Goal: Task Accomplishment & Management: Use online tool/utility

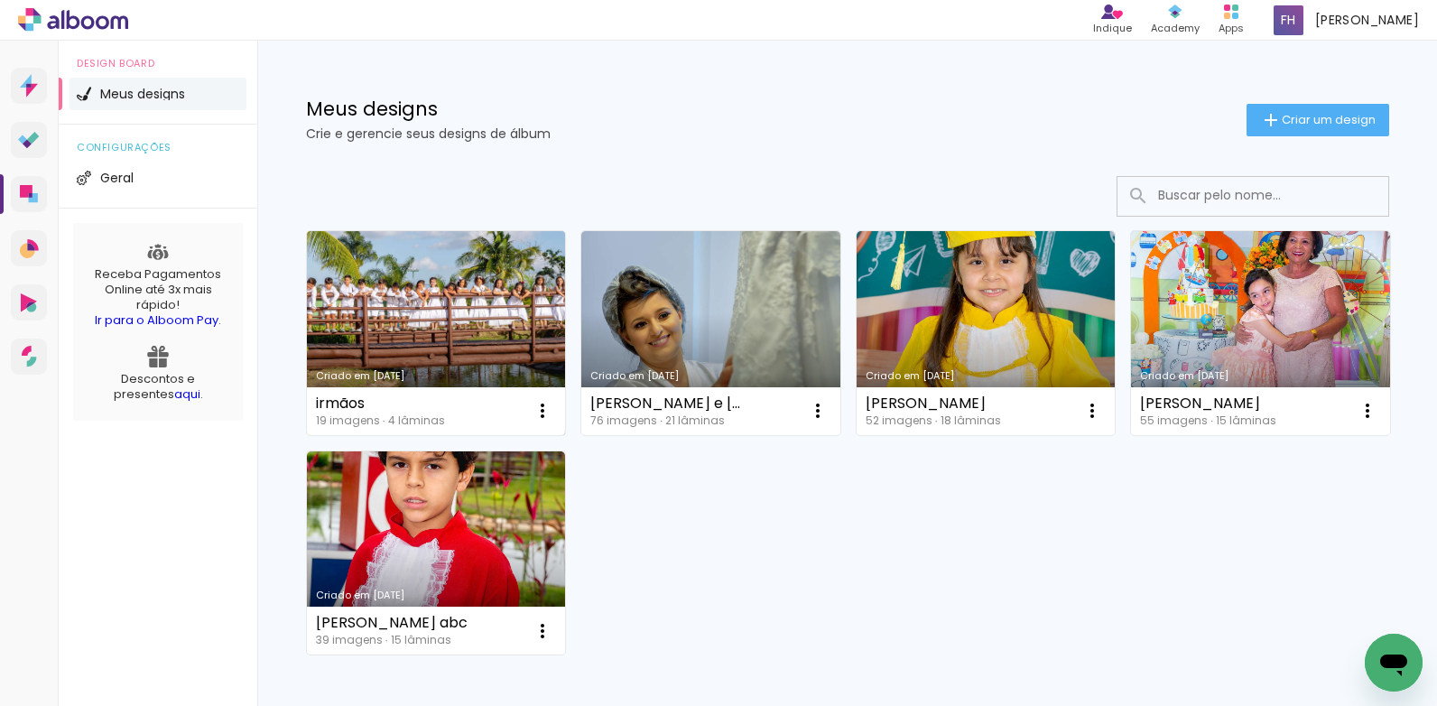
click at [407, 359] on link "Criado em [DATE]" at bounding box center [436, 333] width 259 height 204
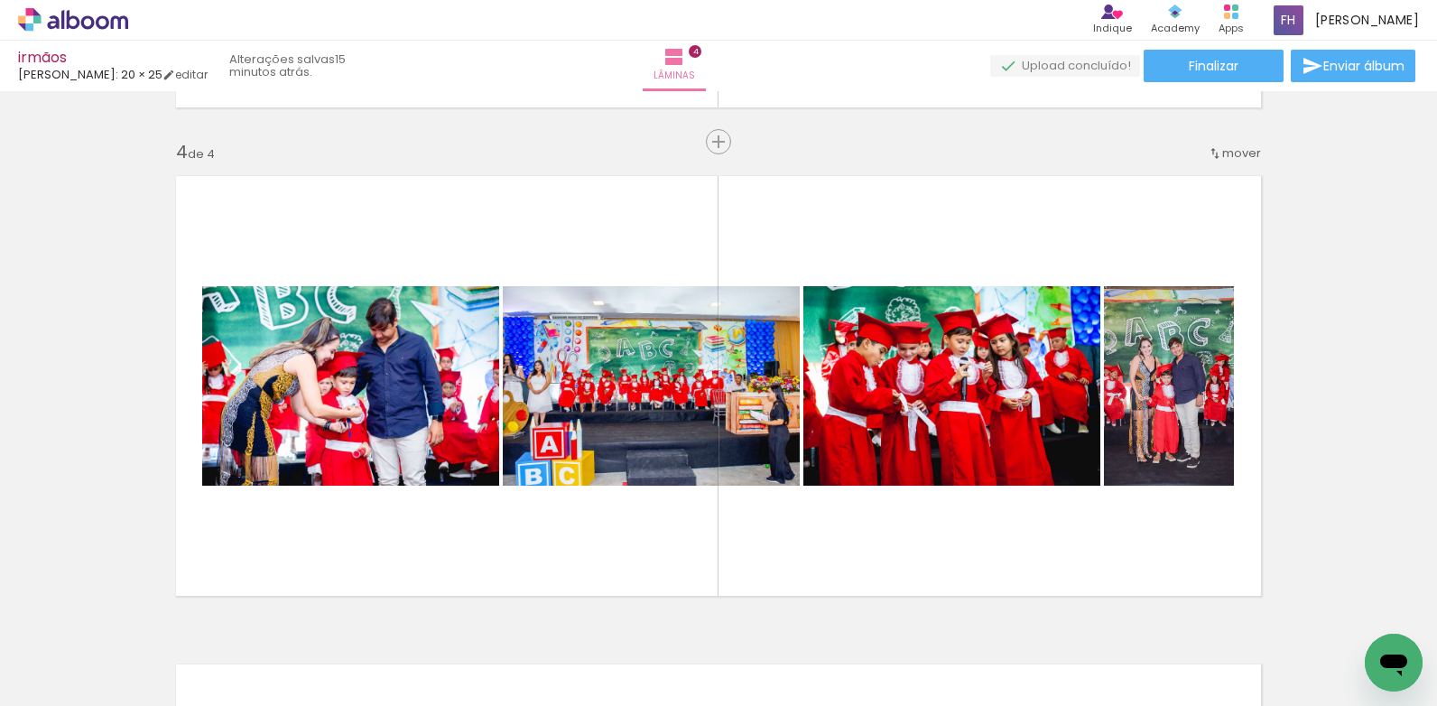
scroll to position [1625, 0]
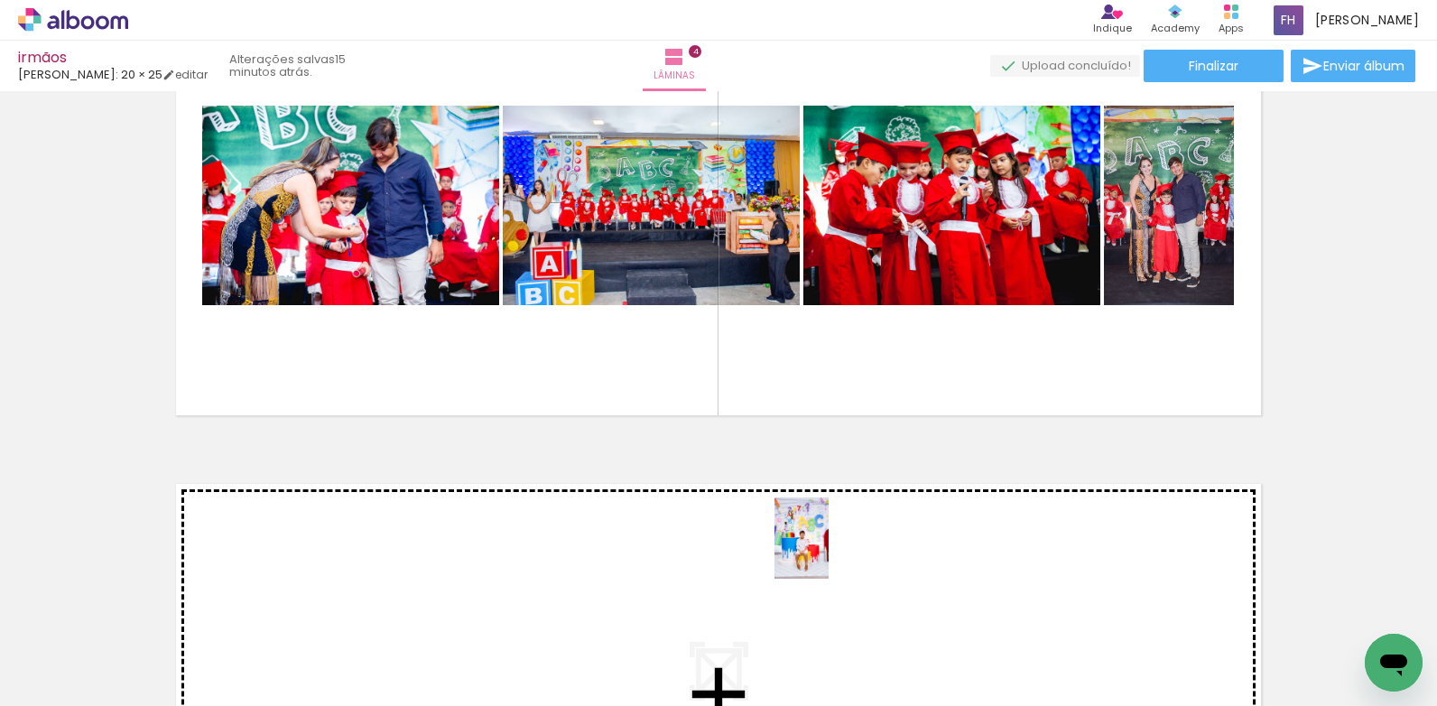
drag, startPoint x: 804, startPoint y: 641, endPoint x: 829, endPoint y: 552, distance: 92.9
click at [829, 552] on quentale-workspace at bounding box center [718, 353] width 1437 height 706
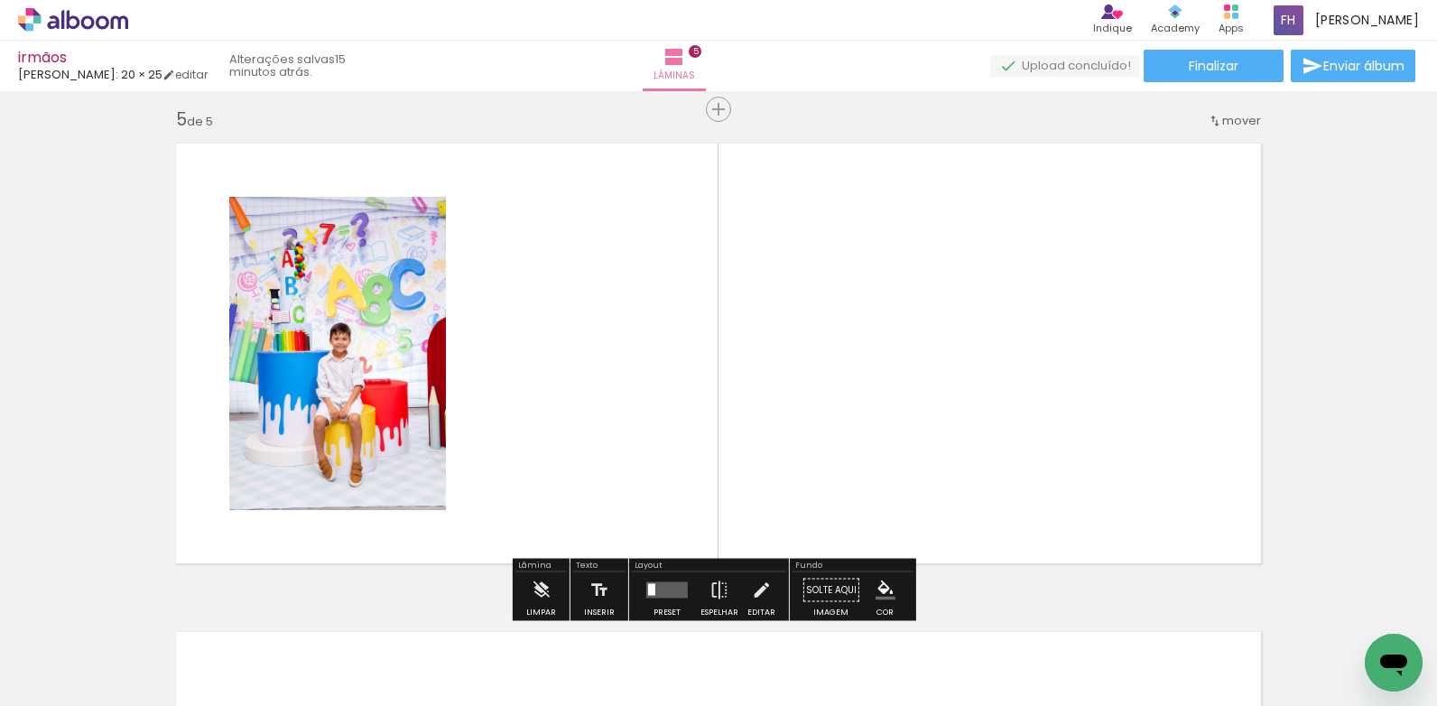
scroll to position [1977, 0]
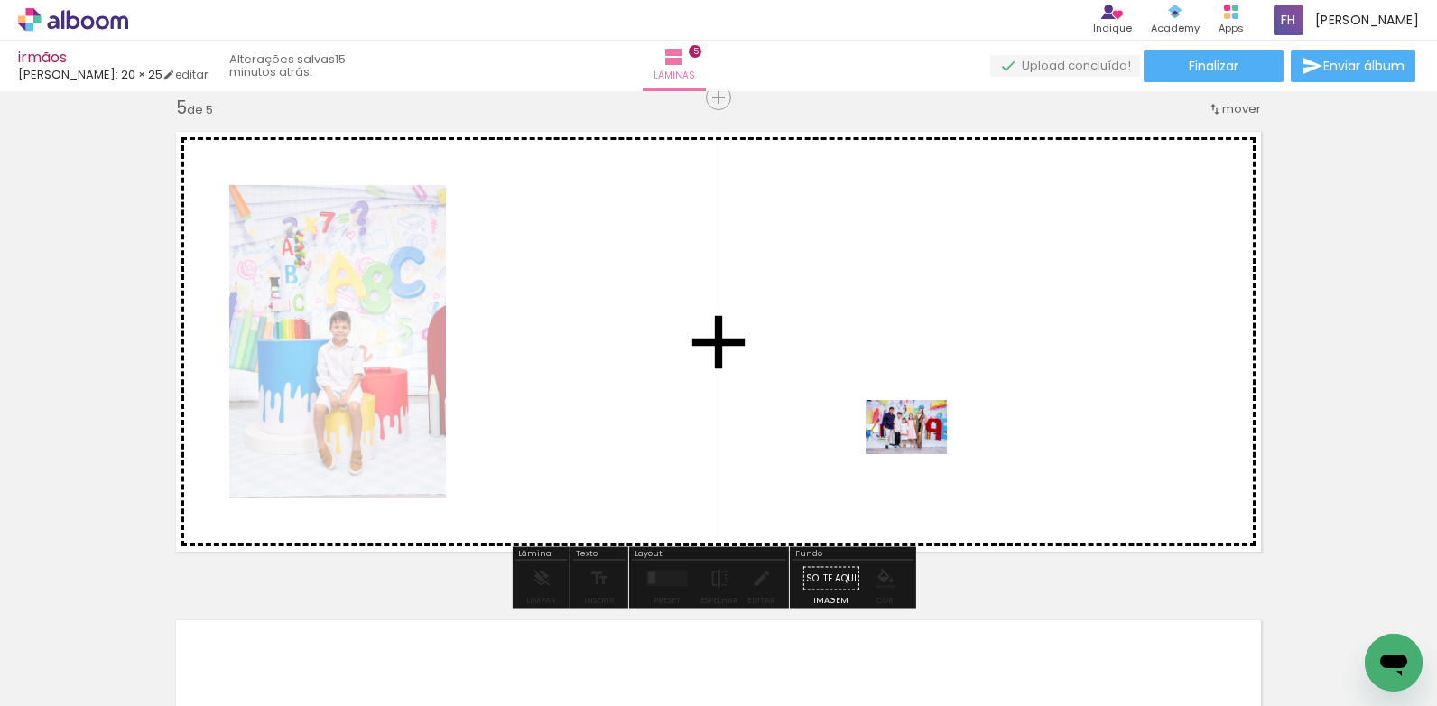
drag, startPoint x: 903, startPoint y: 666, endPoint x: 920, endPoint y: 454, distance: 212.9
click at [920, 454] on quentale-workspace at bounding box center [718, 353] width 1437 height 706
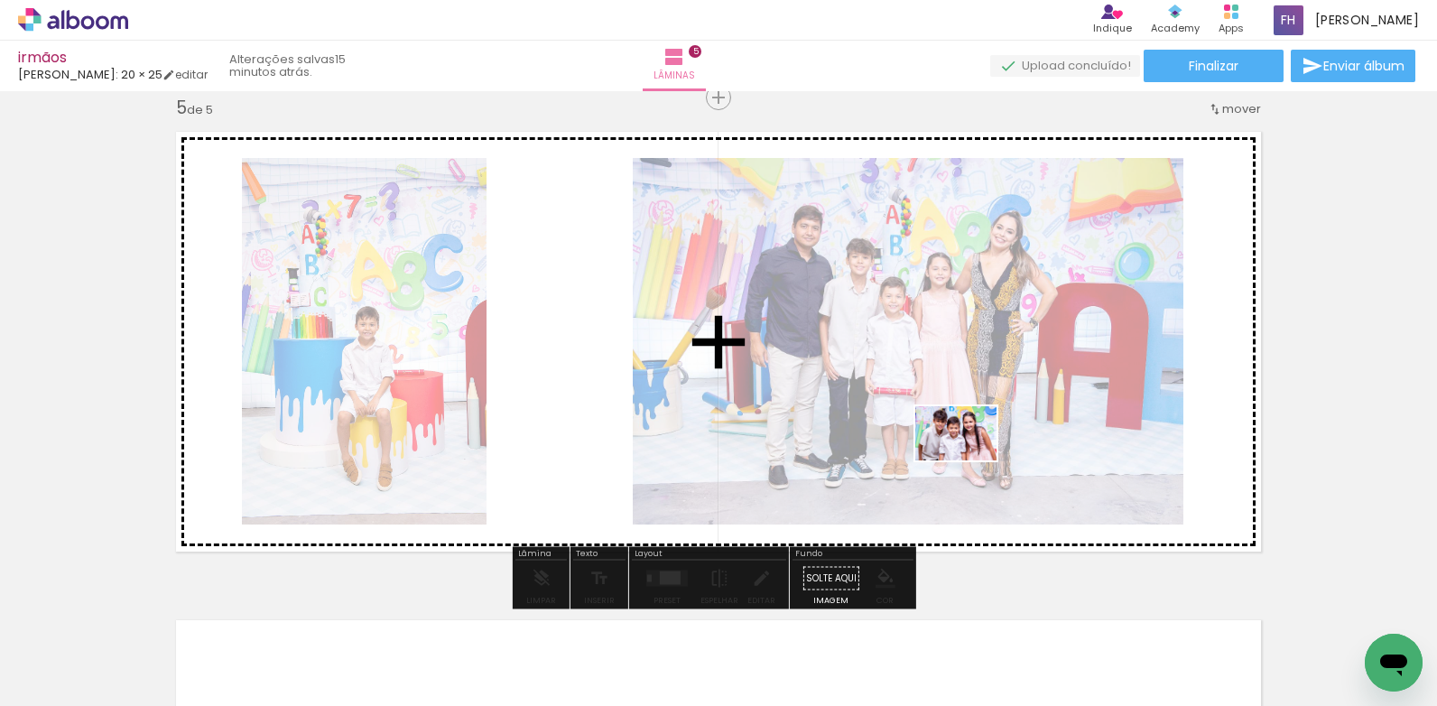
drag, startPoint x: 999, startPoint y: 665, endPoint x: 970, endPoint y: 460, distance: 207.0
click at [970, 460] on quentale-workspace at bounding box center [718, 353] width 1437 height 706
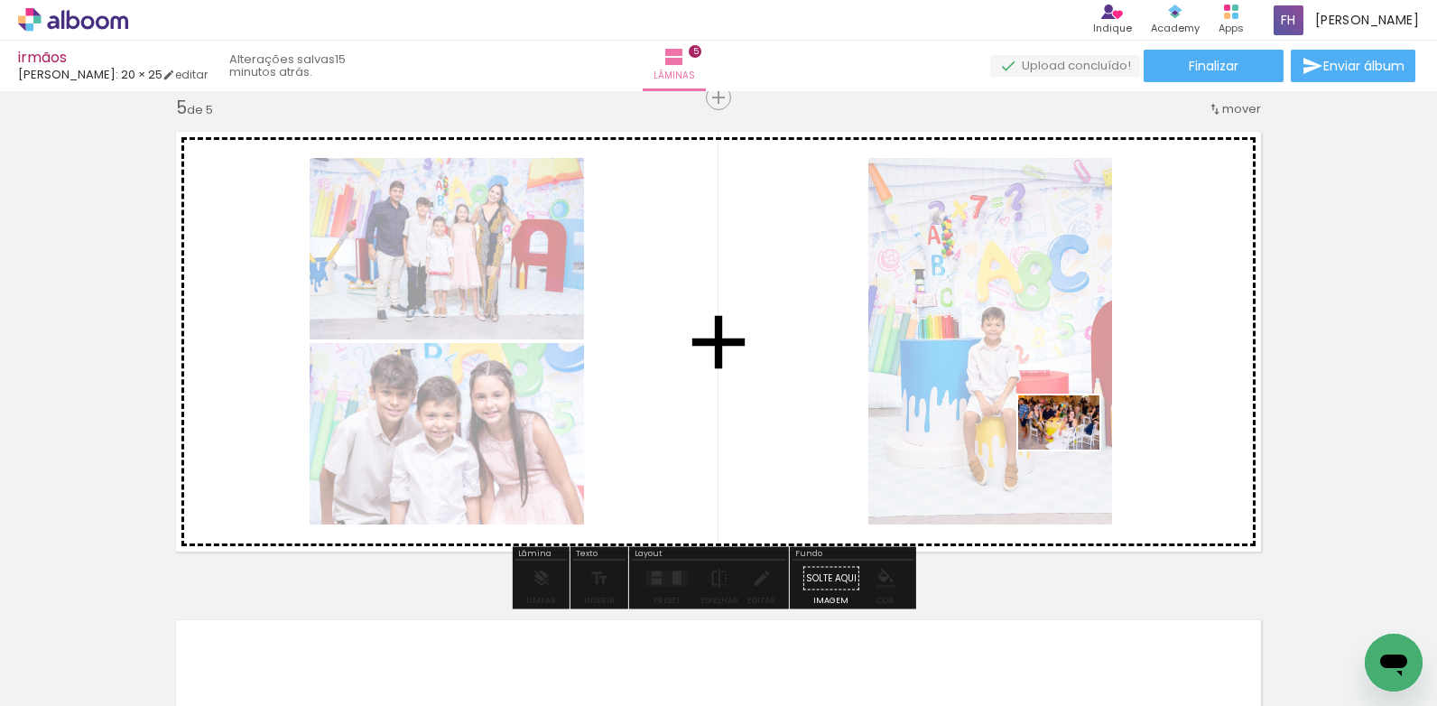
drag, startPoint x: 1103, startPoint y: 654, endPoint x: 1073, endPoint y: 449, distance: 207.2
click at [1073, 449] on quentale-workspace at bounding box center [718, 353] width 1437 height 706
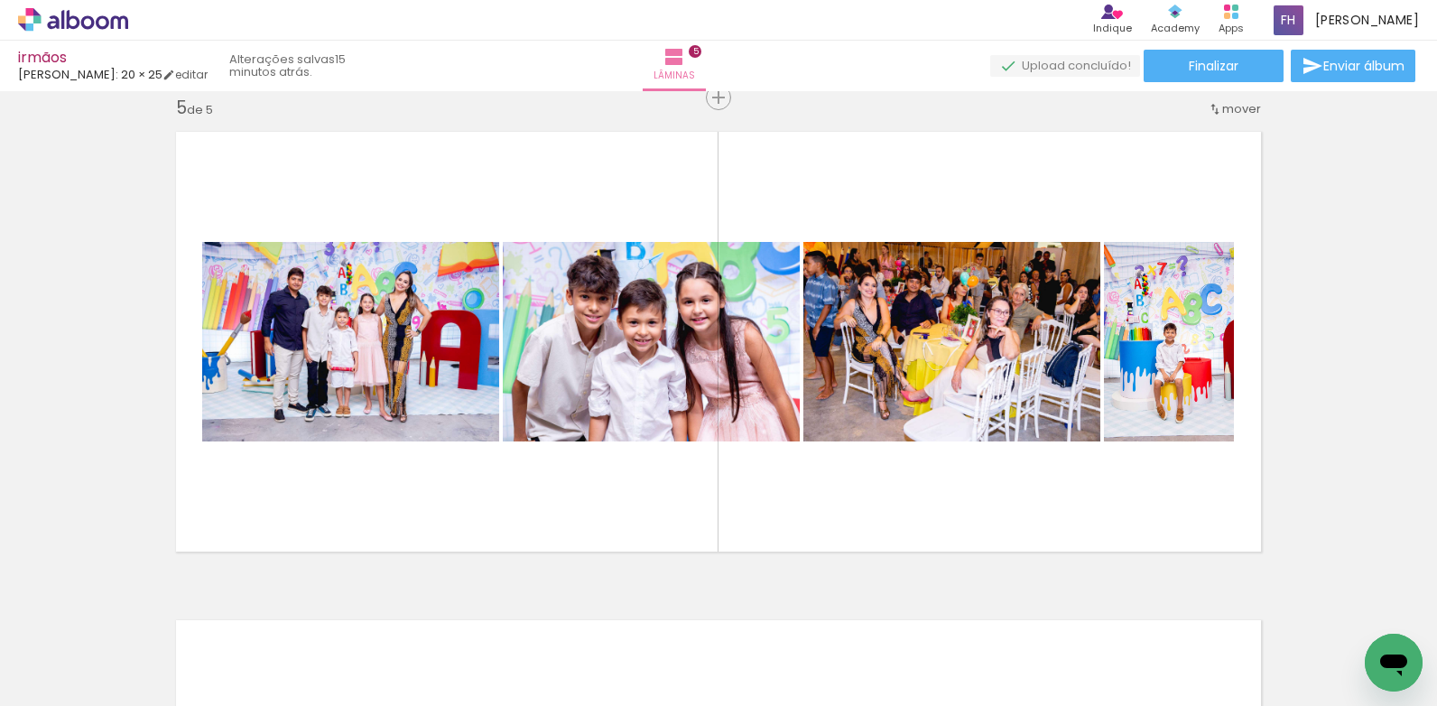
scroll to position [2158, 0]
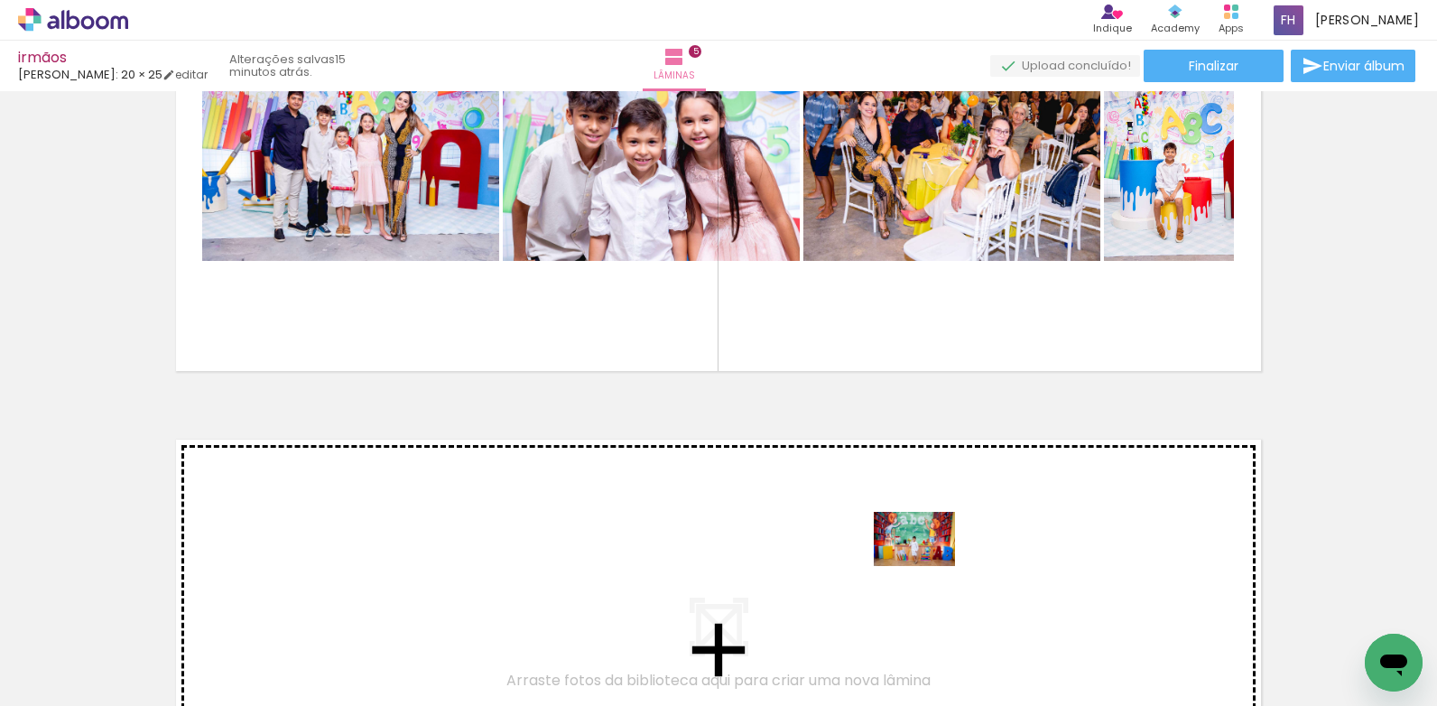
drag, startPoint x: 928, startPoint y: 654, endPoint x: 928, endPoint y: 566, distance: 87.6
click at [928, 566] on quentale-workspace at bounding box center [718, 353] width 1437 height 706
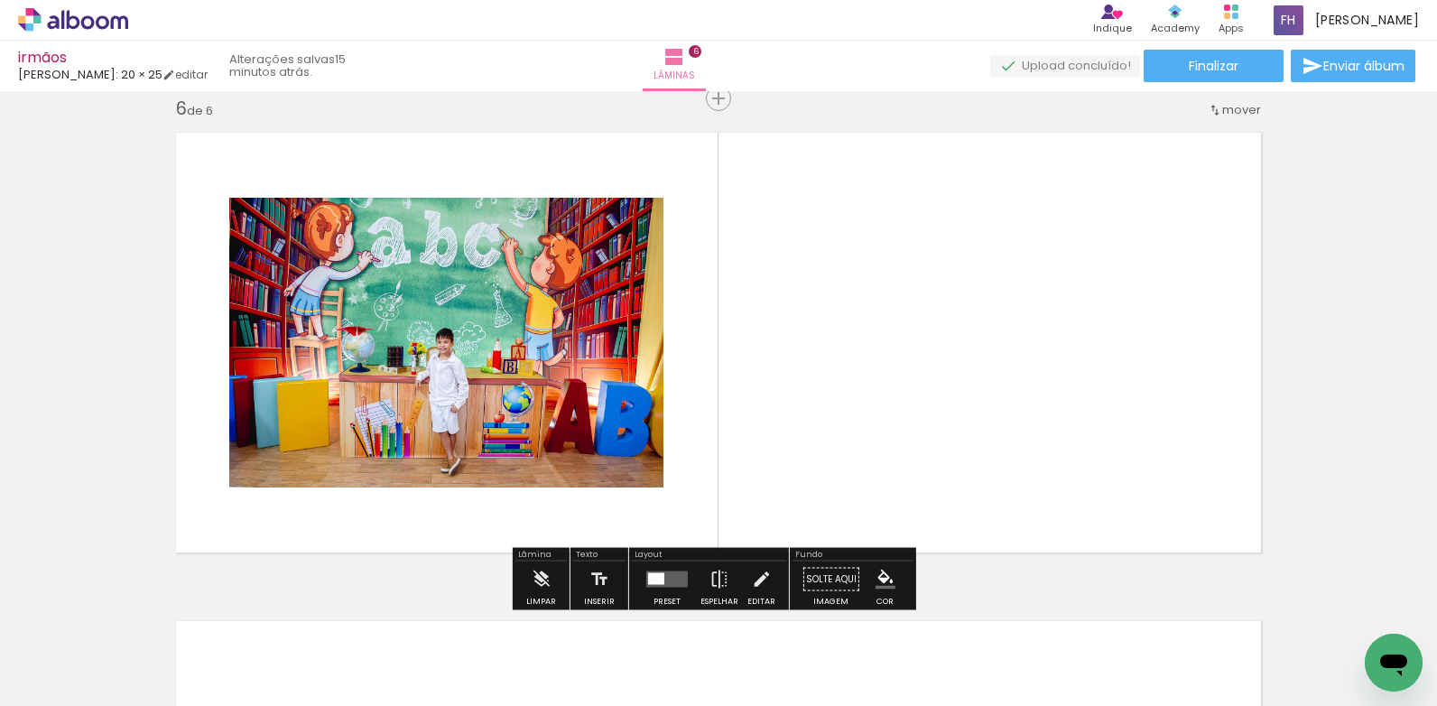
scroll to position [2466, 0]
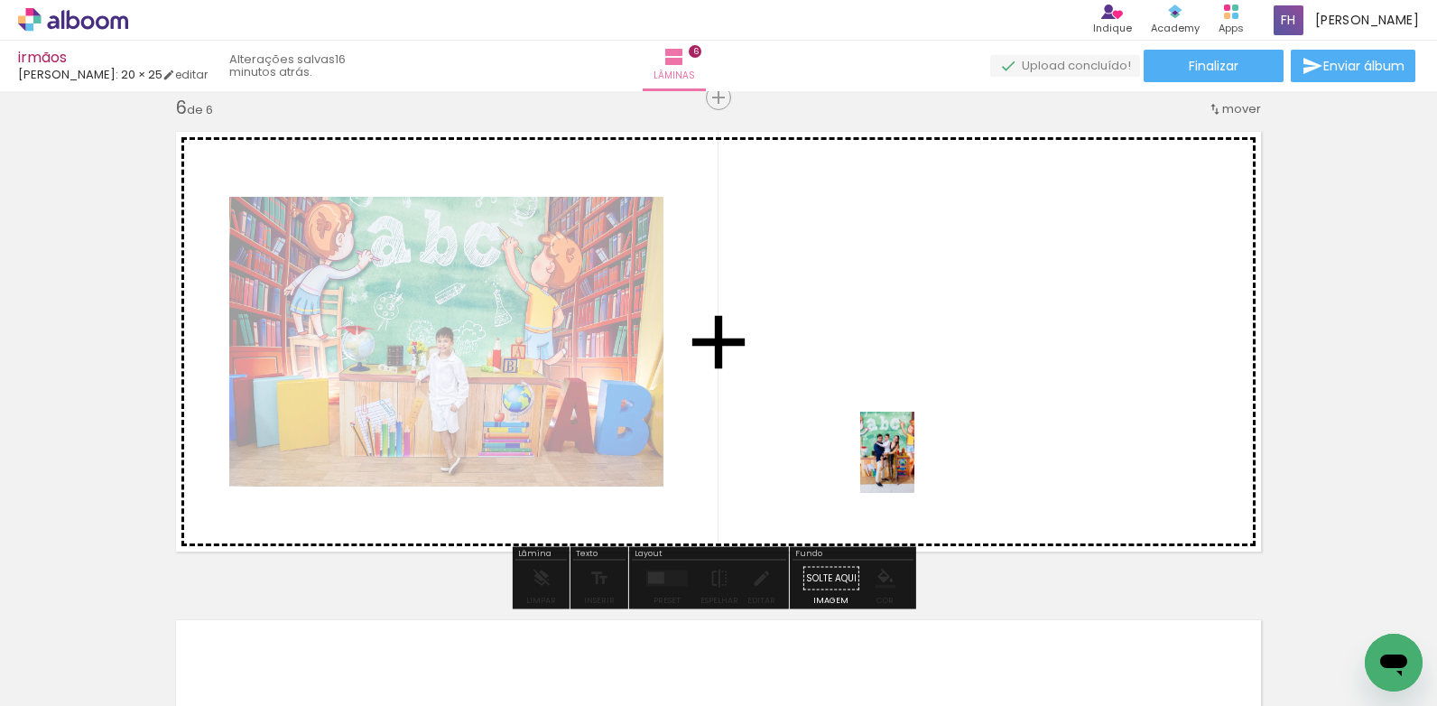
drag, startPoint x: 1036, startPoint y: 665, endPoint x: 915, endPoint y: 466, distance: 233.3
click at [915, 466] on quentale-workspace at bounding box center [718, 353] width 1437 height 706
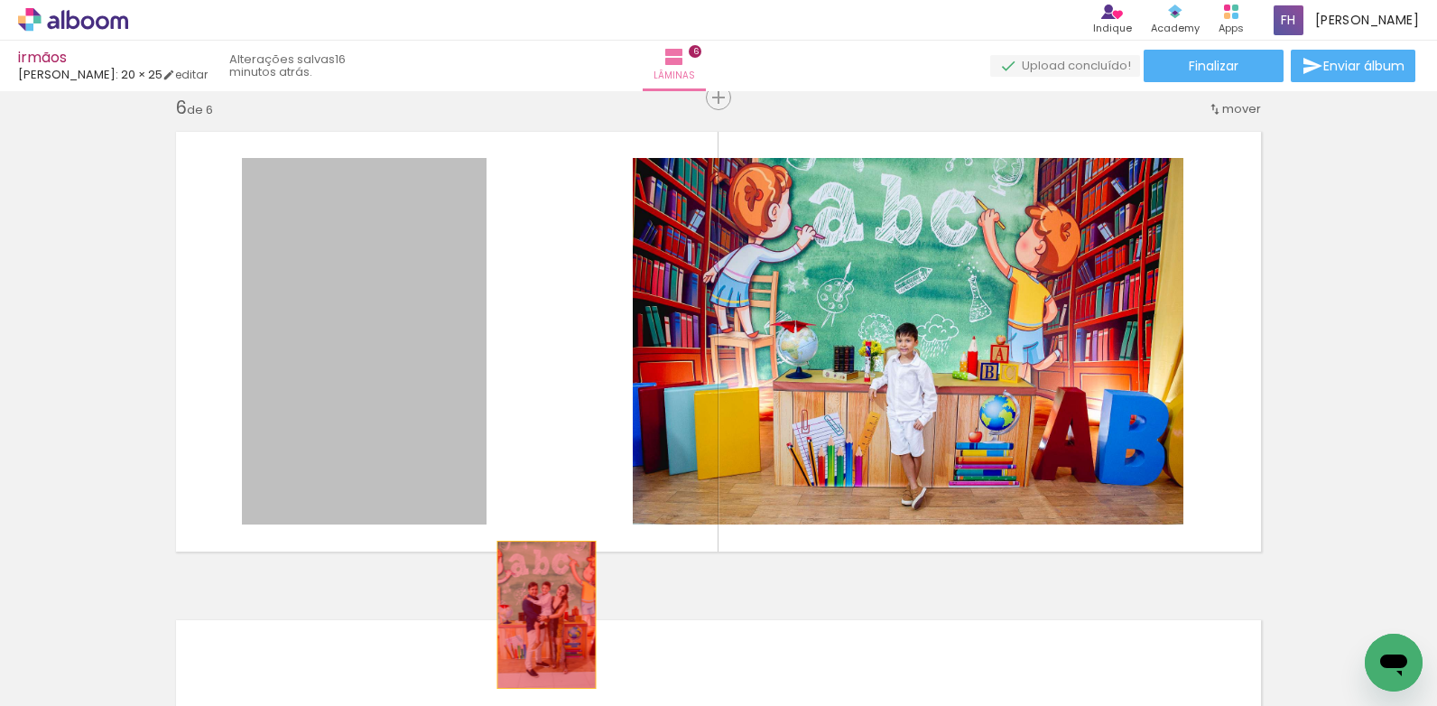
drag, startPoint x: 354, startPoint y: 315, endPoint x: 540, endPoint y: 615, distance: 352.7
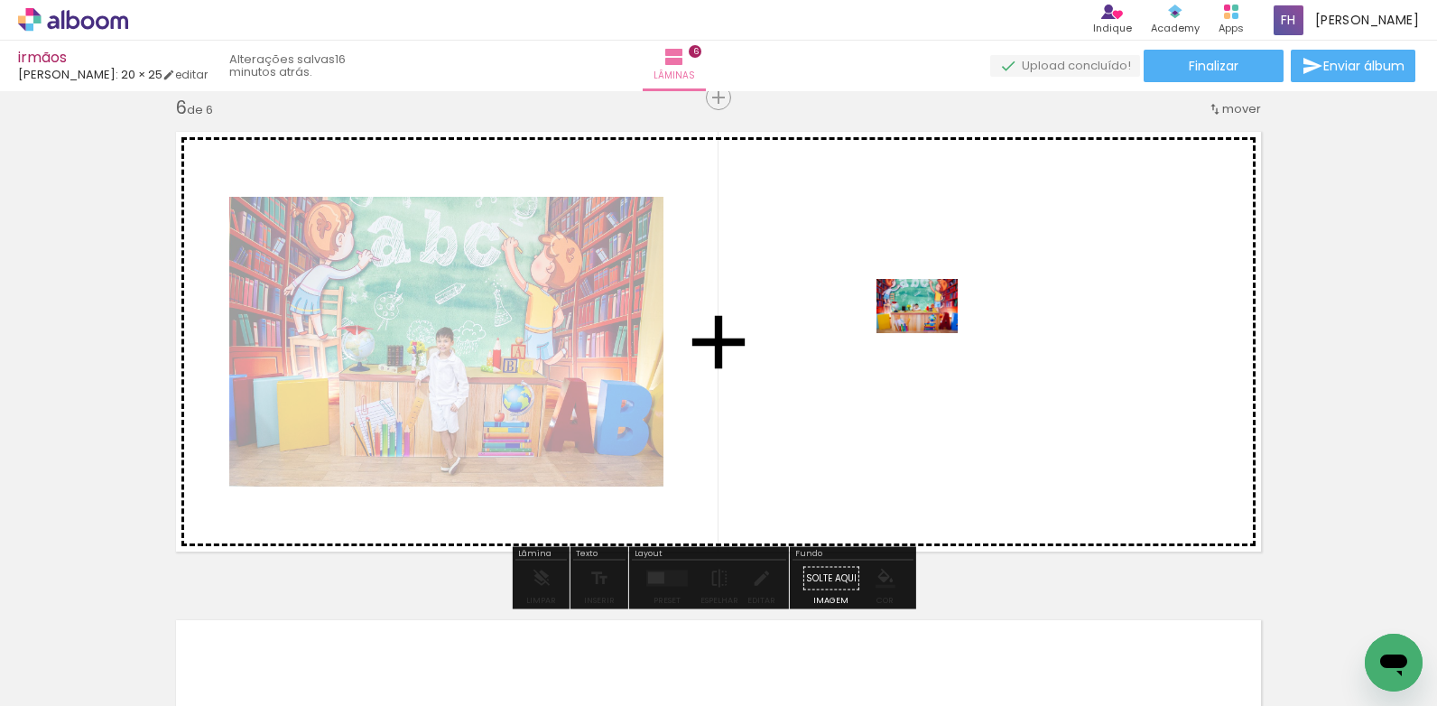
drag, startPoint x: 1331, startPoint y: 651, endPoint x: 931, endPoint y: 333, distance: 510.8
click at [931, 333] on quentale-workspace at bounding box center [718, 353] width 1437 height 706
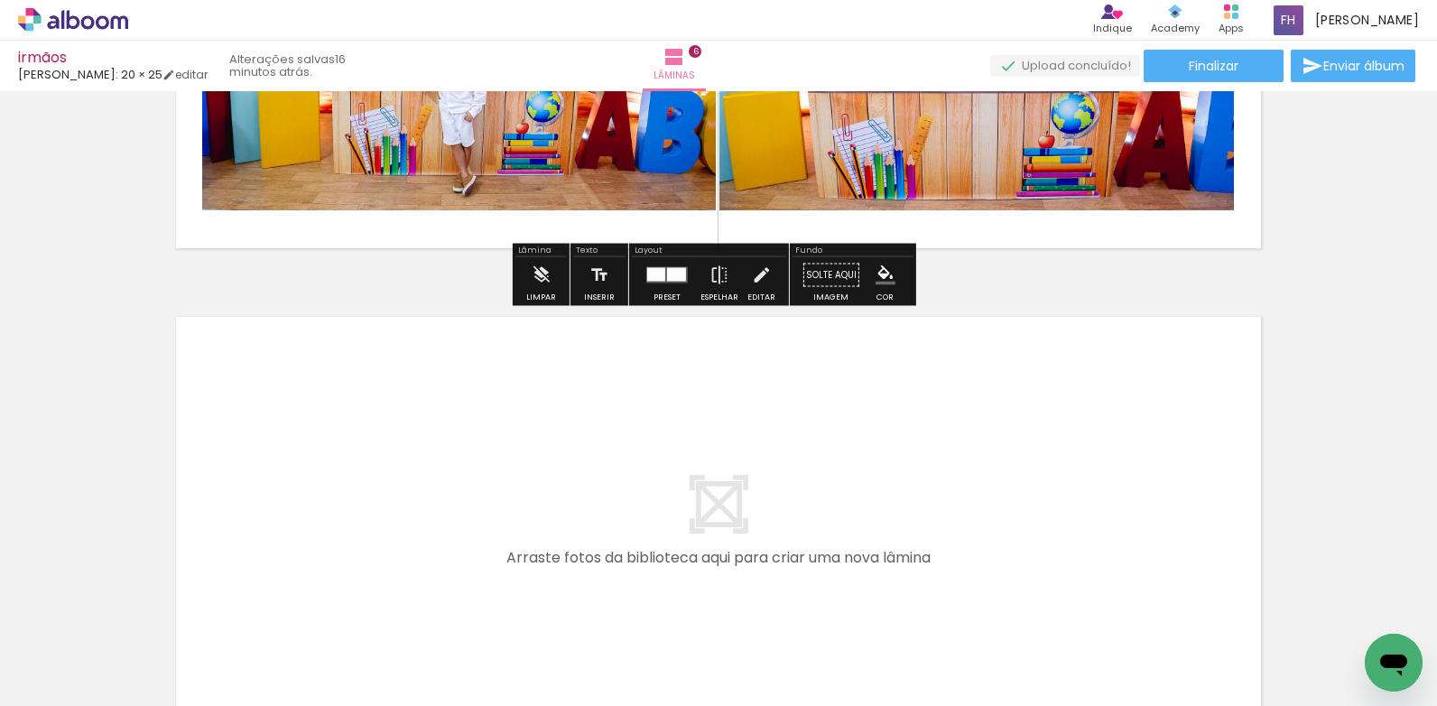
scroll to position [2827, 0]
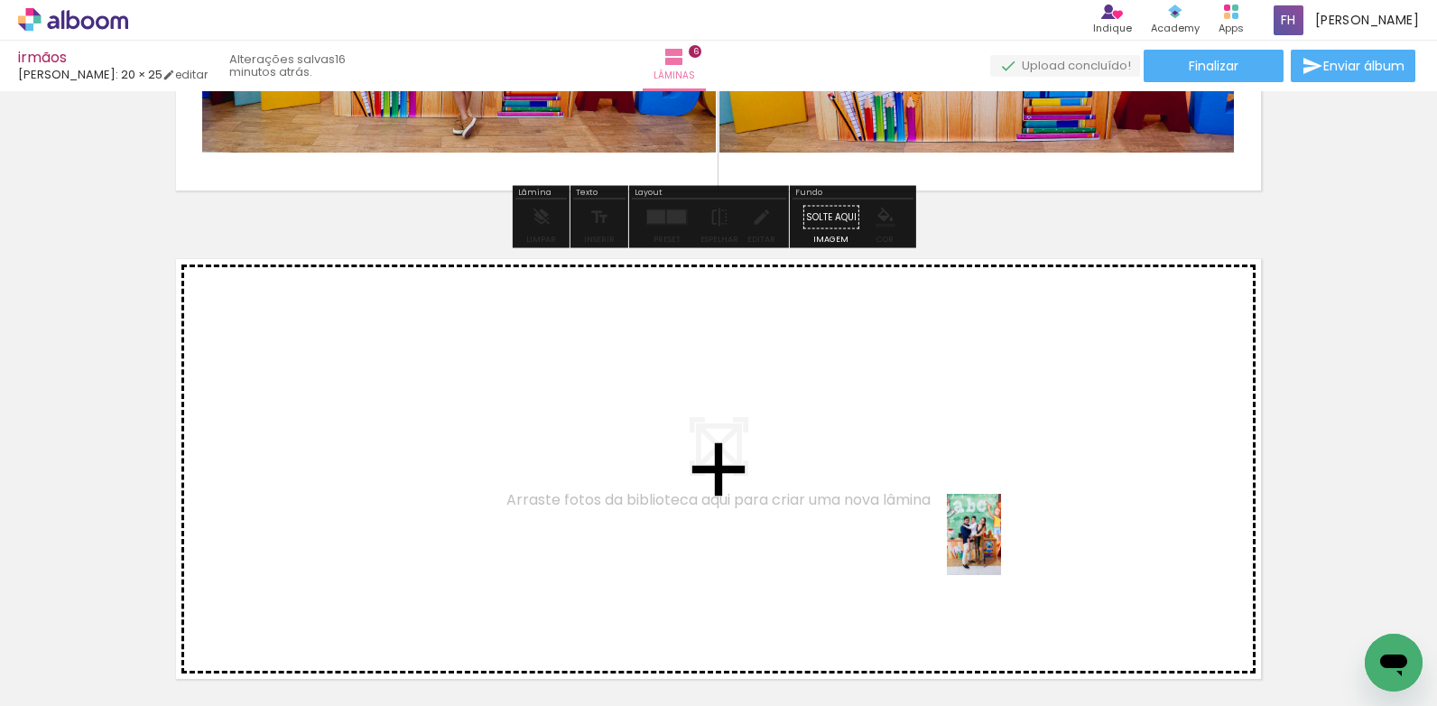
drag, startPoint x: 1027, startPoint y: 646, endPoint x: 1001, endPoint y: 548, distance: 101.8
click at [1001, 548] on quentale-workspace at bounding box center [718, 353] width 1437 height 706
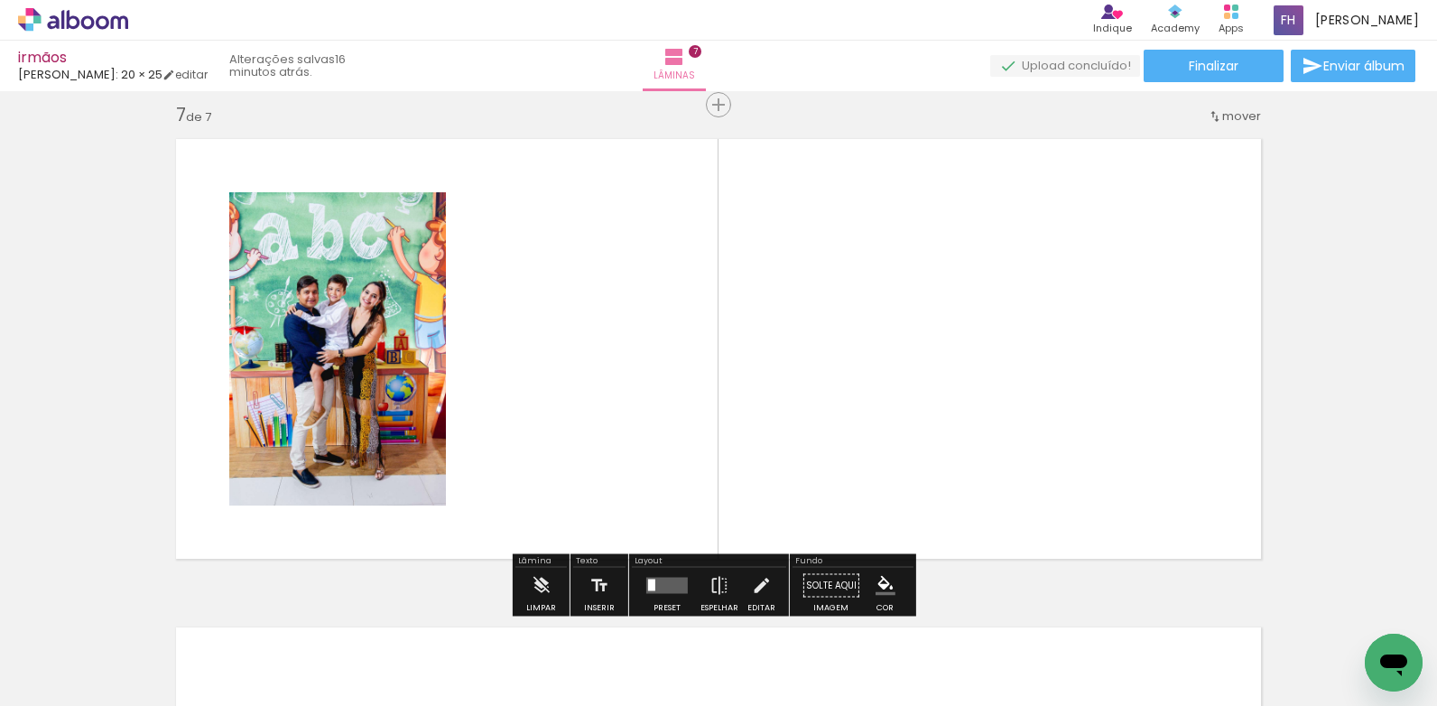
scroll to position [2954, 0]
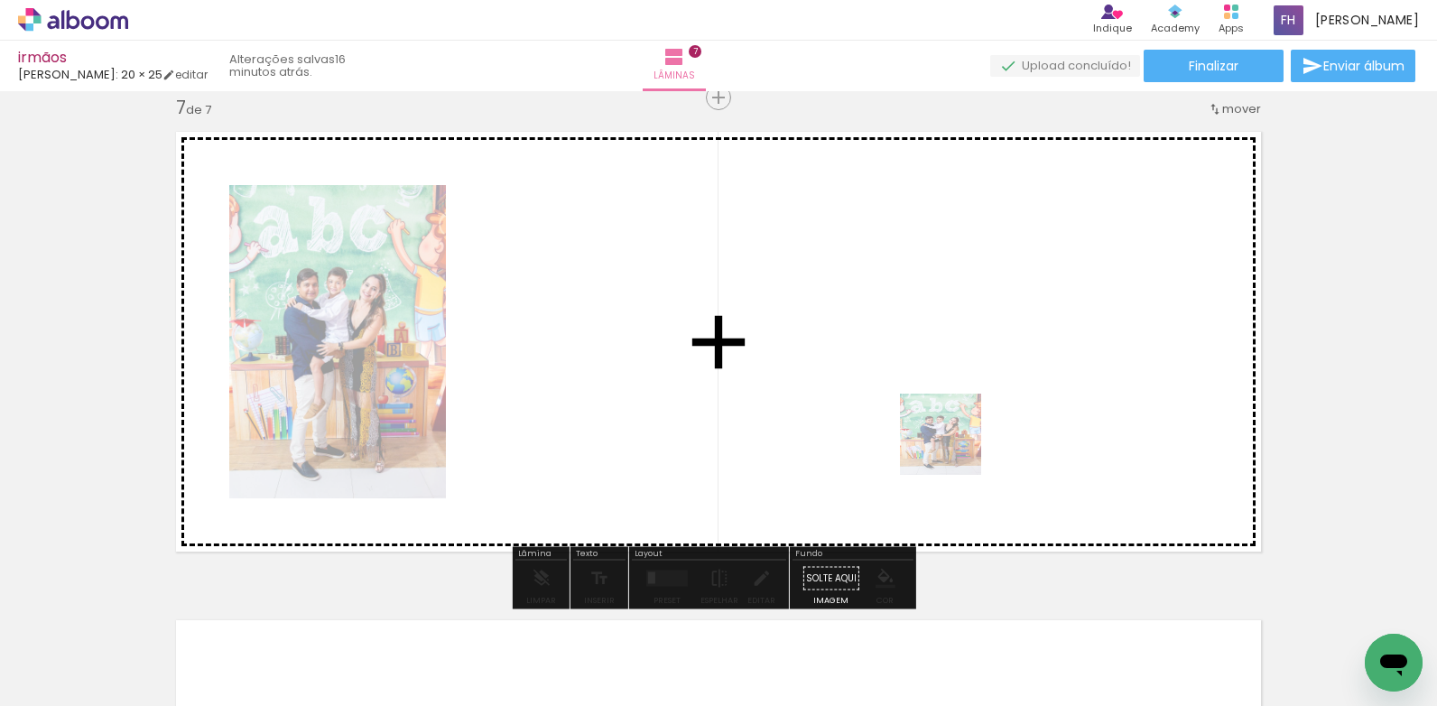
drag, startPoint x: 1034, startPoint y: 654, endPoint x: 944, endPoint y: 431, distance: 240.2
click at [944, 431] on quentale-workspace at bounding box center [718, 353] width 1437 height 706
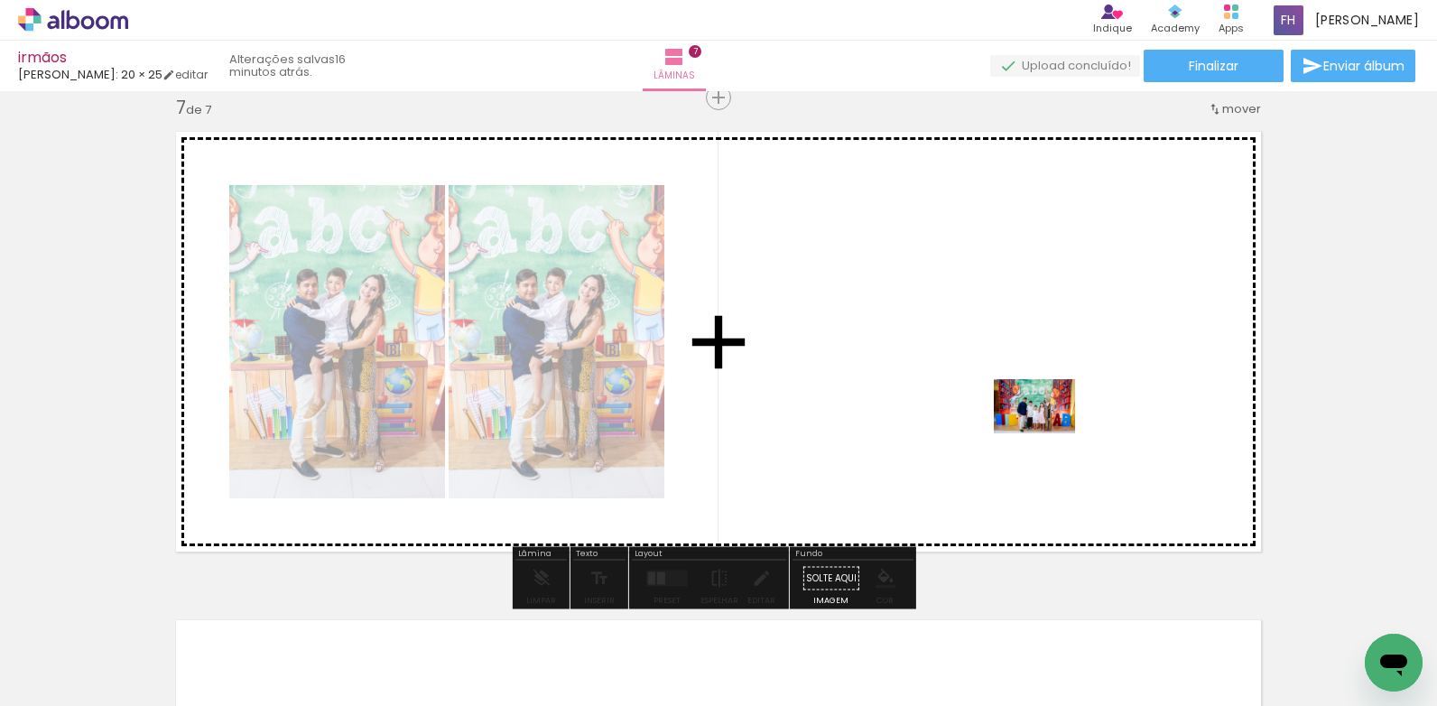
drag, startPoint x: 1129, startPoint y: 661, endPoint x: 1048, endPoint y: 433, distance: 241.6
click at [1048, 433] on quentale-workspace at bounding box center [718, 353] width 1437 height 706
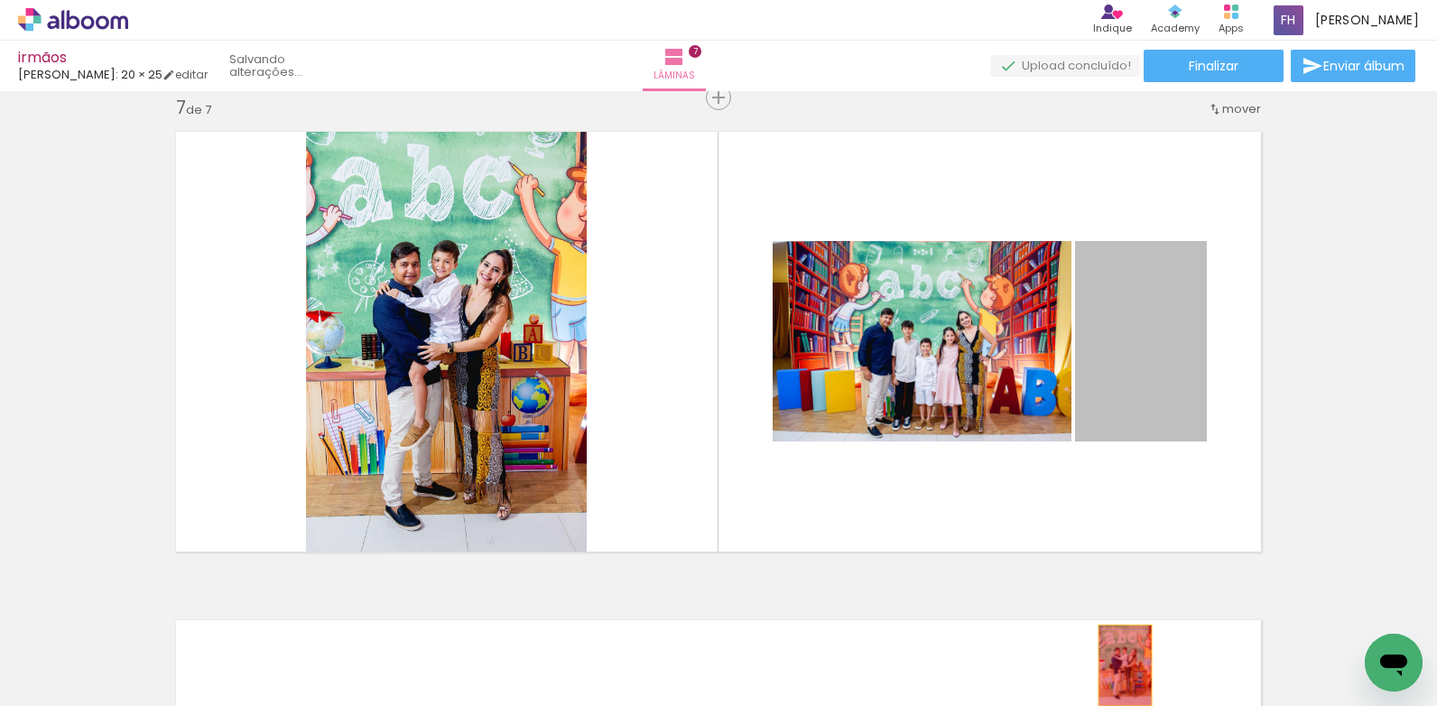
drag, startPoint x: 1162, startPoint y: 353, endPoint x: 1119, endPoint y: 665, distance: 315.4
click at [1119, 665] on quentale-workspace at bounding box center [718, 353] width 1437 height 706
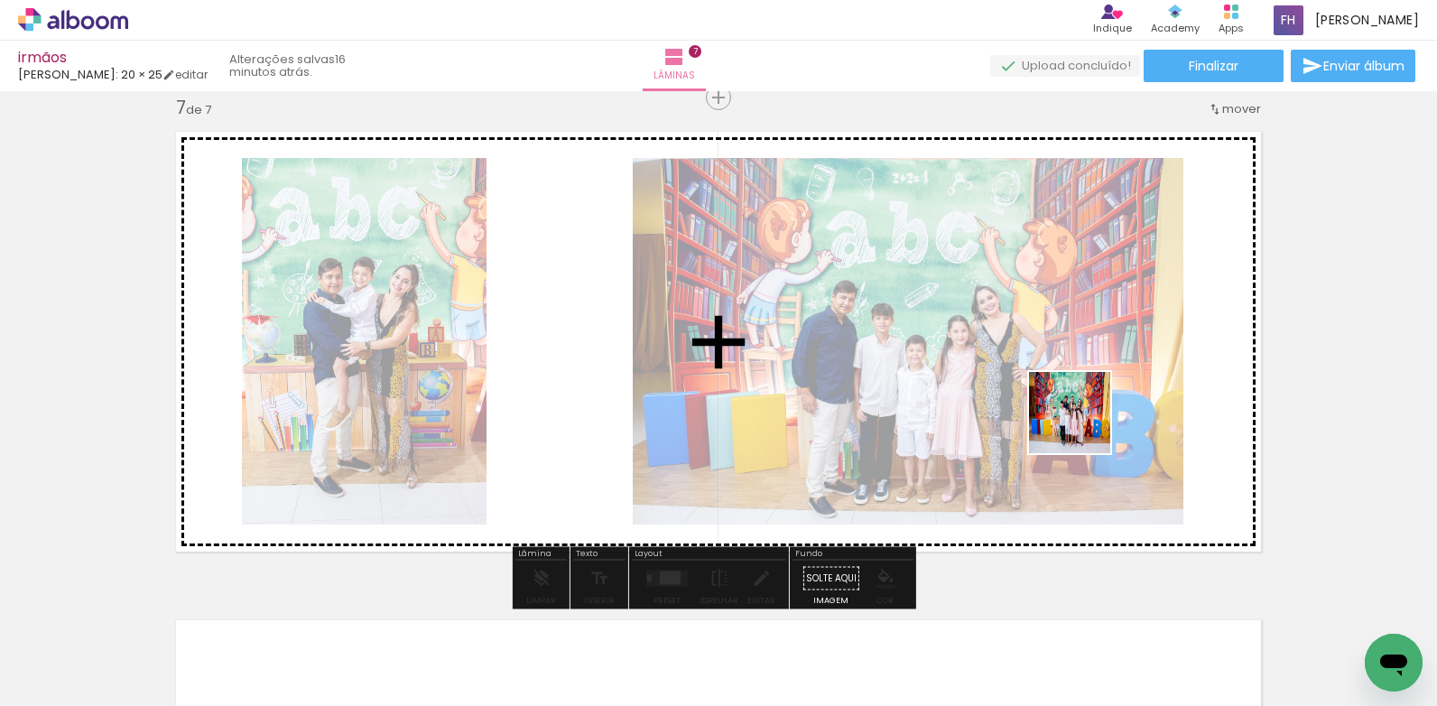
drag, startPoint x: 1242, startPoint y: 662, endPoint x: 1082, endPoint y: 425, distance: 285.5
click at [1082, 425] on quentale-workspace at bounding box center [718, 353] width 1437 height 706
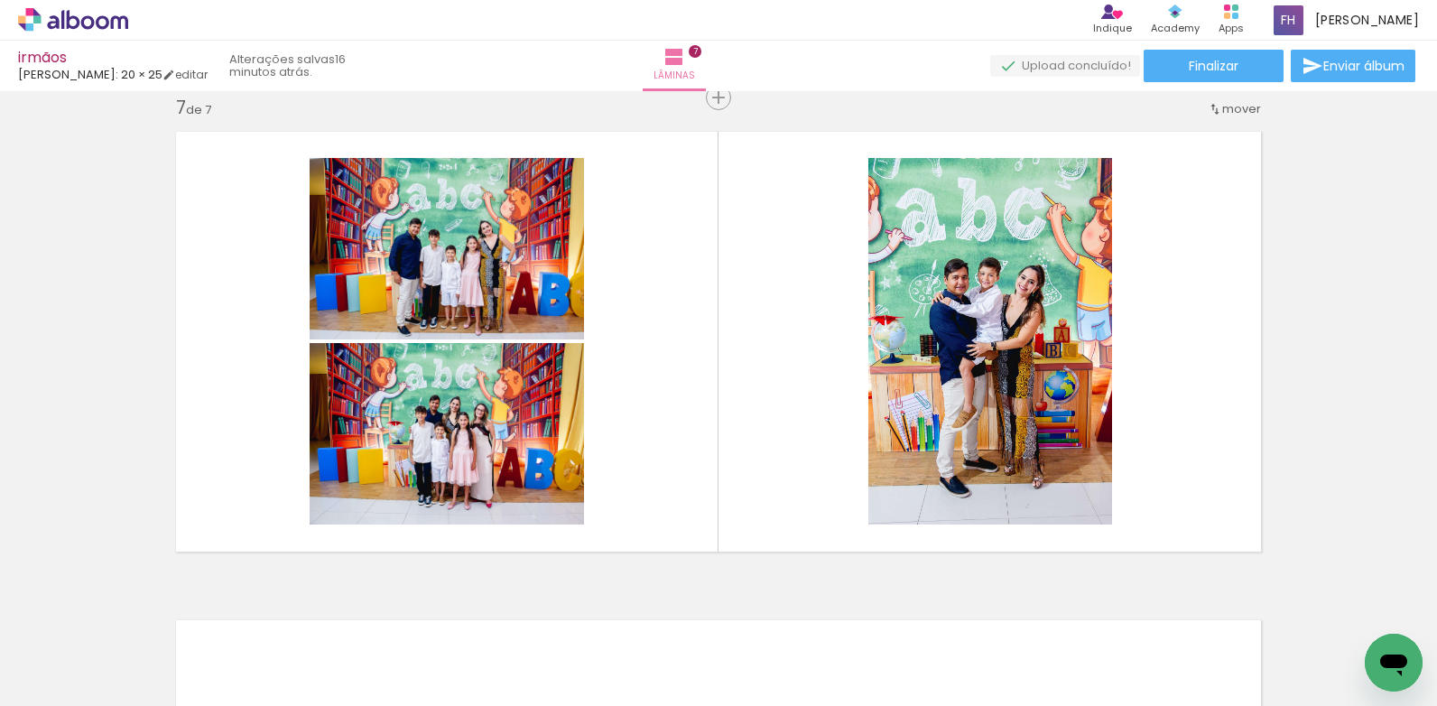
scroll to position [0, 0]
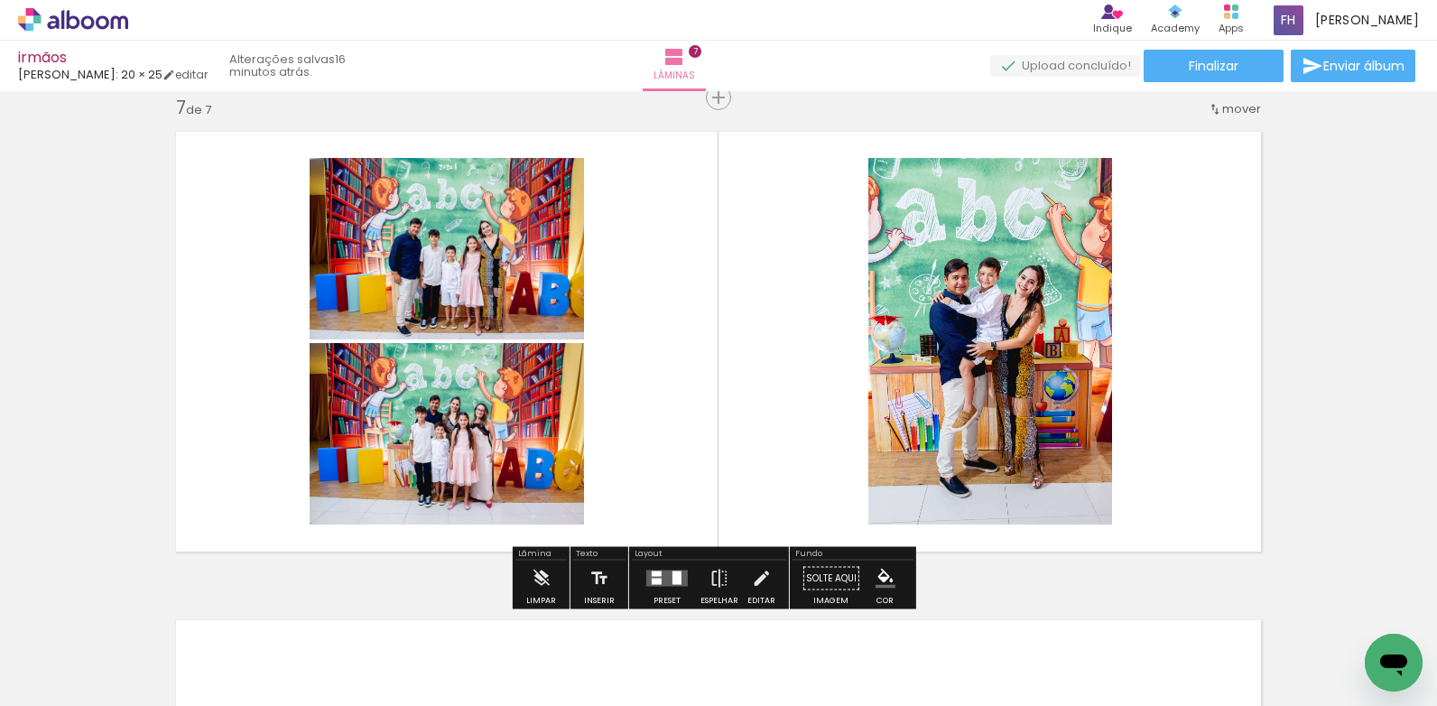
click at [673, 579] on div at bounding box center [677, 578] width 9 height 14
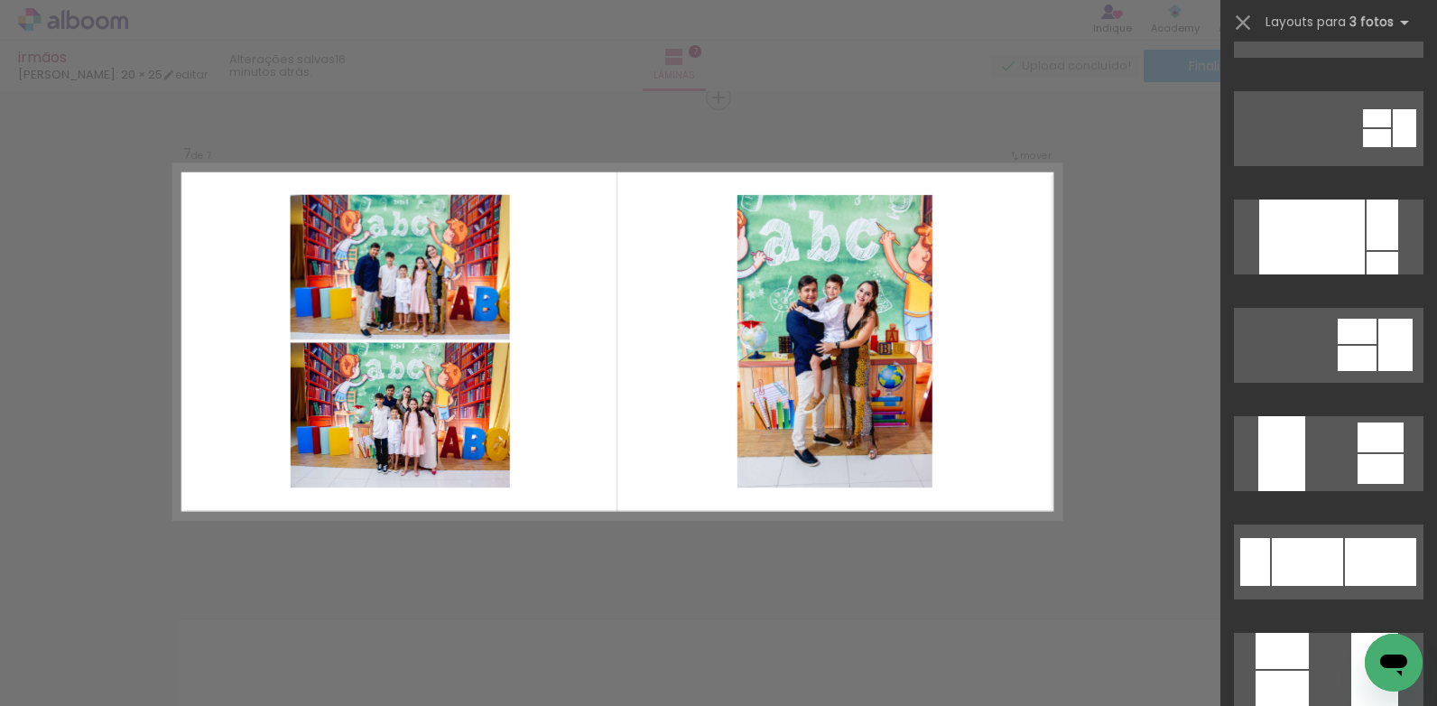
scroll to position [361, 0]
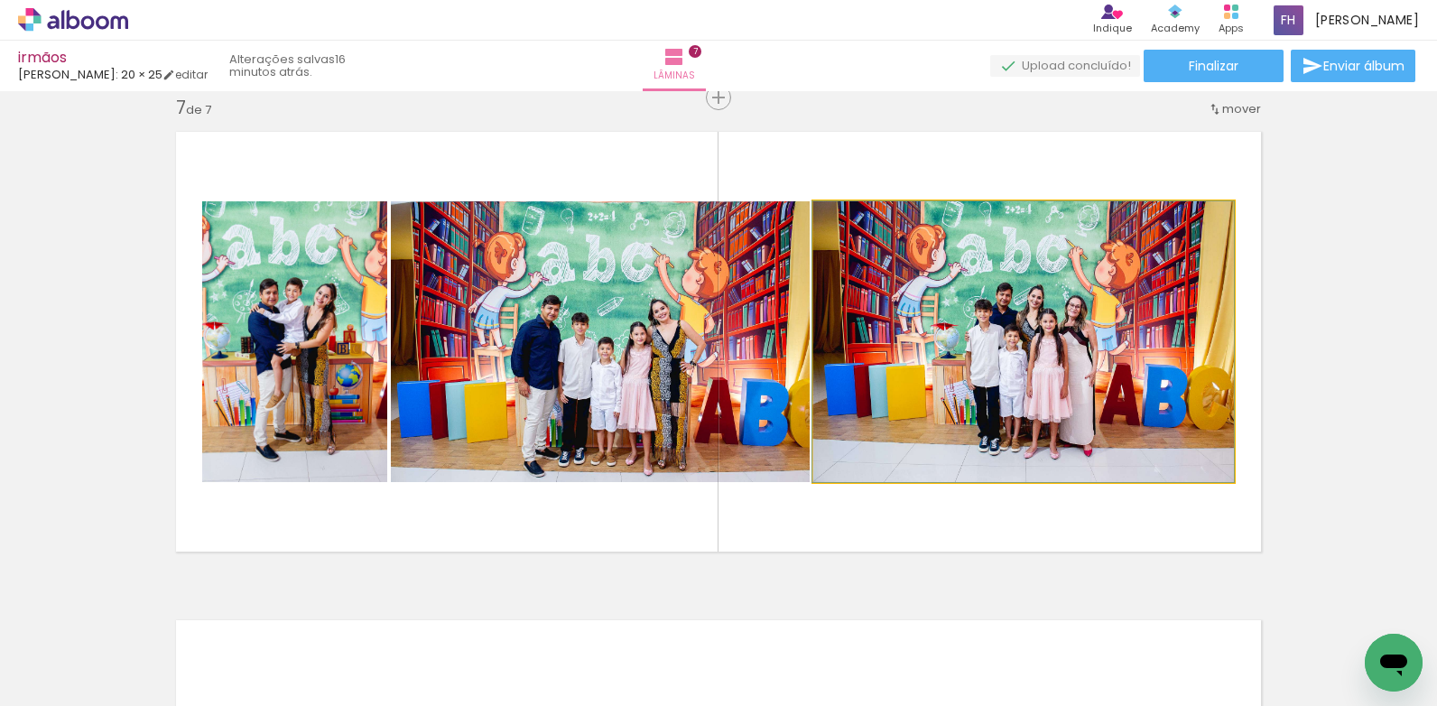
click at [1102, 391] on quentale-photo at bounding box center [1023, 341] width 421 height 281
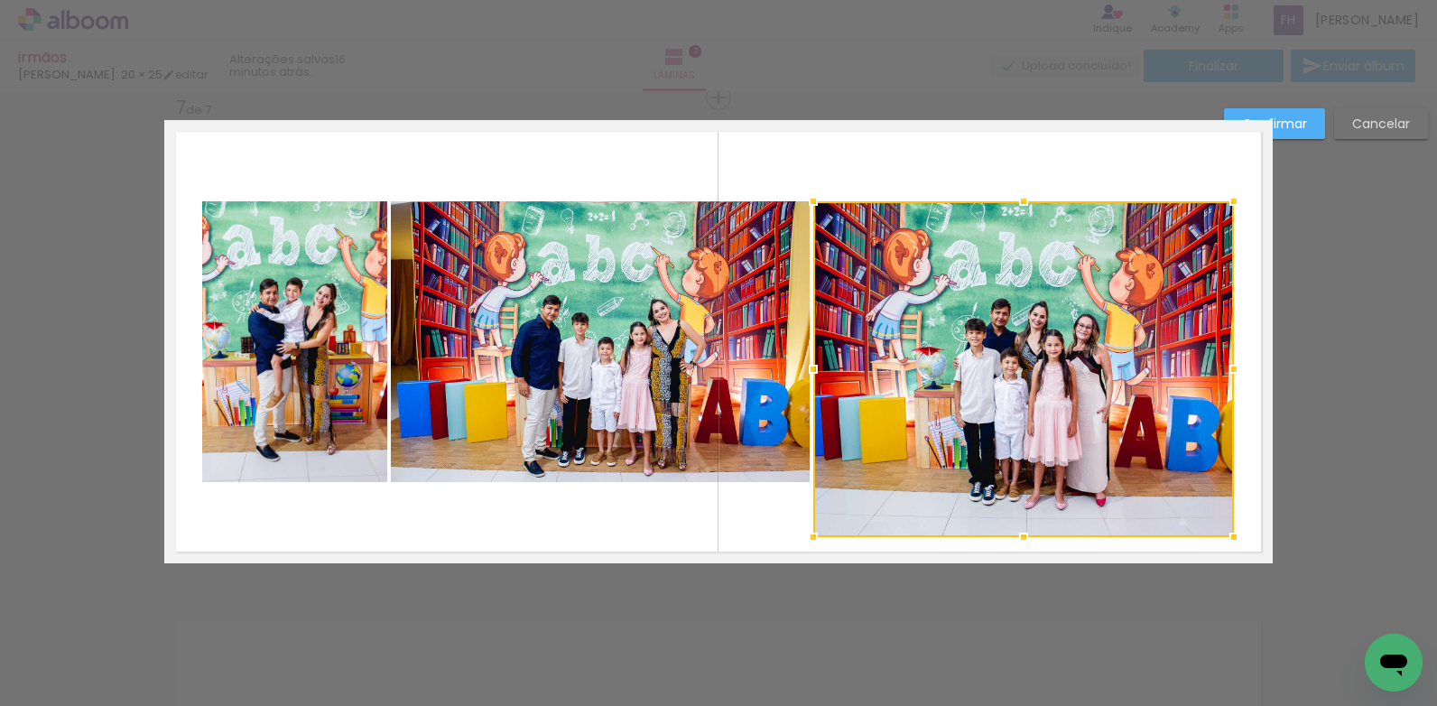
drag, startPoint x: 1024, startPoint y: 482, endPoint x: 1031, endPoint y: 537, distance: 55.5
click at [1031, 537] on div at bounding box center [1024, 537] width 36 height 36
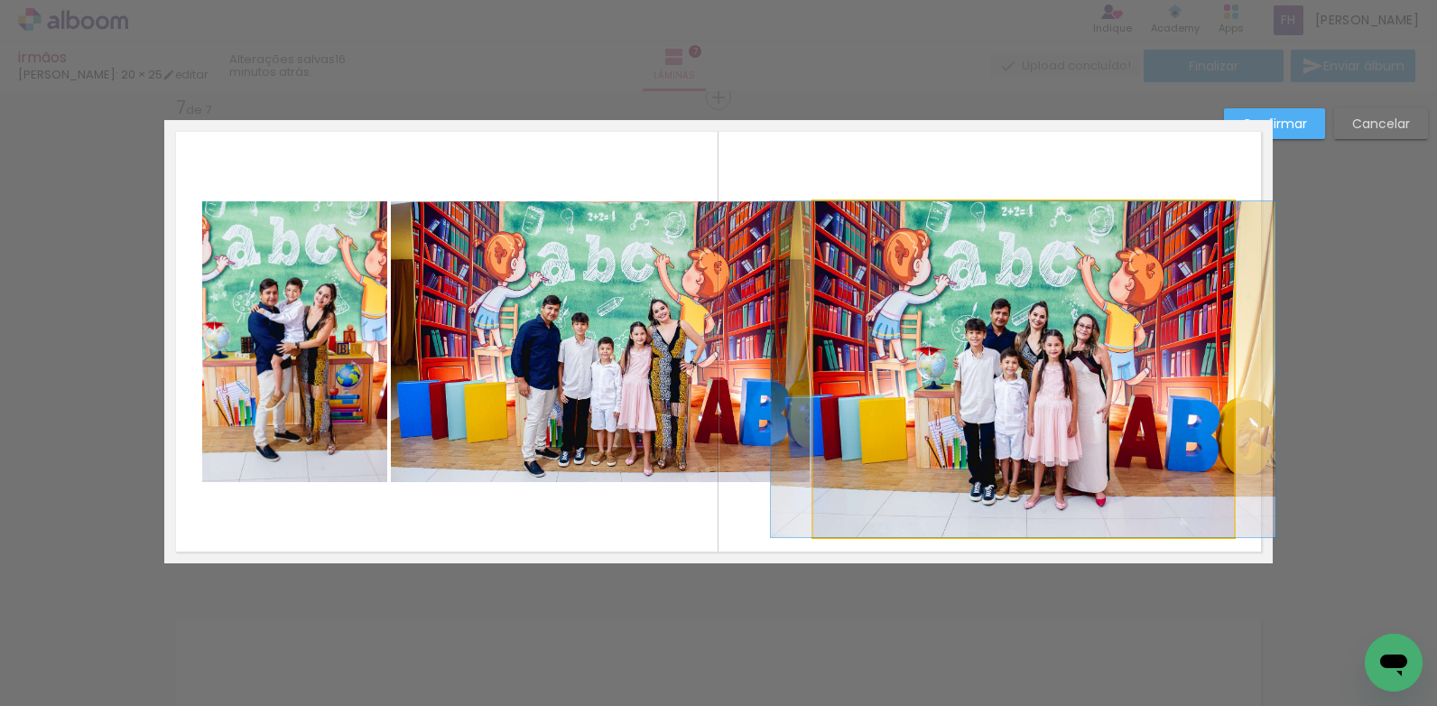
click at [1073, 229] on quentale-photo at bounding box center [1023, 369] width 421 height 336
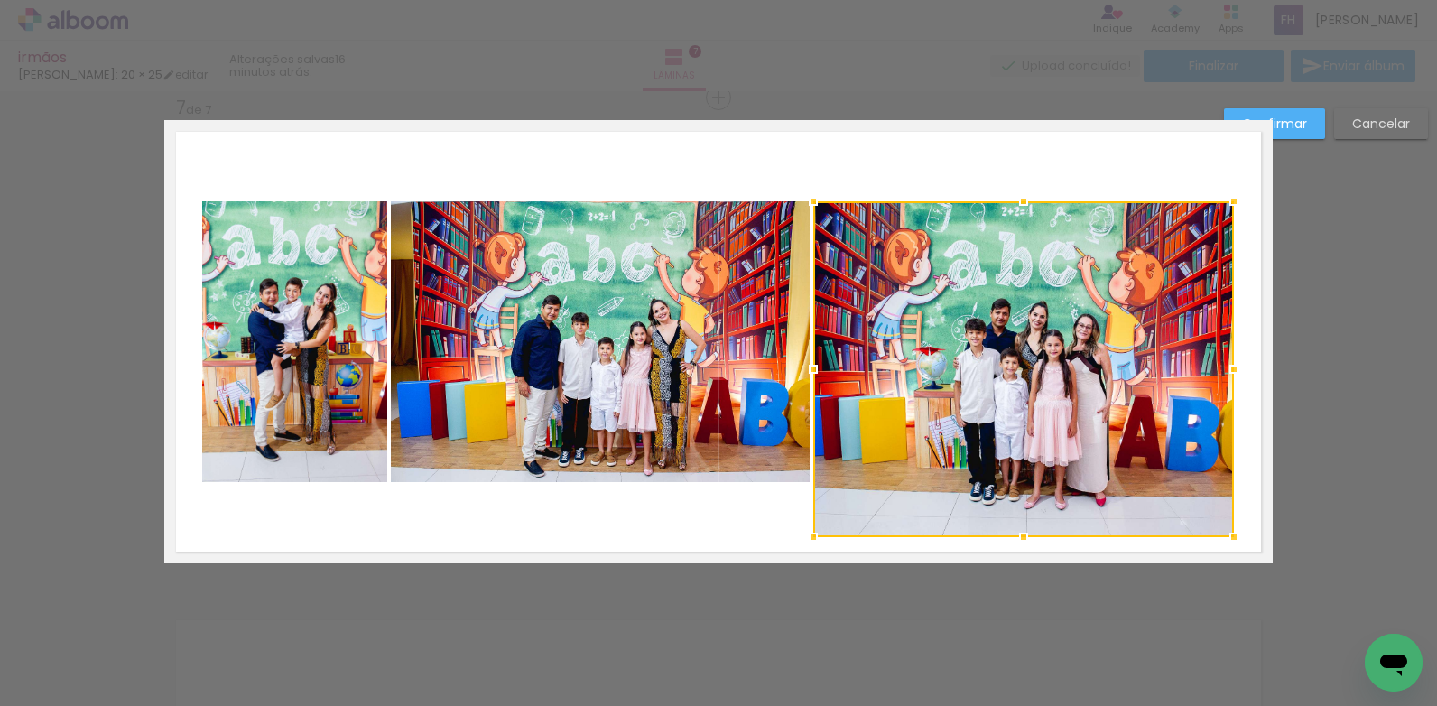
click at [1073, 229] on div at bounding box center [1023, 369] width 421 height 336
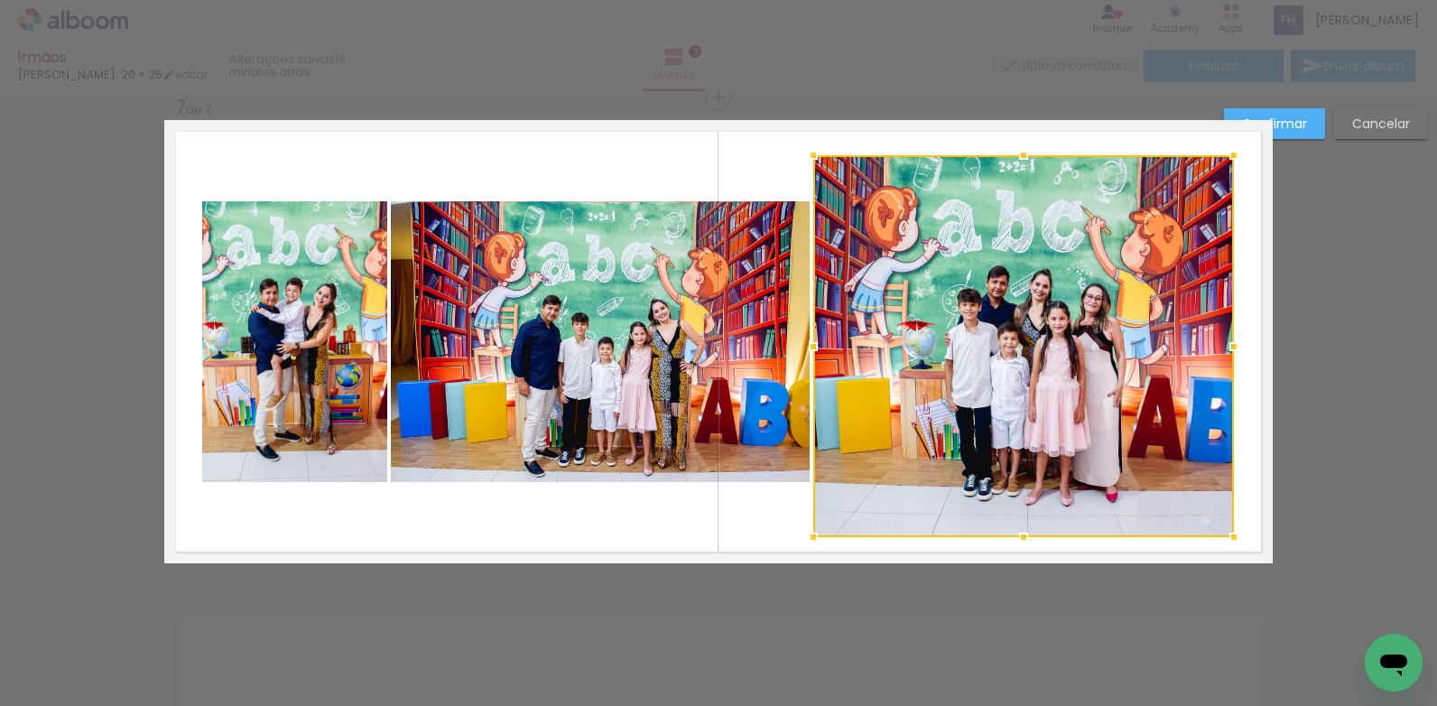
drag, startPoint x: 1021, startPoint y: 203, endPoint x: 1033, endPoint y: 157, distance: 47.5
click at [1033, 157] on div at bounding box center [1024, 155] width 36 height 36
click at [588, 304] on quentale-photo at bounding box center [600, 341] width 419 height 281
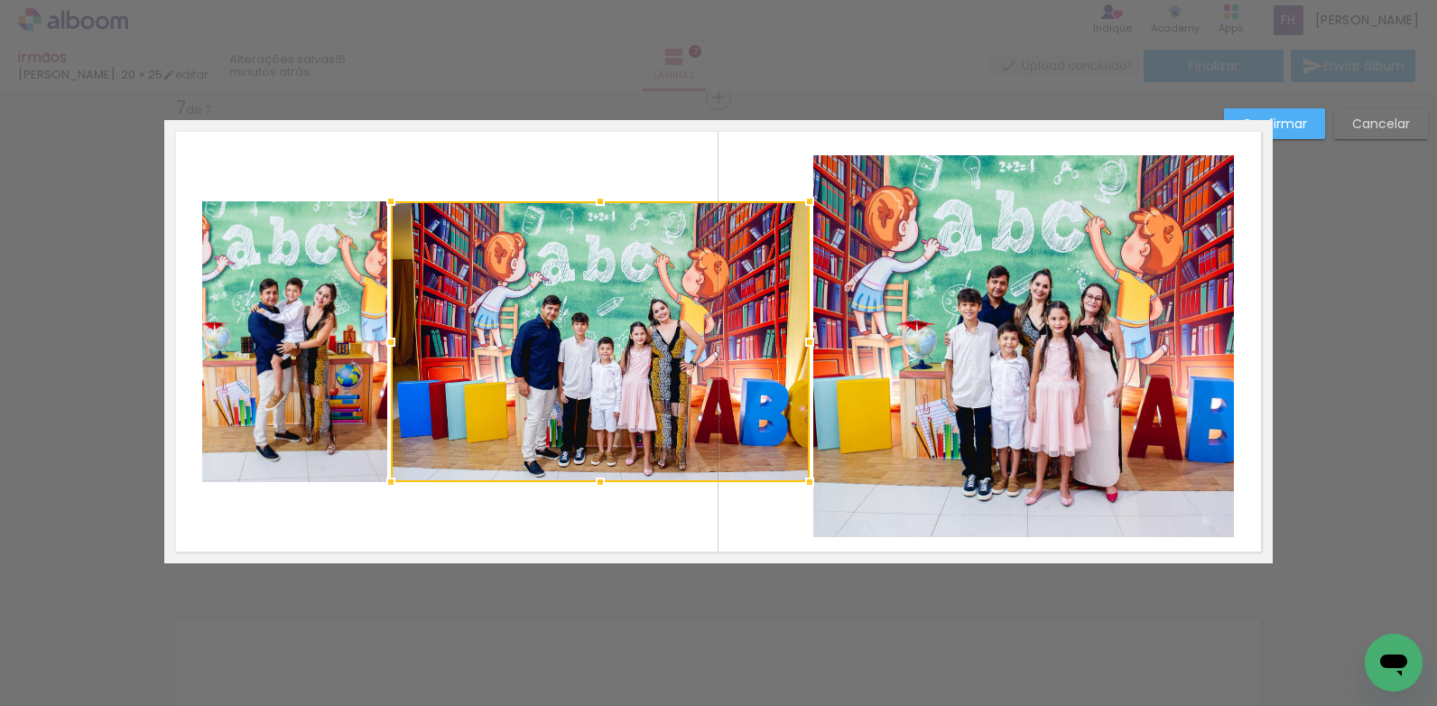
click at [588, 304] on div at bounding box center [600, 341] width 419 height 281
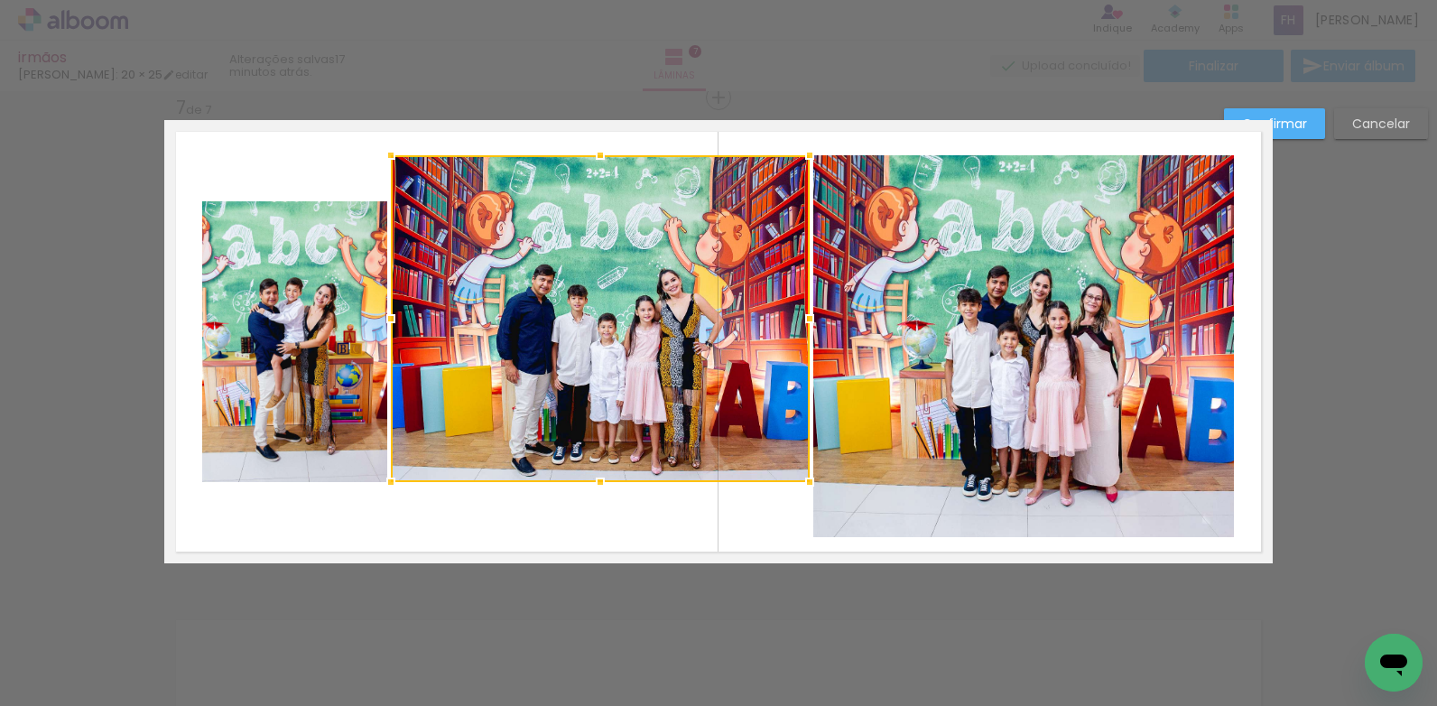
drag, startPoint x: 601, startPoint y: 202, endPoint x: 619, endPoint y: 157, distance: 48.6
click at [619, 157] on div at bounding box center [600, 318] width 419 height 327
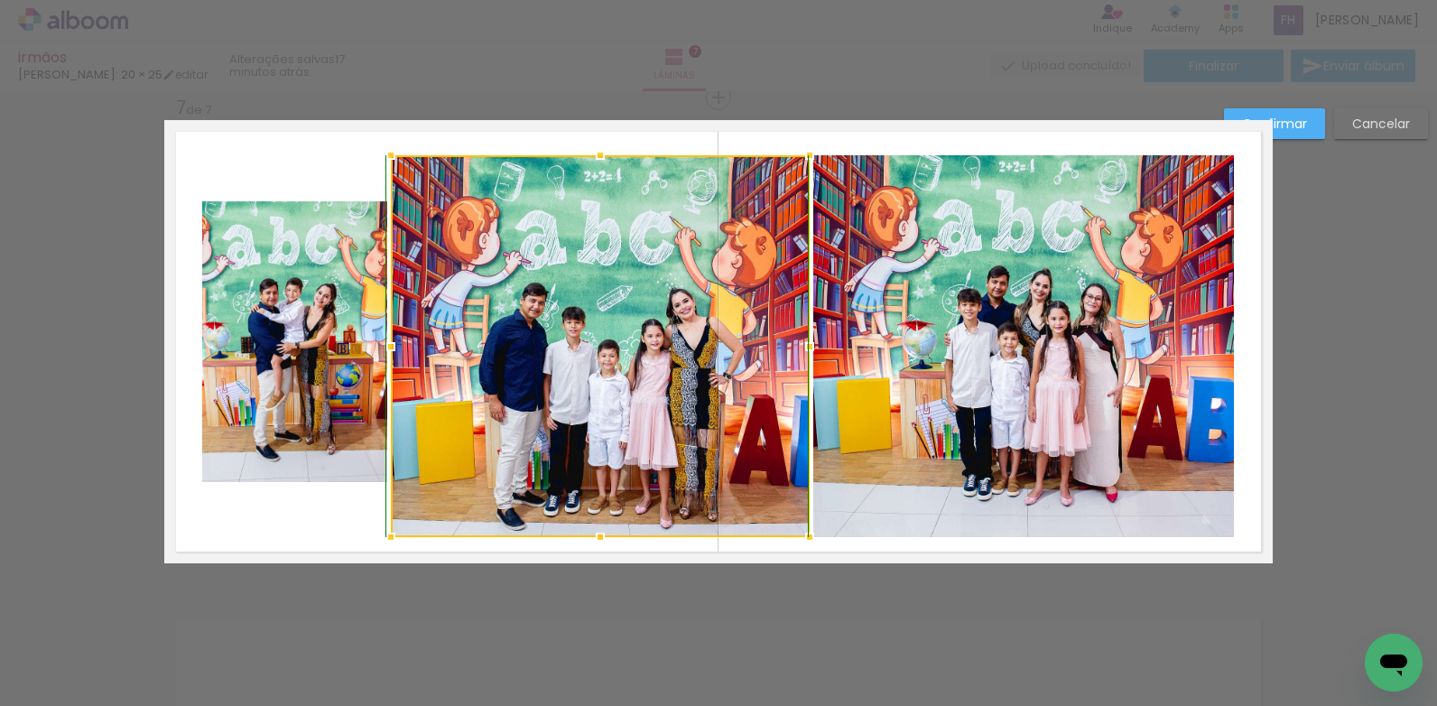
drag, startPoint x: 599, startPoint y: 487, endPoint x: 609, endPoint y: 537, distance: 51.4
click at [609, 537] on div at bounding box center [600, 537] width 36 height 36
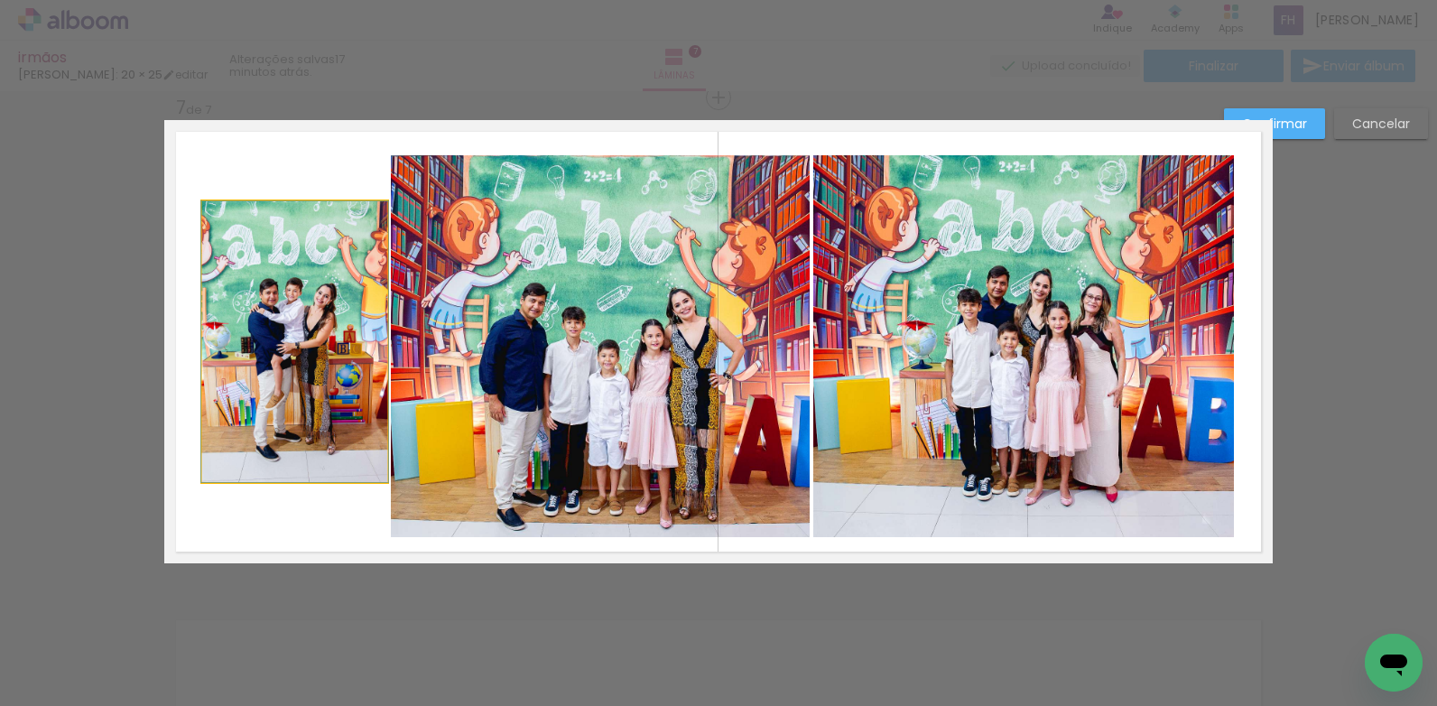
click at [270, 373] on quentale-photo at bounding box center [294, 341] width 185 height 281
click at [270, 373] on div at bounding box center [294, 341] width 185 height 281
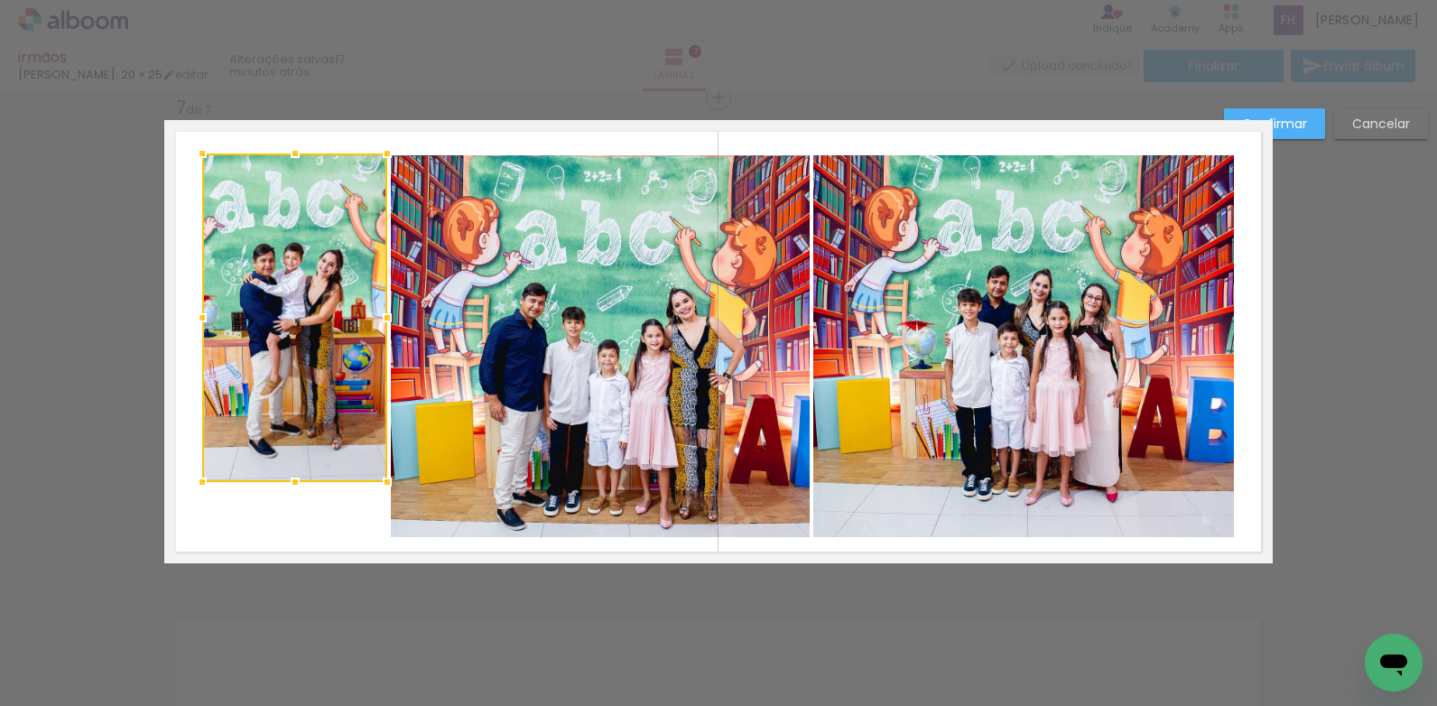
drag, startPoint x: 280, startPoint y: 209, endPoint x: 290, endPoint y: 165, distance: 44.5
click at [290, 165] on div at bounding box center [295, 153] width 36 height 36
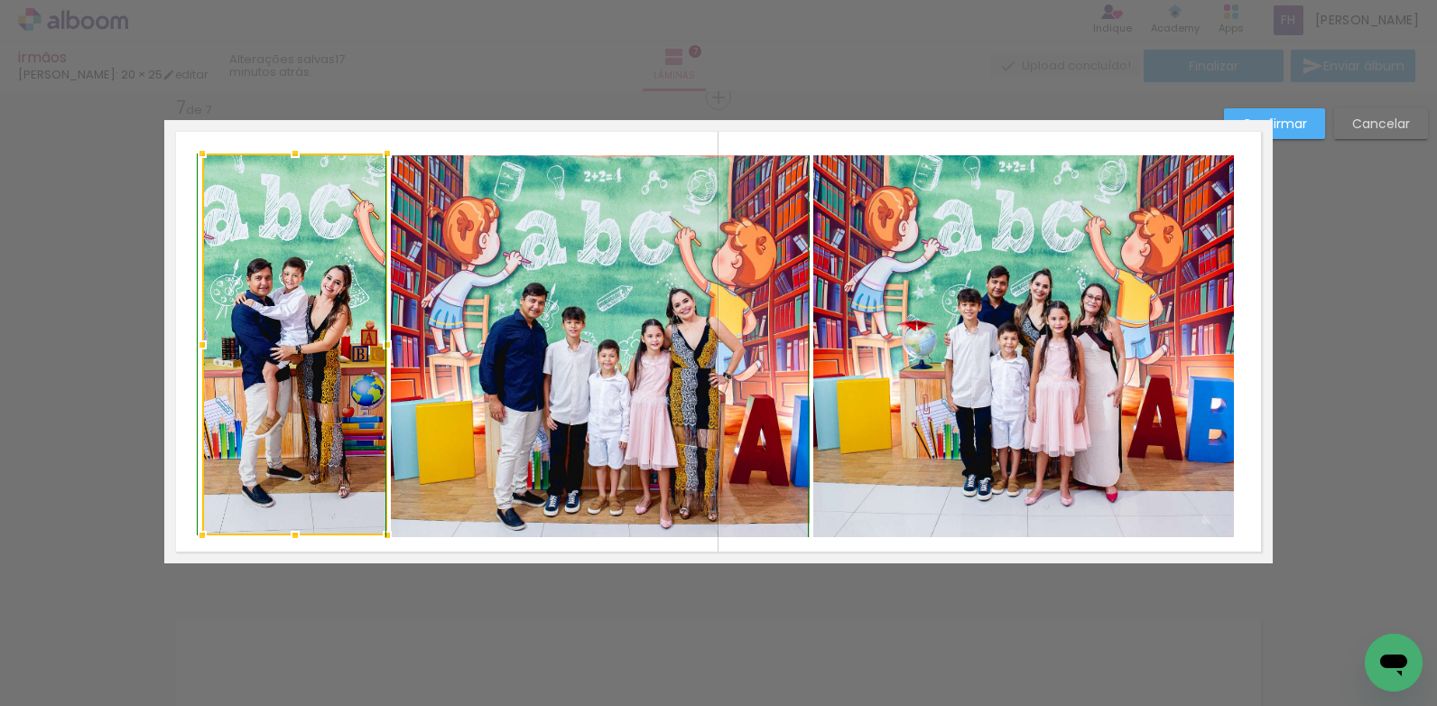
drag, startPoint x: 284, startPoint y: 481, endPoint x: 293, endPoint y: 536, distance: 55.7
click at [293, 536] on div at bounding box center [295, 535] width 36 height 36
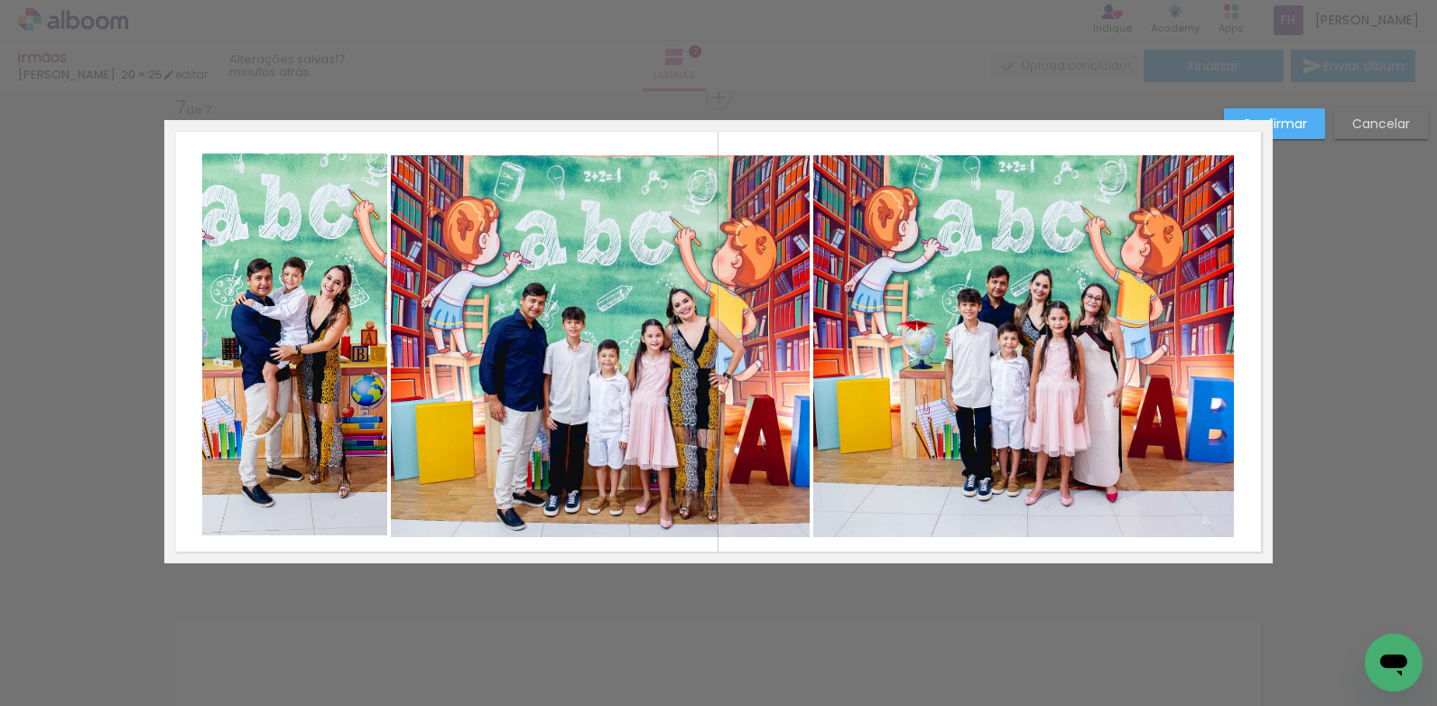
click at [258, 399] on quentale-photo at bounding box center [294, 344] width 185 height 382
click at [258, 399] on div at bounding box center [294, 344] width 185 height 382
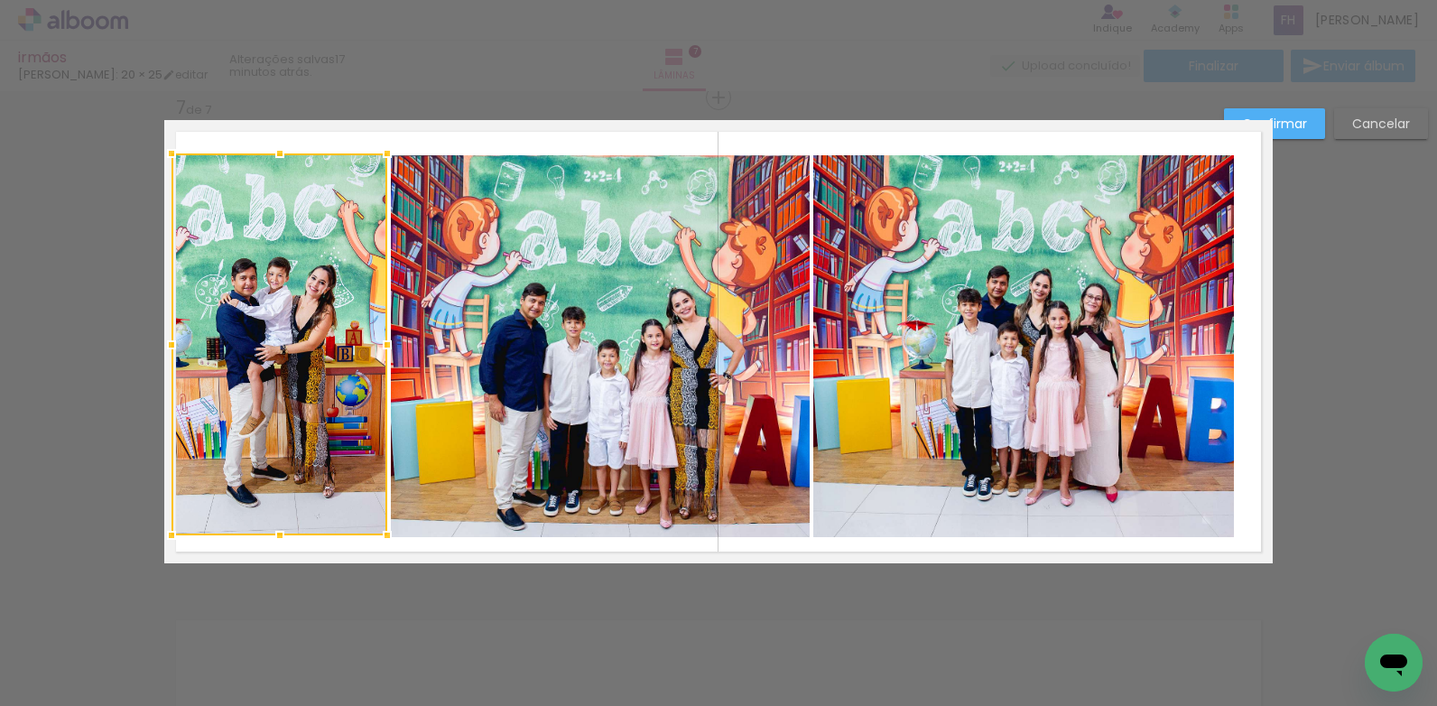
drag, startPoint x: 203, startPoint y: 352, endPoint x: 172, endPoint y: 346, distance: 31.3
click at [172, 346] on div at bounding box center [171, 345] width 36 height 36
click at [1153, 348] on quentale-photo at bounding box center [1023, 346] width 421 height 382
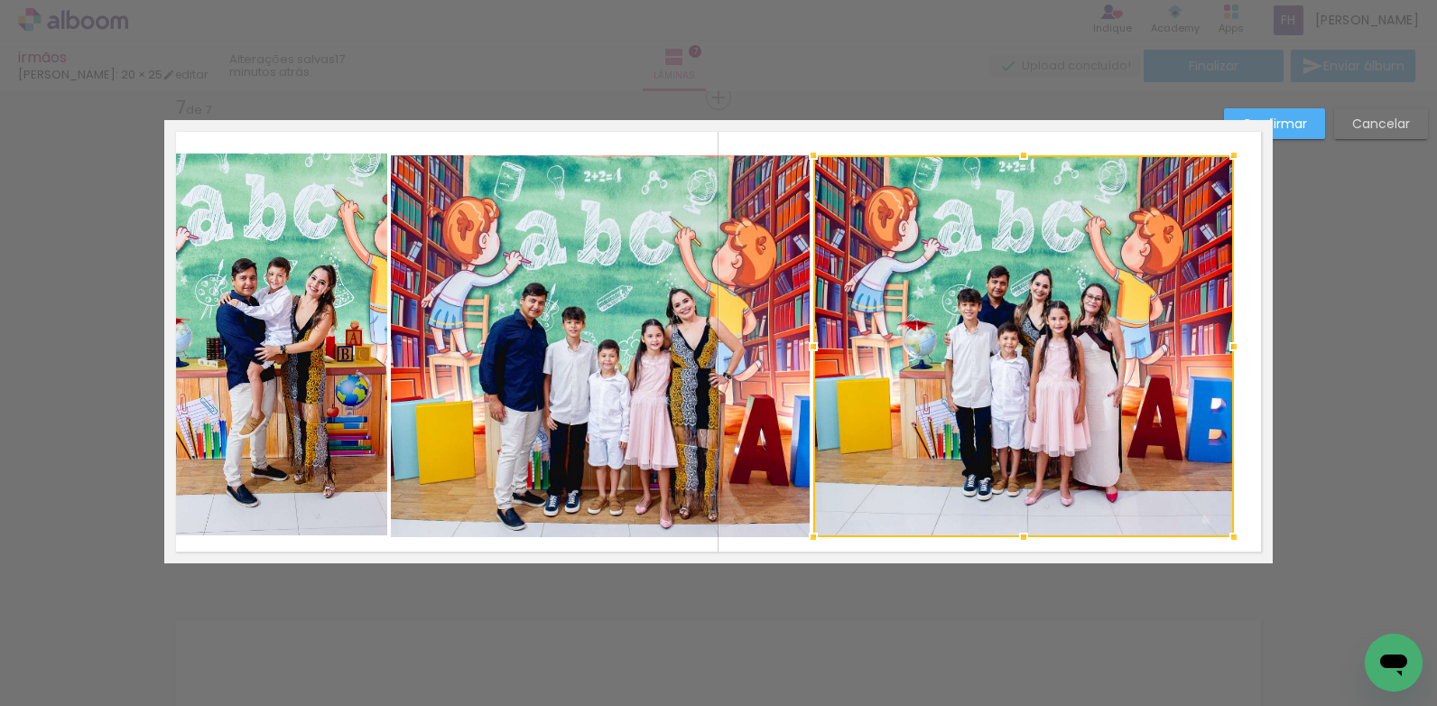
click at [1153, 348] on div at bounding box center [1023, 346] width 421 height 382
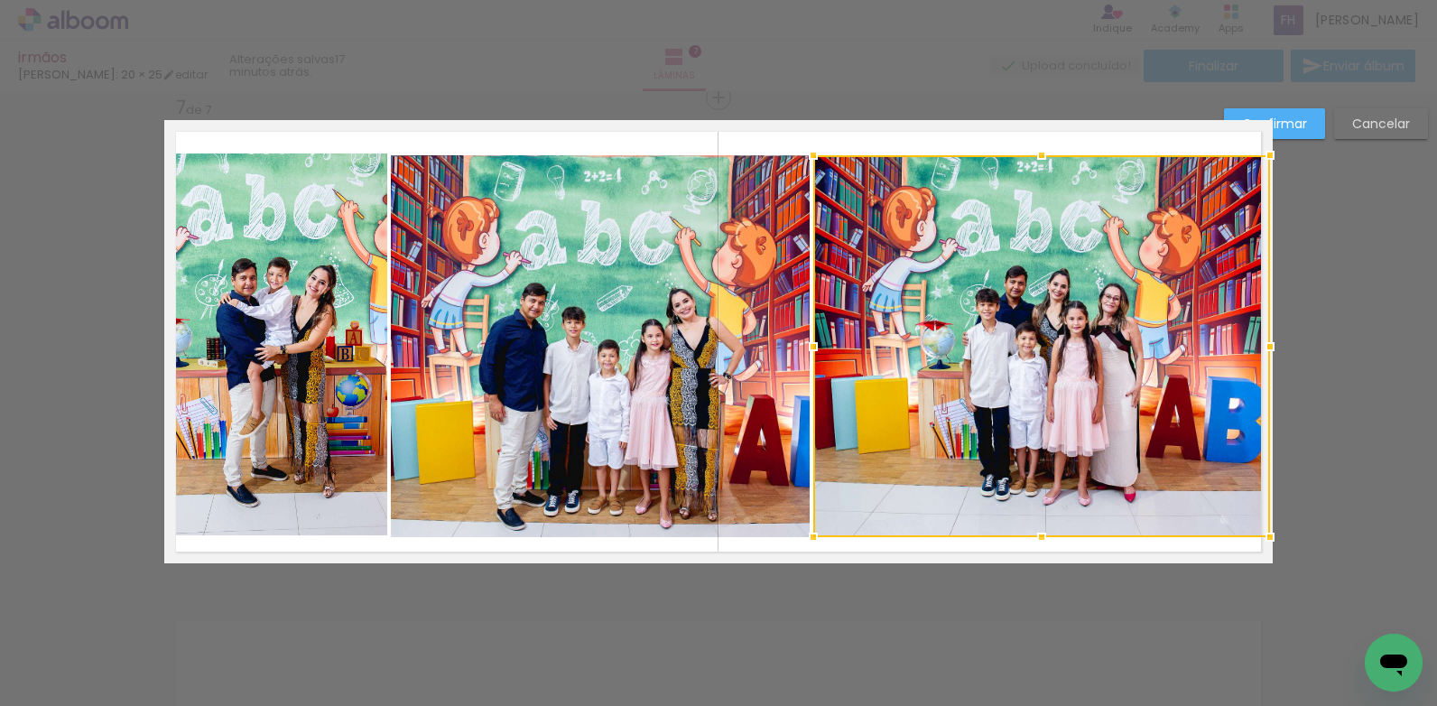
drag, startPoint x: 1231, startPoint y: 347, endPoint x: 1263, endPoint y: 348, distance: 32.5
click at [1263, 348] on div at bounding box center [1270, 347] width 36 height 36
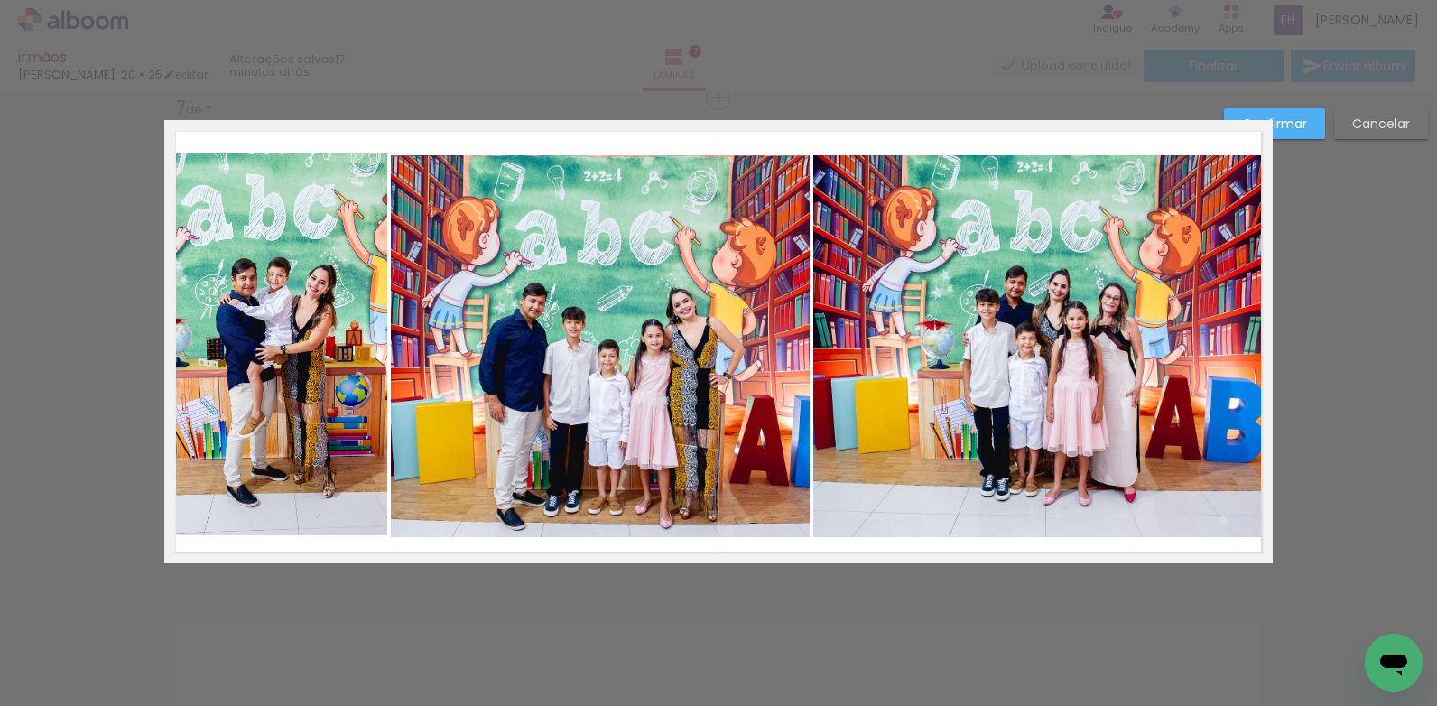
click at [845, 356] on quentale-photo at bounding box center [1041, 346] width 457 height 382
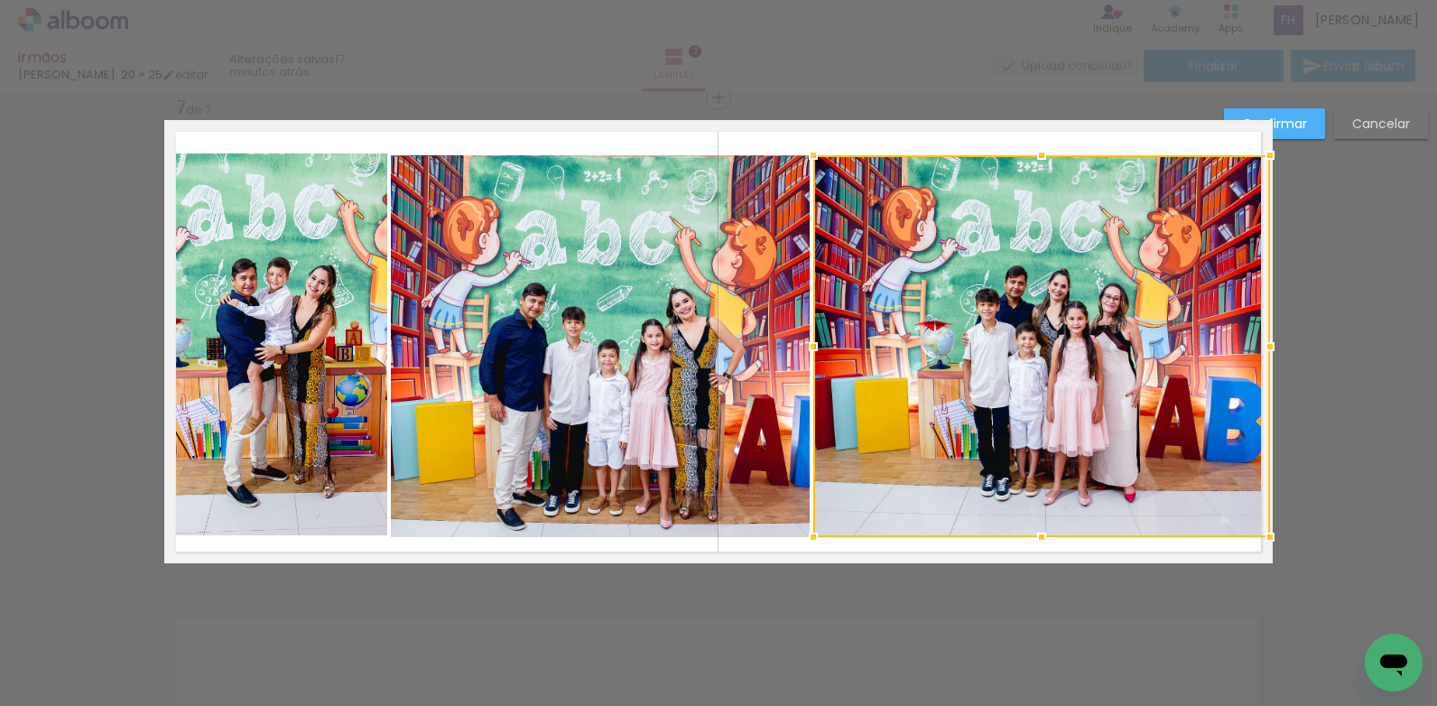
click at [845, 356] on div at bounding box center [1041, 346] width 457 height 382
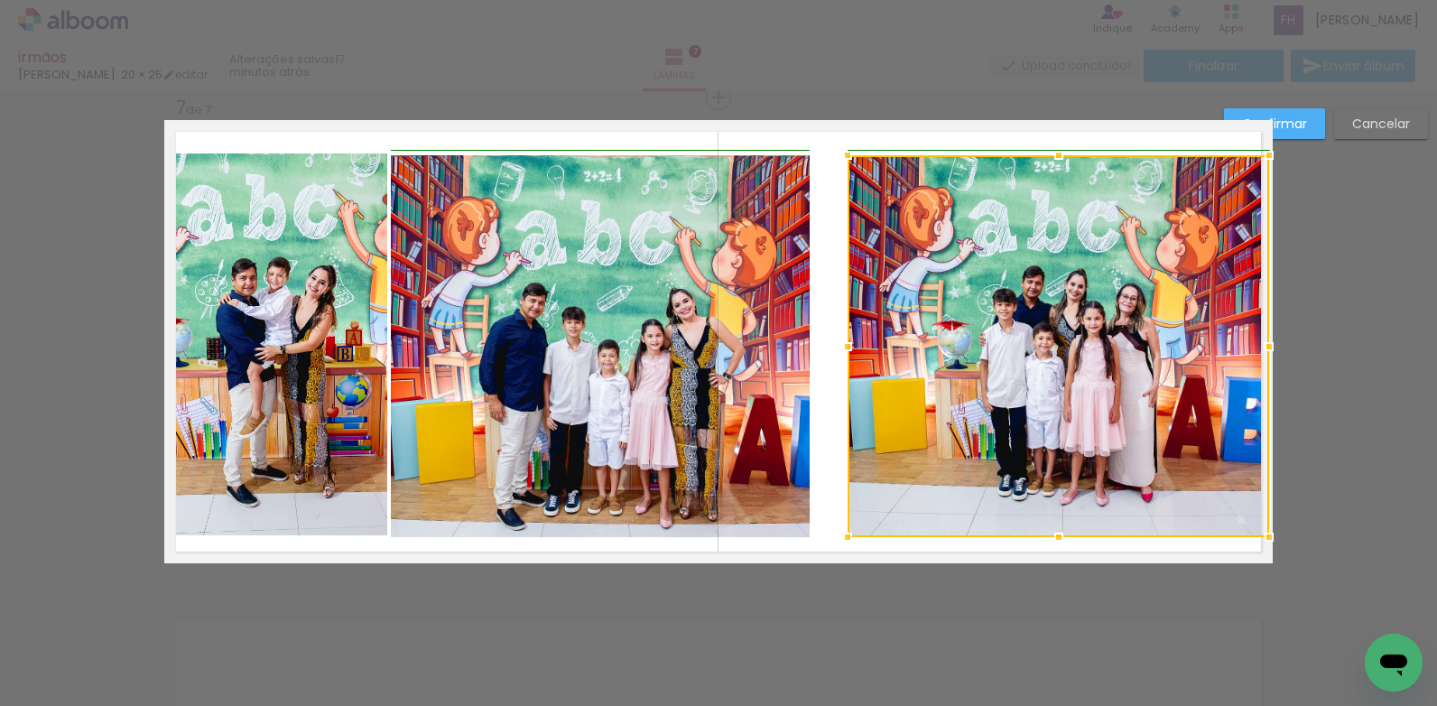
drag, startPoint x: 811, startPoint y: 346, endPoint x: 851, endPoint y: 350, distance: 40.9
click at [851, 350] on div at bounding box center [848, 347] width 36 height 36
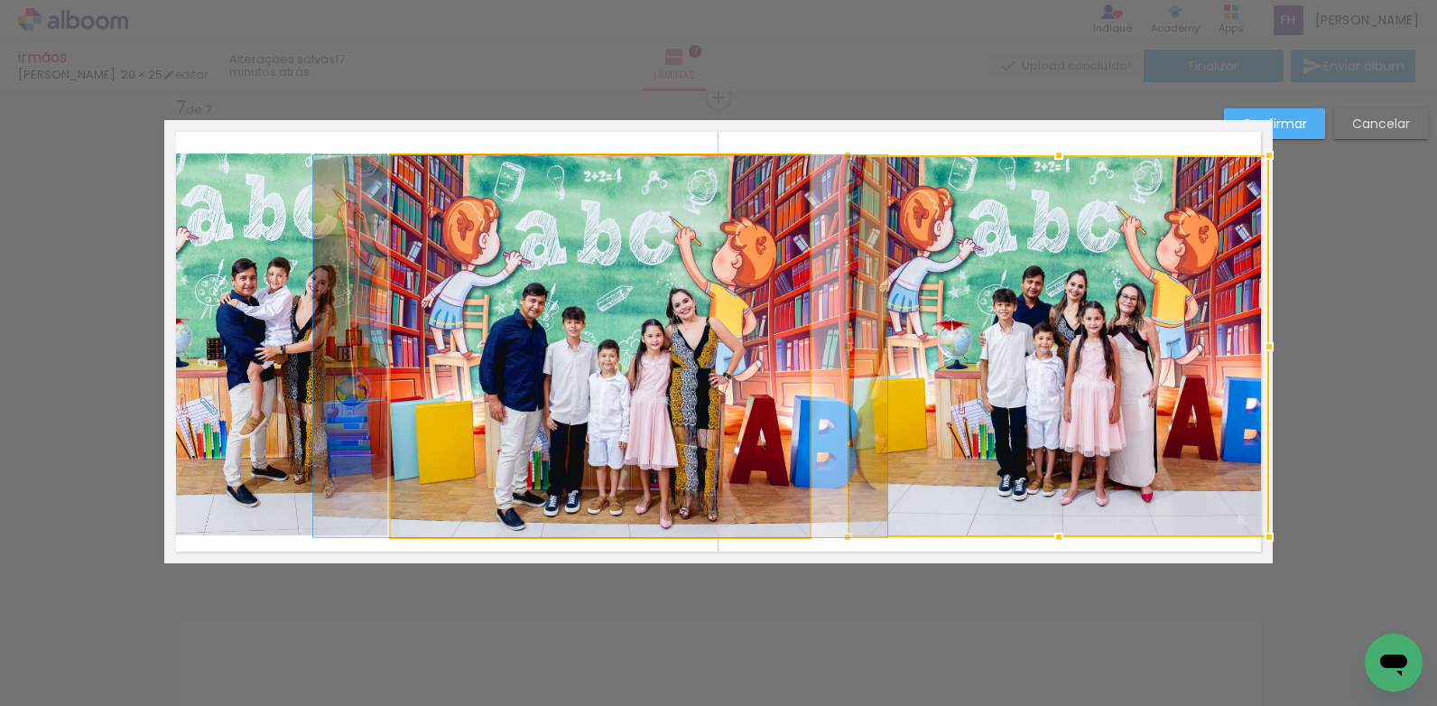
click at [765, 373] on quentale-photo at bounding box center [600, 346] width 419 height 382
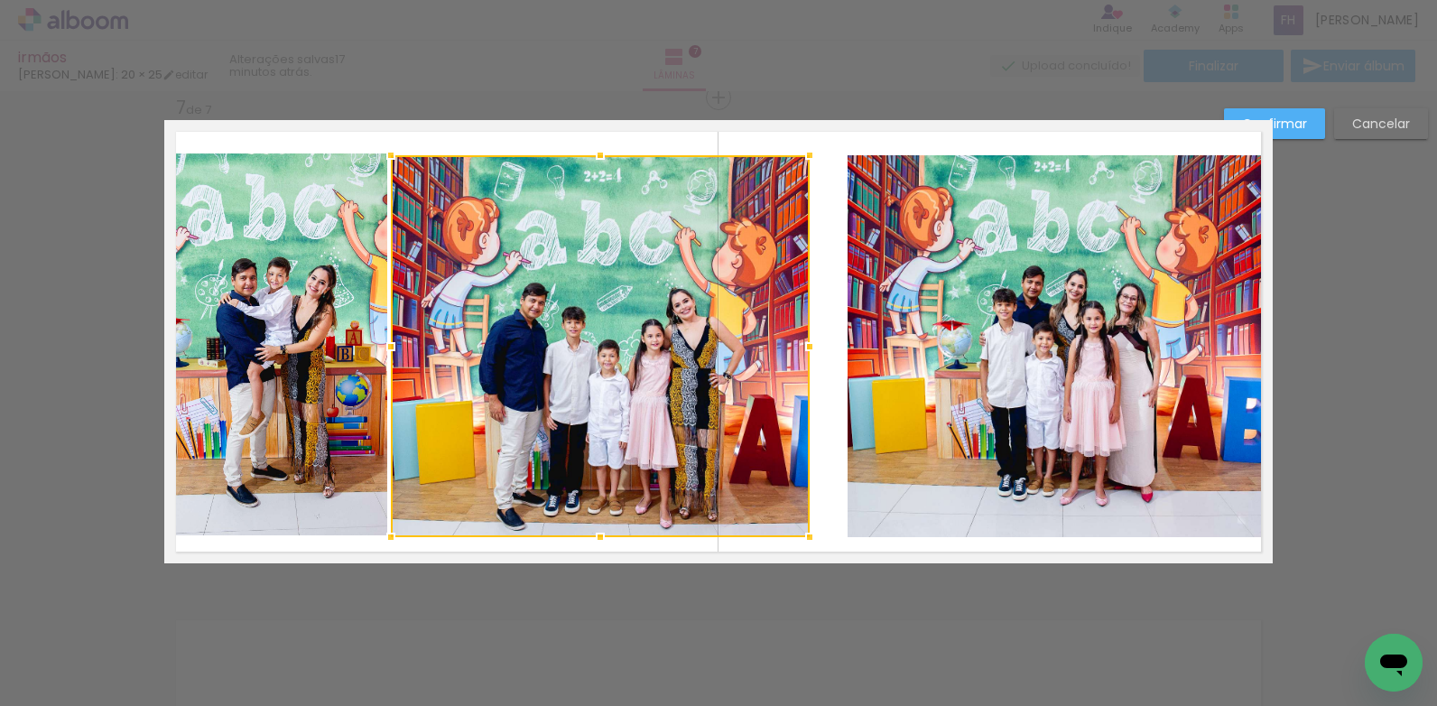
click at [765, 373] on div at bounding box center [600, 346] width 419 height 382
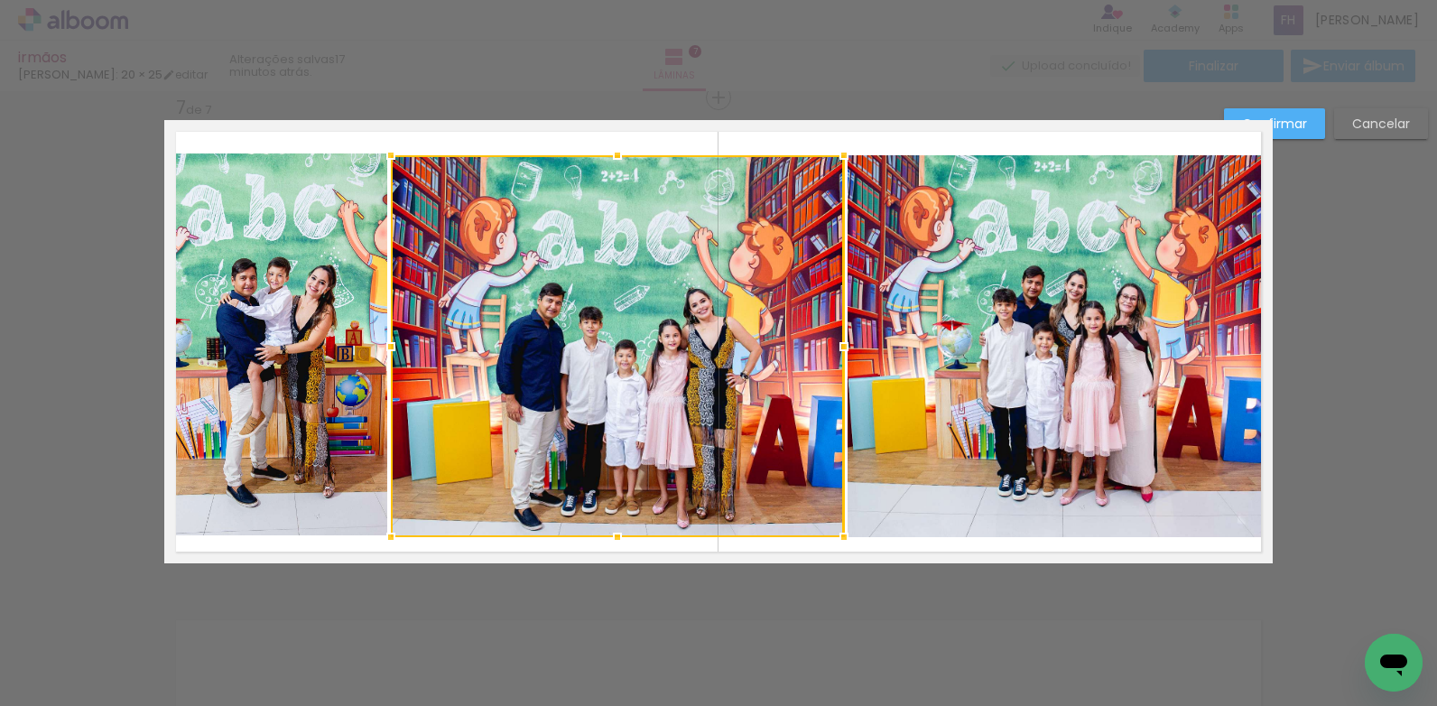
drag, startPoint x: 809, startPoint y: 347, endPoint x: 841, endPoint y: 353, distance: 32.2
click at [841, 353] on div at bounding box center [844, 347] width 36 height 36
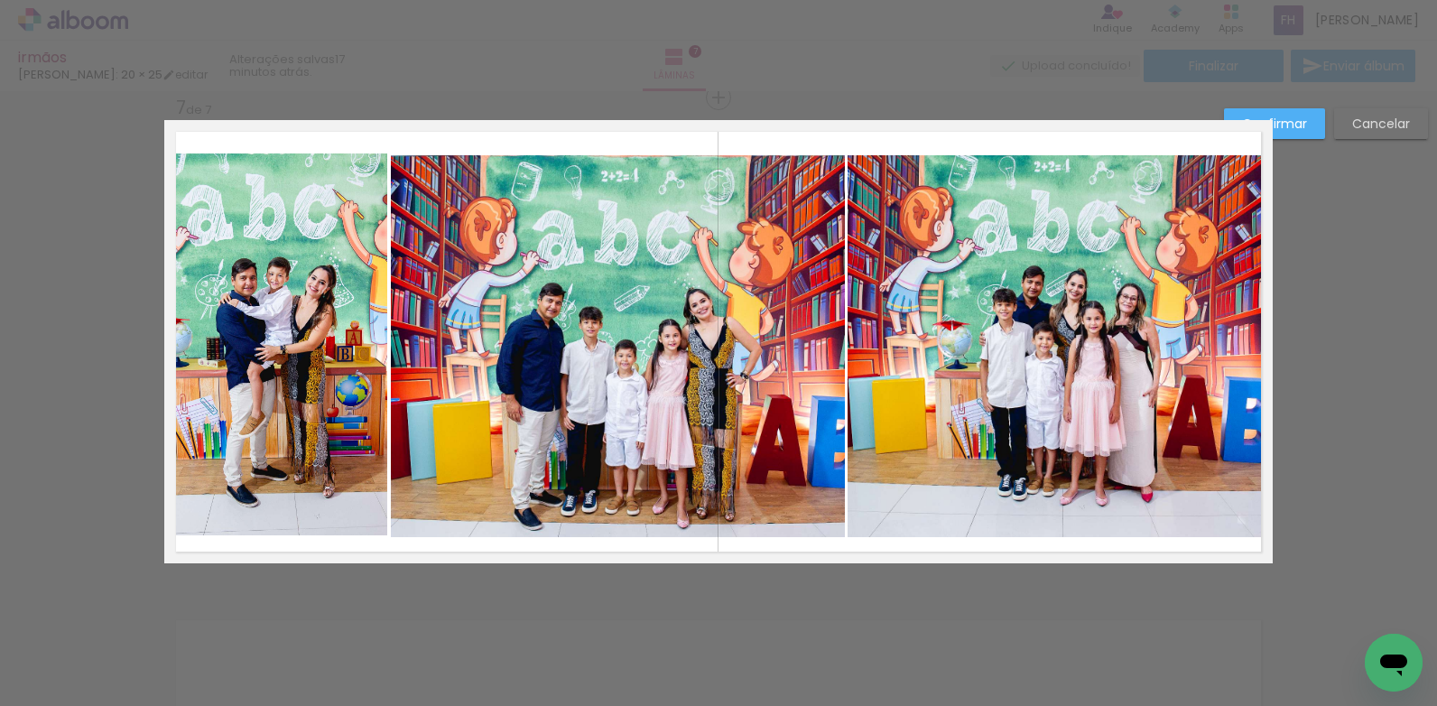
click at [1307, 122] on paper-button "Confirmar" at bounding box center [1274, 123] width 101 height 31
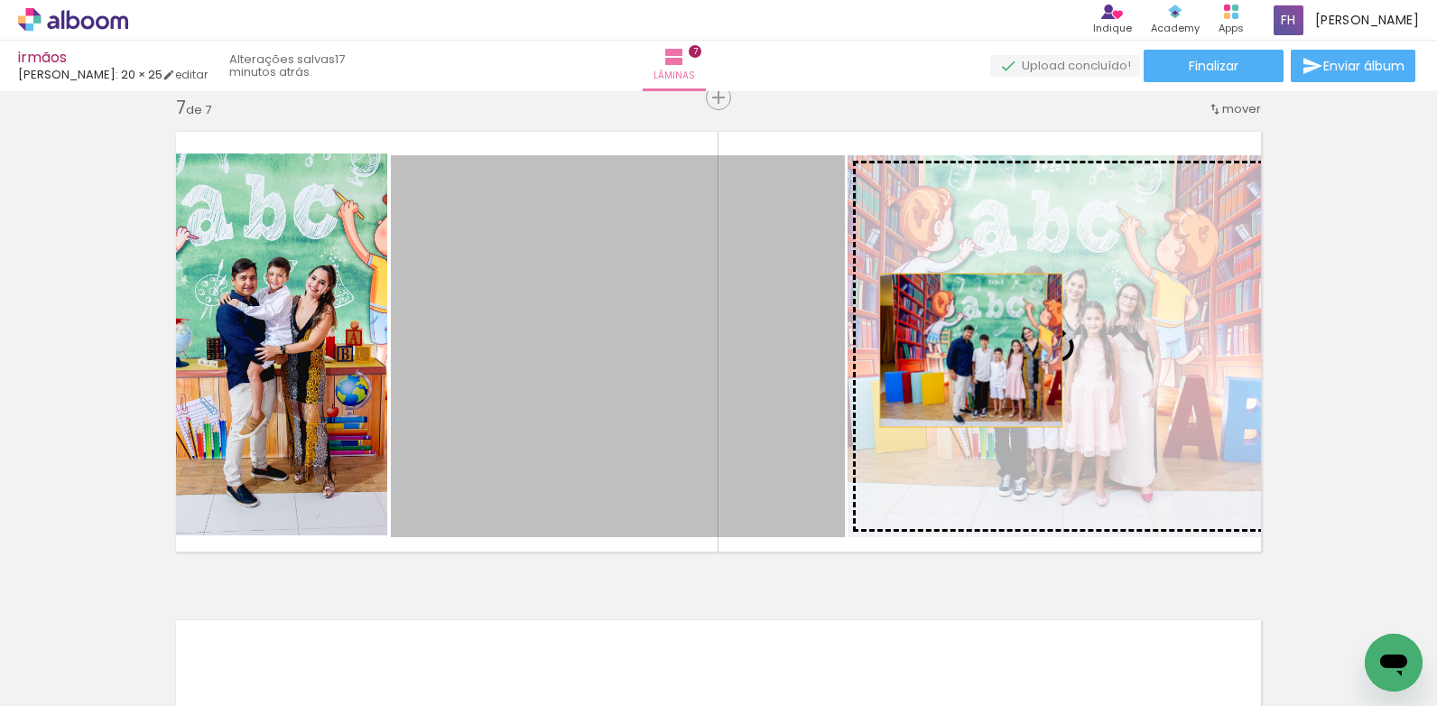
drag, startPoint x: 691, startPoint y: 338, endPoint x: 966, endPoint y: 349, distance: 275.6
click at [0, 0] on slot at bounding box center [0, 0] width 0 height 0
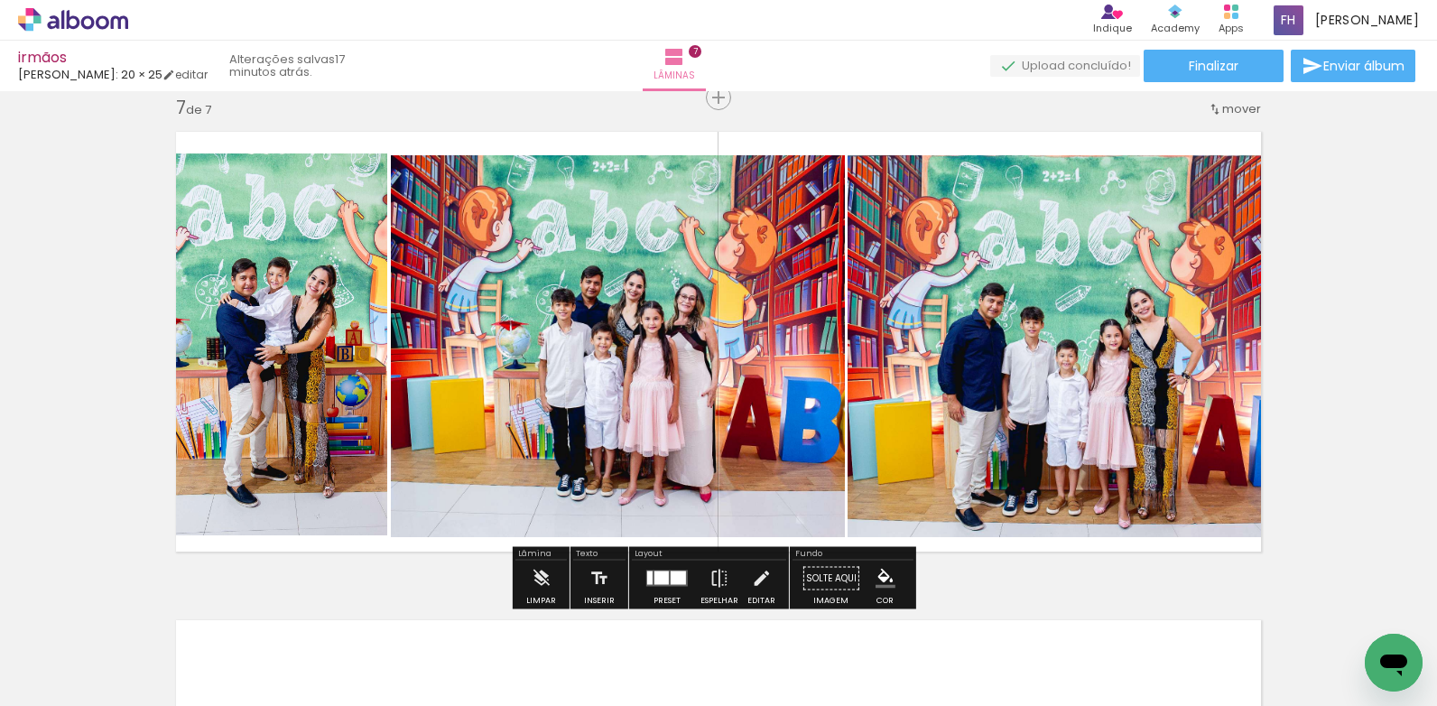
click at [457, 358] on quentale-photo at bounding box center [618, 346] width 454 height 382
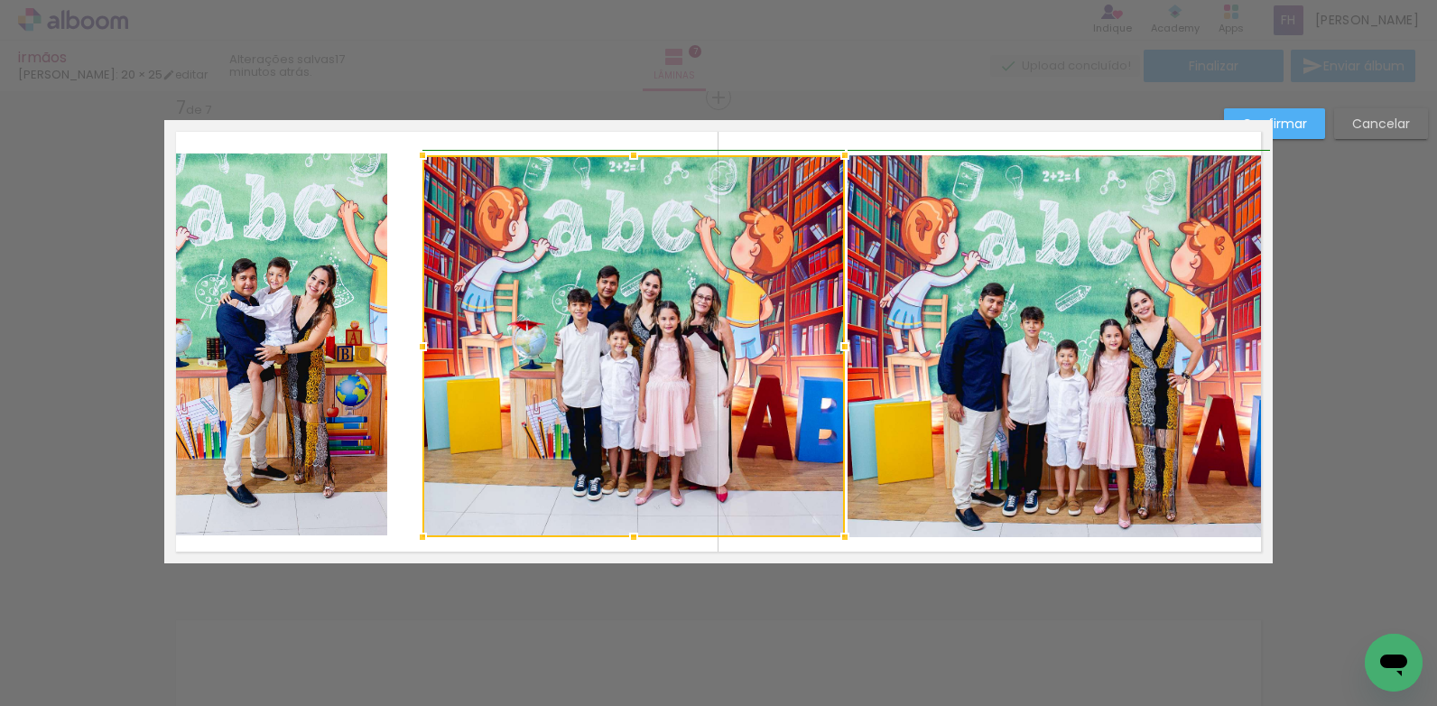
drag, startPoint x: 386, startPoint y: 348, endPoint x: 413, endPoint y: 350, distance: 28.0
click at [413, 350] on div at bounding box center [422, 347] width 36 height 36
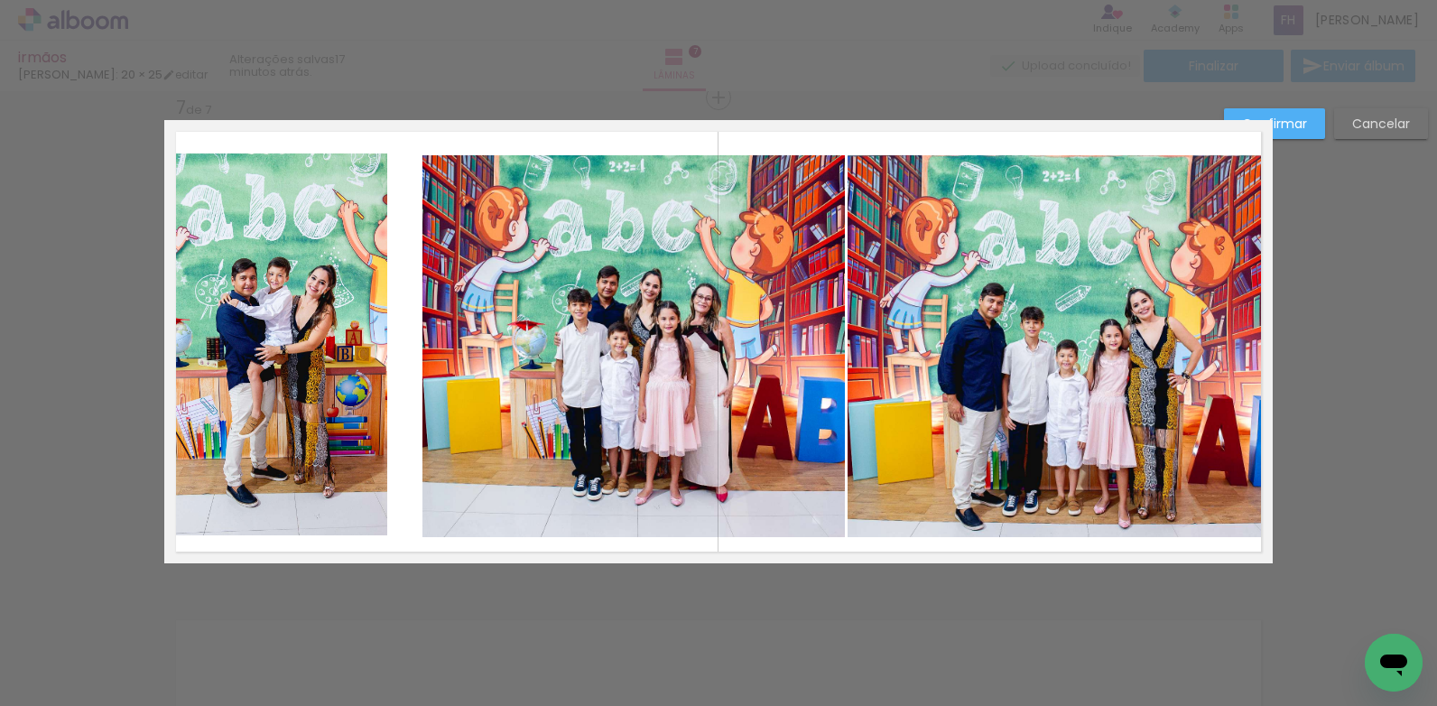
click at [351, 346] on quentale-photo at bounding box center [280, 344] width 216 height 382
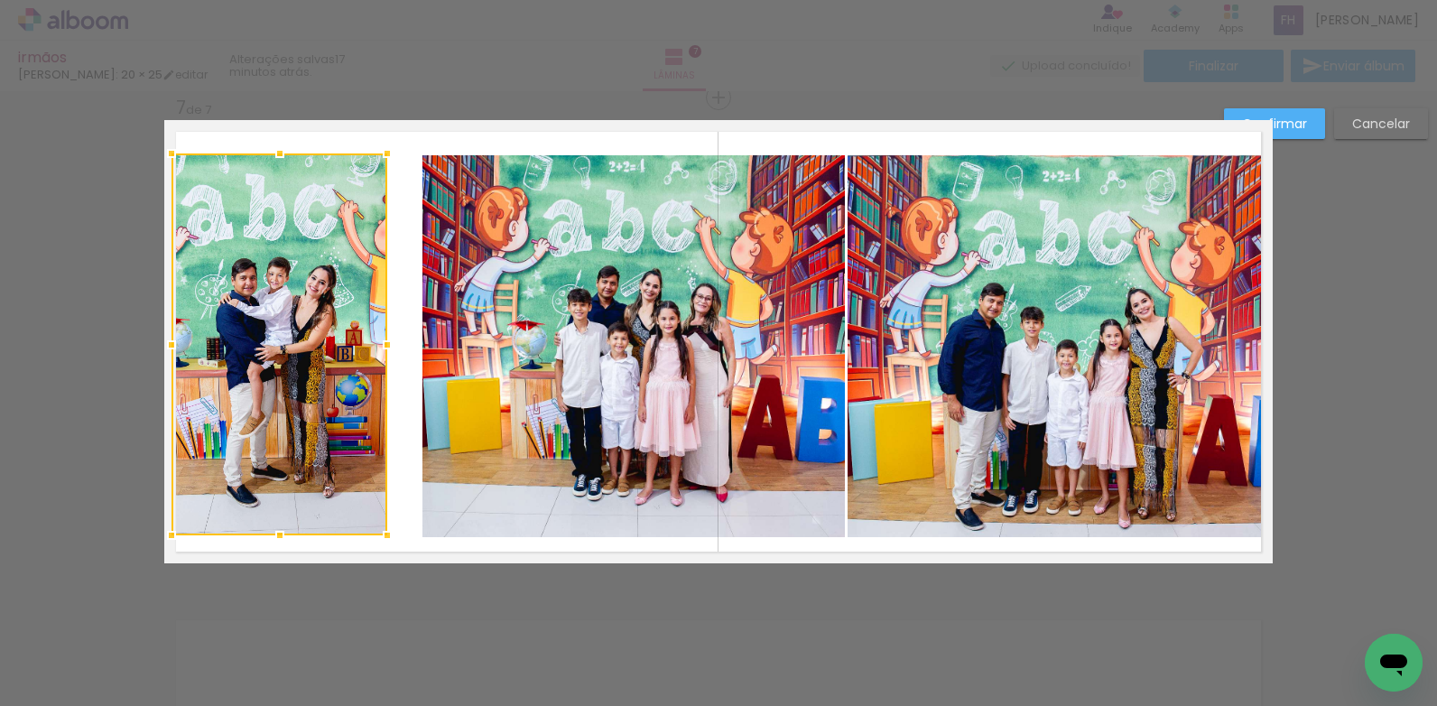
click at [351, 346] on div at bounding box center [280, 344] width 216 height 382
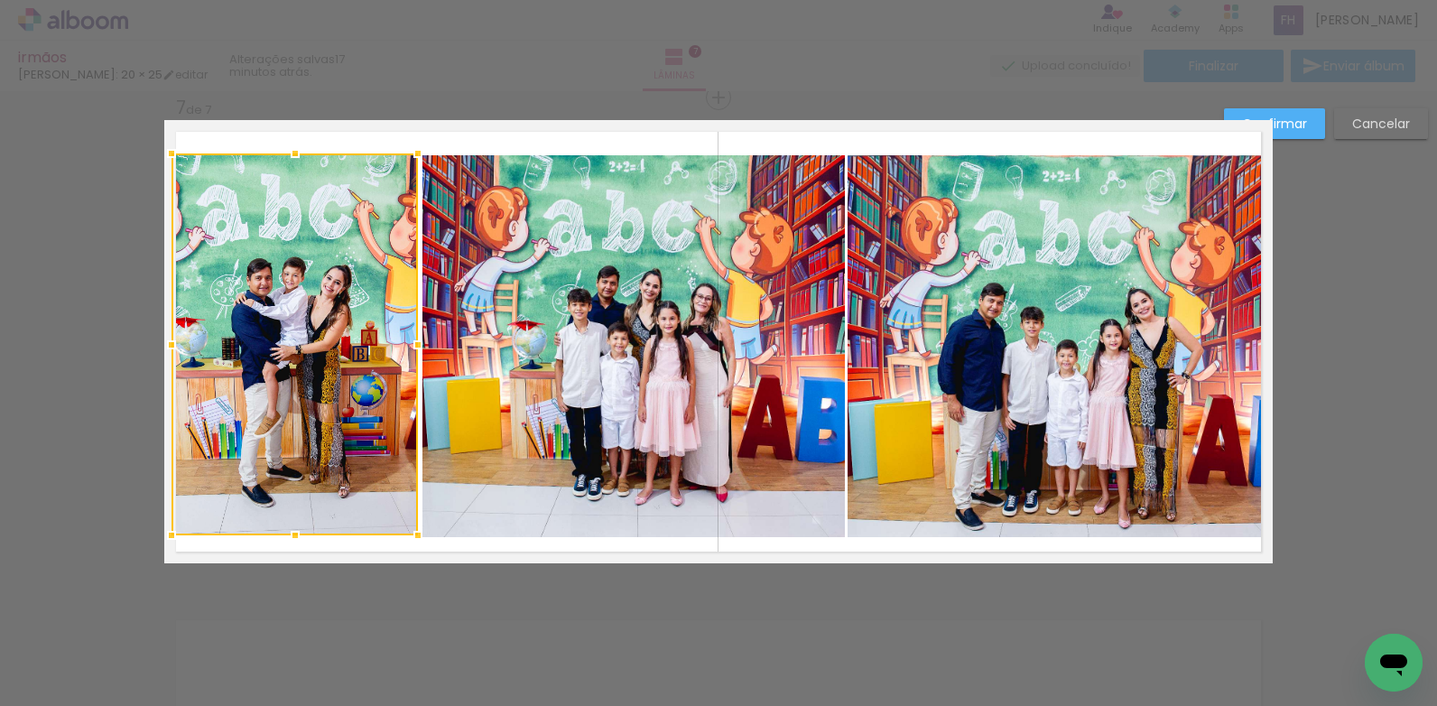
drag, startPoint x: 385, startPoint y: 351, endPoint x: 419, endPoint y: 361, distance: 35.7
click at [419, 361] on div at bounding box center [418, 345] width 36 height 36
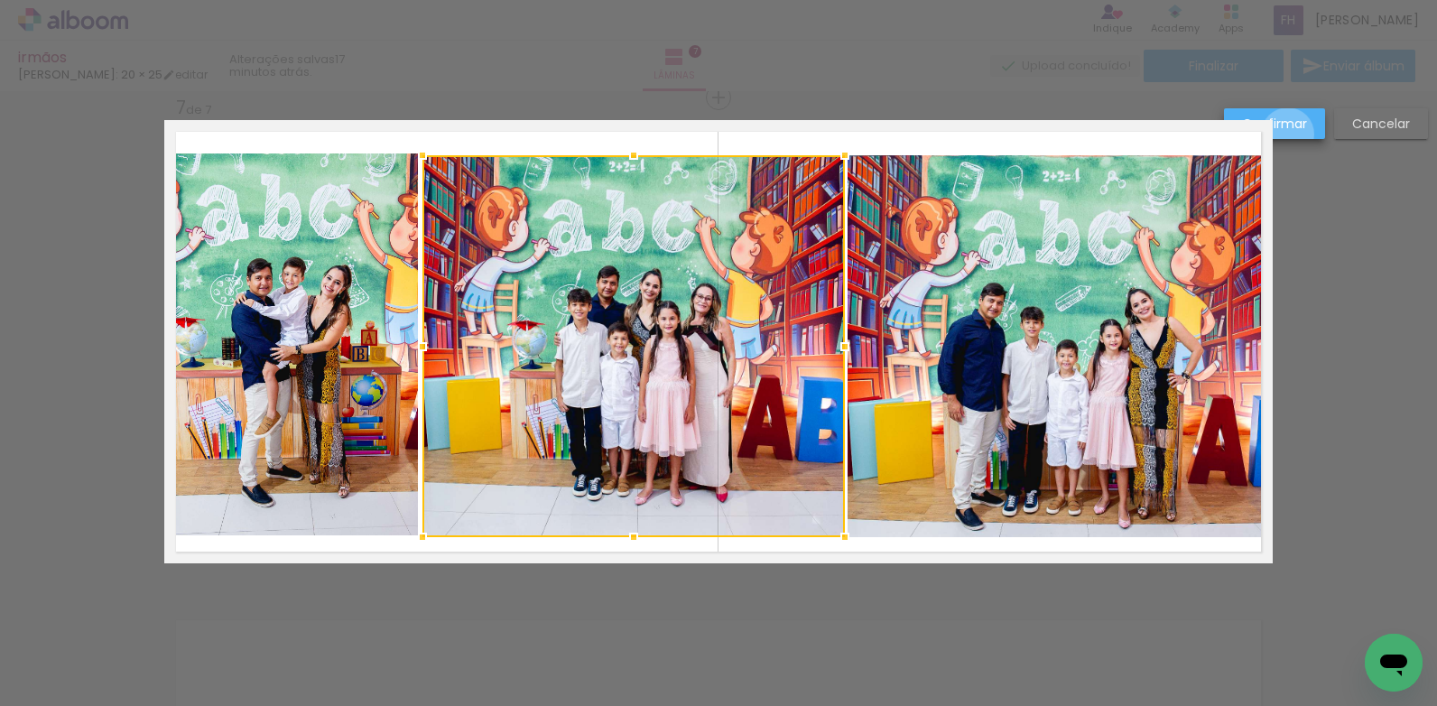
click at [1288, 135] on paper-button "Confirmar" at bounding box center [1274, 123] width 101 height 31
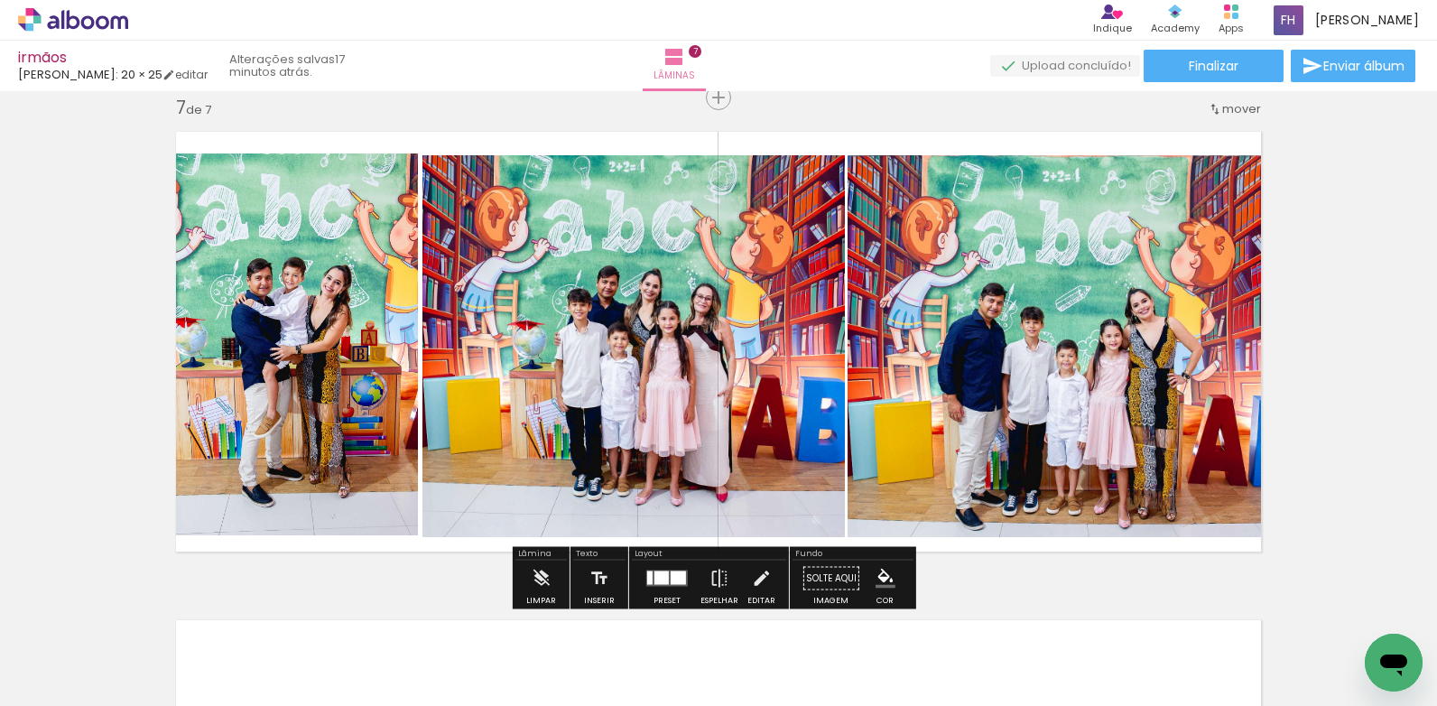
scroll to position [3135, 0]
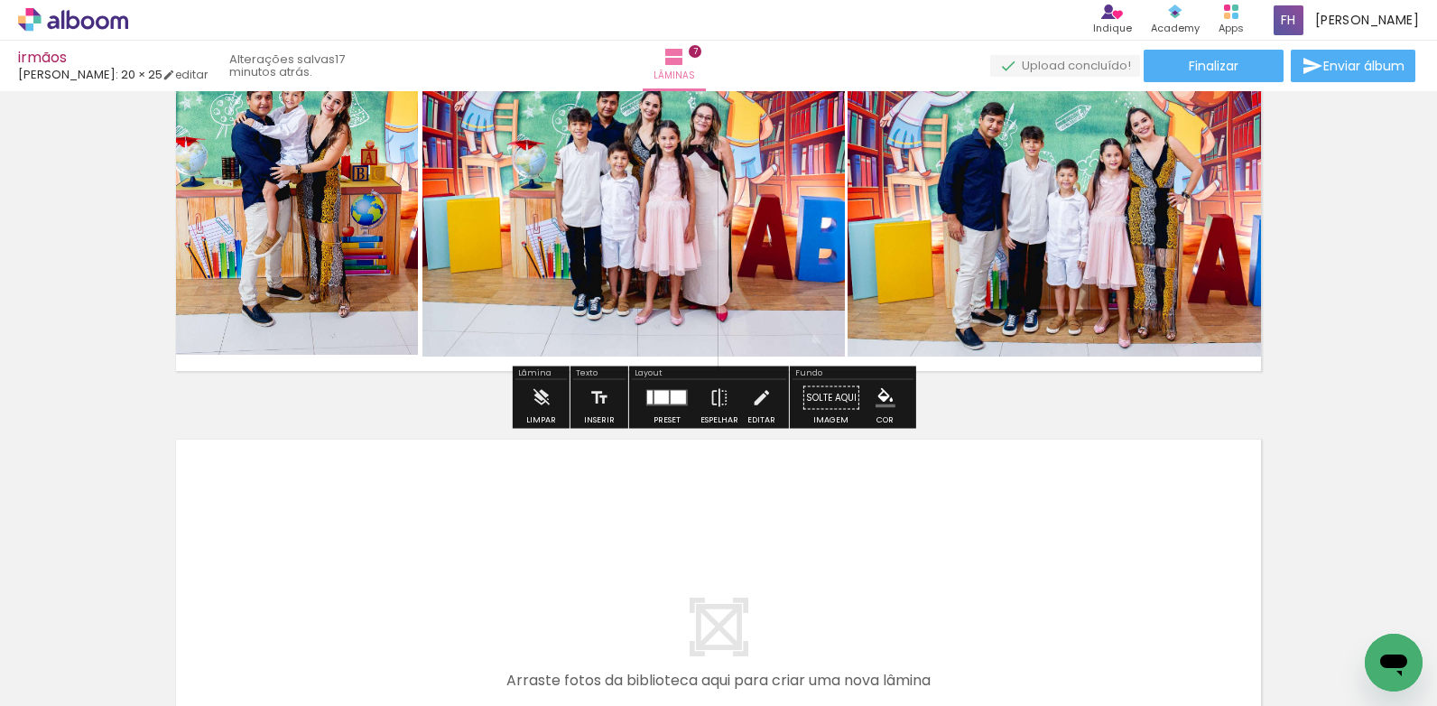
click at [91, 683] on span "Adicionar Fotos" at bounding box center [64, 682] width 54 height 20
click at [0, 0] on input "file" at bounding box center [0, 0] width 0 height 0
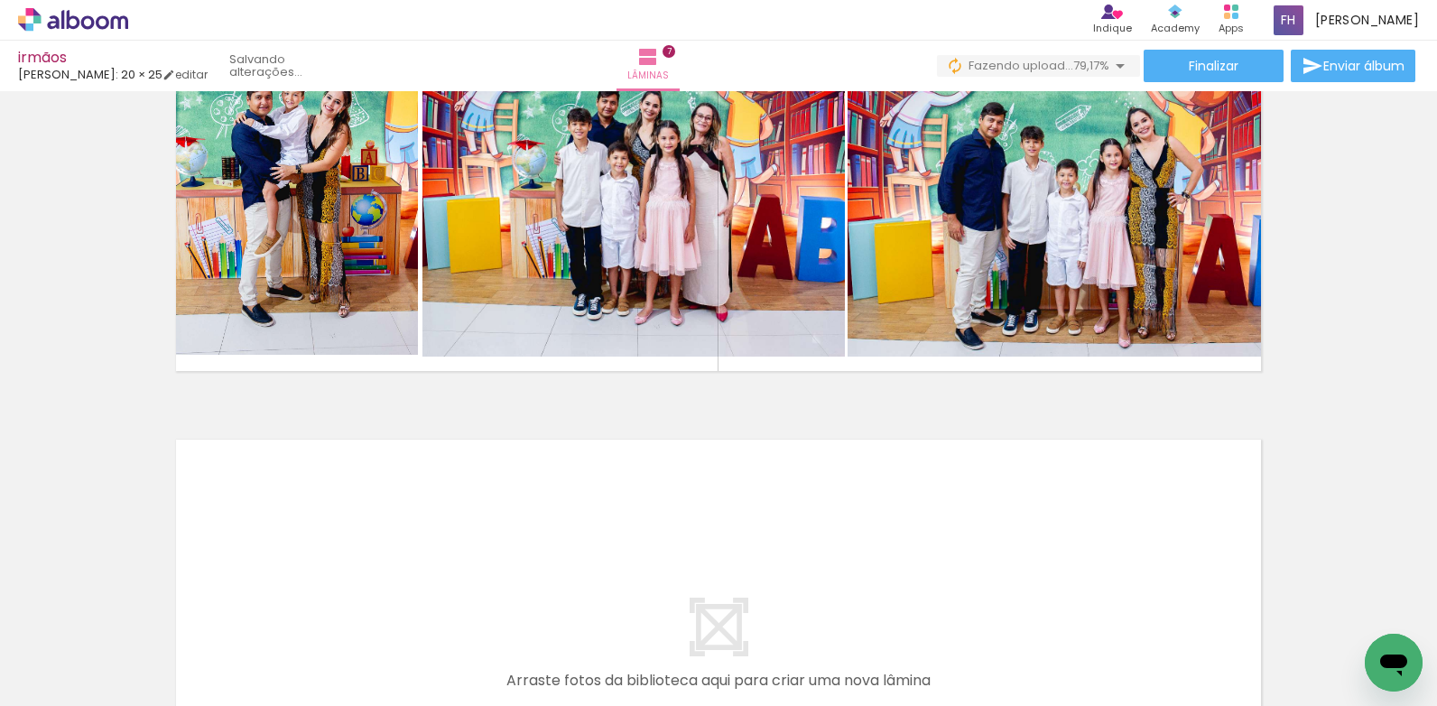
scroll to position [0, 0]
click at [98, 653] on iron-icon at bounding box center [92, 652] width 14 height 14
click at [0, 0] on slot "Não utilizadas" at bounding box center [0, 0] width 0 height 0
type input "Não utilizadas"
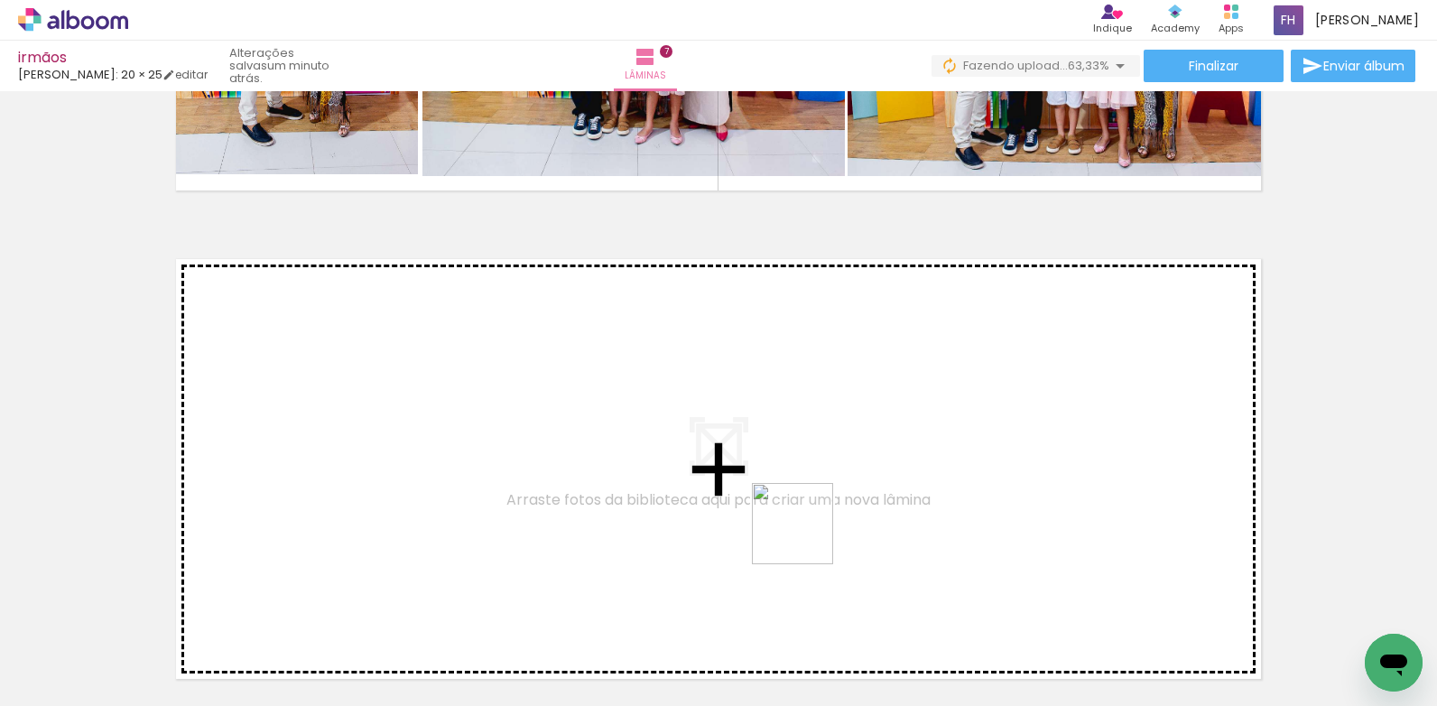
drag, startPoint x: 800, startPoint y: 659, endPoint x: 806, endPoint y: 536, distance: 122.9
click at [806, 536] on quentale-workspace at bounding box center [718, 353] width 1437 height 706
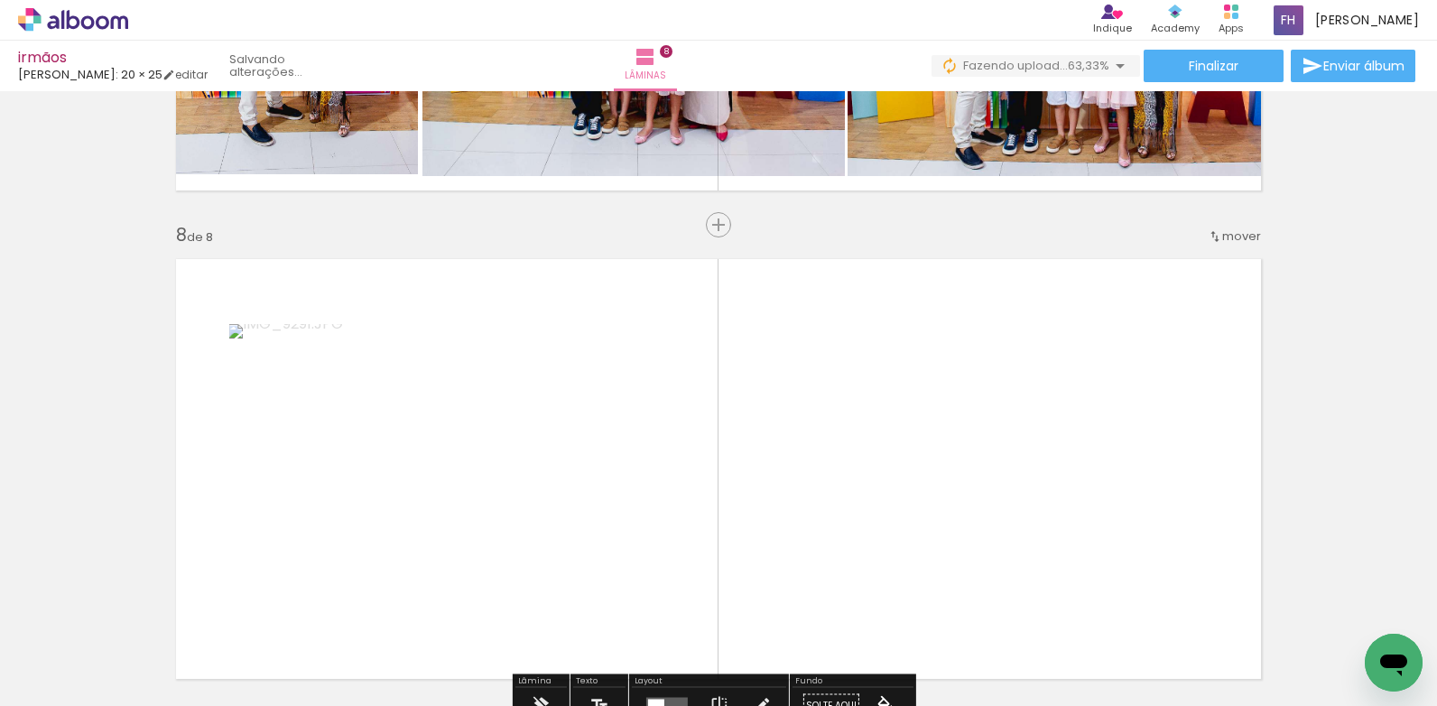
scroll to position [3442, 0]
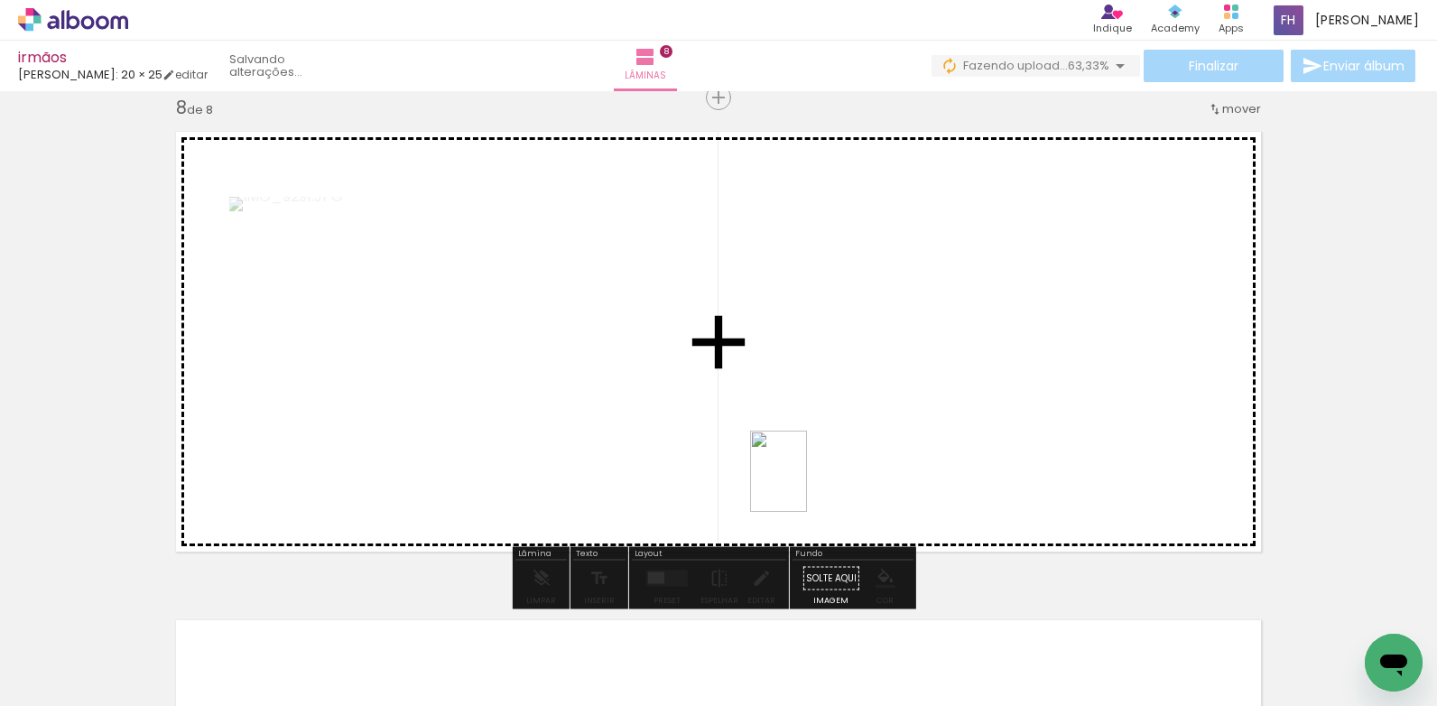
drag, startPoint x: 804, startPoint y: 667, endPoint x: 804, endPoint y: 485, distance: 182.4
click at [804, 485] on quentale-workspace at bounding box center [718, 353] width 1437 height 706
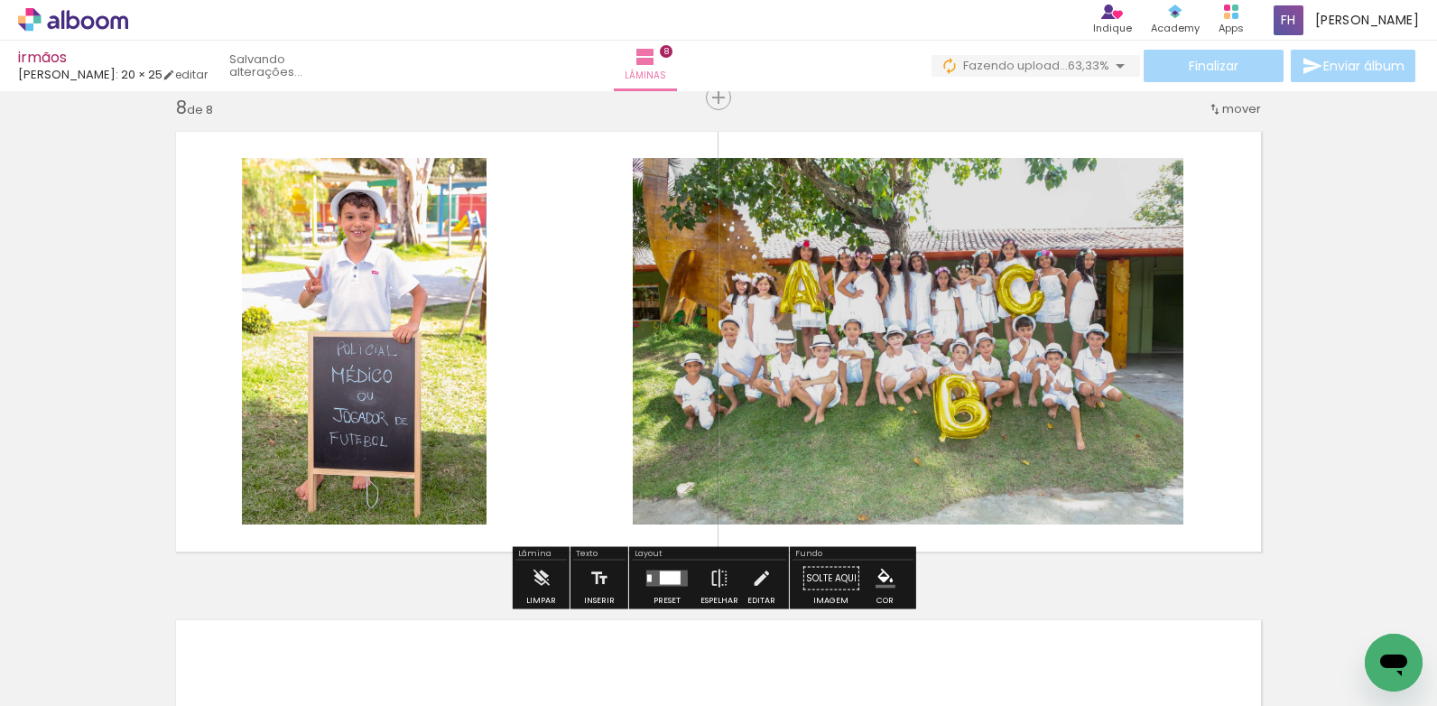
scroll to position [3623, 0]
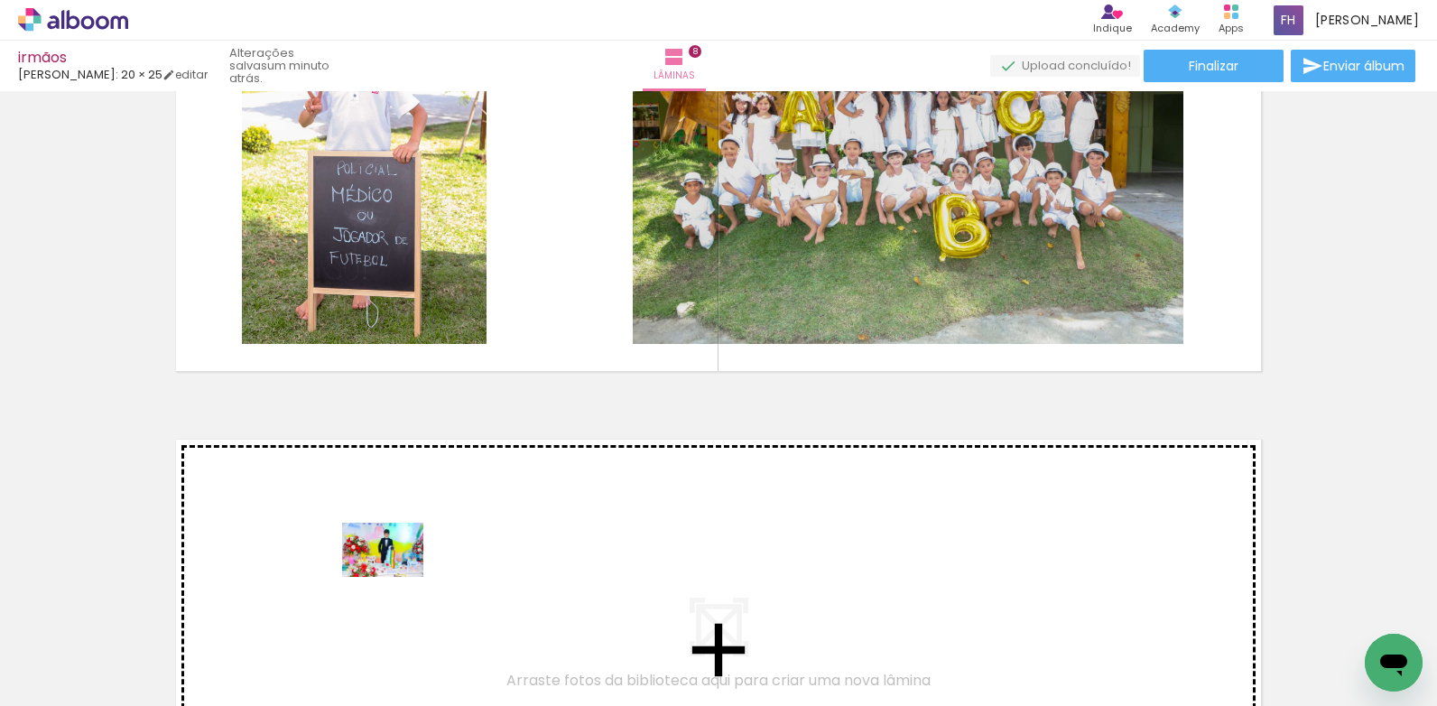
drag, startPoint x: 382, startPoint y: 655, endPoint x: 396, endPoint y: 577, distance: 79.9
click at [396, 577] on quentale-workspace at bounding box center [718, 353] width 1437 height 706
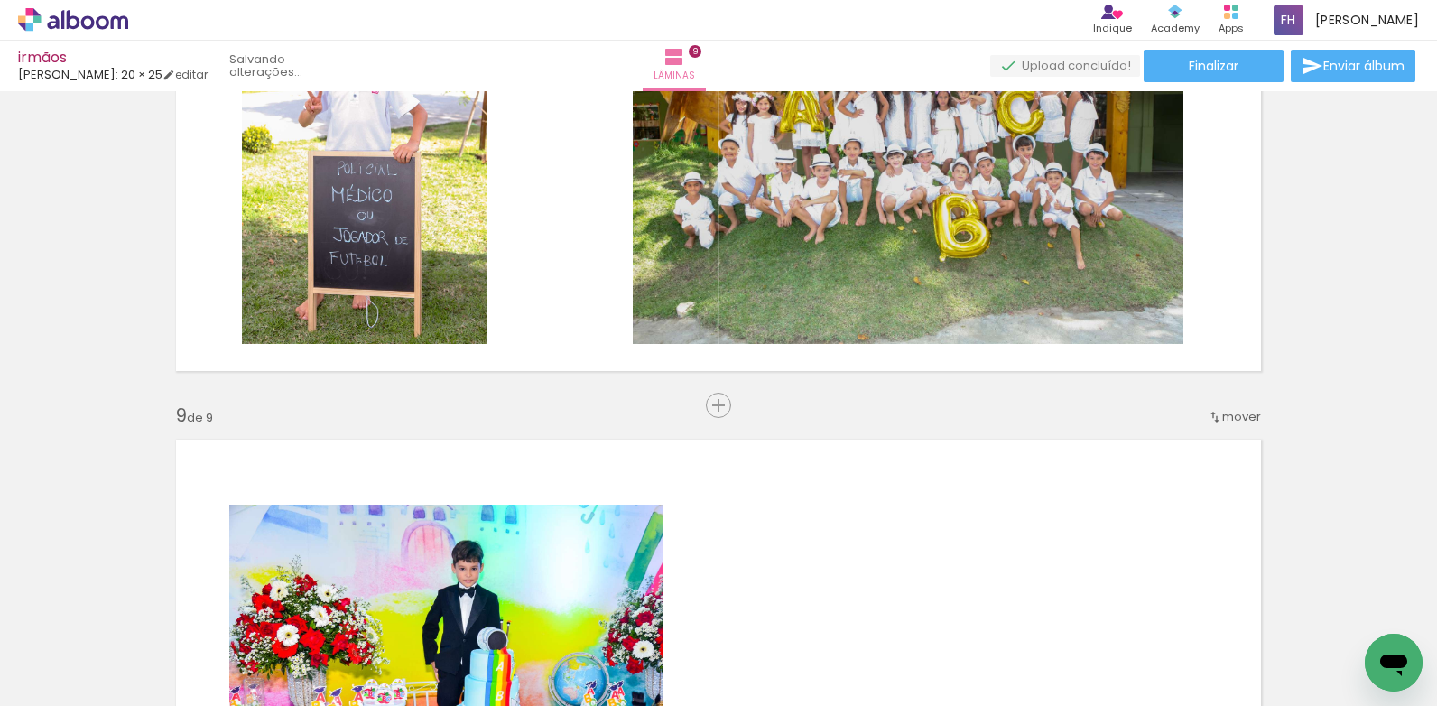
scroll to position [3931, 0]
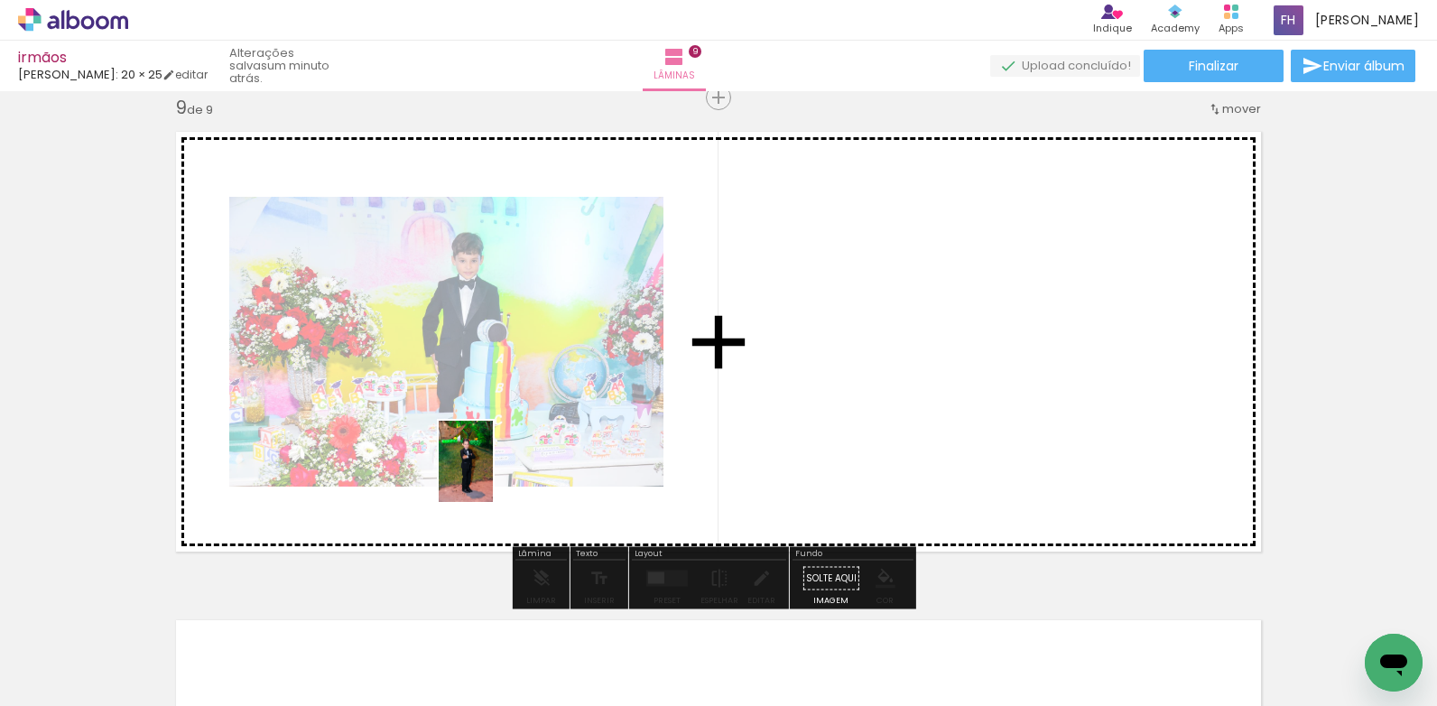
drag, startPoint x: 280, startPoint y: 653, endPoint x: 493, endPoint y: 475, distance: 277.5
click at [493, 475] on quentale-workspace at bounding box center [718, 353] width 1437 height 706
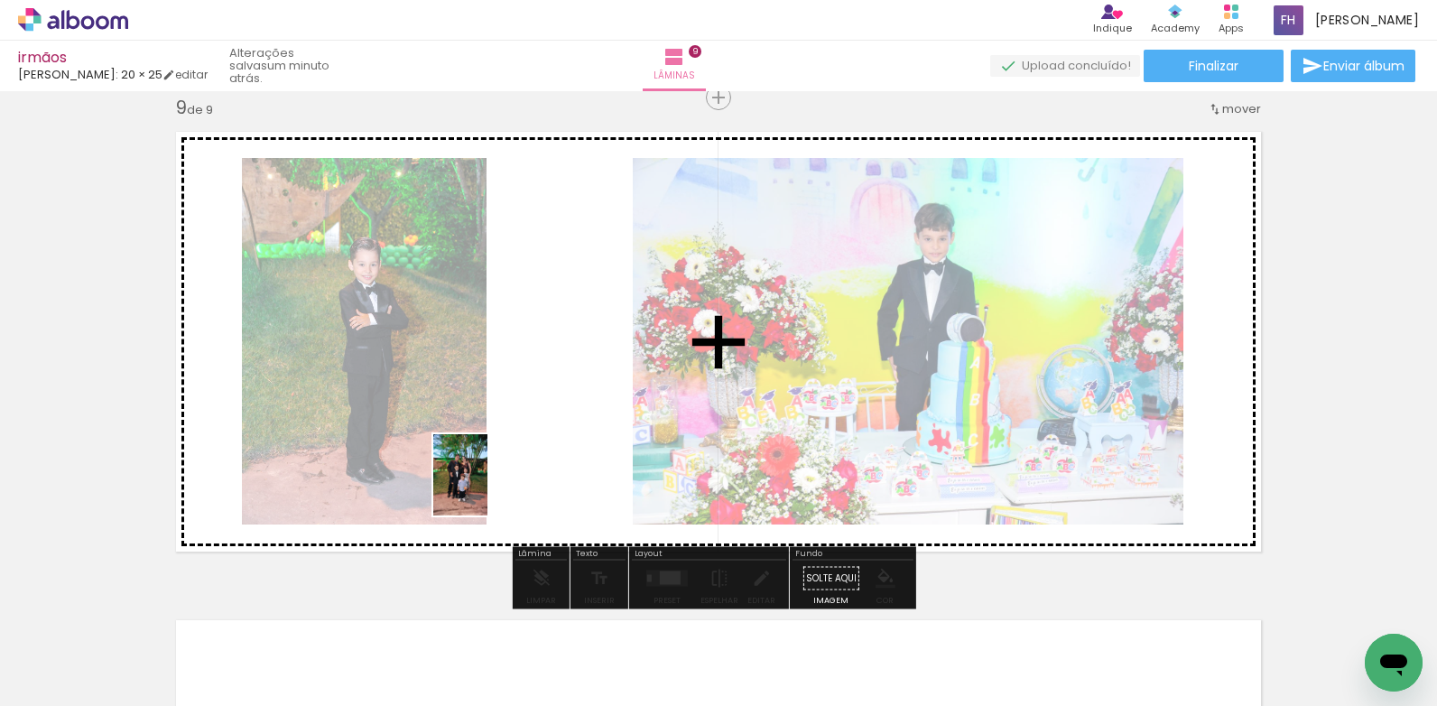
drag, startPoint x: 189, startPoint y: 661, endPoint x: 488, endPoint y: 488, distance: 345.0
click at [488, 488] on quentale-workspace at bounding box center [718, 353] width 1437 height 706
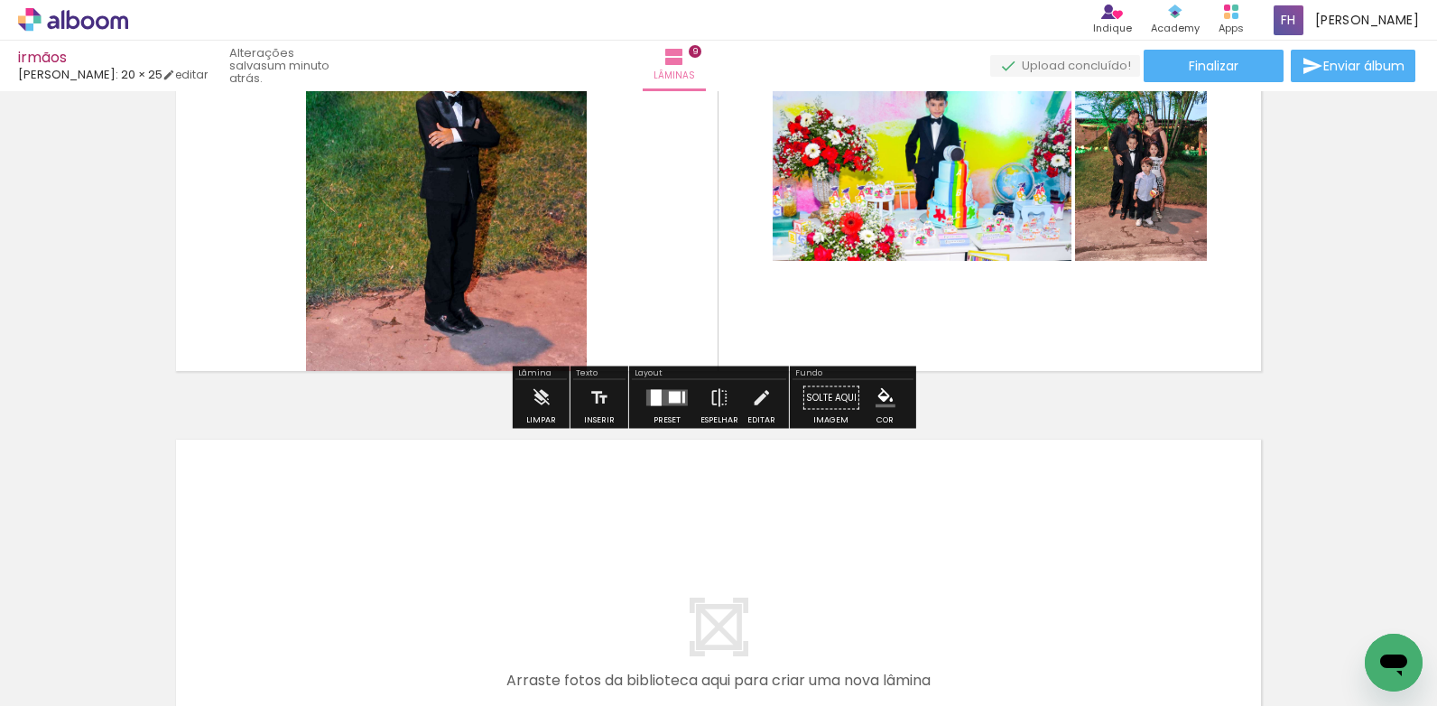
scroll to position [4292, 0]
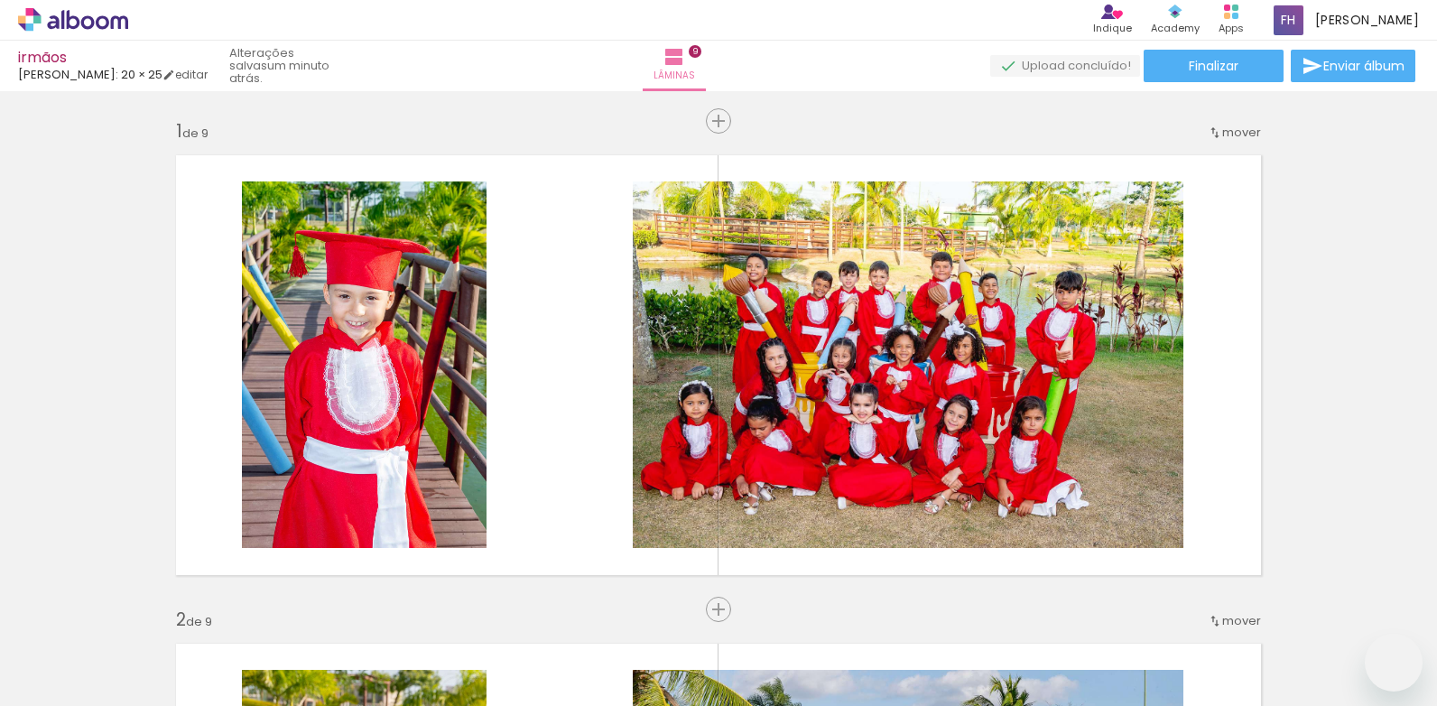
click at [327, 544] on quentale-workspace at bounding box center [718, 353] width 1437 height 706
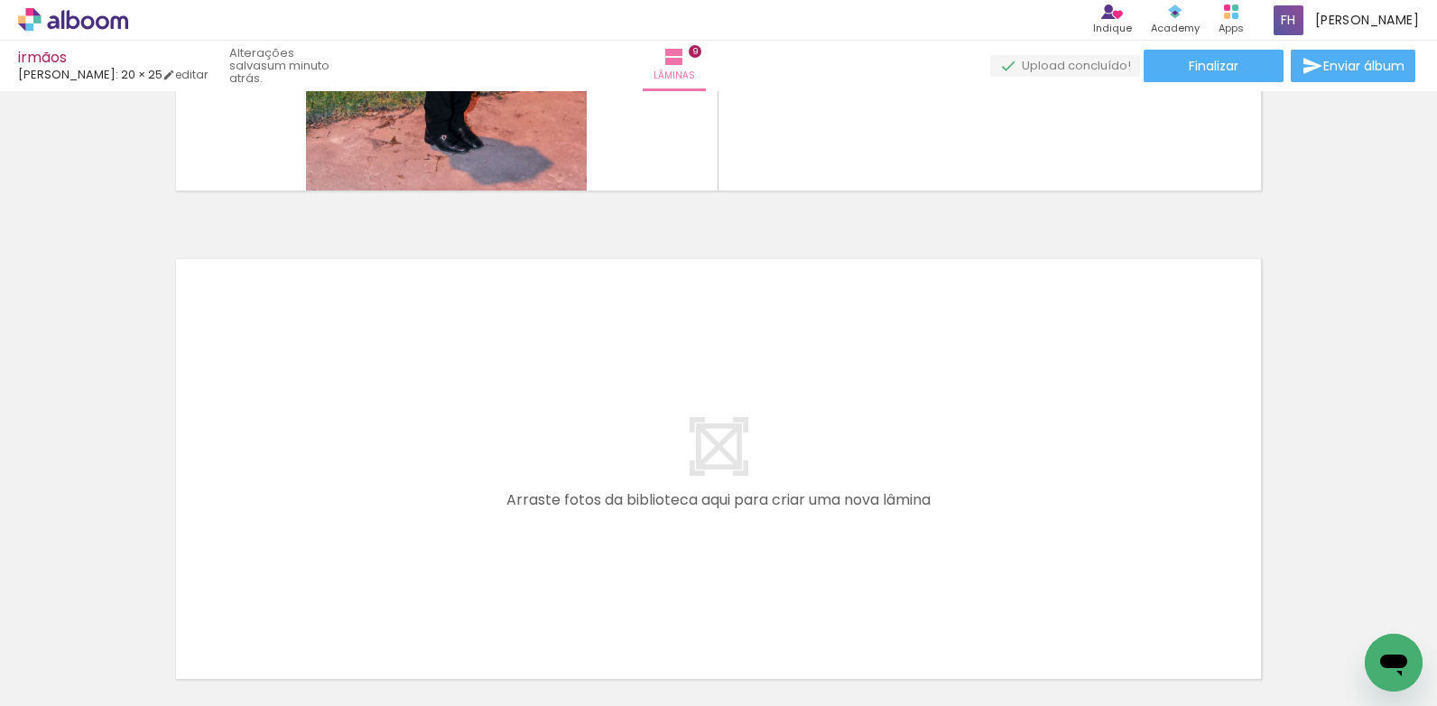
scroll to position [361, 0]
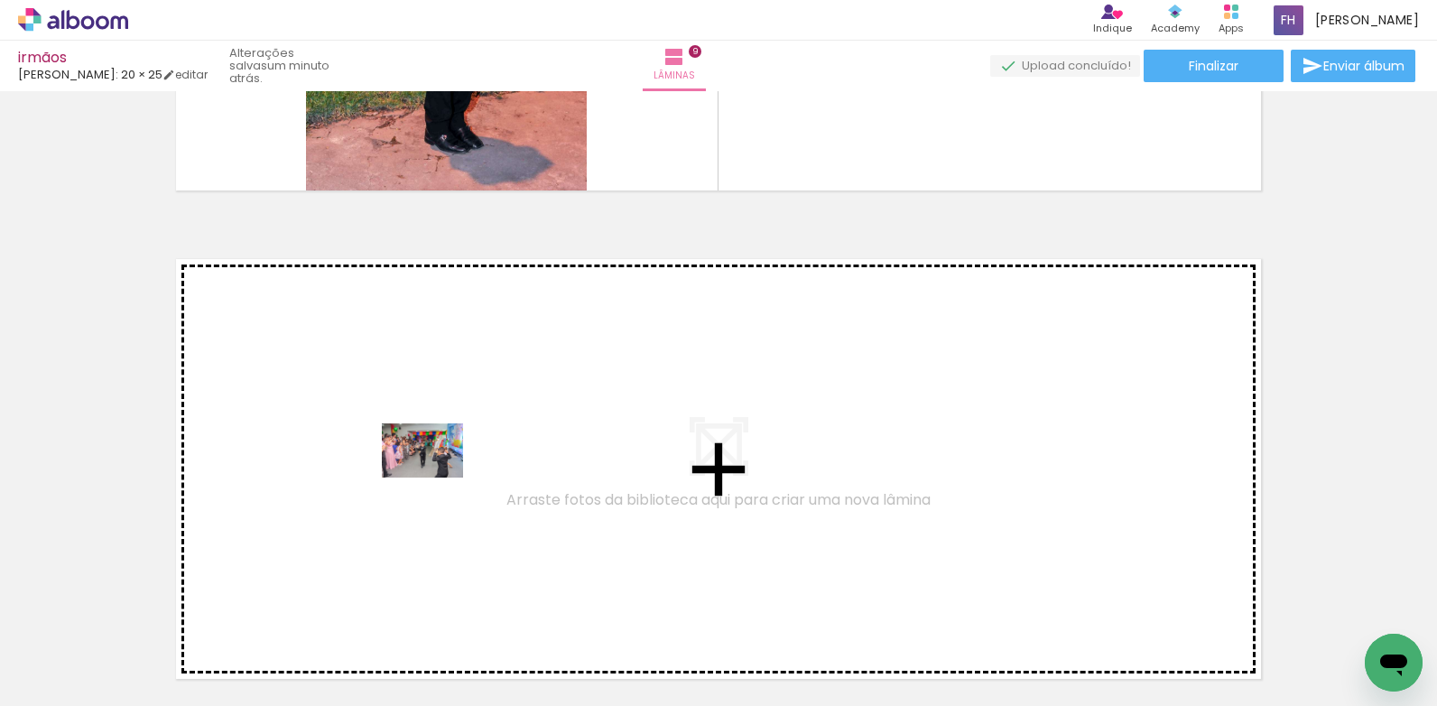
drag, startPoint x: 370, startPoint y: 667, endPoint x: 436, endPoint y: 478, distance: 200.7
click at [436, 478] on quentale-workspace at bounding box center [718, 353] width 1437 height 706
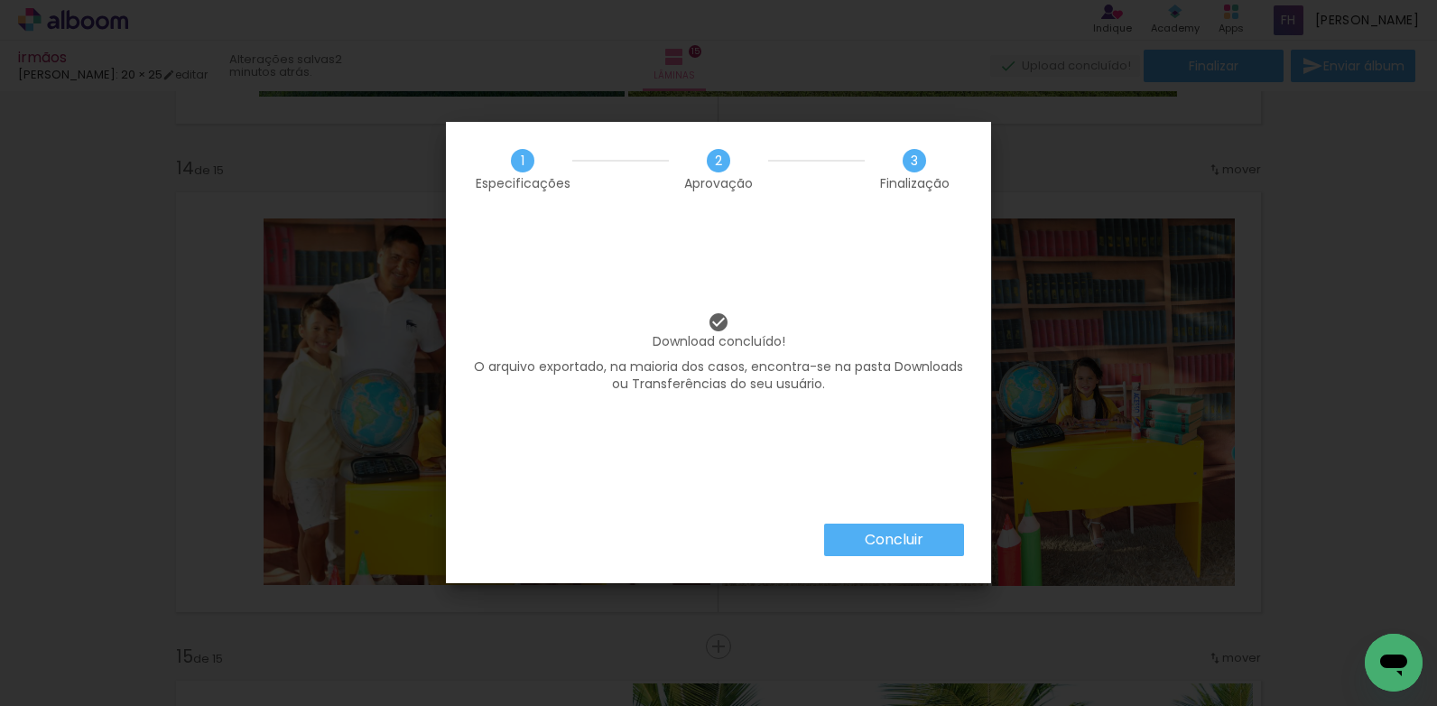
scroll to position [0, 2761]
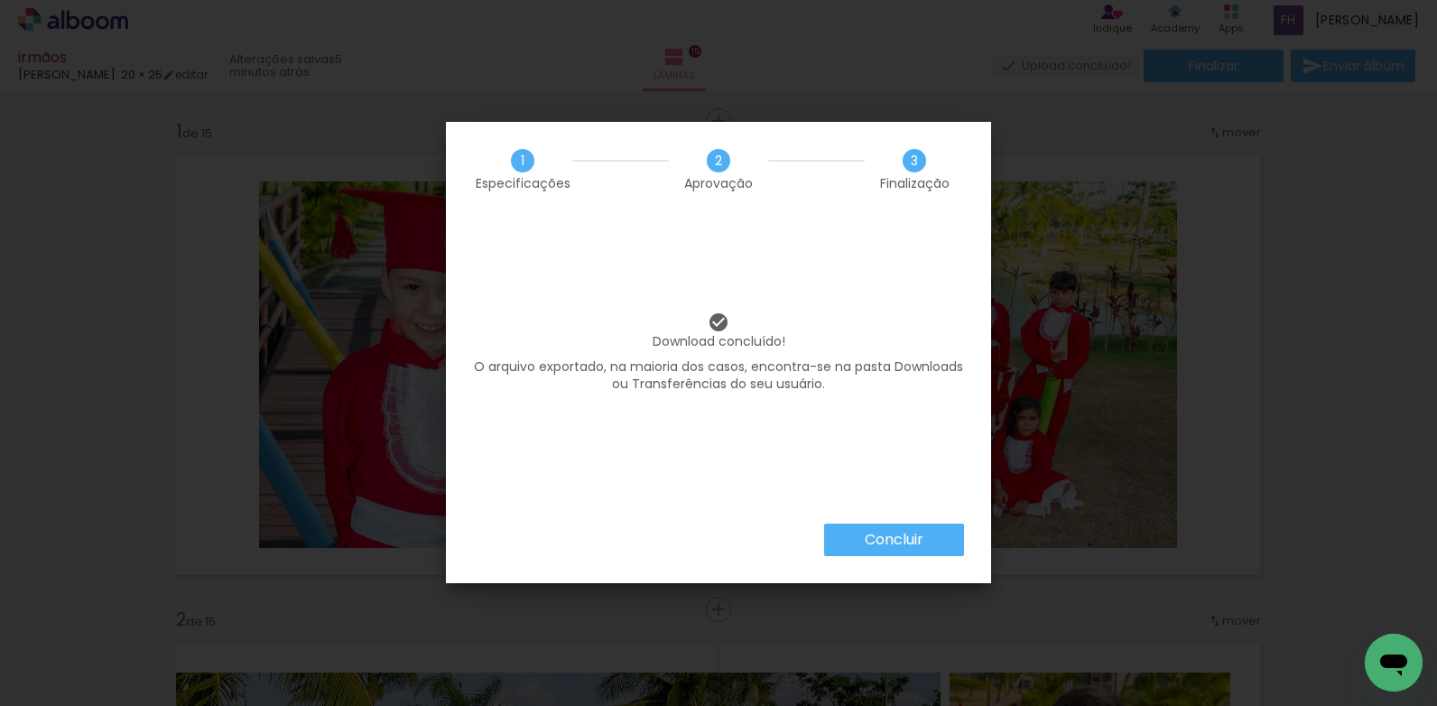
scroll to position [0, 2761]
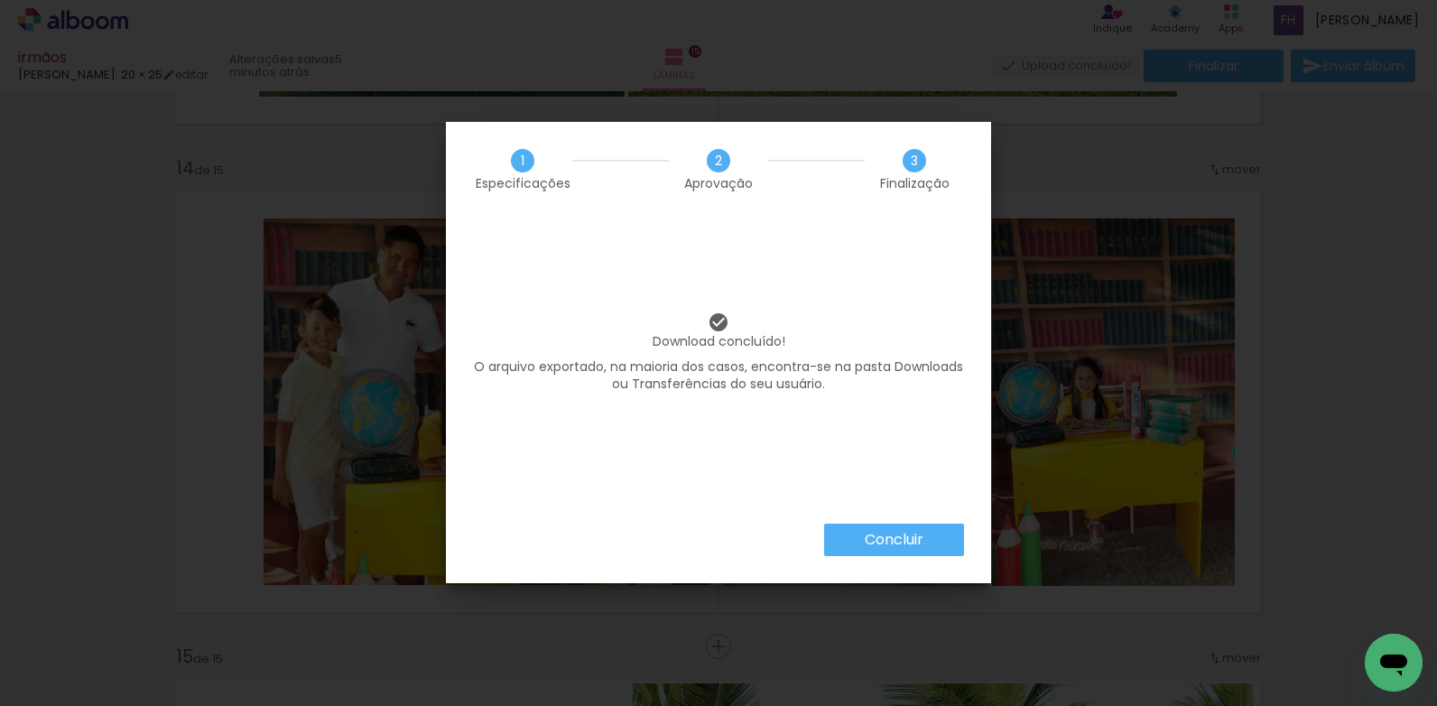
click at [0, 0] on slot "Concluir" at bounding box center [0, 0] width 0 height 0
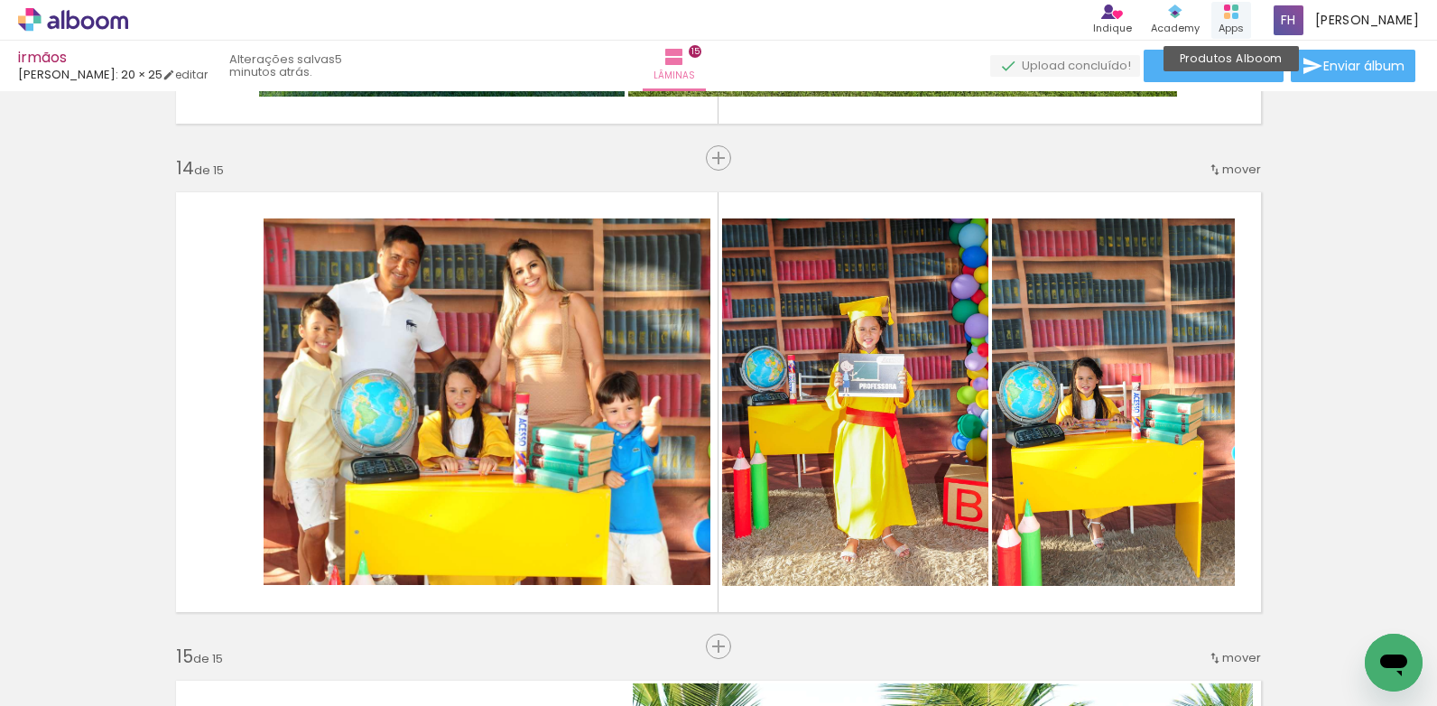
click at [1236, 14] on icon at bounding box center [1231, 12] width 14 height 14
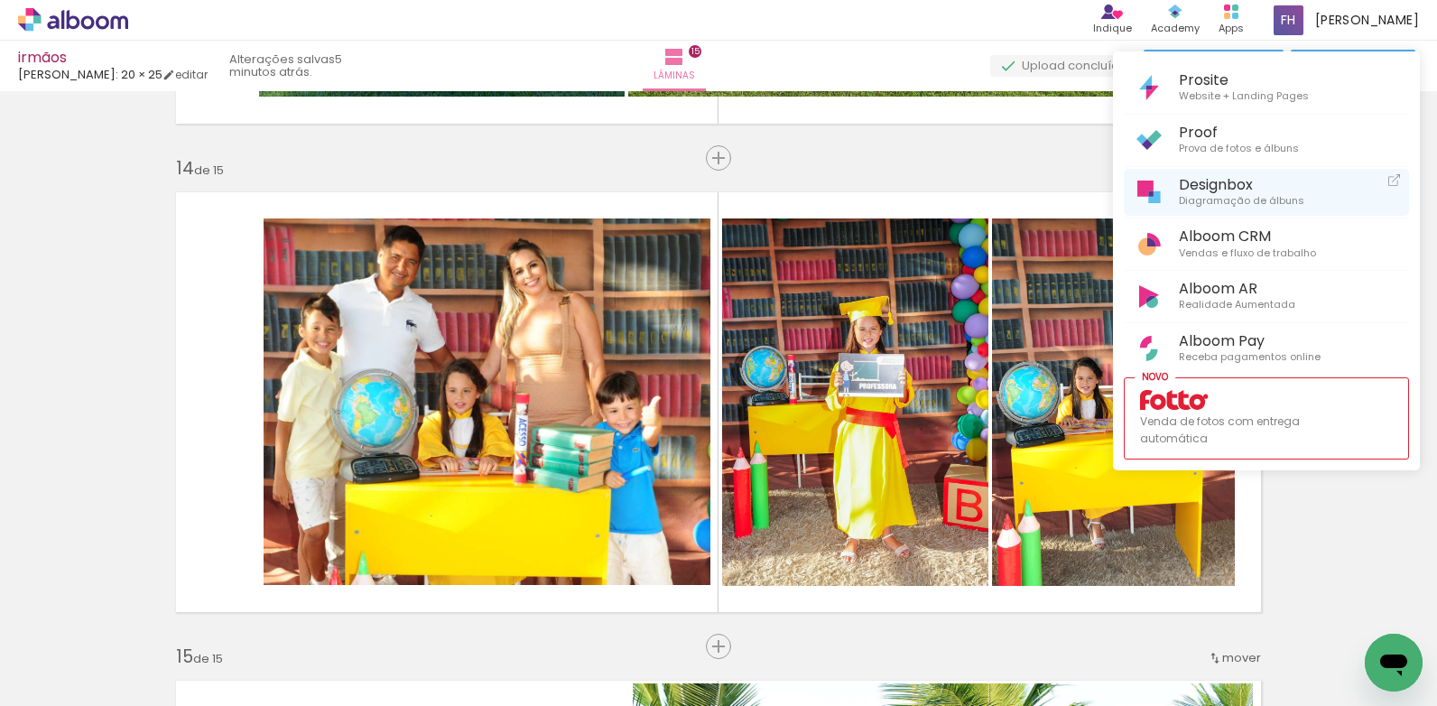
click at [1235, 200] on span "Diagramação de álbuns" at bounding box center [1241, 201] width 125 height 16
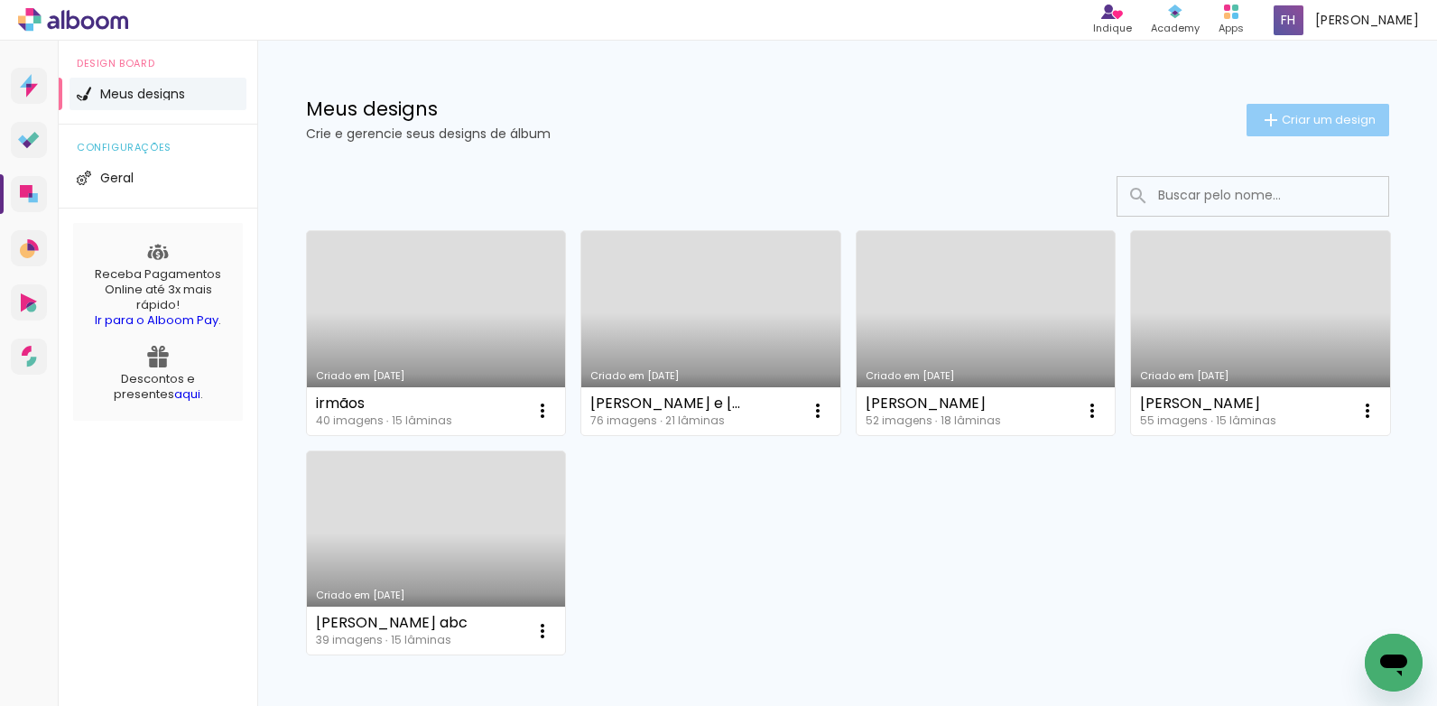
click at [1282, 116] on span "Criar um design" at bounding box center [1329, 120] width 94 height 12
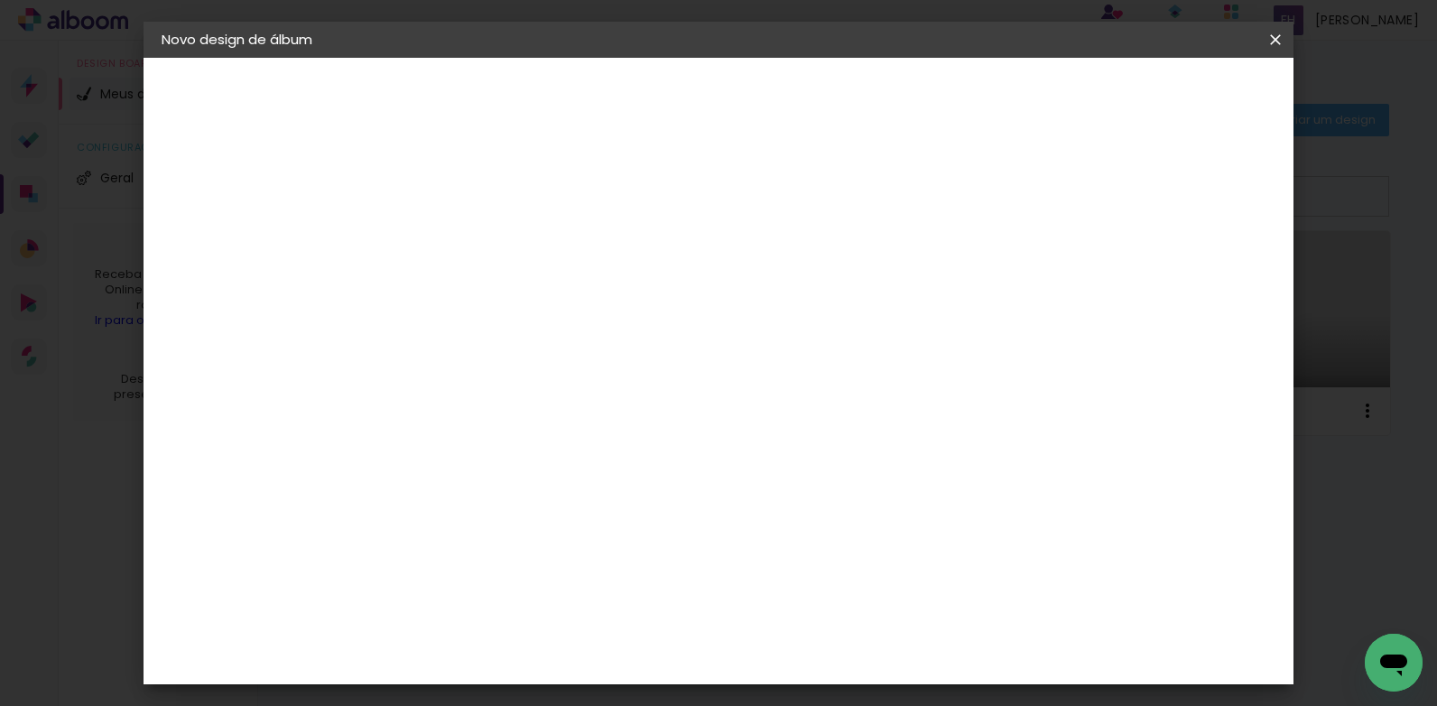
click at [457, 243] on input at bounding box center [457, 242] width 0 height 28
type input "laura Aquino"
type paper-input "laura Aquino"
click at [457, 242] on input "laura Aquino" at bounding box center [457, 242] width 0 height 28
type input "Laura Aquino"
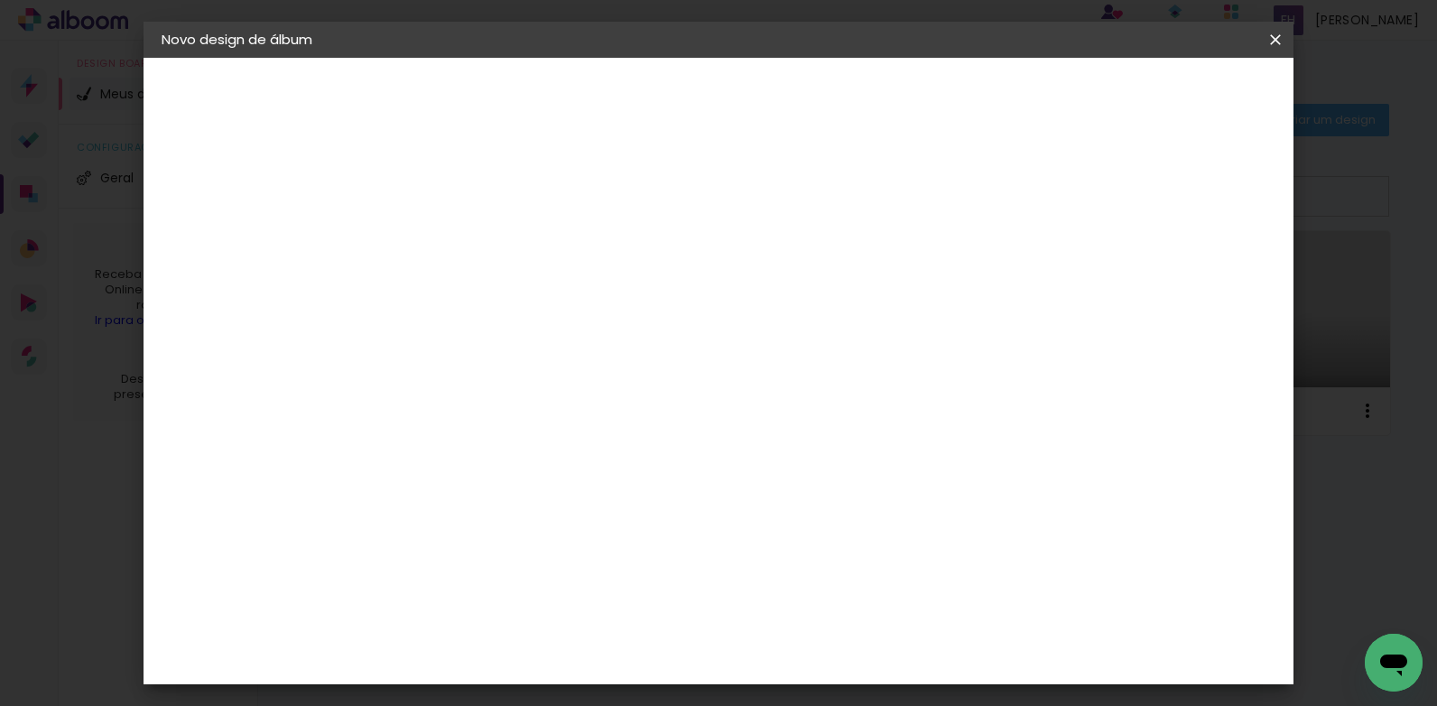
type paper-input "Laura Aquino"
click at [0, 0] on slot "Avançar" at bounding box center [0, 0] width 0 height 0
click at [480, 345] on input at bounding box center [503, 343] width 182 height 23
type input "SA"
type paper-input "SA"
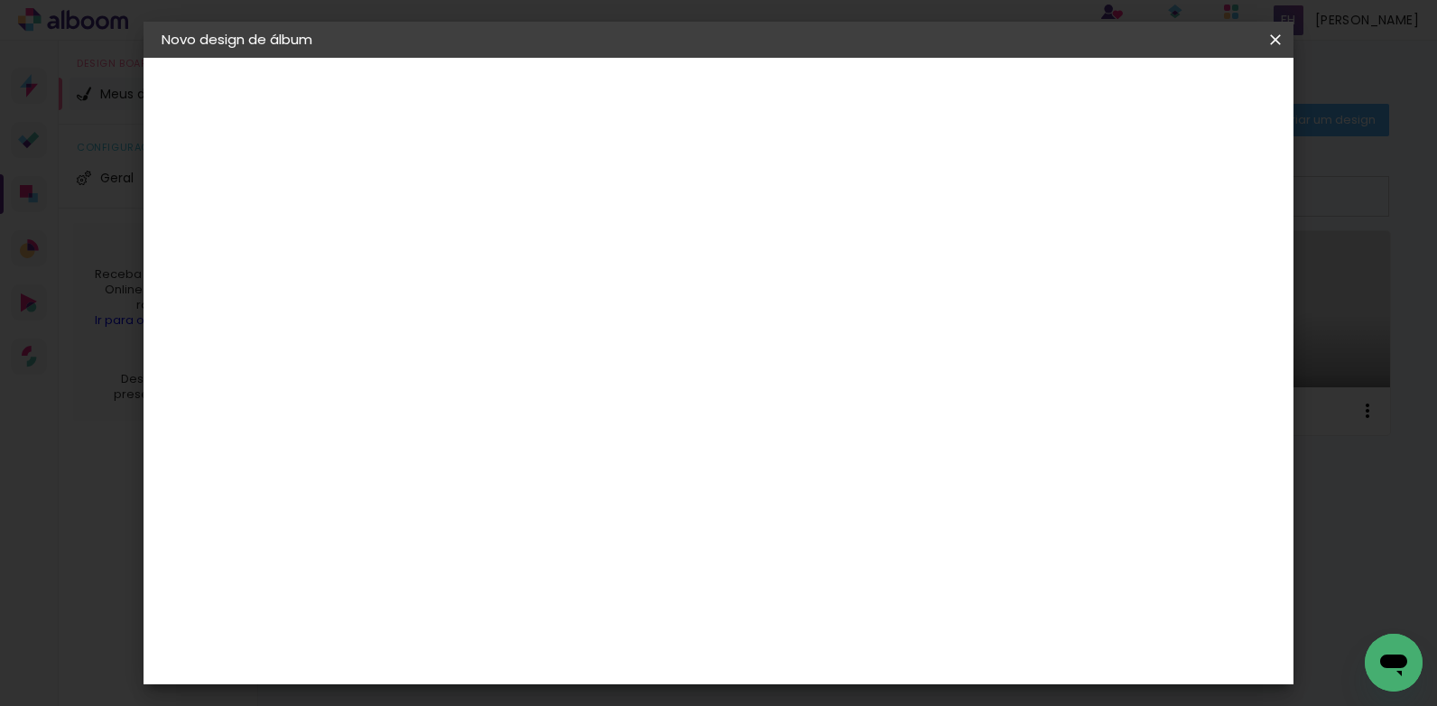
click at [537, 609] on div "[PERSON_NAME]" at bounding box center [505, 616] width 120 height 14
click at [563, 609] on div "[PERSON_NAME]" at bounding box center [505, 616] width 120 height 14
click at [0, 0] on slot "Avançar" at bounding box center [0, 0] width 0 height 0
click at [579, 388] on span "20 × 25" at bounding box center [537, 412] width 84 height 48
click at [751, 93] on paper-button "Avançar" at bounding box center [707, 95] width 88 height 31
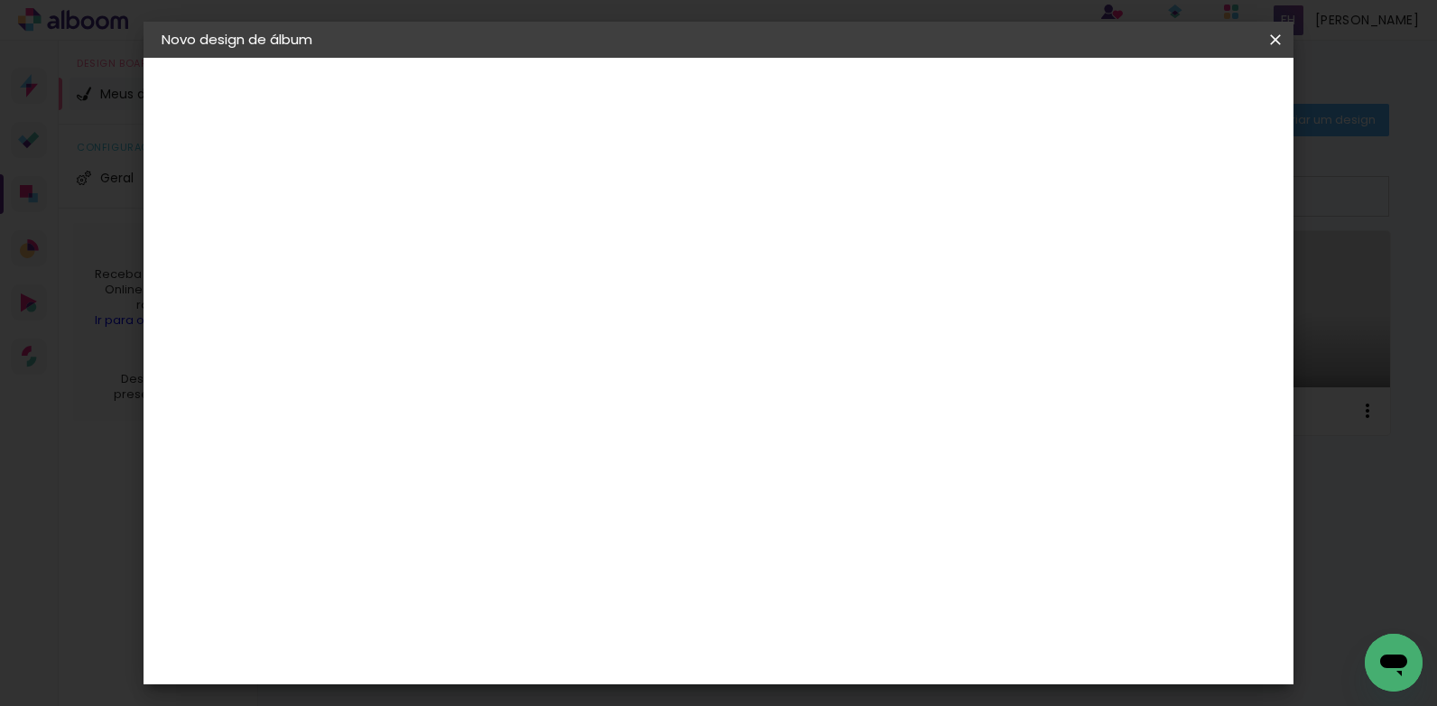
click at [1162, 102] on span "Iniciar design" at bounding box center [1121, 95] width 82 height 13
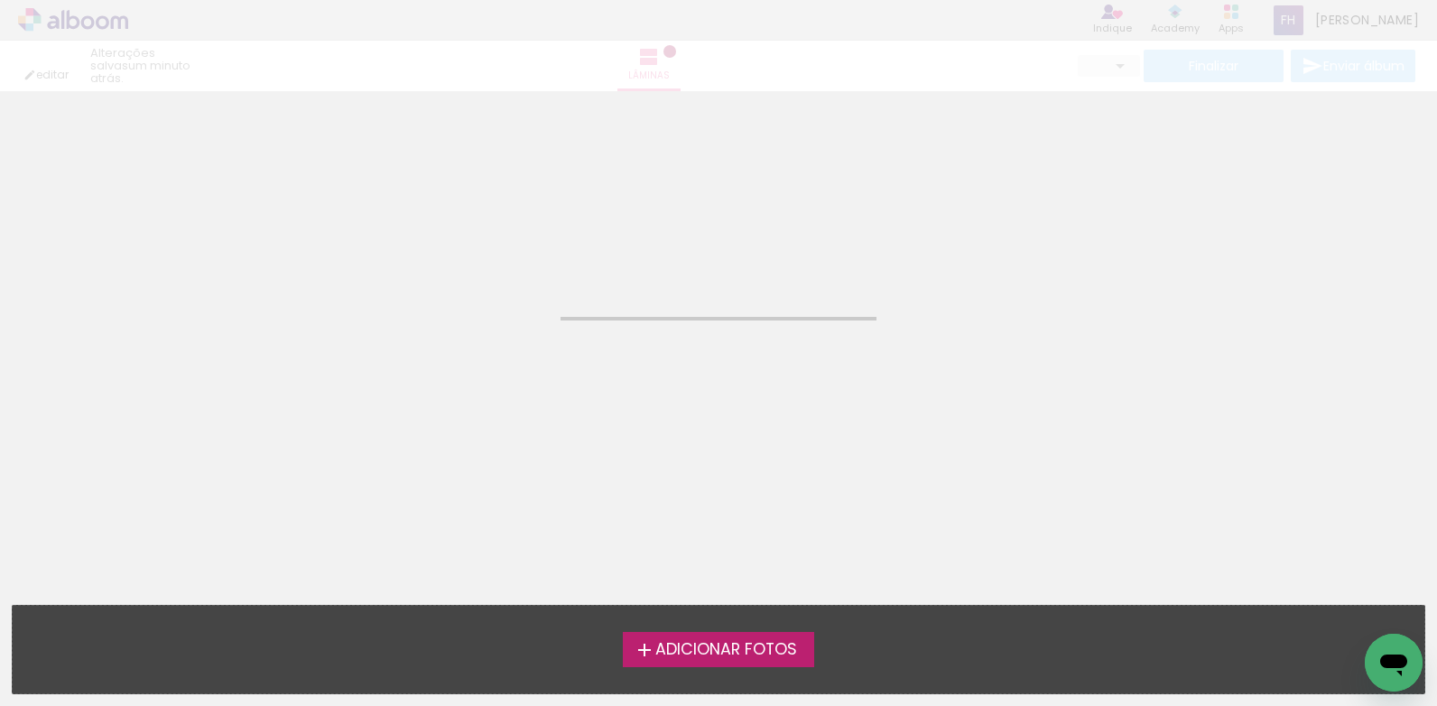
click at [713, 660] on label "Adicionar Fotos" at bounding box center [719, 649] width 192 height 34
click at [0, 0] on input "file" at bounding box center [0, 0] width 0 height 0
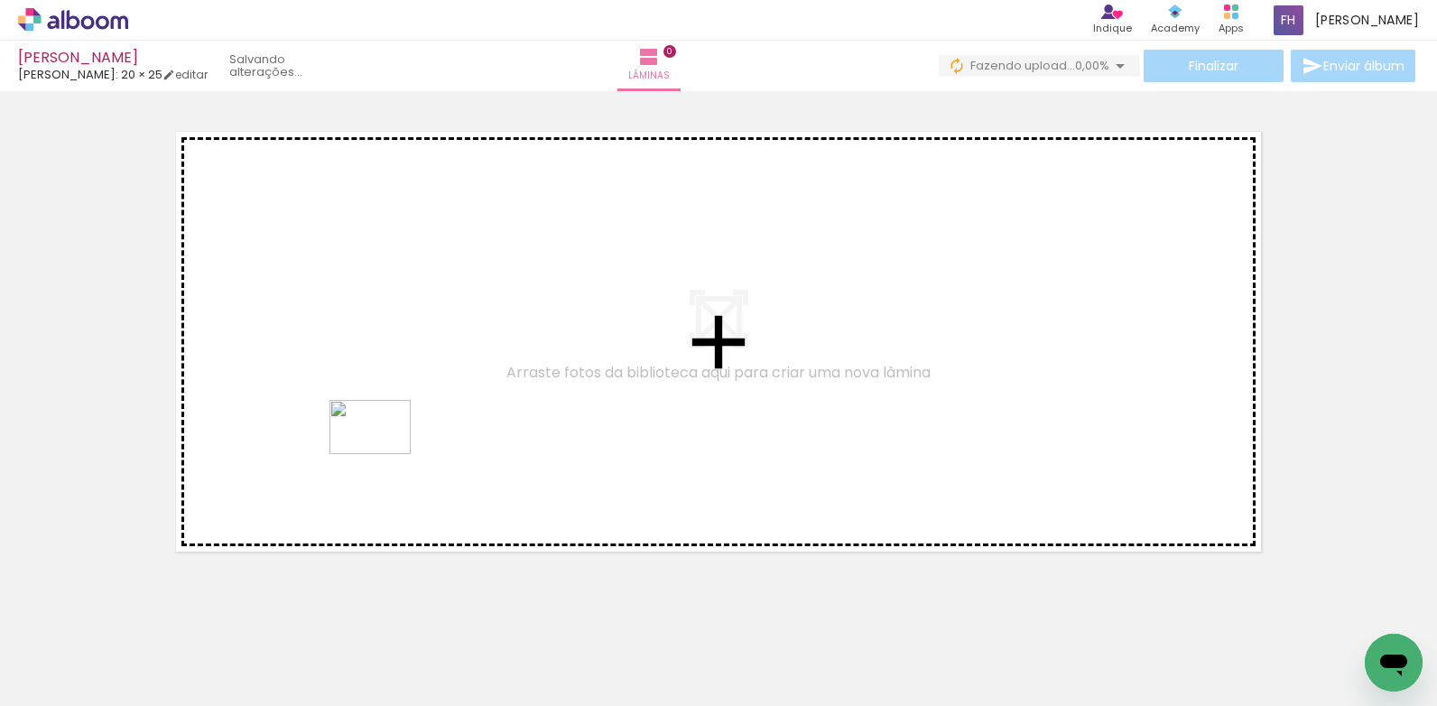
drag, startPoint x: 194, startPoint y: 662, endPoint x: 384, endPoint y: 454, distance: 281.2
click at [384, 454] on quentale-workspace at bounding box center [718, 353] width 1437 height 706
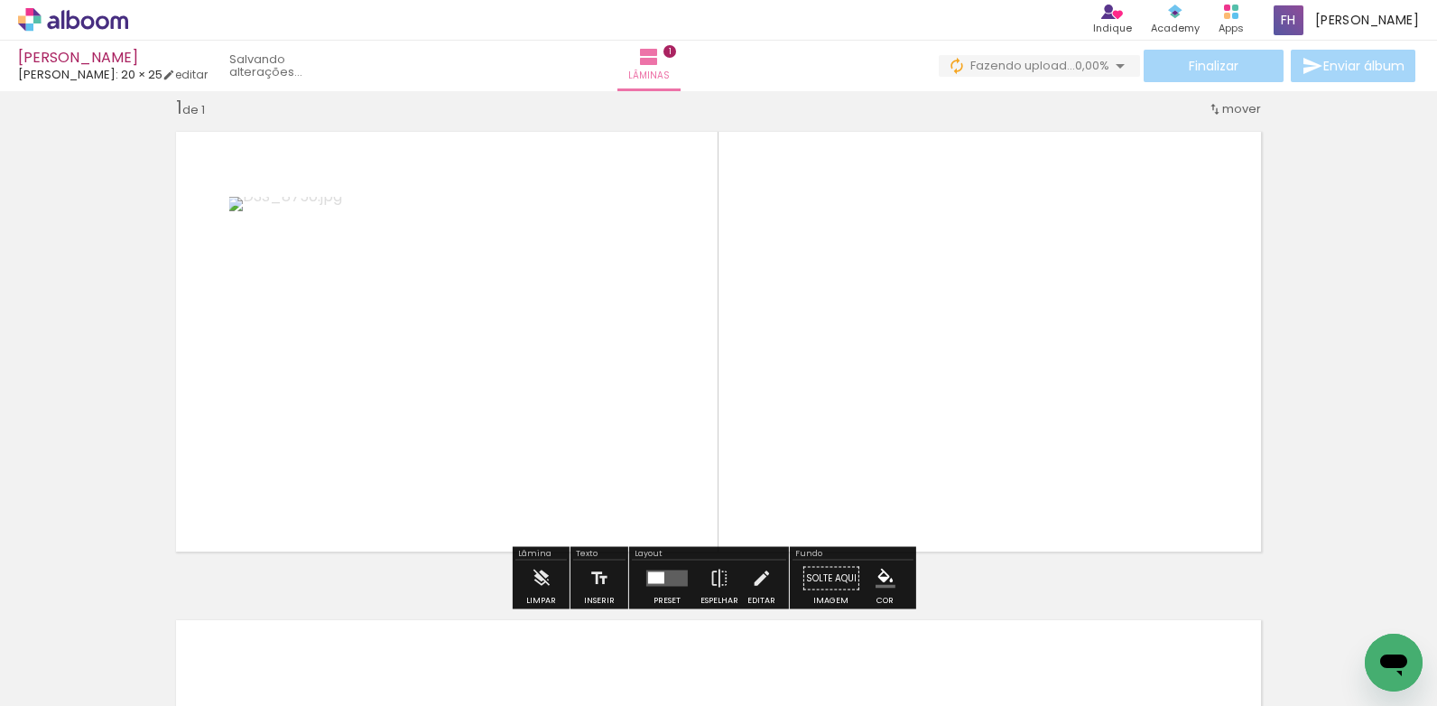
scroll to position [23, 0]
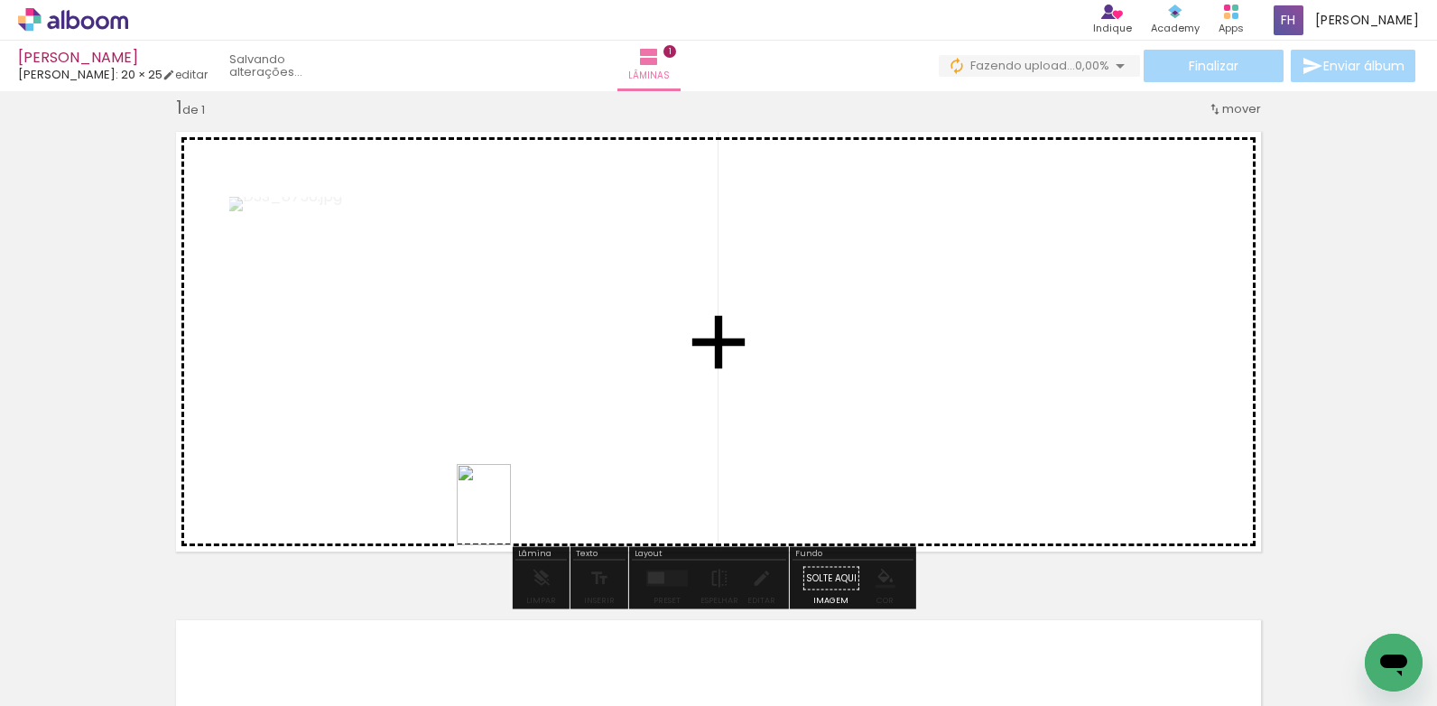
drag, startPoint x: 275, startPoint y: 656, endPoint x: 512, endPoint y: 518, distance: 273.9
click at [512, 518] on quentale-workspace at bounding box center [718, 353] width 1437 height 706
drag, startPoint x: 378, startPoint y: 661, endPoint x: 529, endPoint y: 457, distance: 253.7
click at [529, 457] on quentale-workspace at bounding box center [718, 353] width 1437 height 706
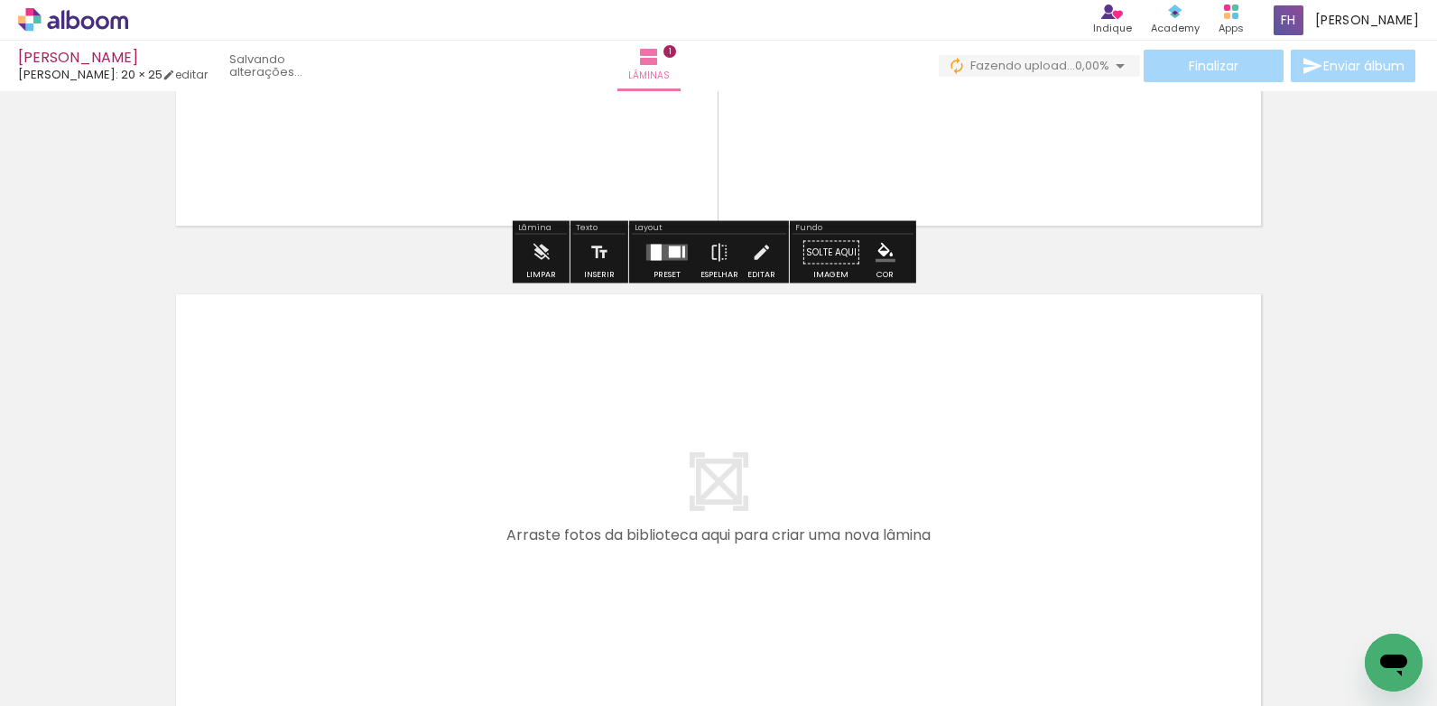
scroll to position [385, 0]
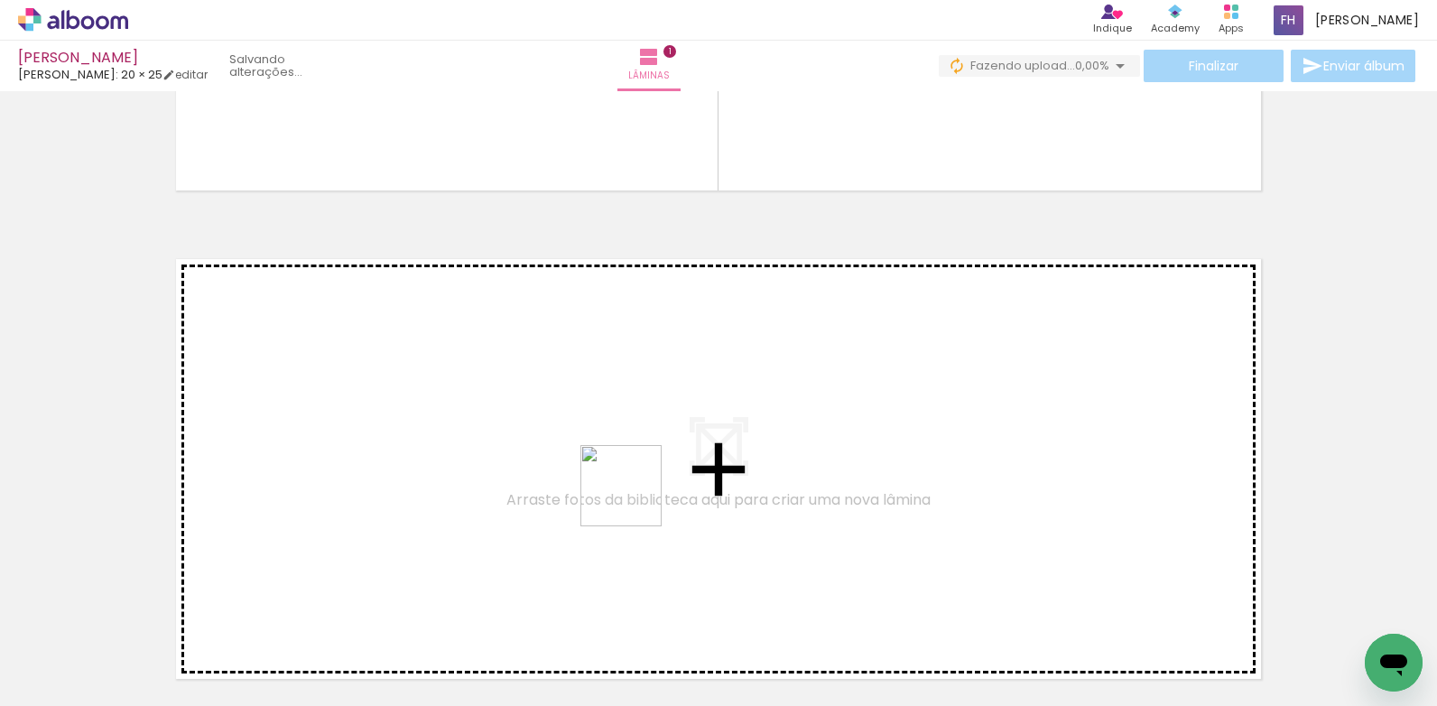
drag, startPoint x: 600, startPoint y: 649, endPoint x: 635, endPoint y: 499, distance: 153.7
click at [635, 499] on quentale-workspace at bounding box center [718, 353] width 1437 height 706
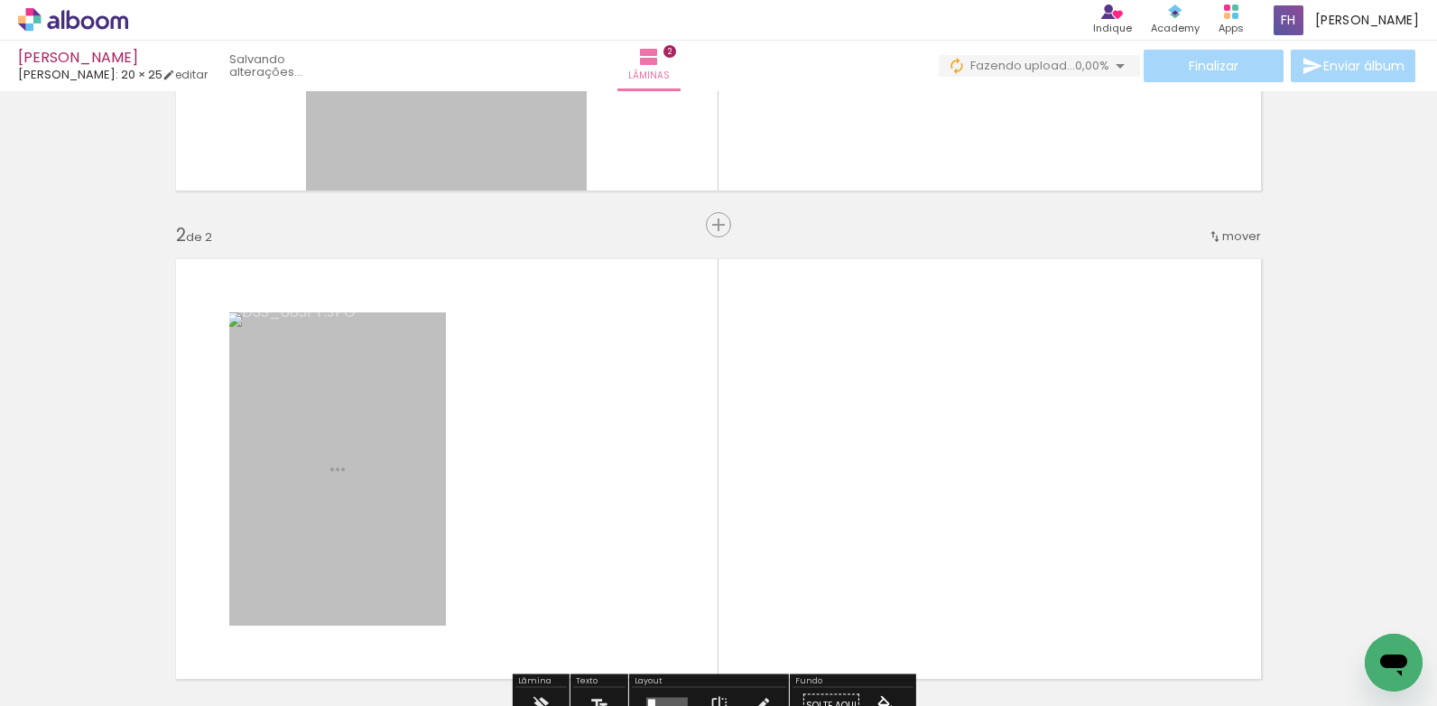
scroll to position [512, 0]
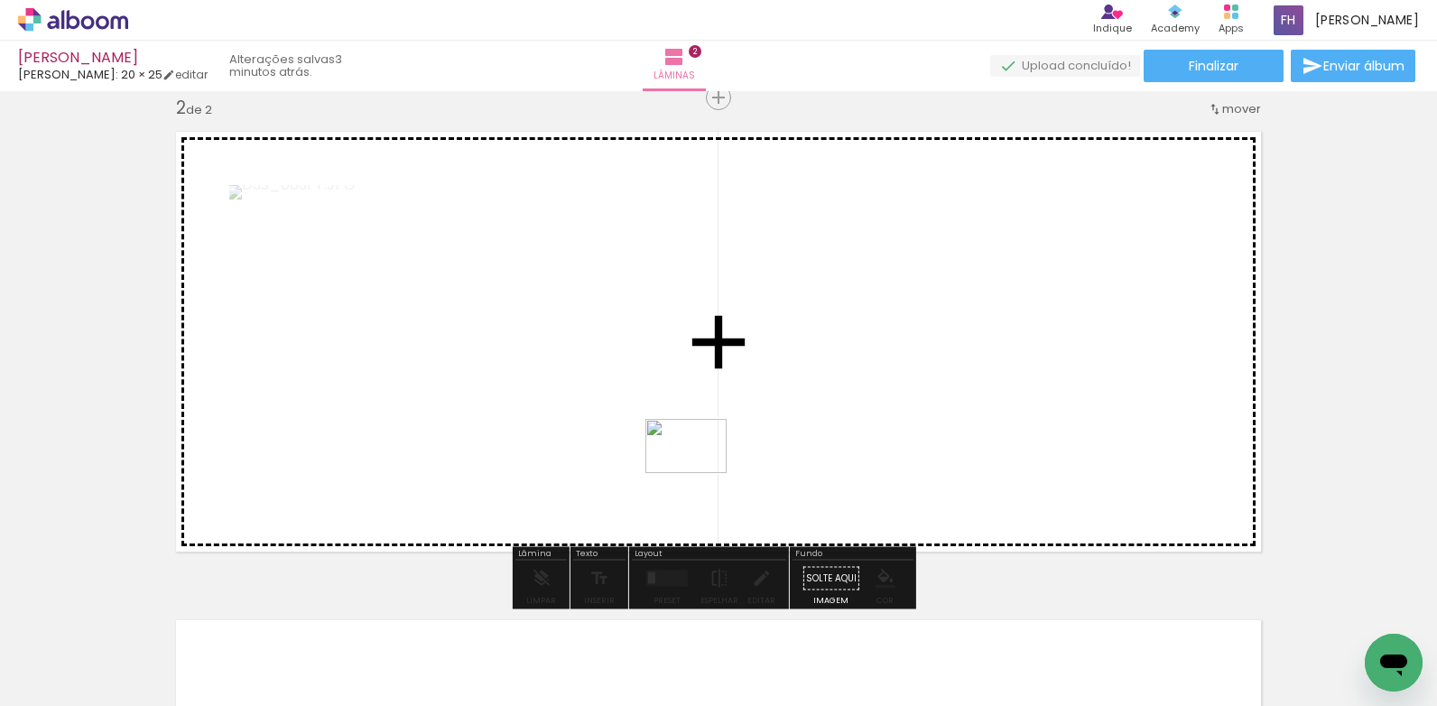
drag, startPoint x: 676, startPoint y: 660, endPoint x: 700, endPoint y: 473, distance: 188.4
click at [700, 473] on quentale-workspace at bounding box center [718, 353] width 1437 height 706
drag, startPoint x: 490, startPoint y: 664, endPoint x: 699, endPoint y: 414, distance: 325.6
click at [699, 414] on quentale-workspace at bounding box center [718, 353] width 1437 height 706
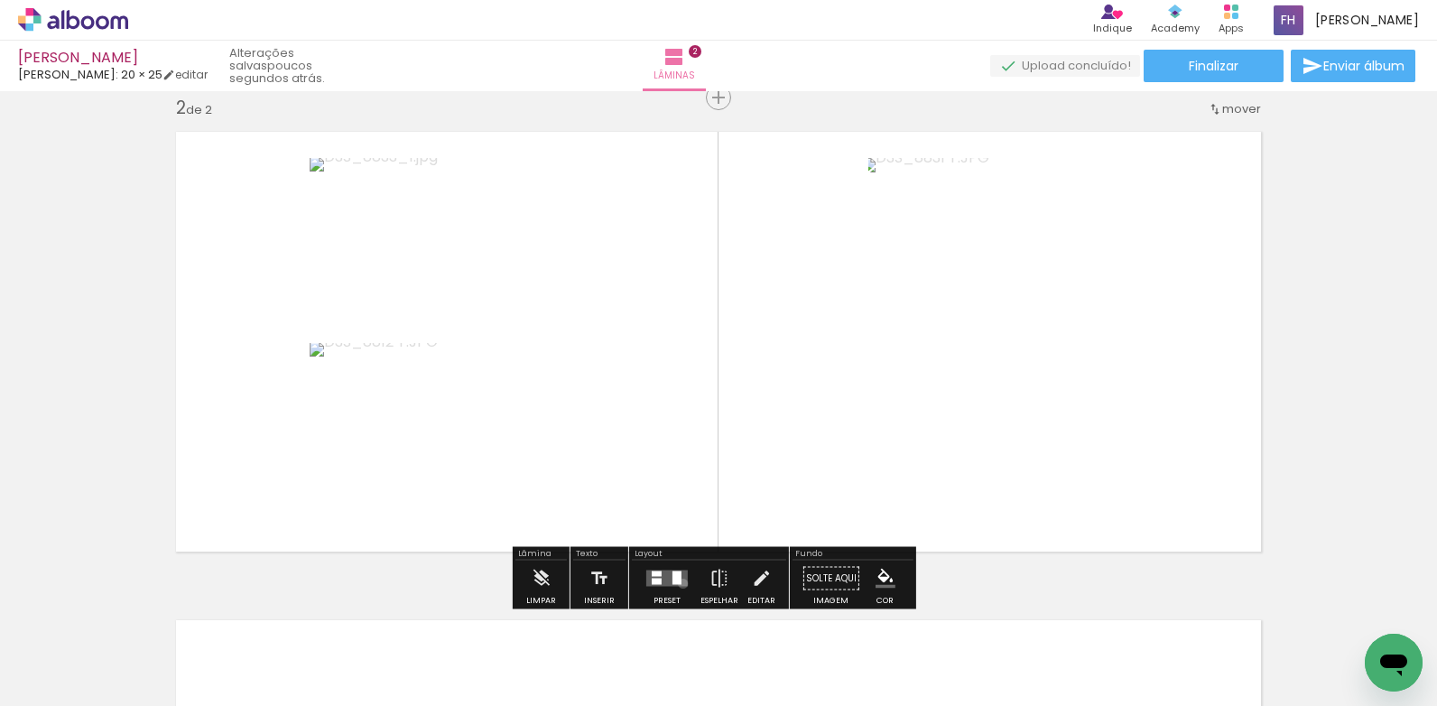
click at [679, 583] on quentale-layouter at bounding box center [667, 579] width 42 height 16
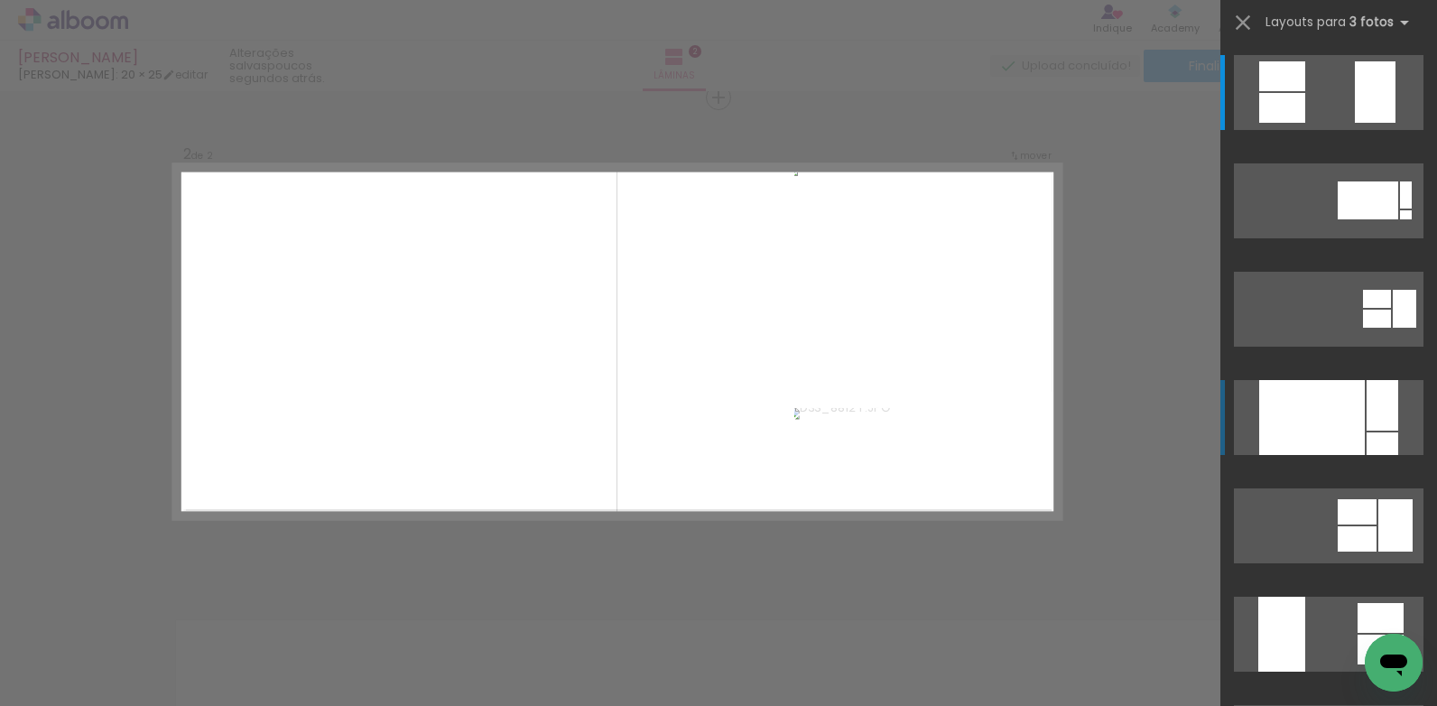
click at [1376, 438] on div at bounding box center [1383, 443] width 32 height 23
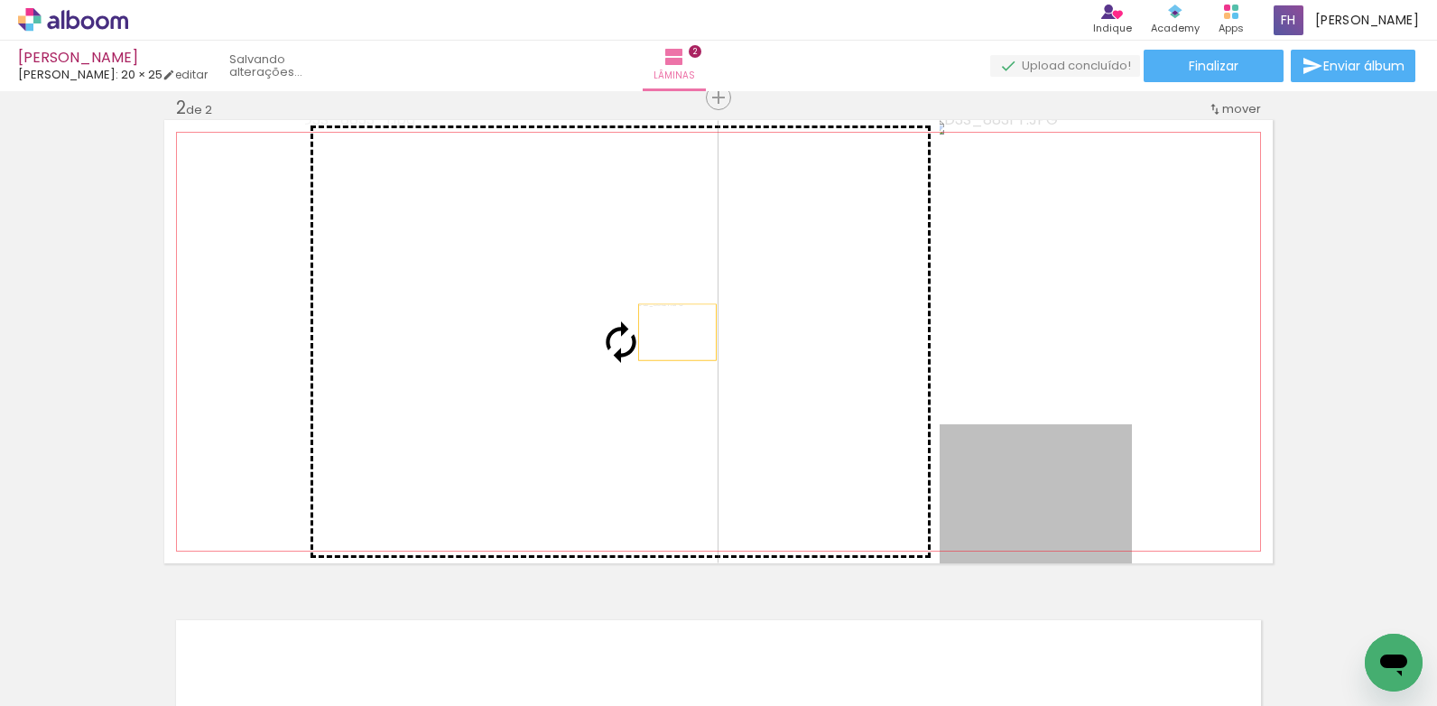
drag, startPoint x: 1027, startPoint y: 502, endPoint x: 671, endPoint y: 332, distance: 394.1
click at [0, 0] on slot at bounding box center [0, 0] width 0 height 0
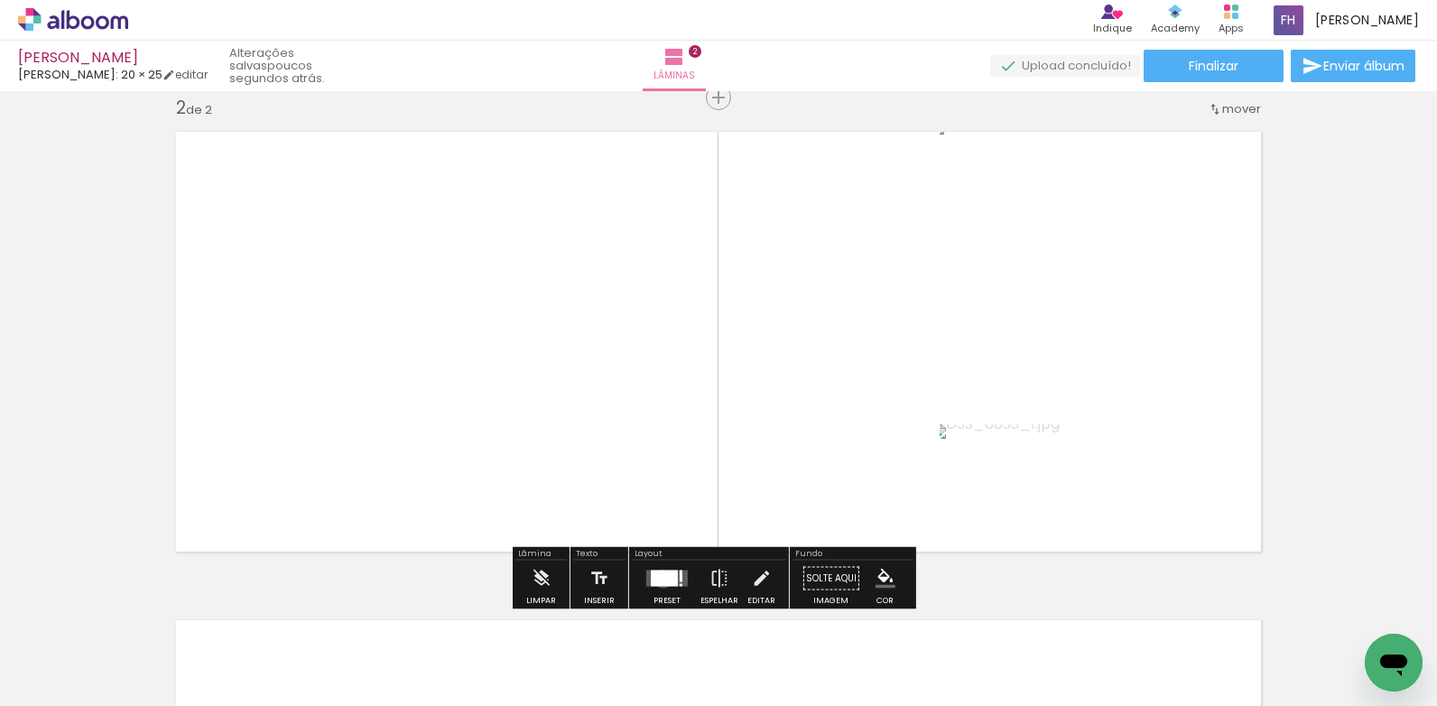
click at [659, 579] on div at bounding box center [664, 579] width 27 height 16
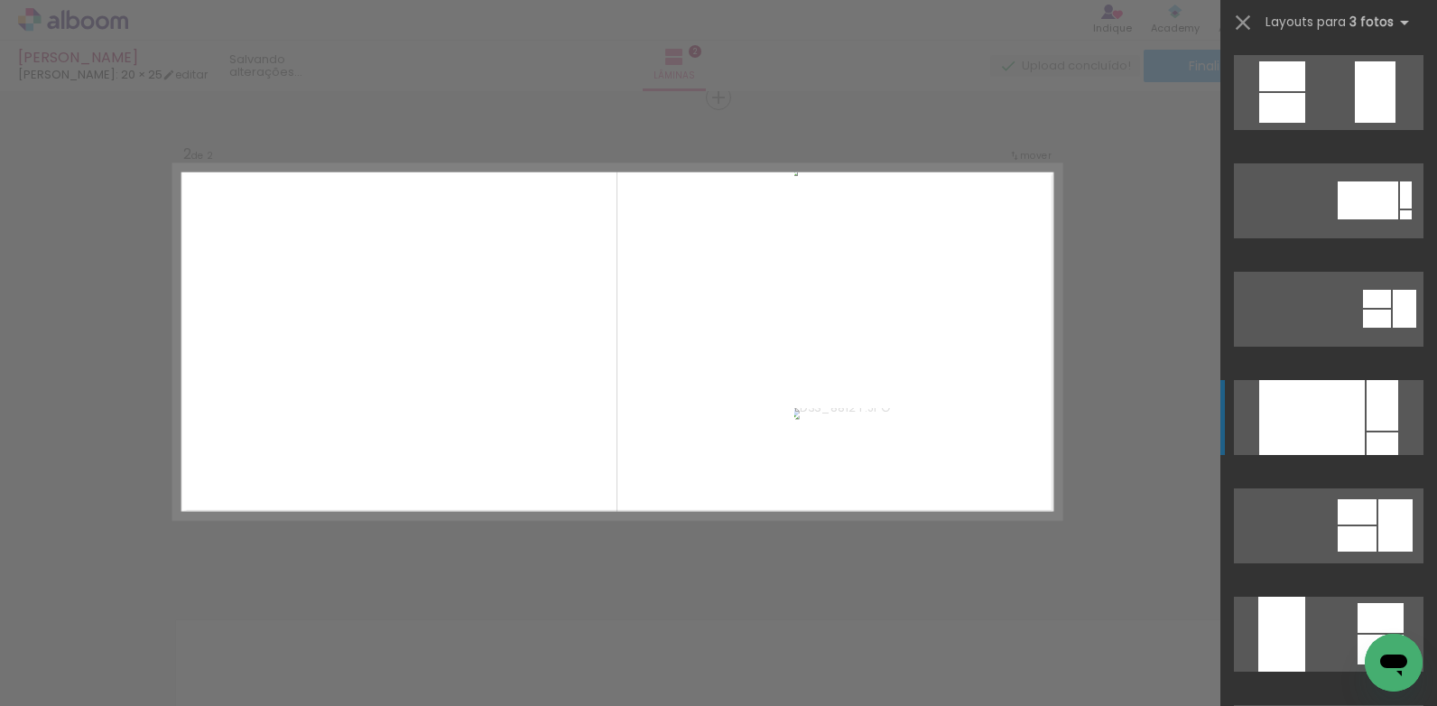
scroll to position [325, 0]
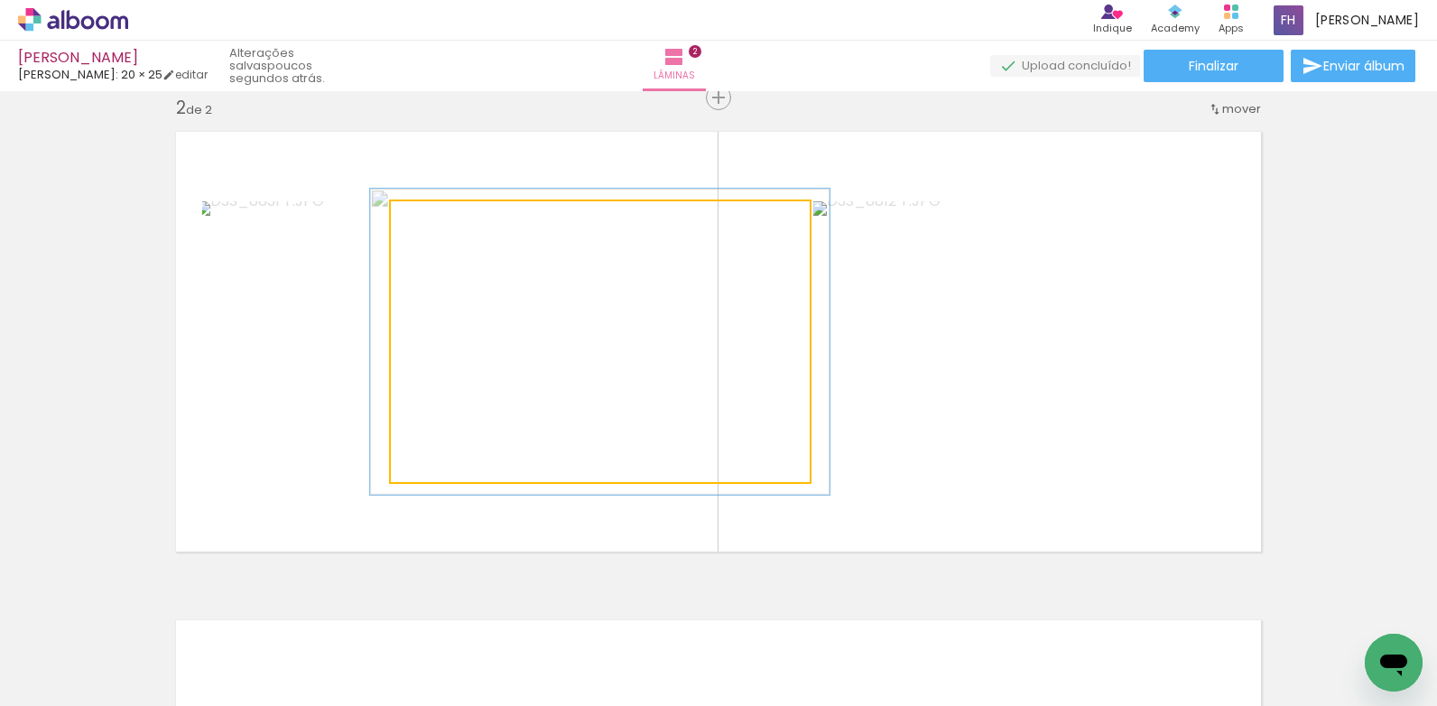
type paper-slider "109"
click at [435, 229] on div at bounding box center [438, 220] width 29 height 29
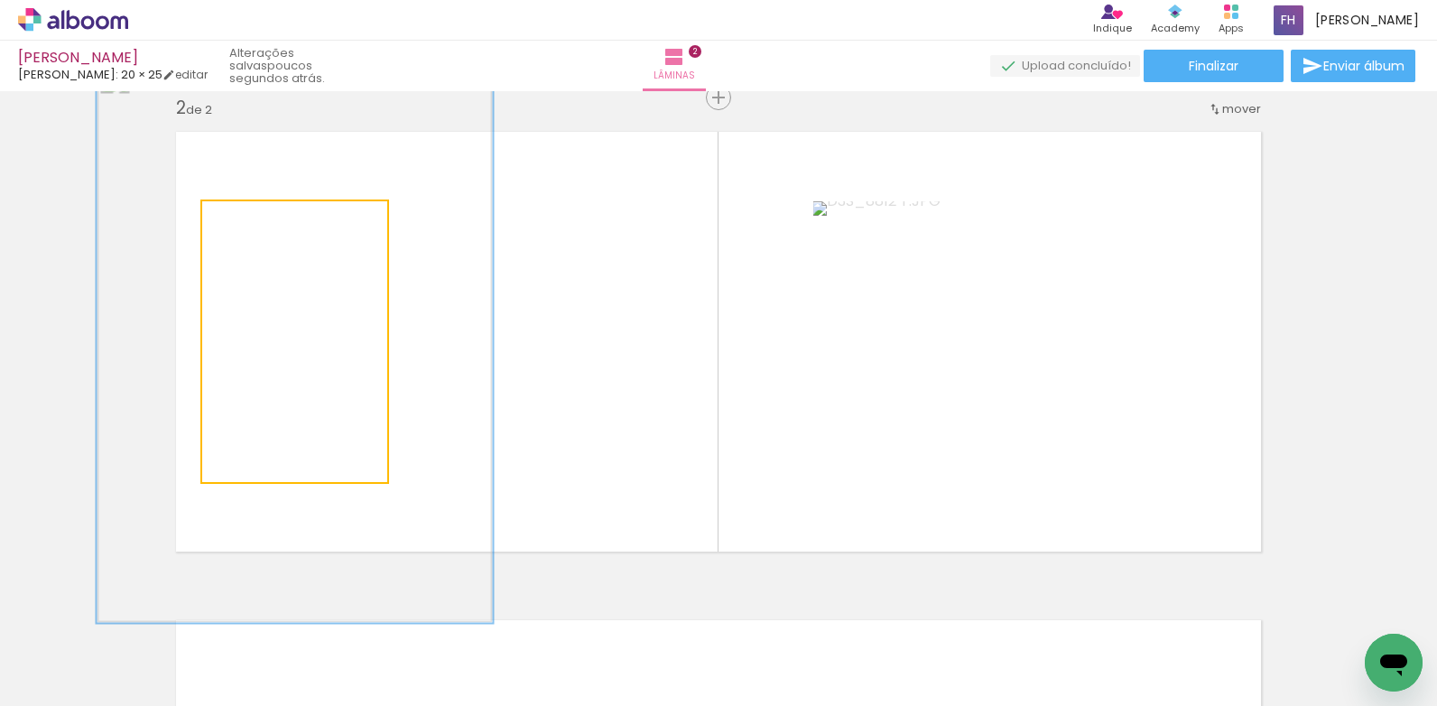
drag, startPoint x: 233, startPoint y: 218, endPoint x: 298, endPoint y: 249, distance: 71.9
type paper-slider "200"
click at [298, 249] on quentale-photo at bounding box center [294, 341] width 185 height 281
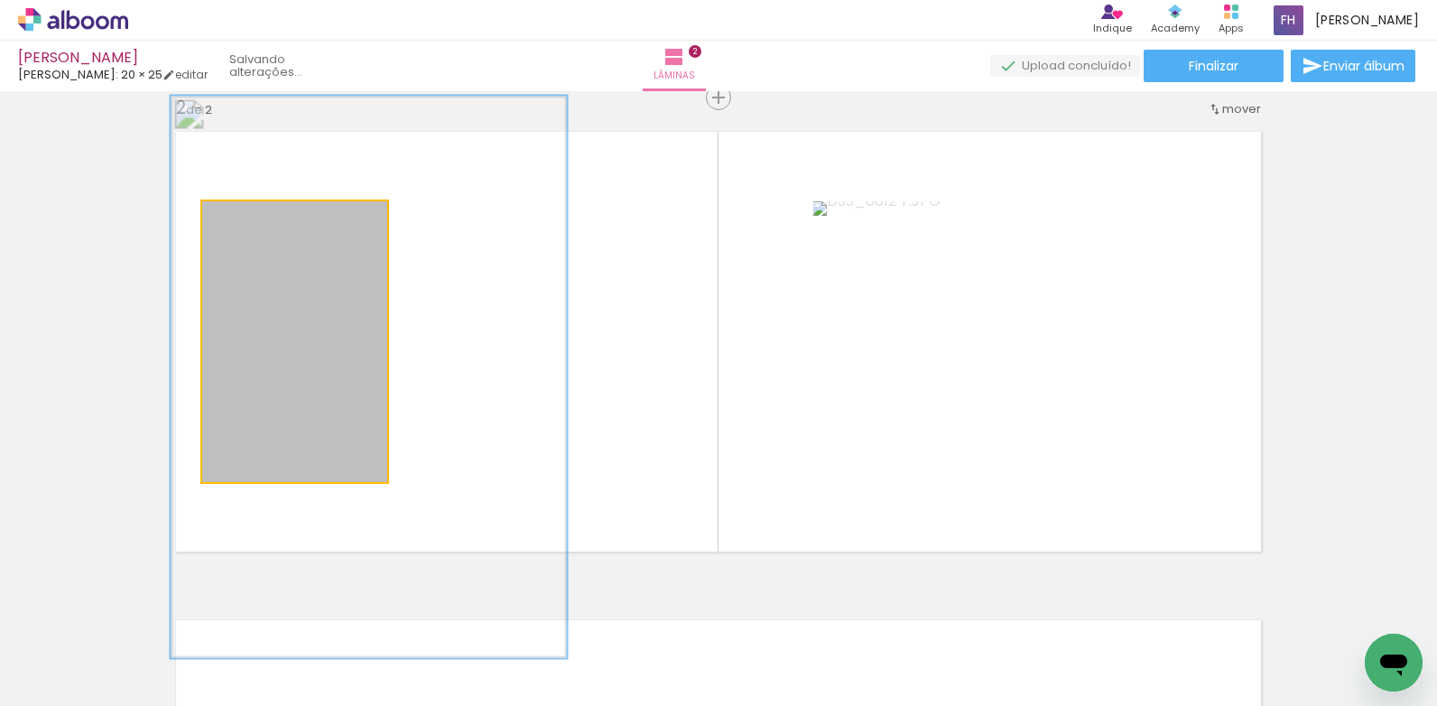
drag, startPoint x: 301, startPoint y: 327, endPoint x: 375, endPoint y: 362, distance: 82.0
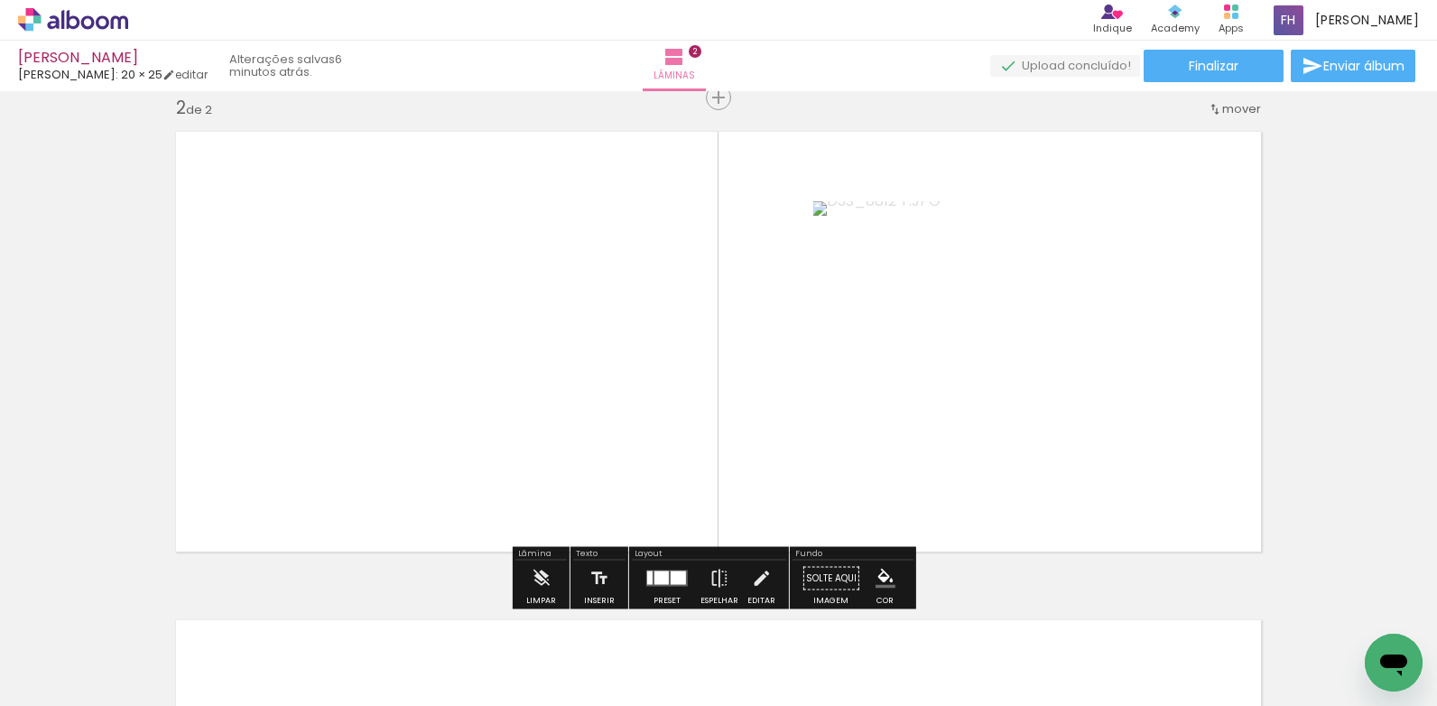
click at [52, 684] on span "Adicionar Fotos" at bounding box center [64, 682] width 54 height 20
click at [0, 0] on input "file" at bounding box center [0, 0] width 0 height 0
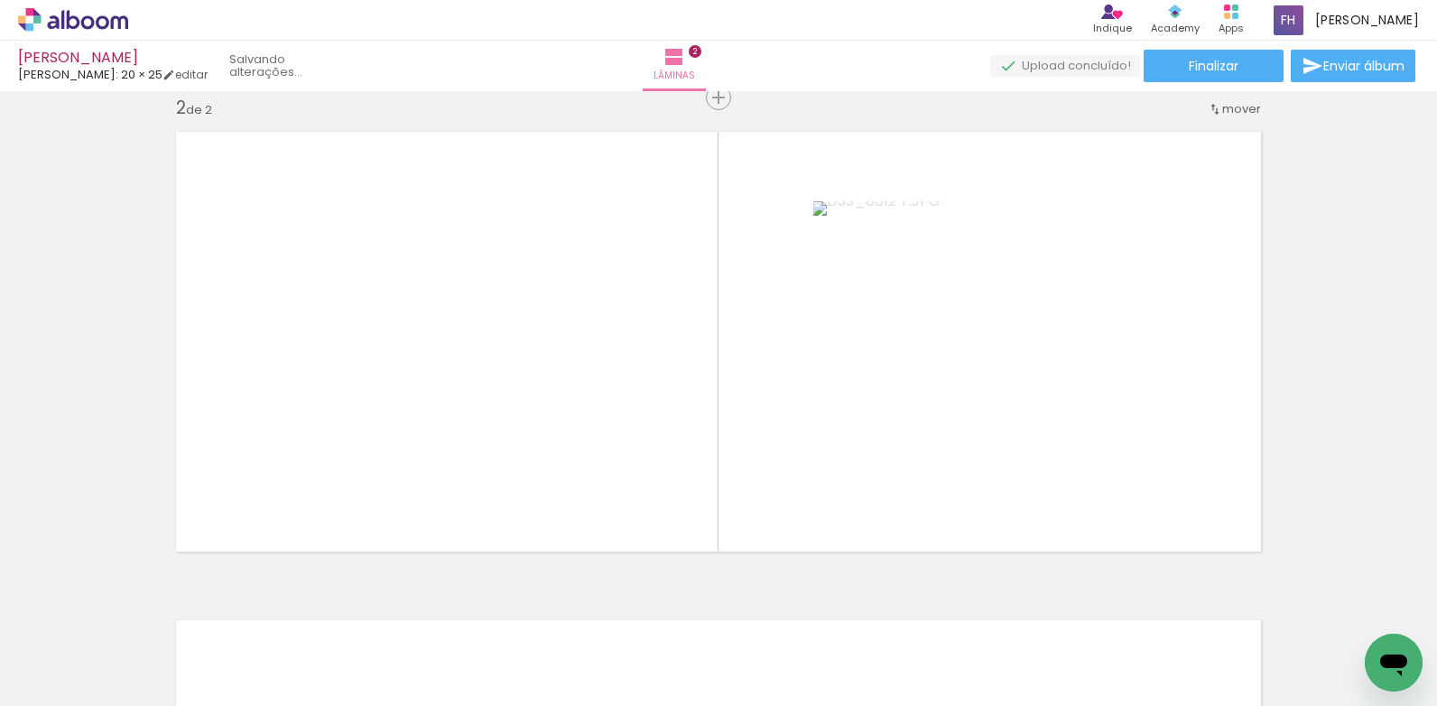
click at [95, 653] on iron-icon at bounding box center [92, 652] width 14 height 14
click at [0, 0] on slot "Não utilizadas" at bounding box center [0, 0] width 0 height 0
type input "Não utilizadas"
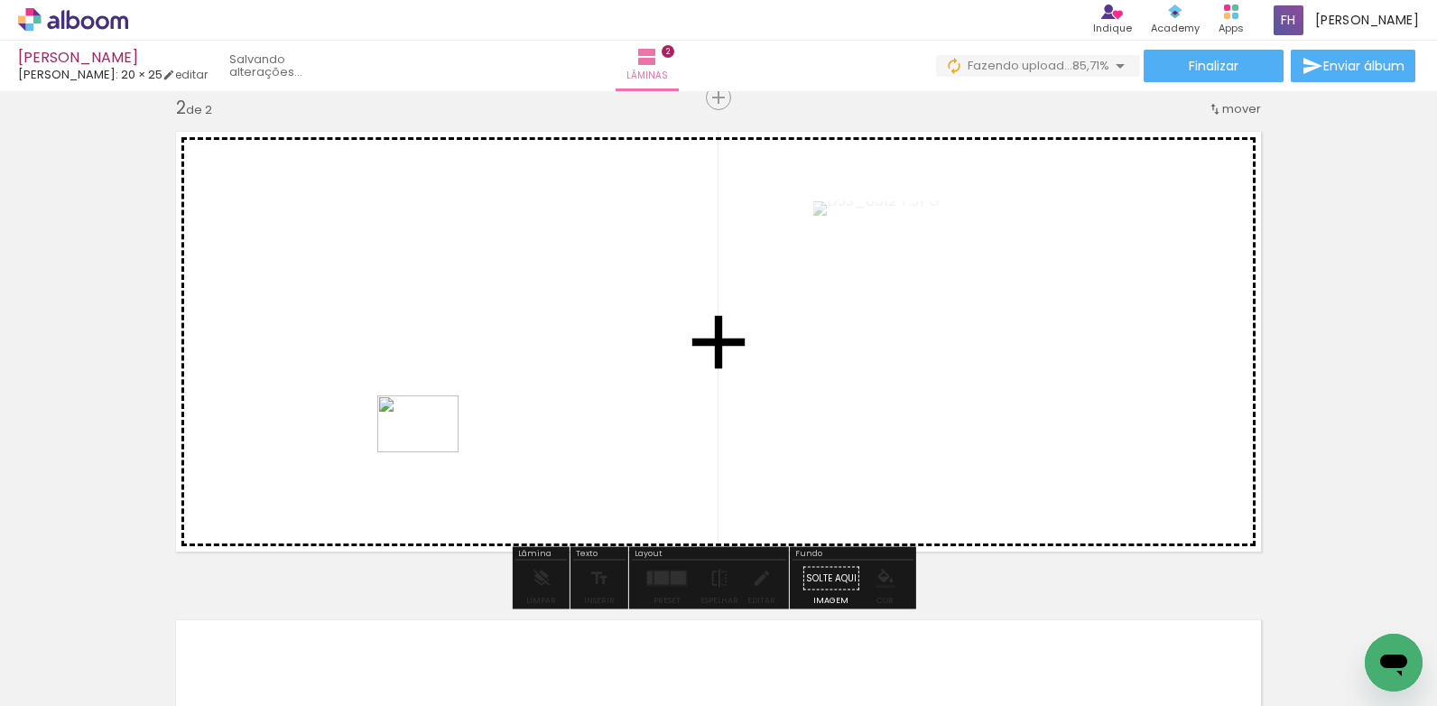
drag, startPoint x: 181, startPoint y: 670, endPoint x: 432, endPoint y: 450, distance: 333.3
click at [432, 450] on quentale-workspace at bounding box center [718, 353] width 1437 height 706
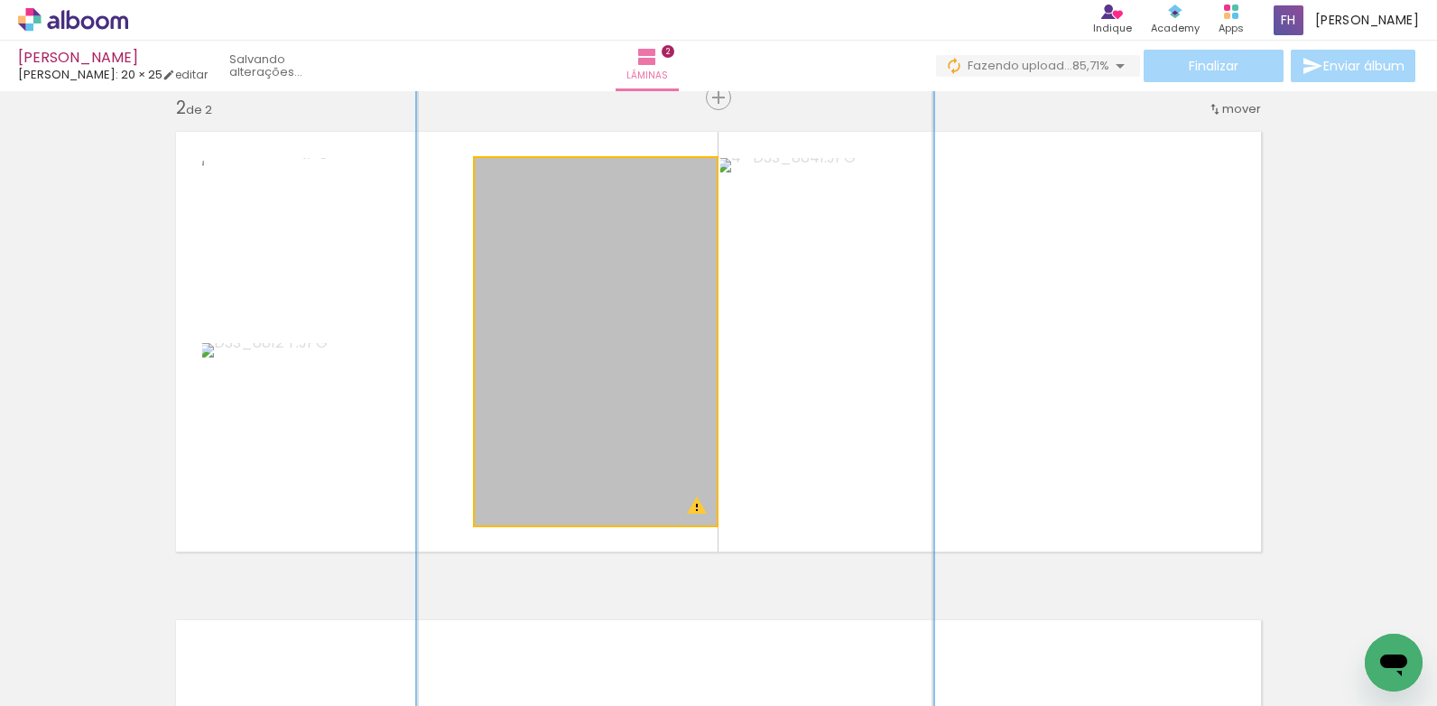
drag, startPoint x: 616, startPoint y: 374, endPoint x: 599, endPoint y: 372, distance: 17.2
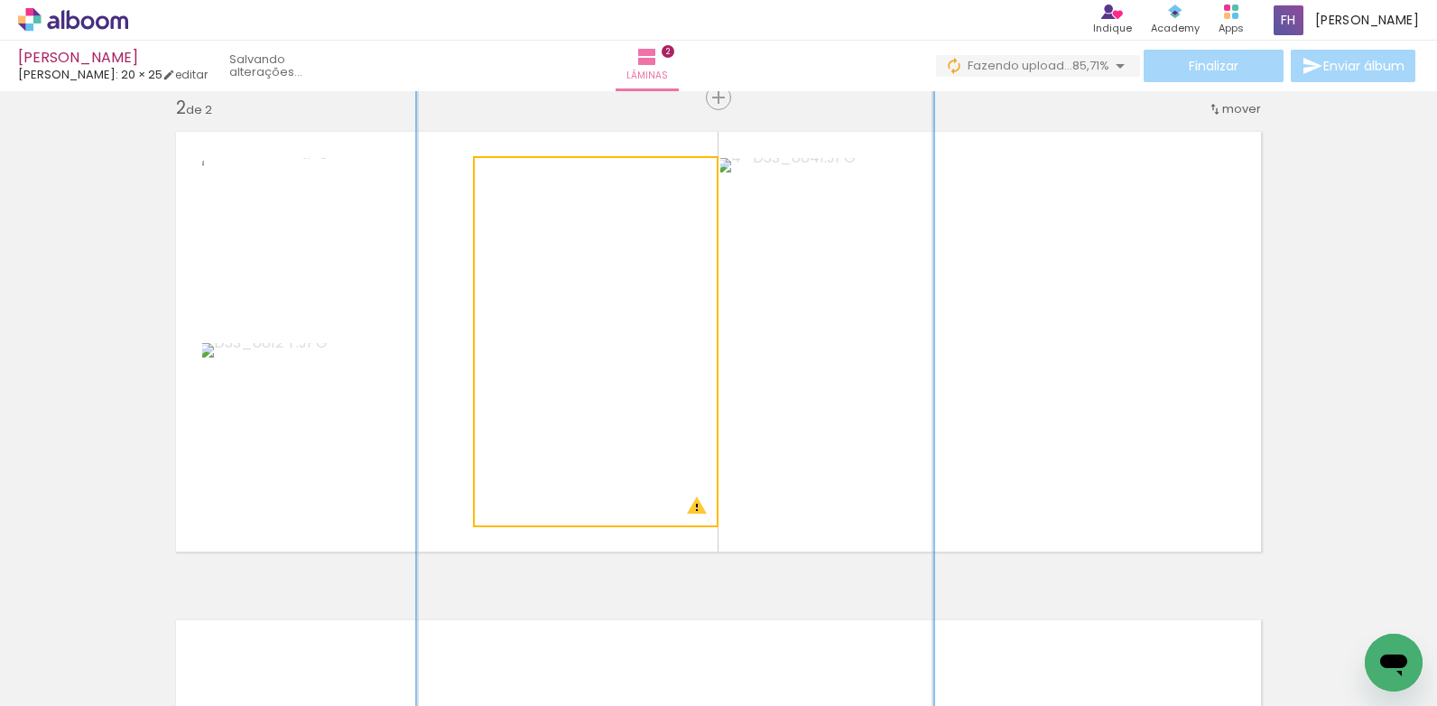
click at [666, 455] on quentale-photo at bounding box center [596, 341] width 242 height 367
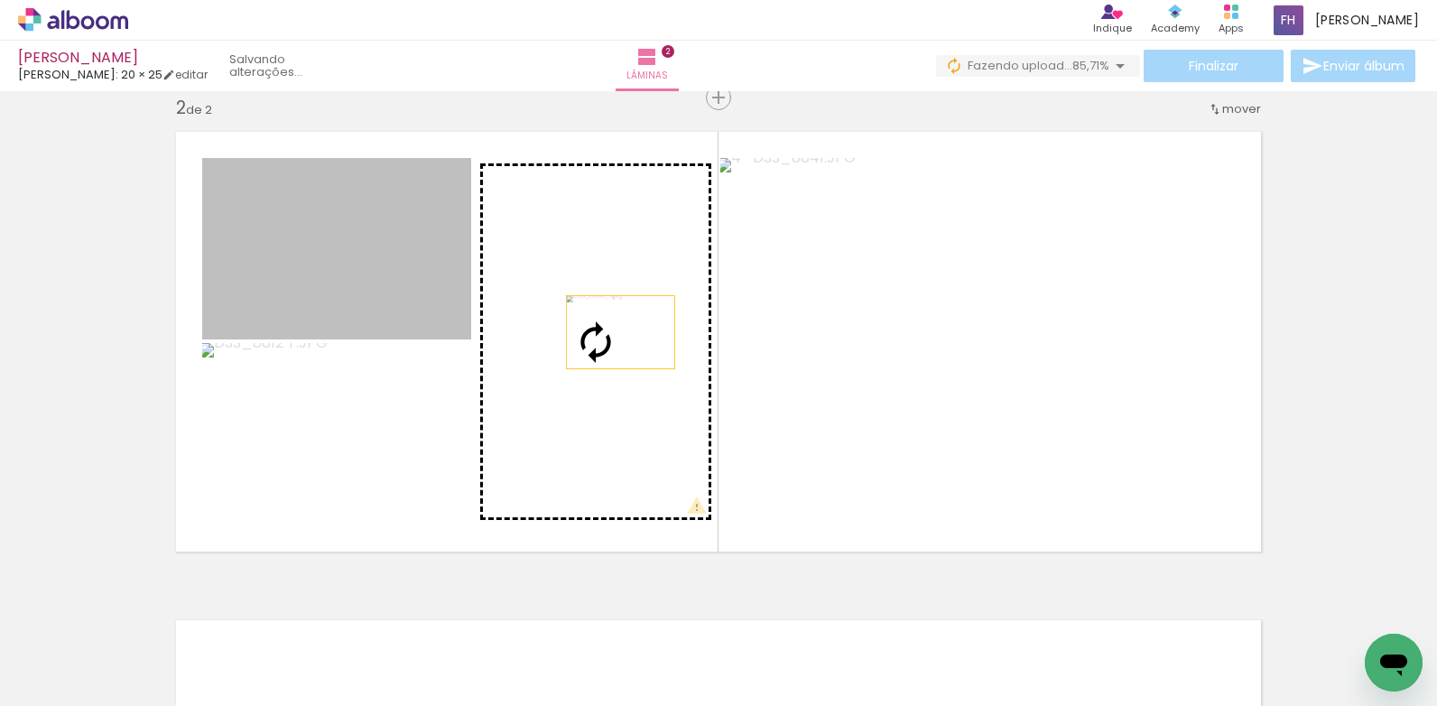
drag, startPoint x: 358, startPoint y: 273, endPoint x: 614, endPoint y: 332, distance: 263.2
click at [0, 0] on slot at bounding box center [0, 0] width 0 height 0
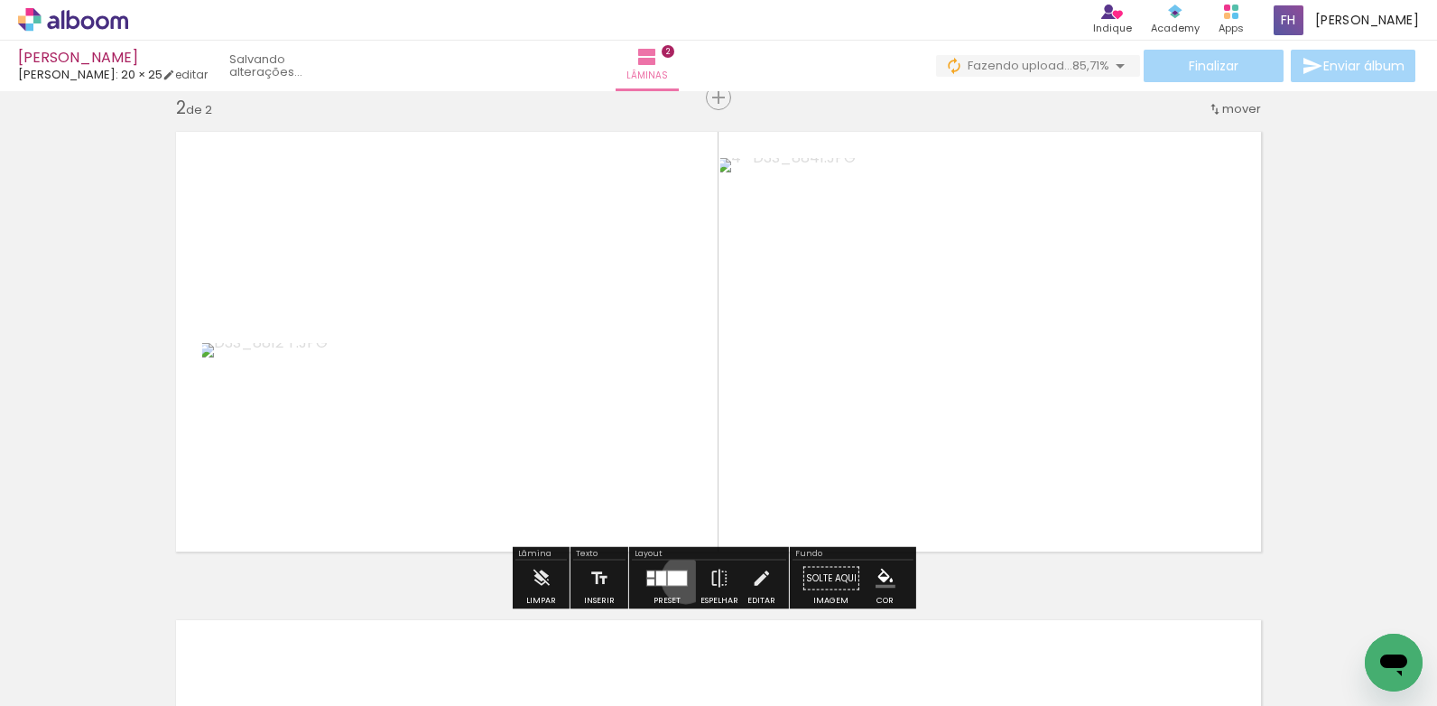
click at [682, 579] on div at bounding box center [677, 578] width 19 height 14
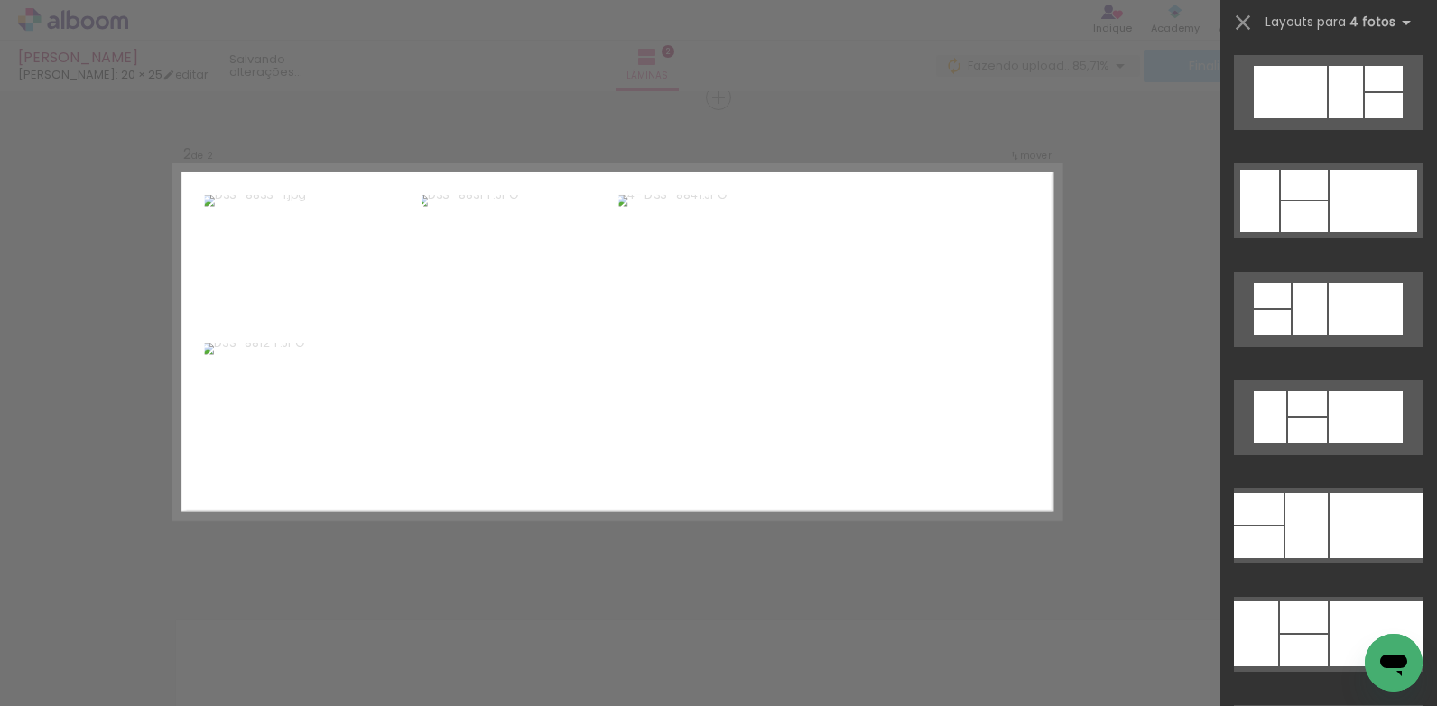
scroll to position [0, 0]
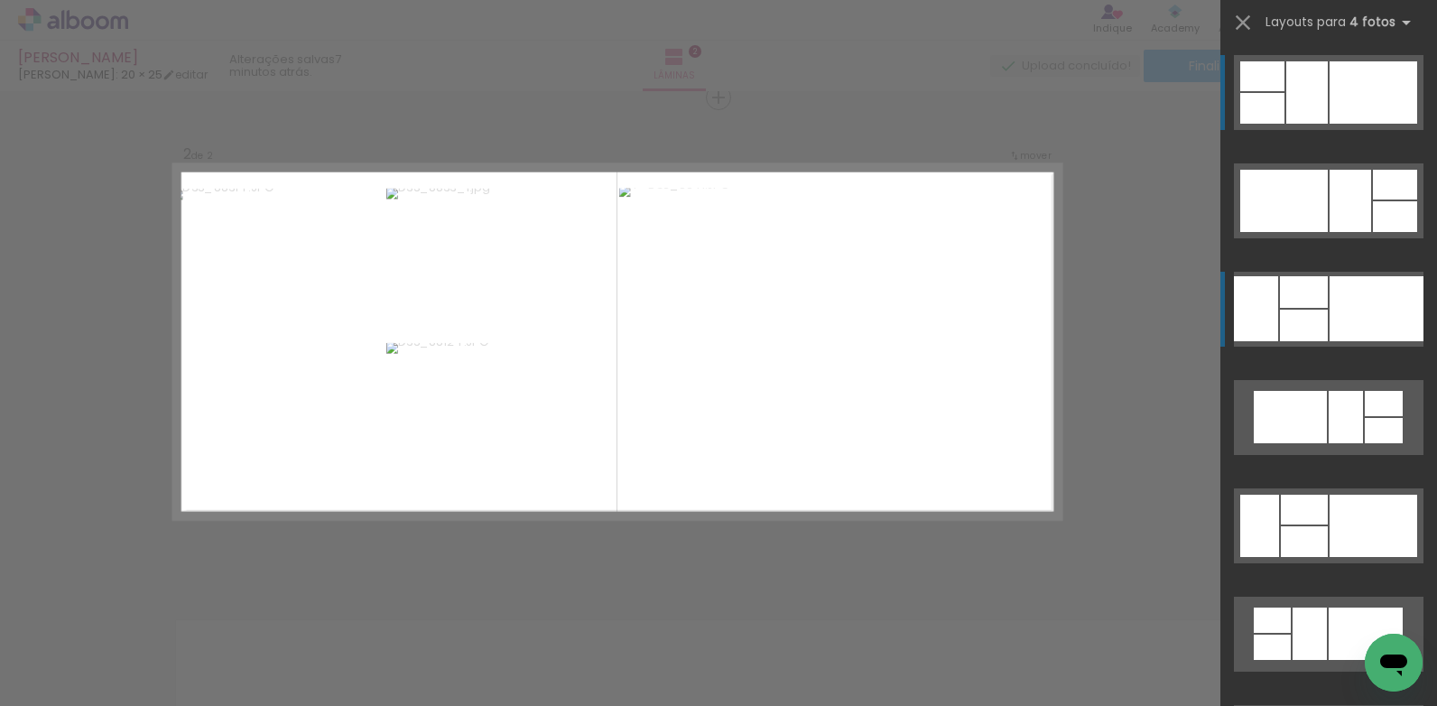
click at [1388, 327] on div at bounding box center [1377, 308] width 94 height 65
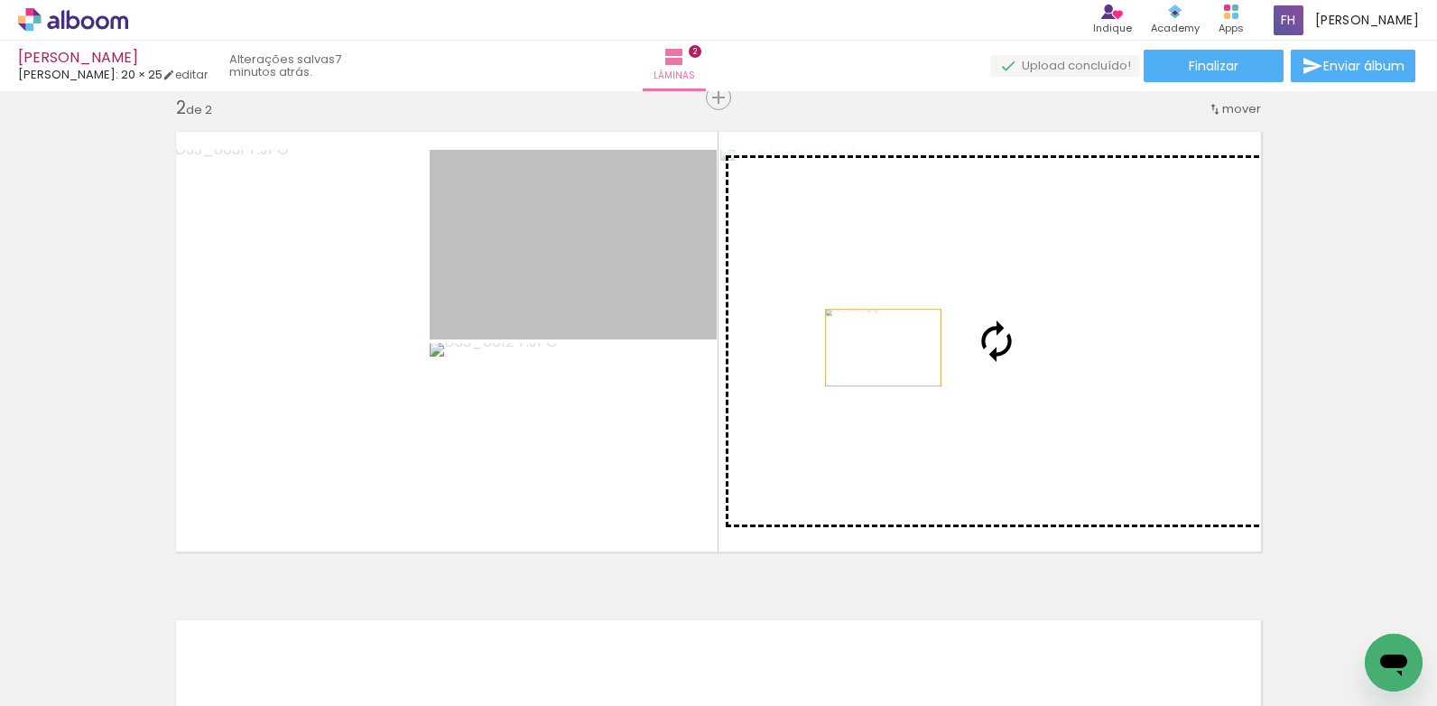
drag, startPoint x: 648, startPoint y: 289, endPoint x: 877, endPoint y: 348, distance: 235.8
click at [0, 0] on slot at bounding box center [0, 0] width 0 height 0
drag, startPoint x: 584, startPoint y: 270, endPoint x: 915, endPoint y: 354, distance: 341.8
click at [0, 0] on slot at bounding box center [0, 0] width 0 height 0
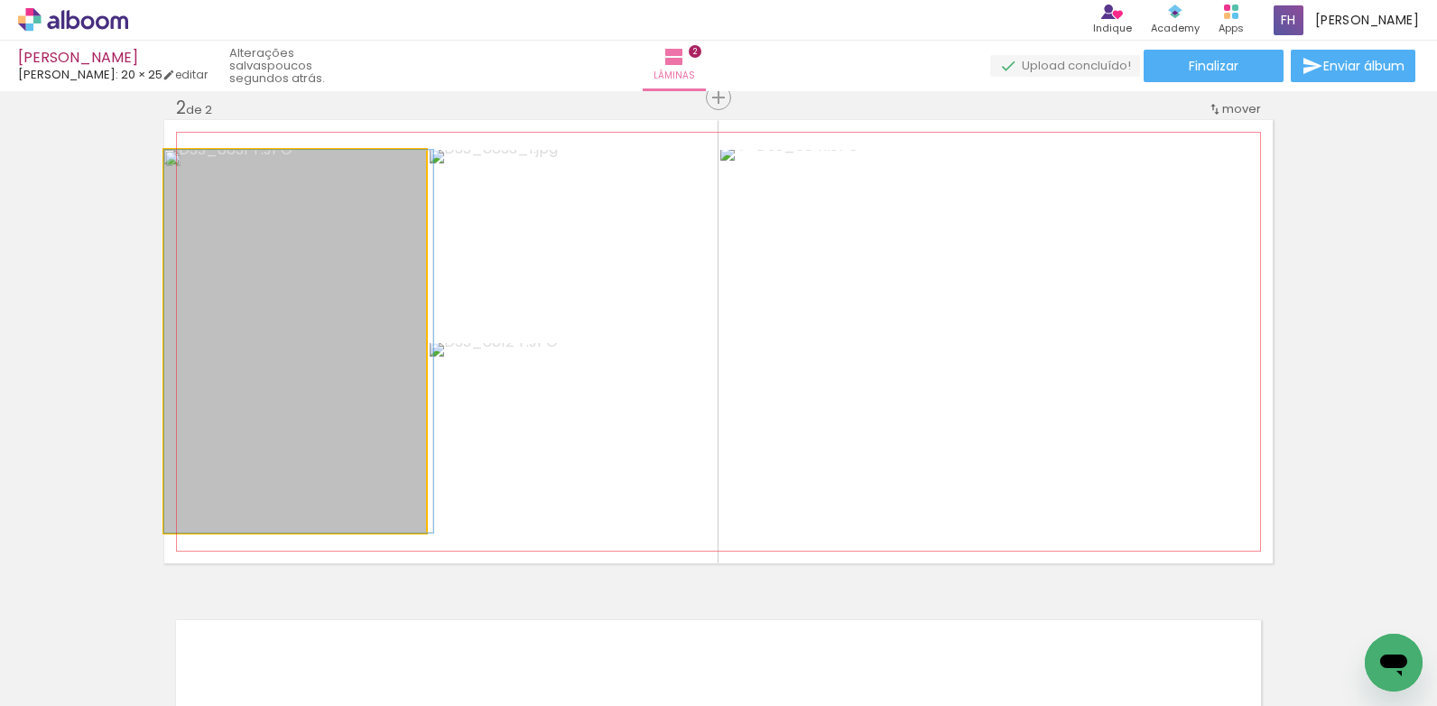
drag, startPoint x: 235, startPoint y: 334, endPoint x: 311, endPoint y: 371, distance: 84.4
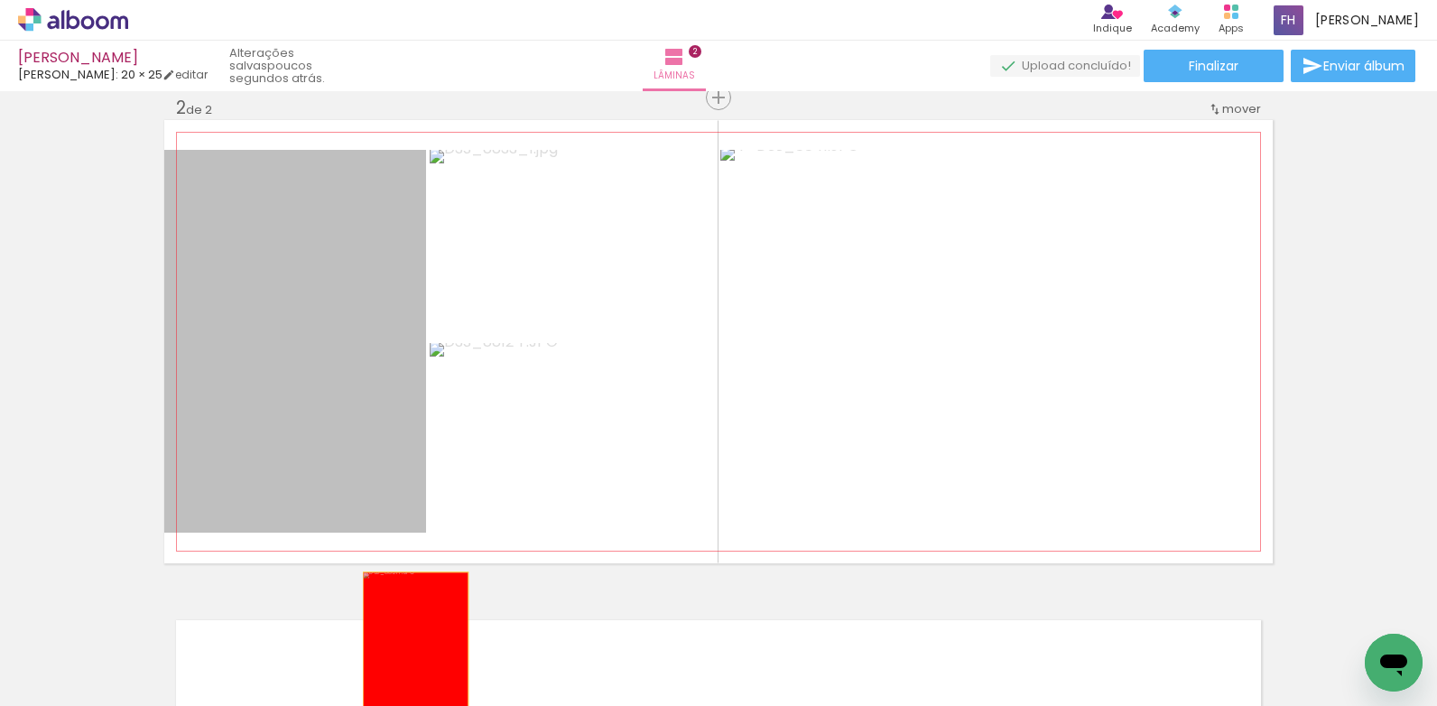
drag, startPoint x: 297, startPoint y: 326, endPoint x: 409, endPoint y: 649, distance: 342.0
click at [409, 649] on quentale-workspace at bounding box center [718, 353] width 1437 height 706
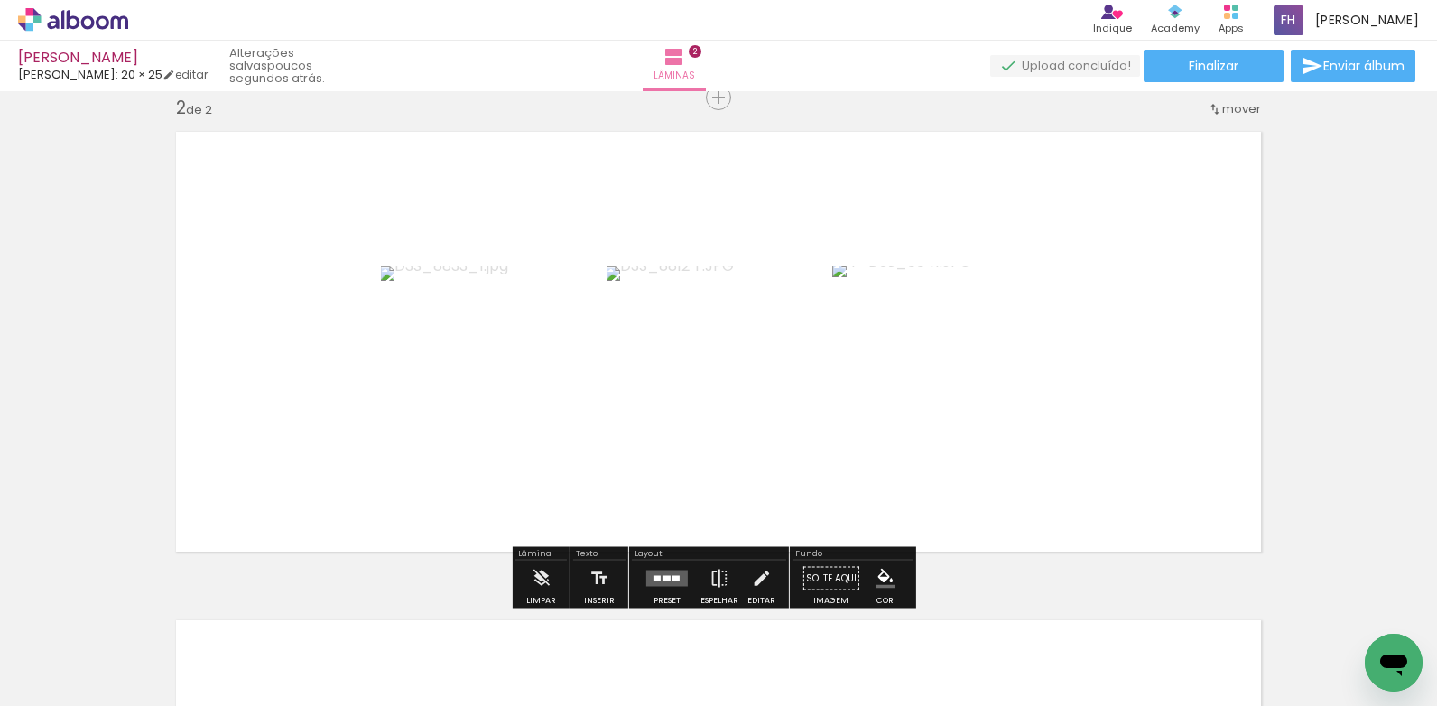
click at [663, 576] on div at bounding box center [667, 578] width 8 height 5
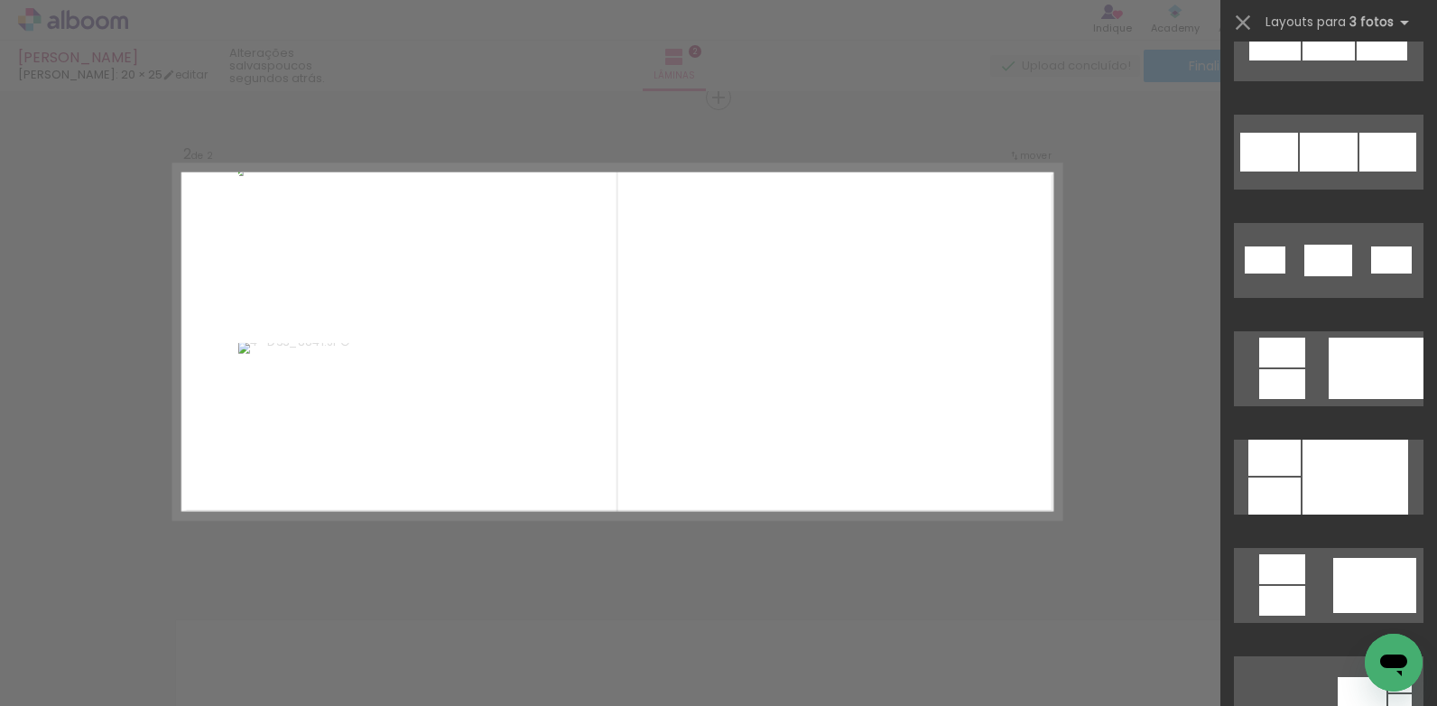
scroll to position [1083, 0]
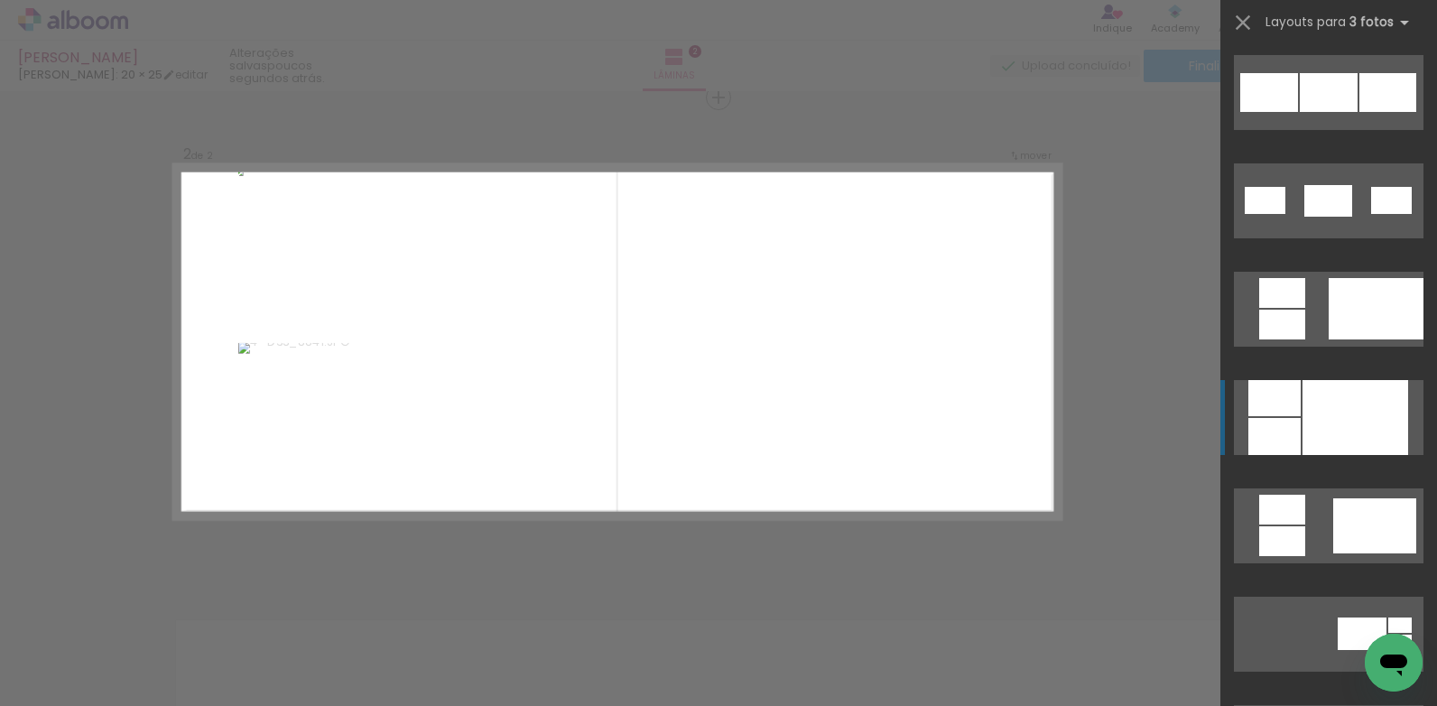
click at [1390, 413] on div at bounding box center [1356, 417] width 106 height 75
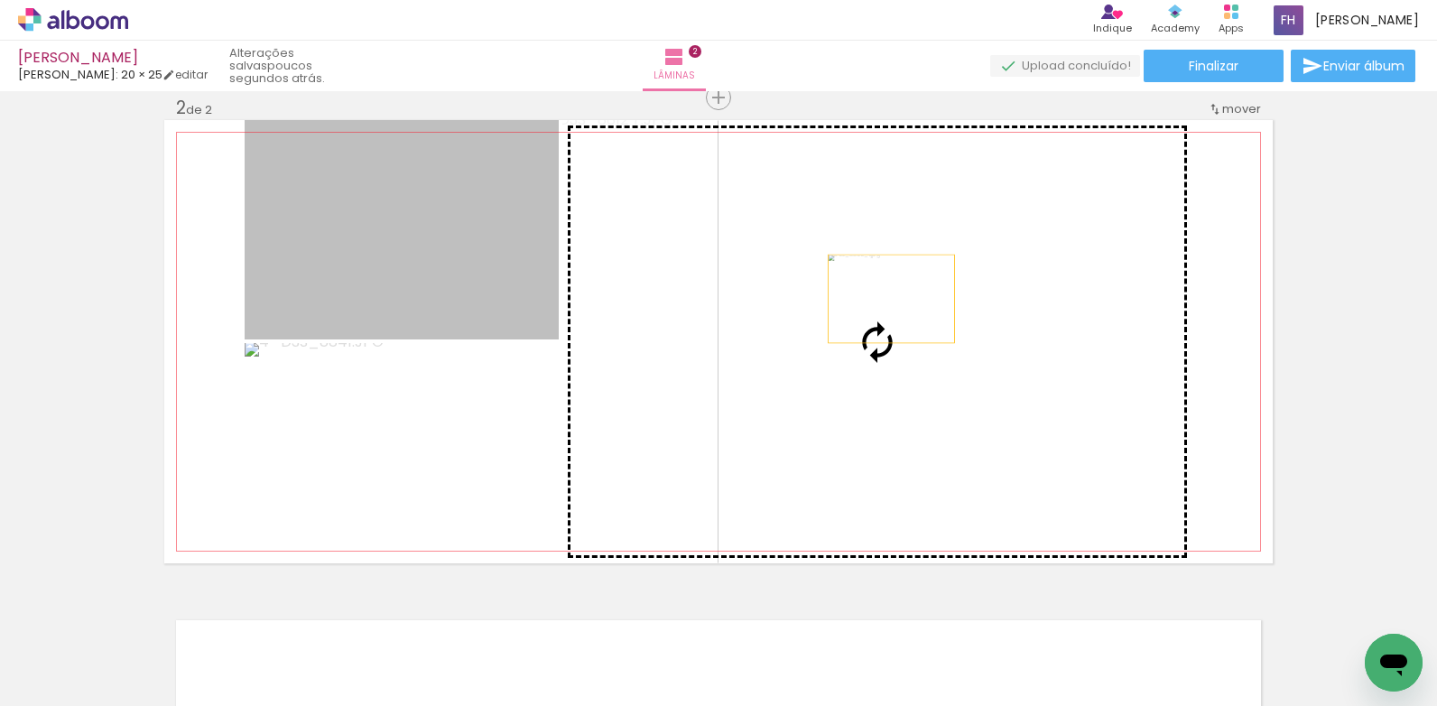
drag, startPoint x: 378, startPoint y: 265, endPoint x: 885, endPoint y: 299, distance: 507.6
click at [0, 0] on slot at bounding box center [0, 0] width 0 height 0
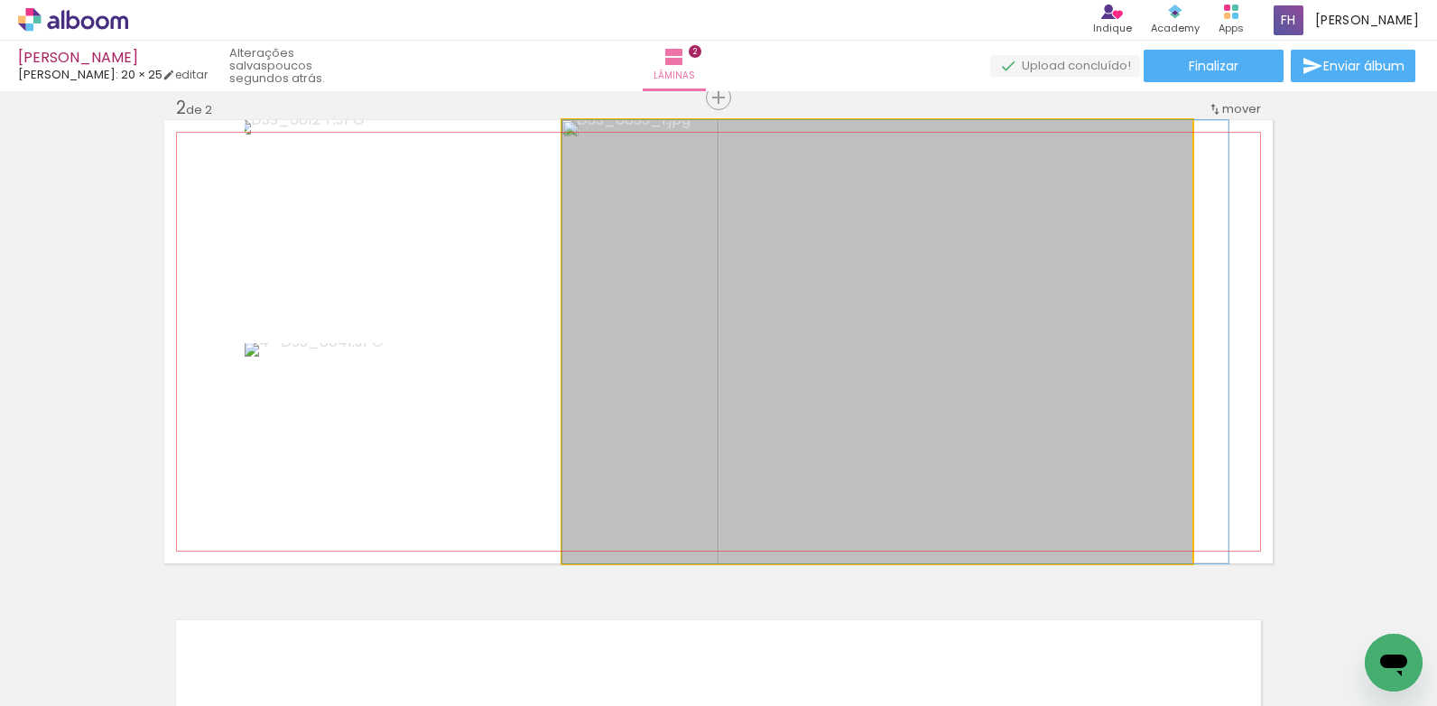
drag, startPoint x: 981, startPoint y: 423, endPoint x: 1013, endPoint y: 422, distance: 31.7
drag, startPoint x: 1063, startPoint y: 416, endPoint x: 1085, endPoint y: 415, distance: 22.6
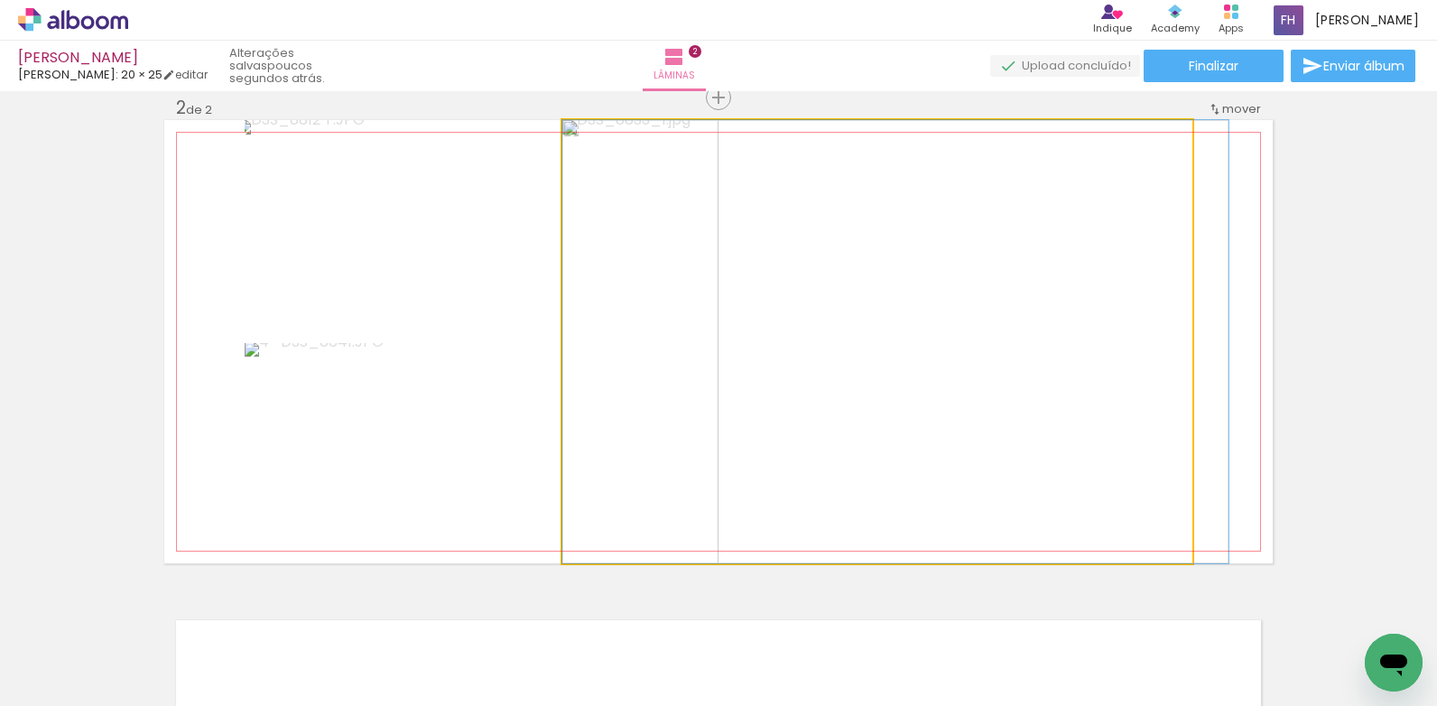
click at [1121, 347] on quentale-photo at bounding box center [877, 341] width 630 height 443
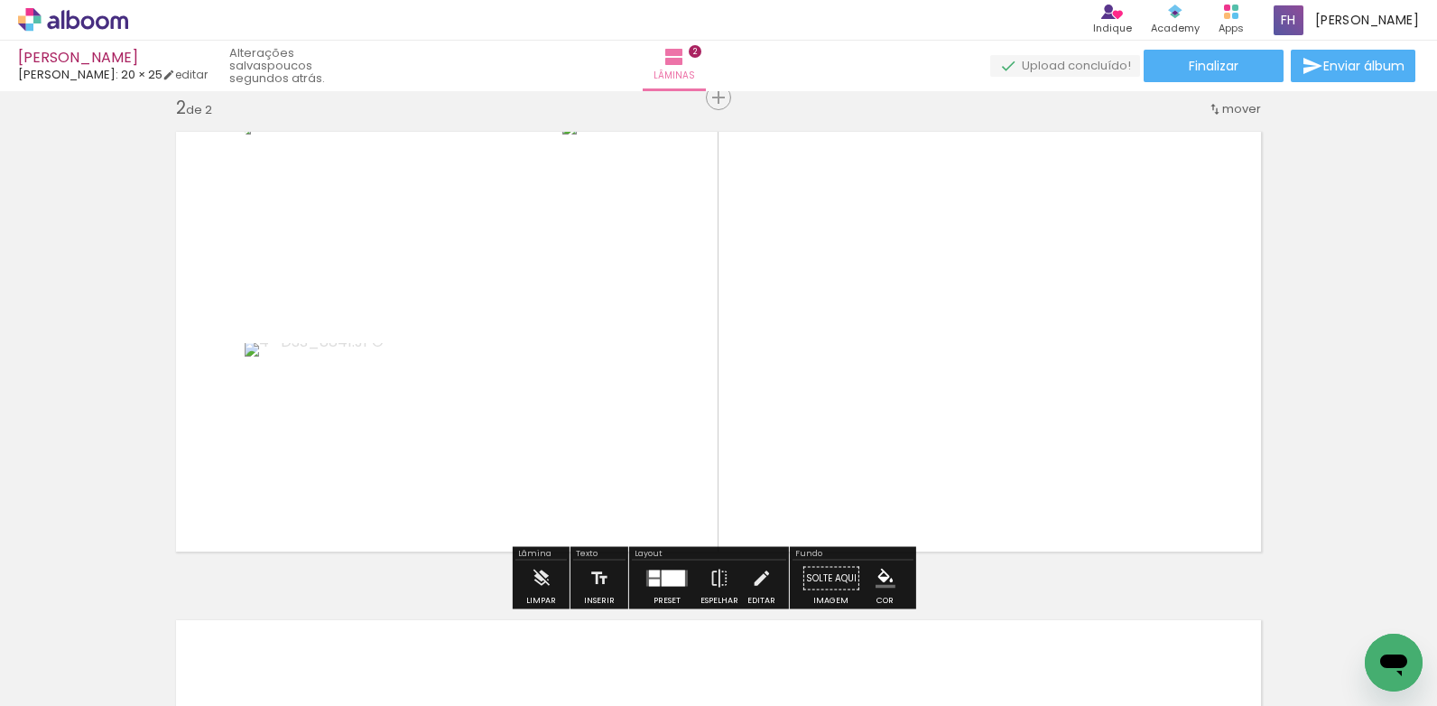
click at [1174, 352] on quentale-photo at bounding box center [877, 341] width 630 height 443
click at [1228, 471] on quentale-layouter at bounding box center [718, 341] width 1109 height 443
click at [143, 608] on iron-icon at bounding box center [141, 608] width 19 height 19
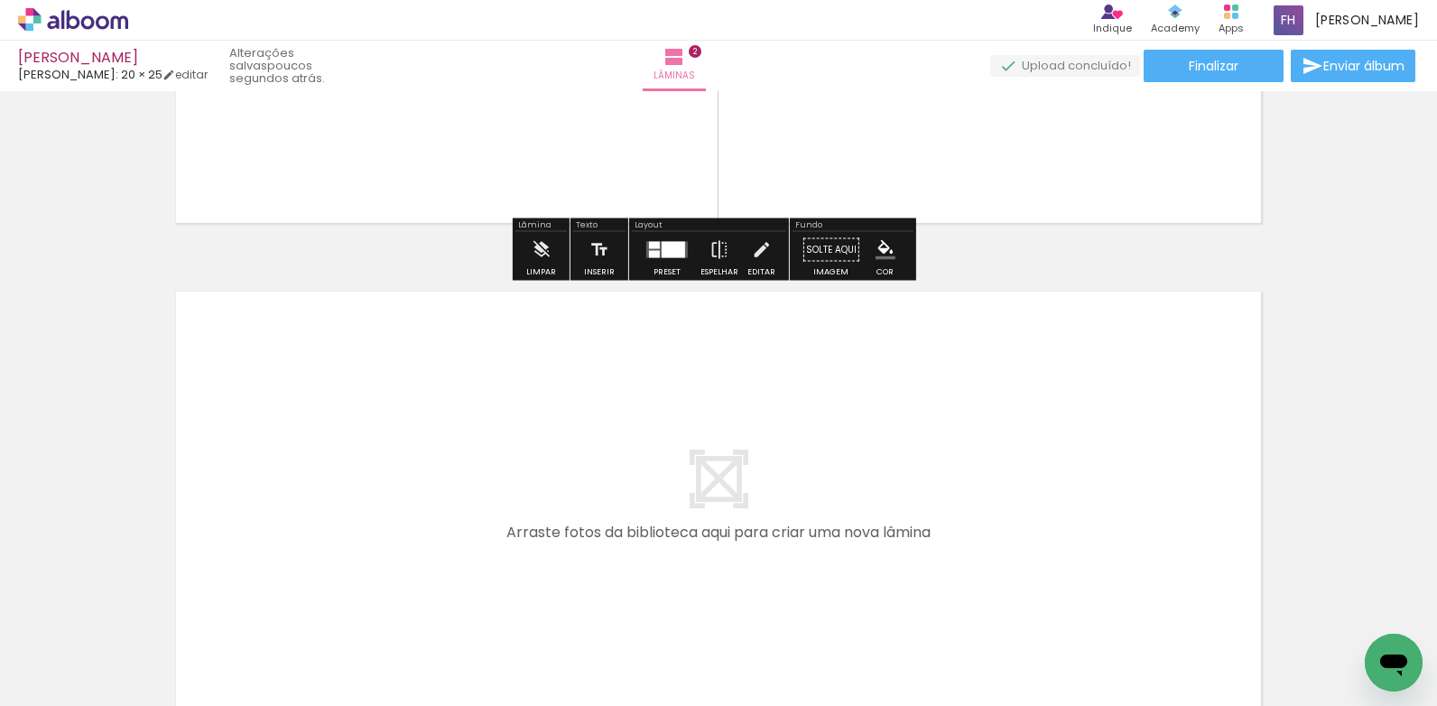
scroll to position [873, 0]
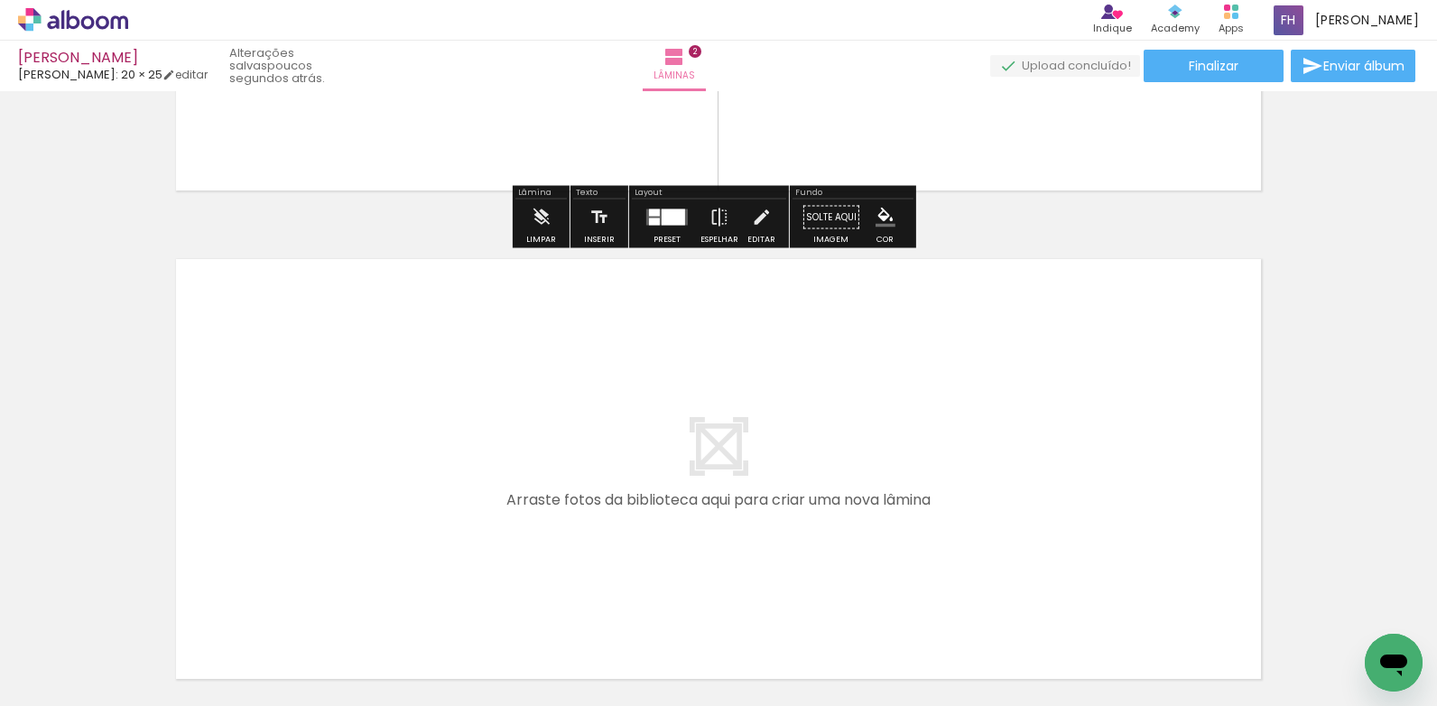
click at [74, 693] on paper-button "Adicionar Fotos" at bounding box center [56, 681] width 88 height 29
click at [0, 0] on input "file" at bounding box center [0, 0] width 0 height 0
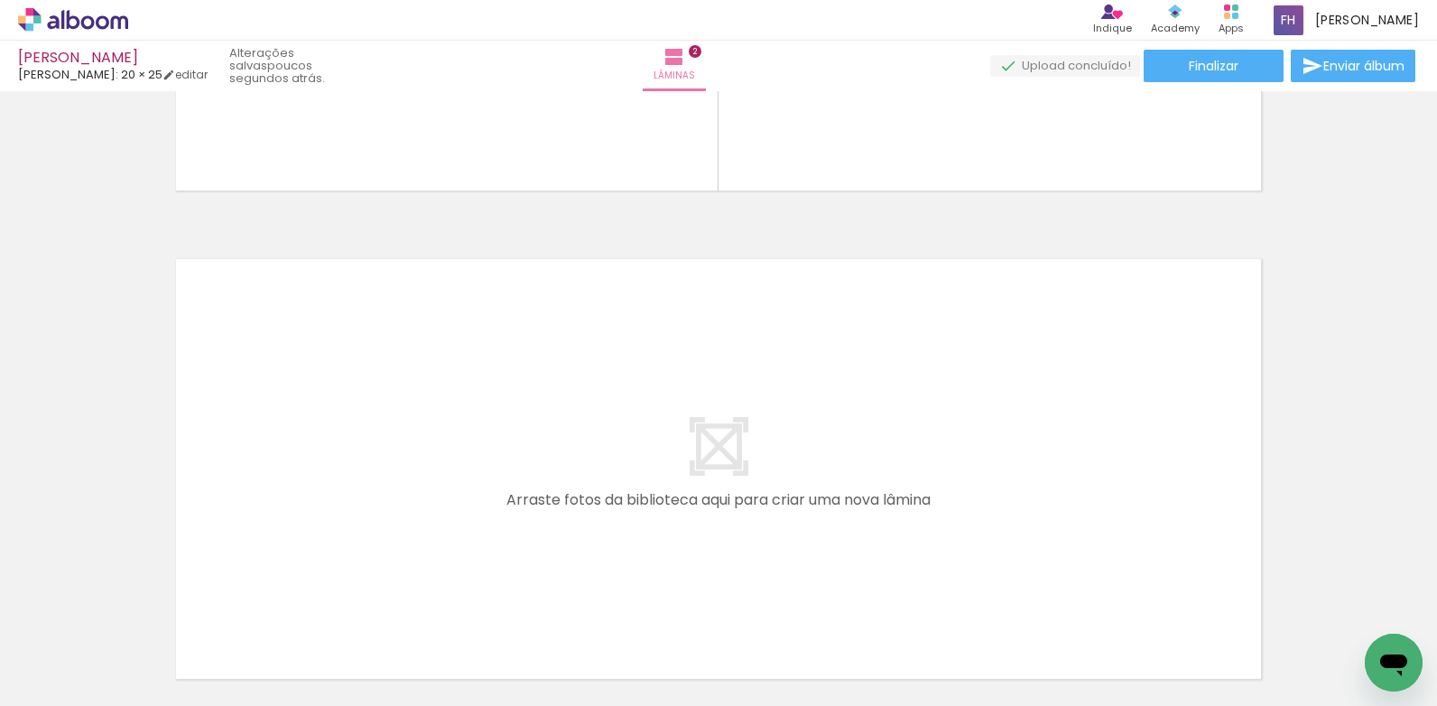
scroll to position [0, 0]
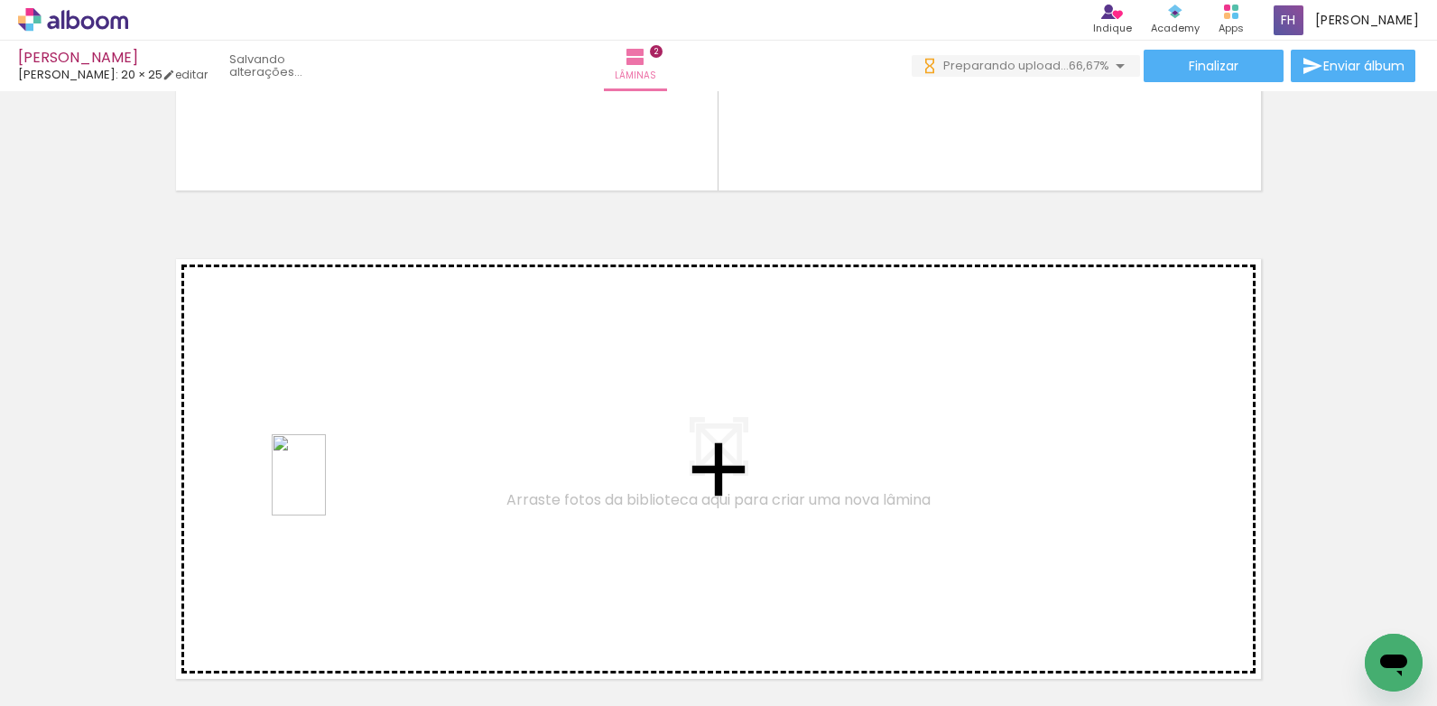
drag, startPoint x: 238, startPoint y: 627, endPoint x: 327, endPoint y: 488, distance: 165.6
click at [327, 488] on quentale-workspace at bounding box center [718, 353] width 1437 height 706
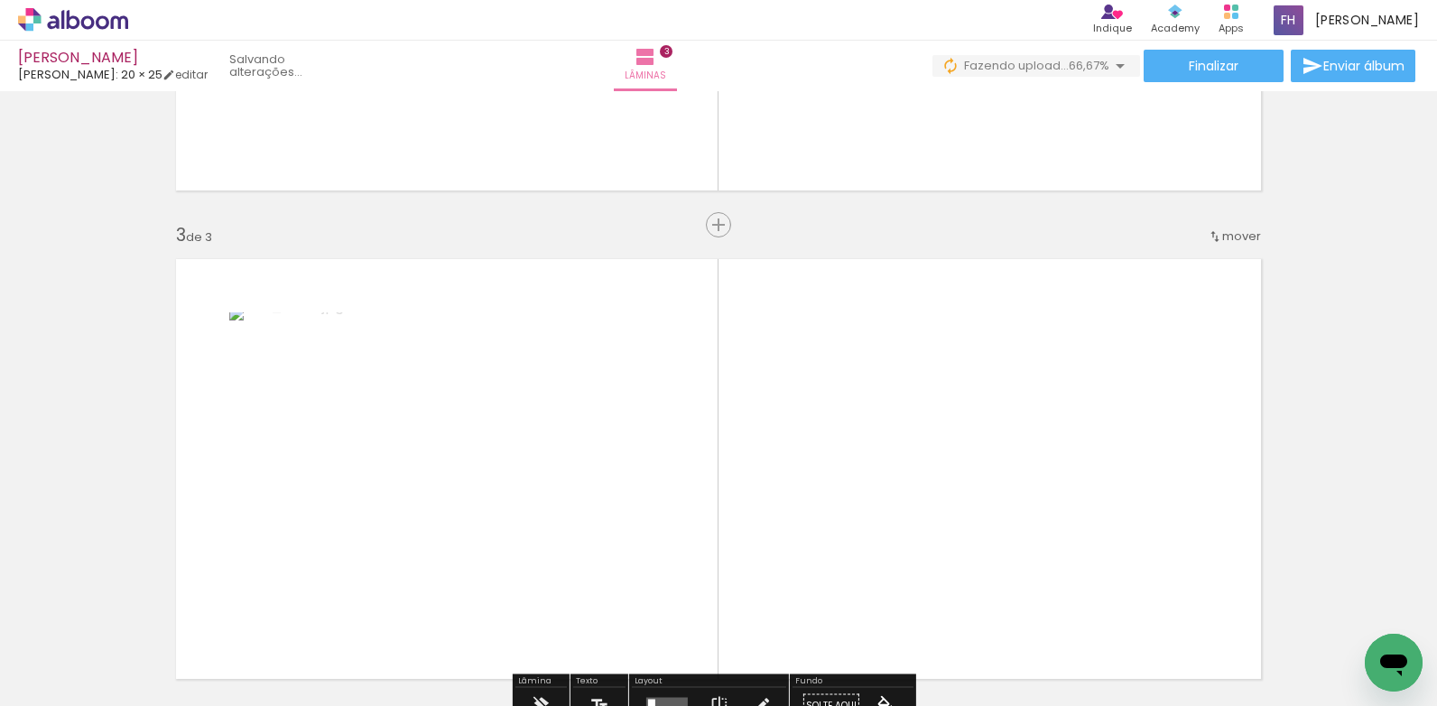
scroll to position [1000, 0]
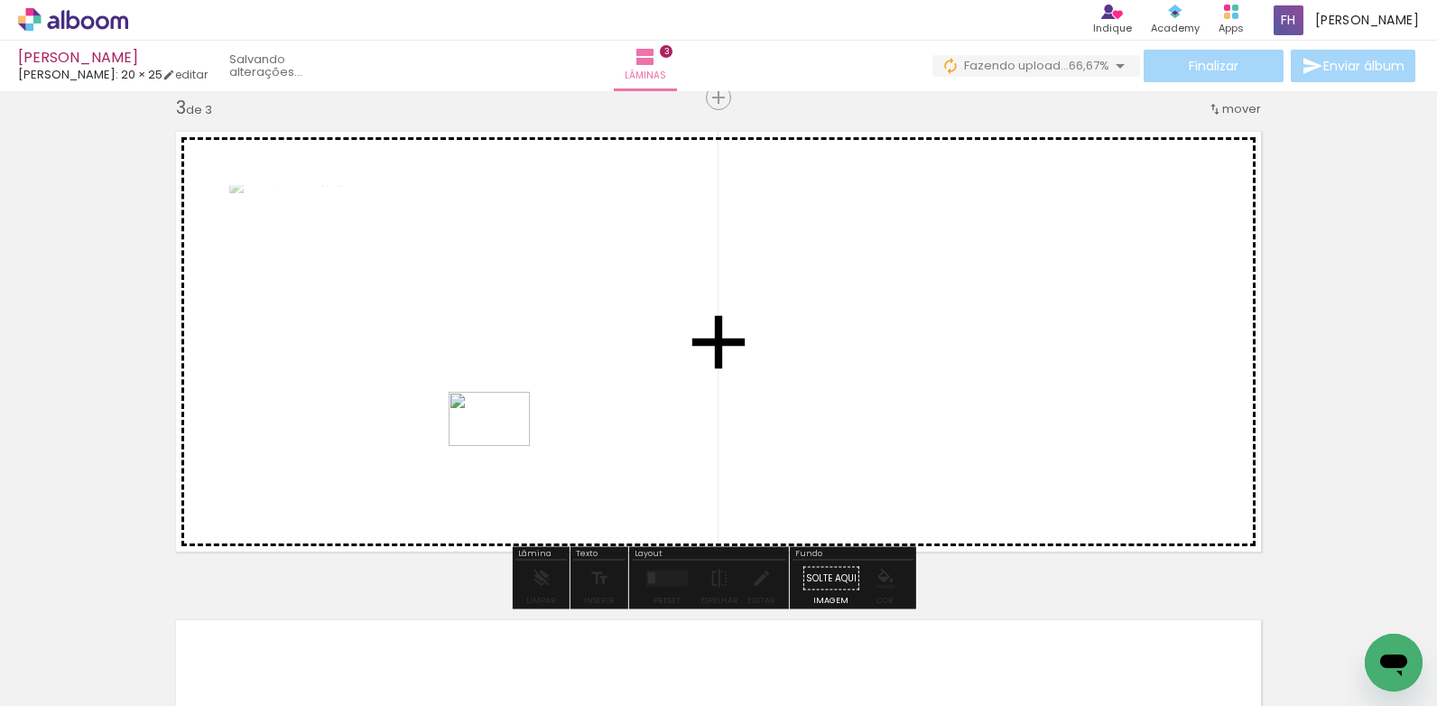
drag, startPoint x: 232, startPoint y: 636, endPoint x: 504, endPoint y: 451, distance: 329.3
click at [505, 445] on quentale-workspace at bounding box center [718, 353] width 1437 height 706
drag, startPoint x: 200, startPoint y: 648, endPoint x: 674, endPoint y: 374, distance: 546.9
click at [674, 374] on quentale-workspace at bounding box center [718, 353] width 1437 height 706
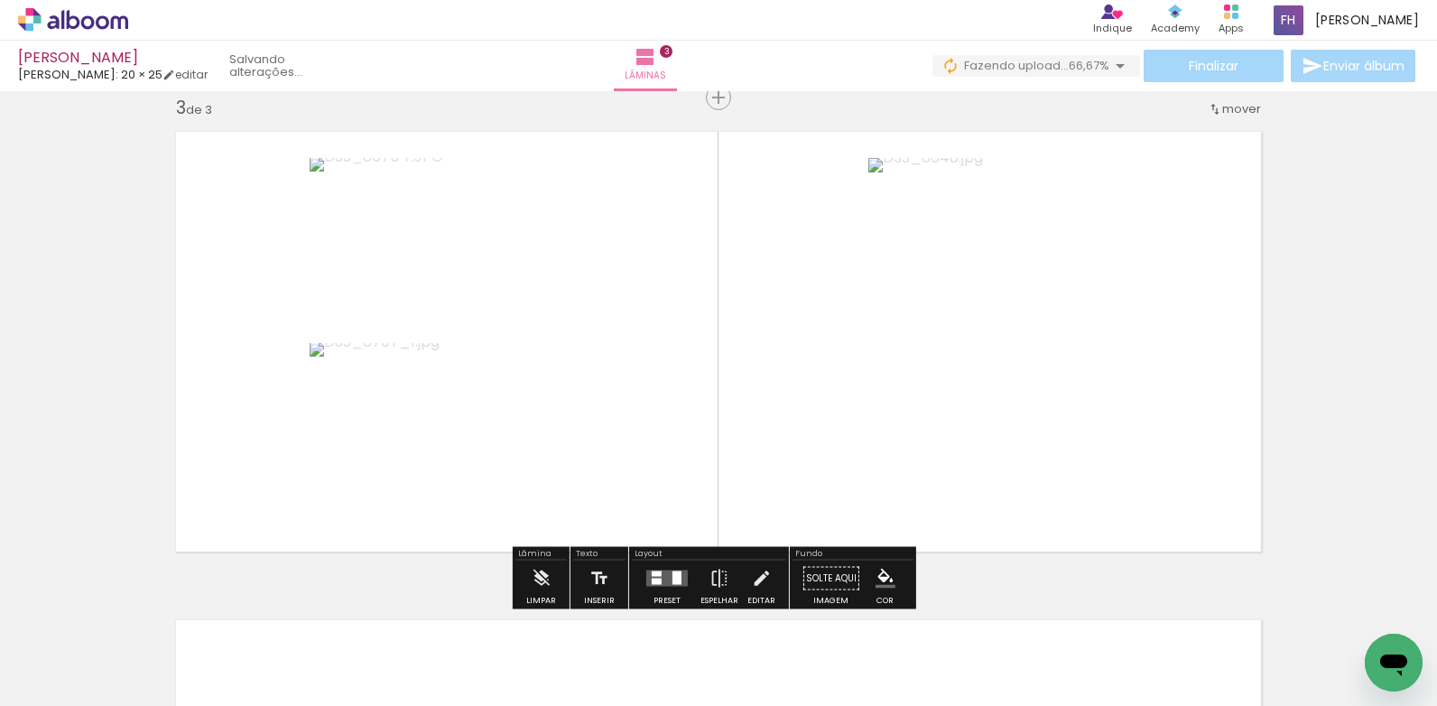
click at [665, 589] on div at bounding box center [667, 579] width 49 height 36
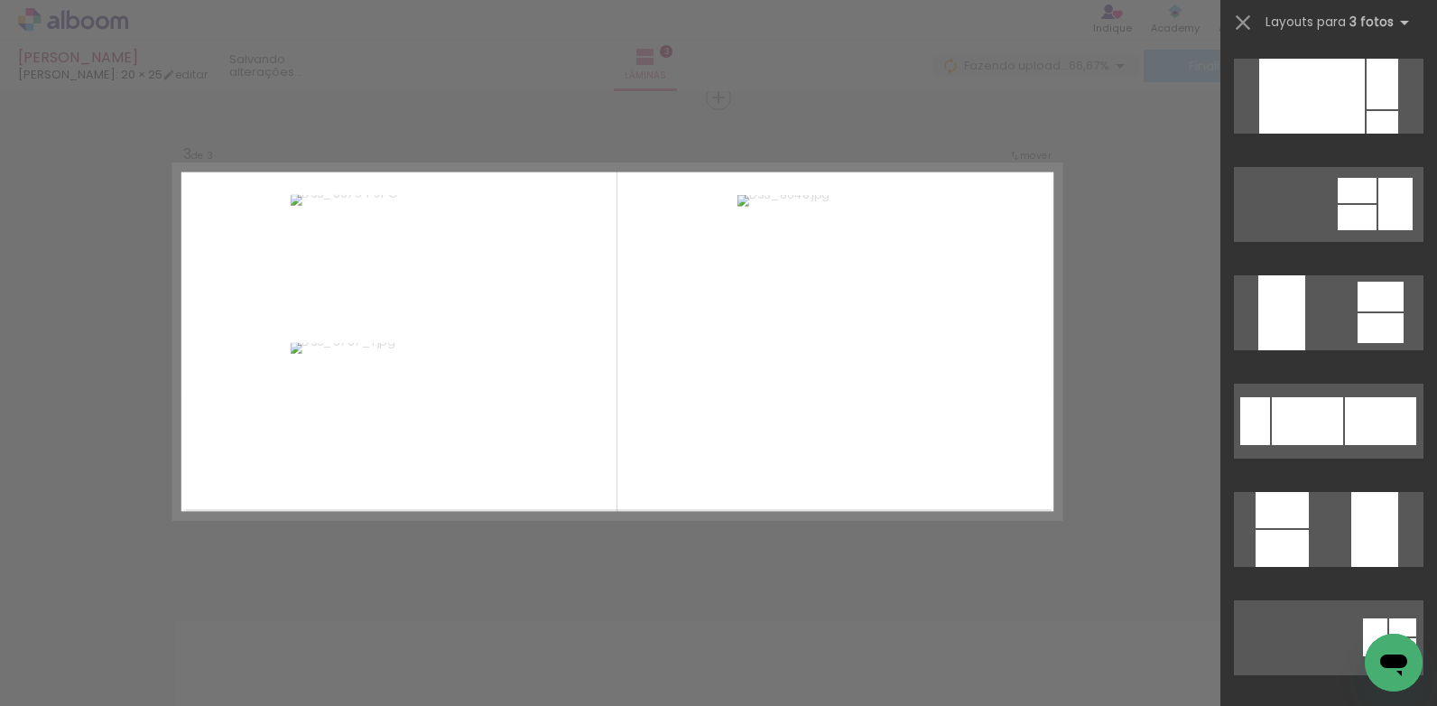
scroll to position [361, 0]
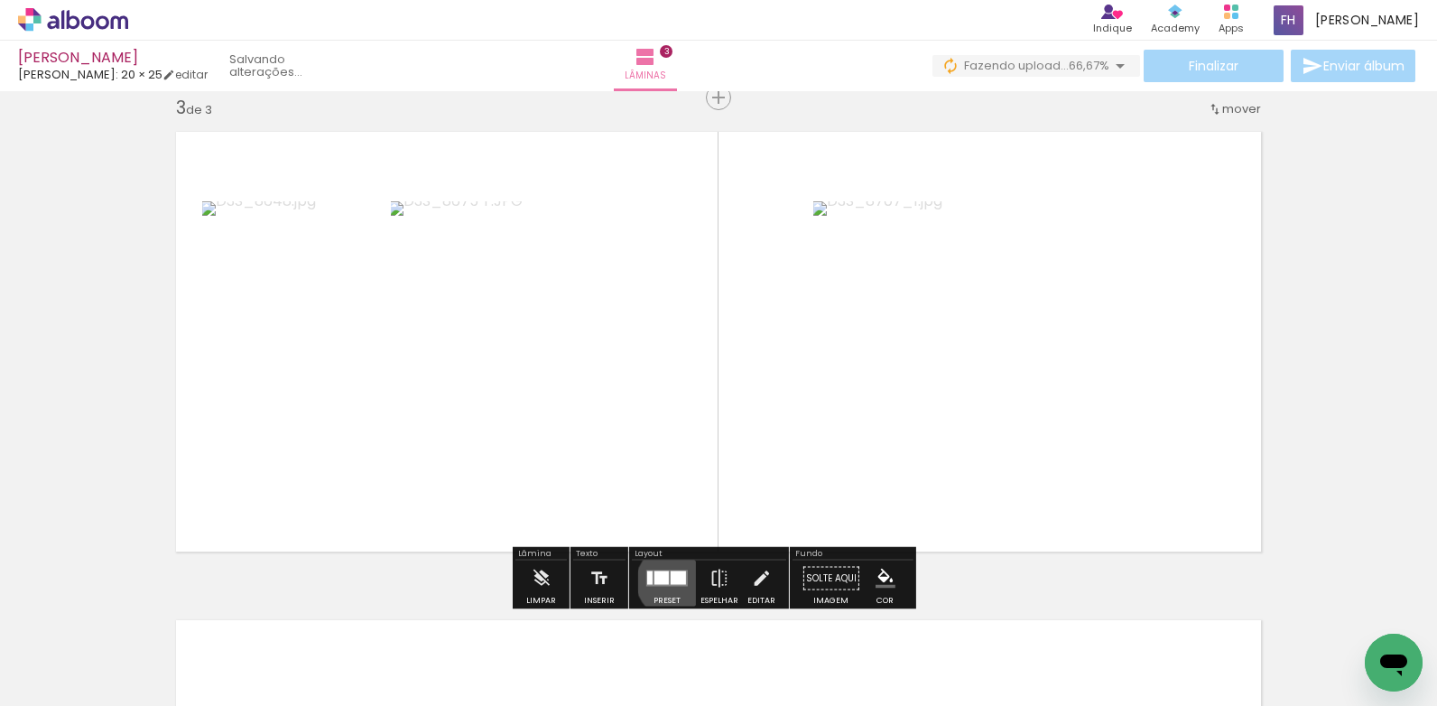
click at [671, 581] on div at bounding box center [678, 578] width 15 height 14
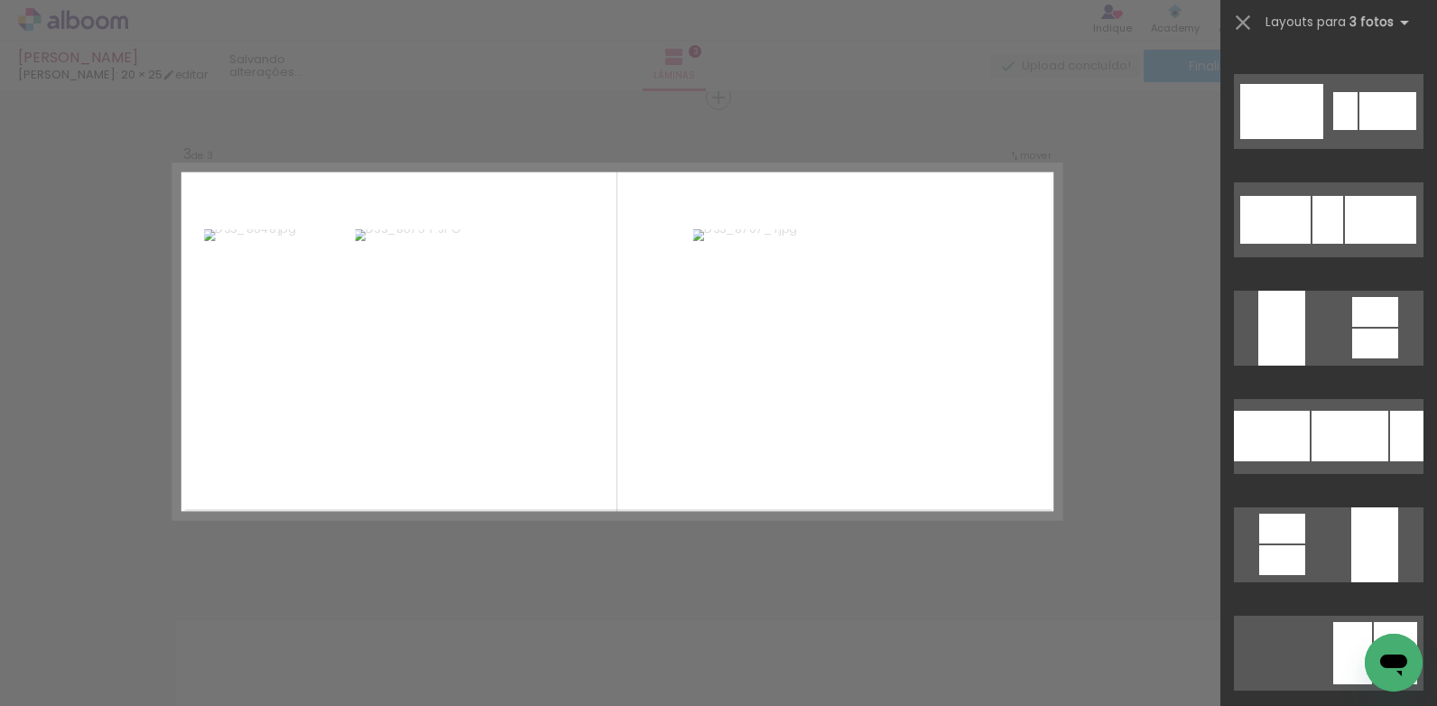
scroll to position [2275, 0]
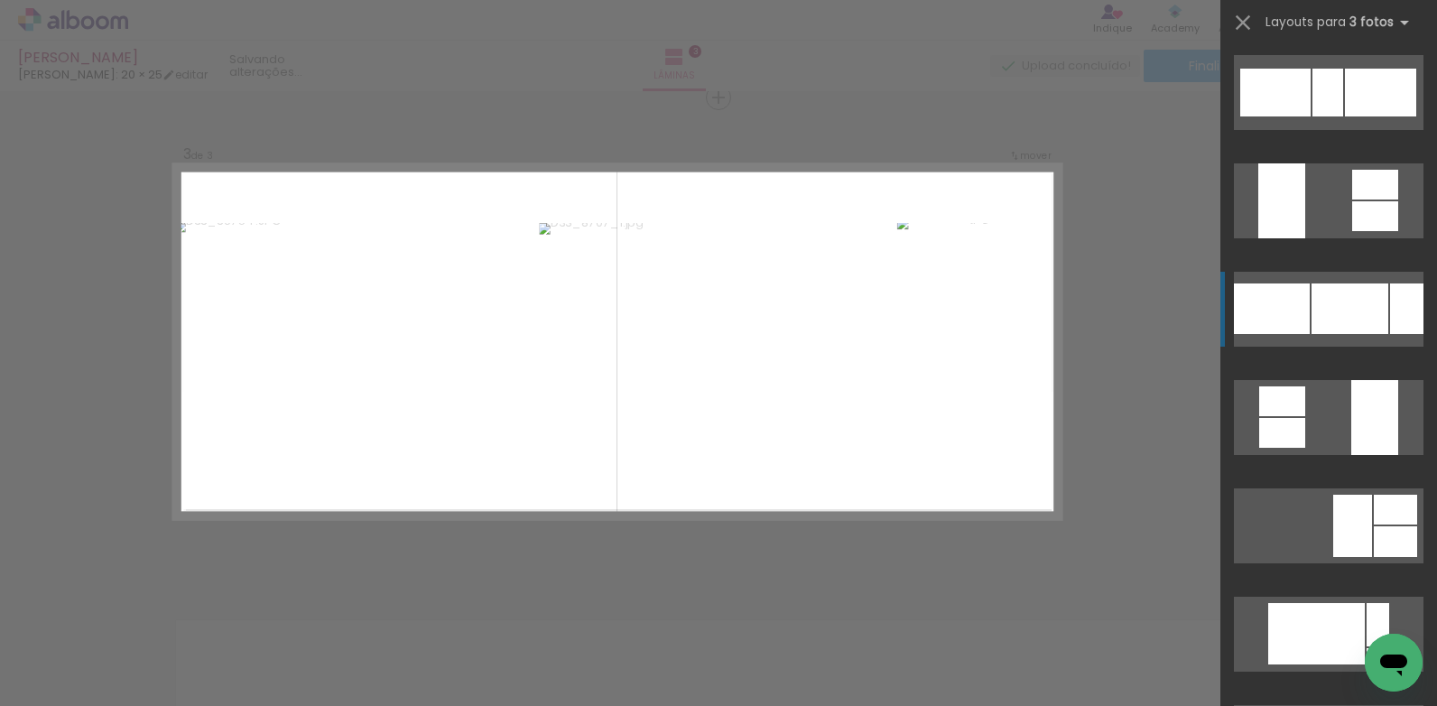
click at [1407, 305] on div at bounding box center [1406, 308] width 33 height 51
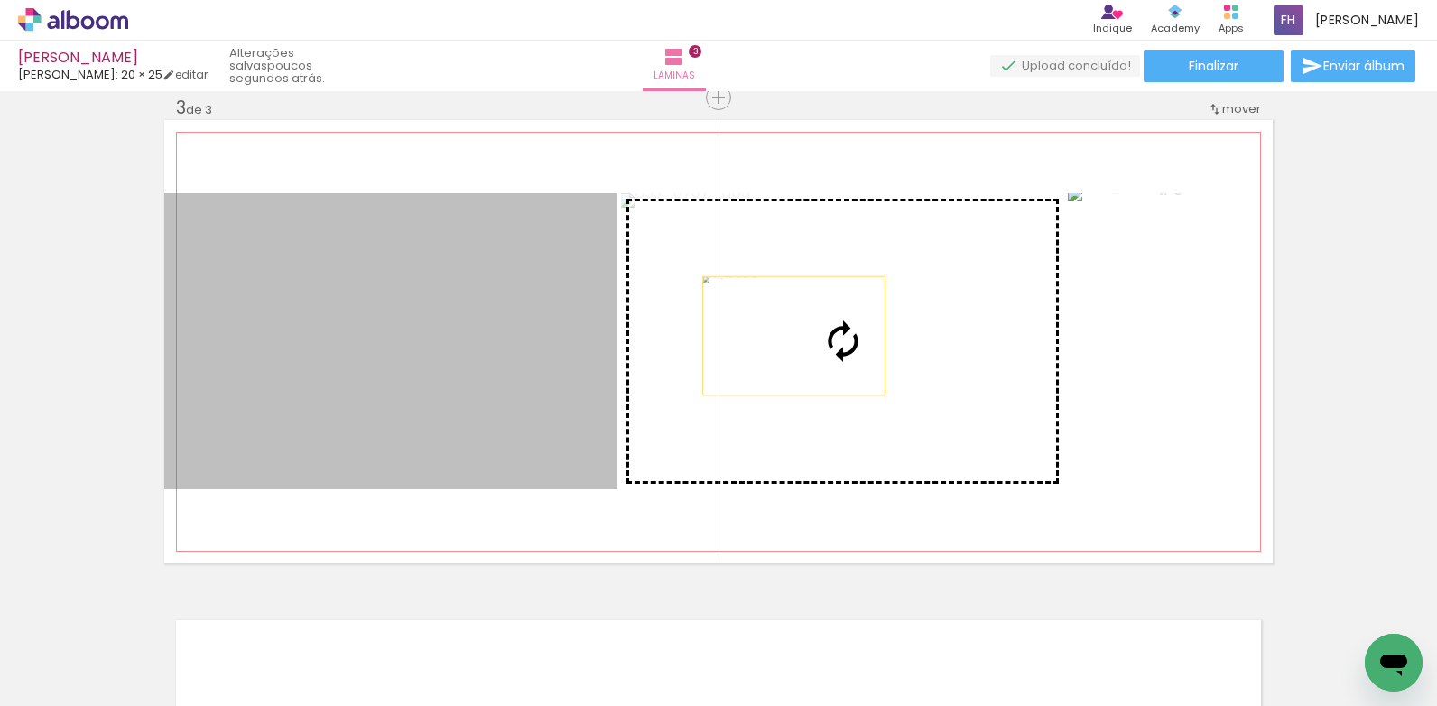
drag, startPoint x: 412, startPoint y: 324, endPoint x: 787, endPoint y: 336, distance: 375.8
click at [0, 0] on slot at bounding box center [0, 0] width 0 height 0
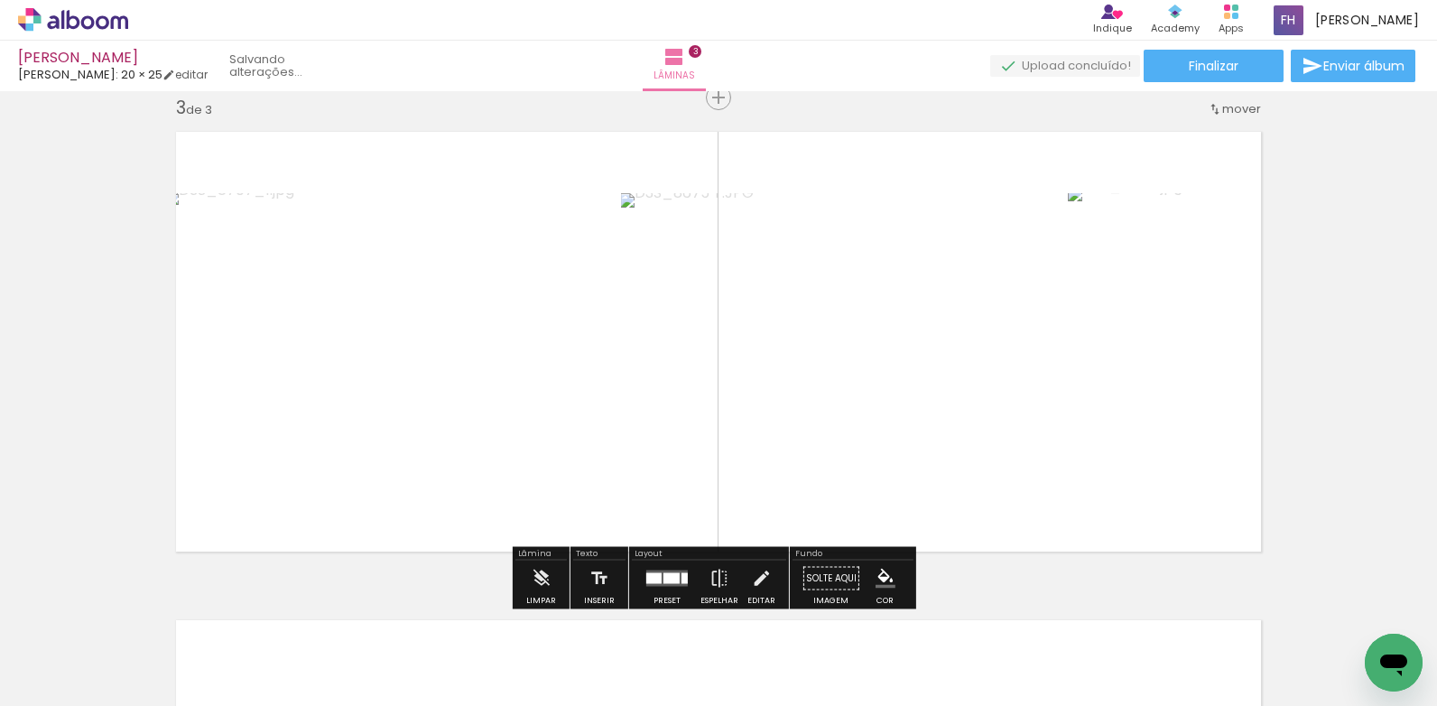
click at [66, 674] on span "Adicionar Fotos" at bounding box center [64, 682] width 54 height 20
click at [0, 0] on input "file" at bounding box center [0, 0] width 0 height 0
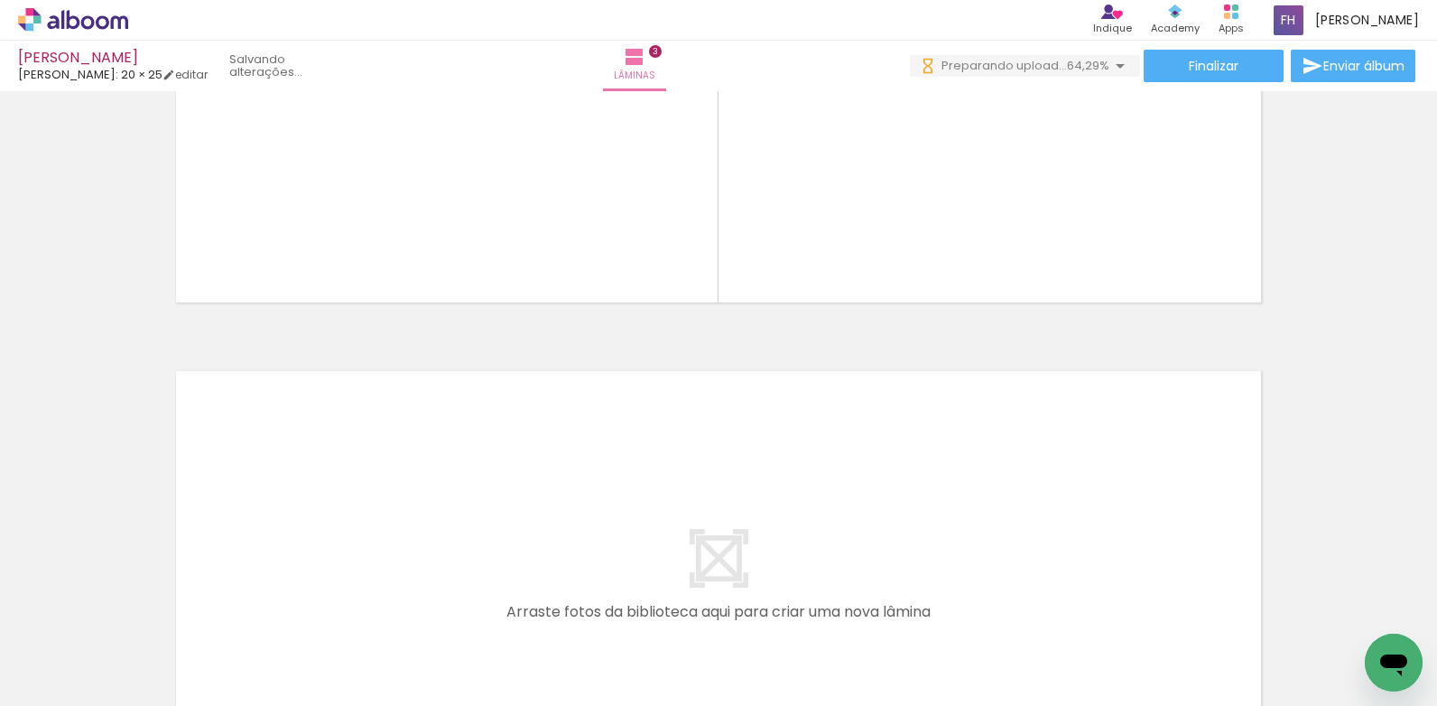
scroll to position [1269, 0]
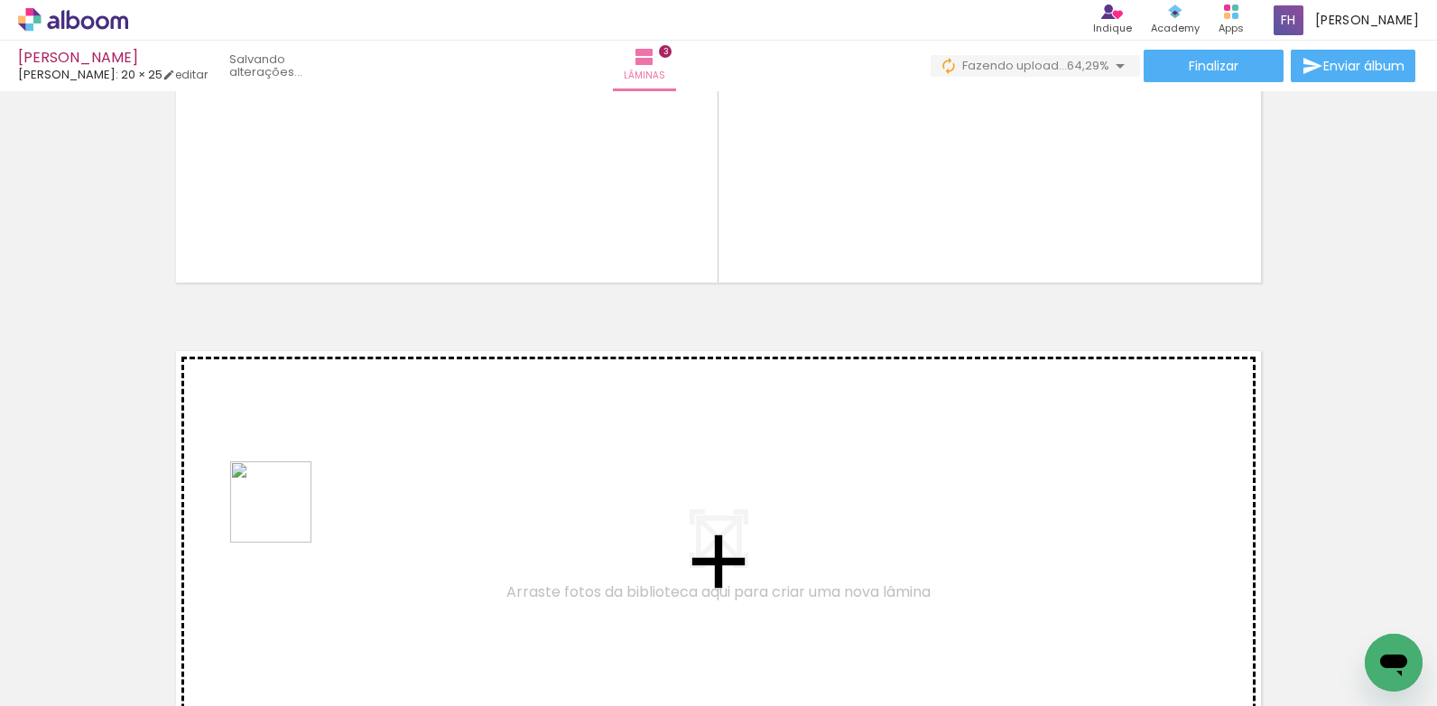
drag, startPoint x: 173, startPoint y: 654, endPoint x: 285, endPoint y: 516, distance: 177.8
click at [285, 516] on quentale-workspace at bounding box center [718, 353] width 1437 height 706
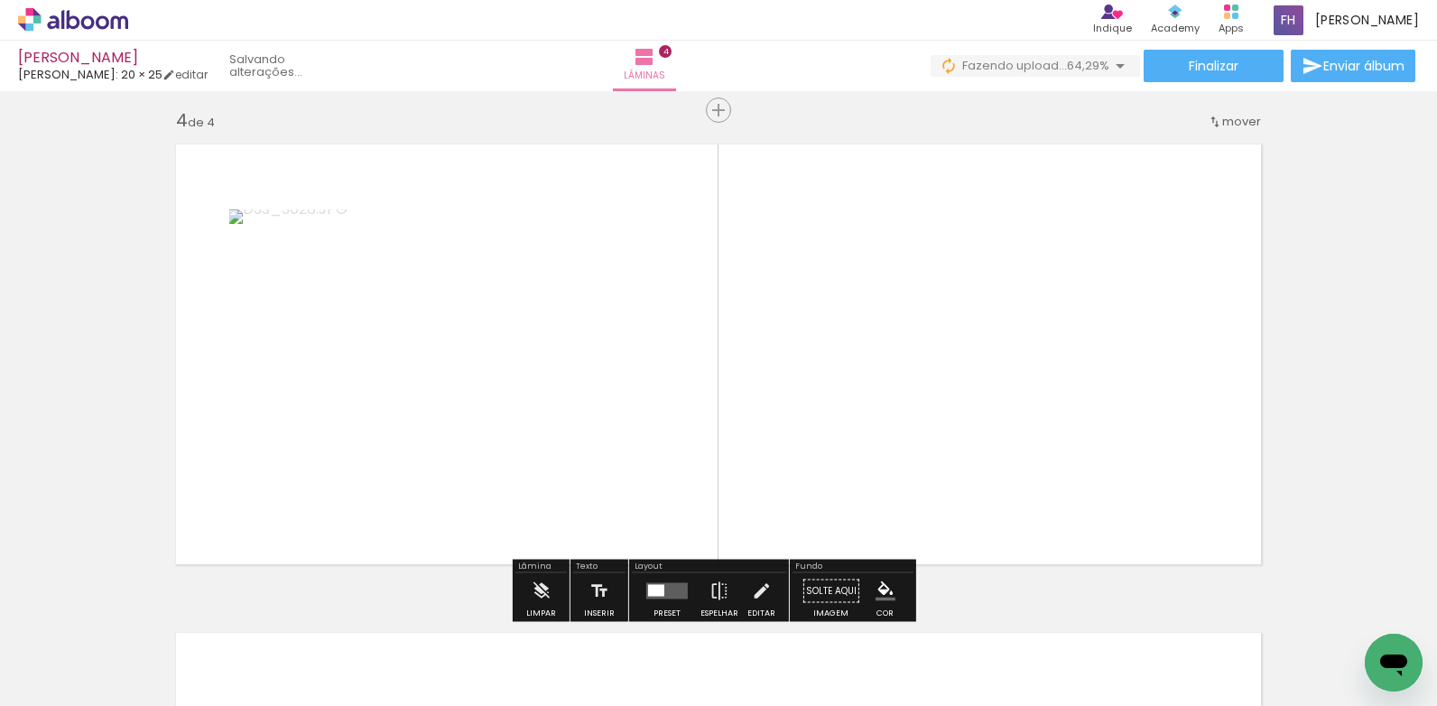
scroll to position [1489, 0]
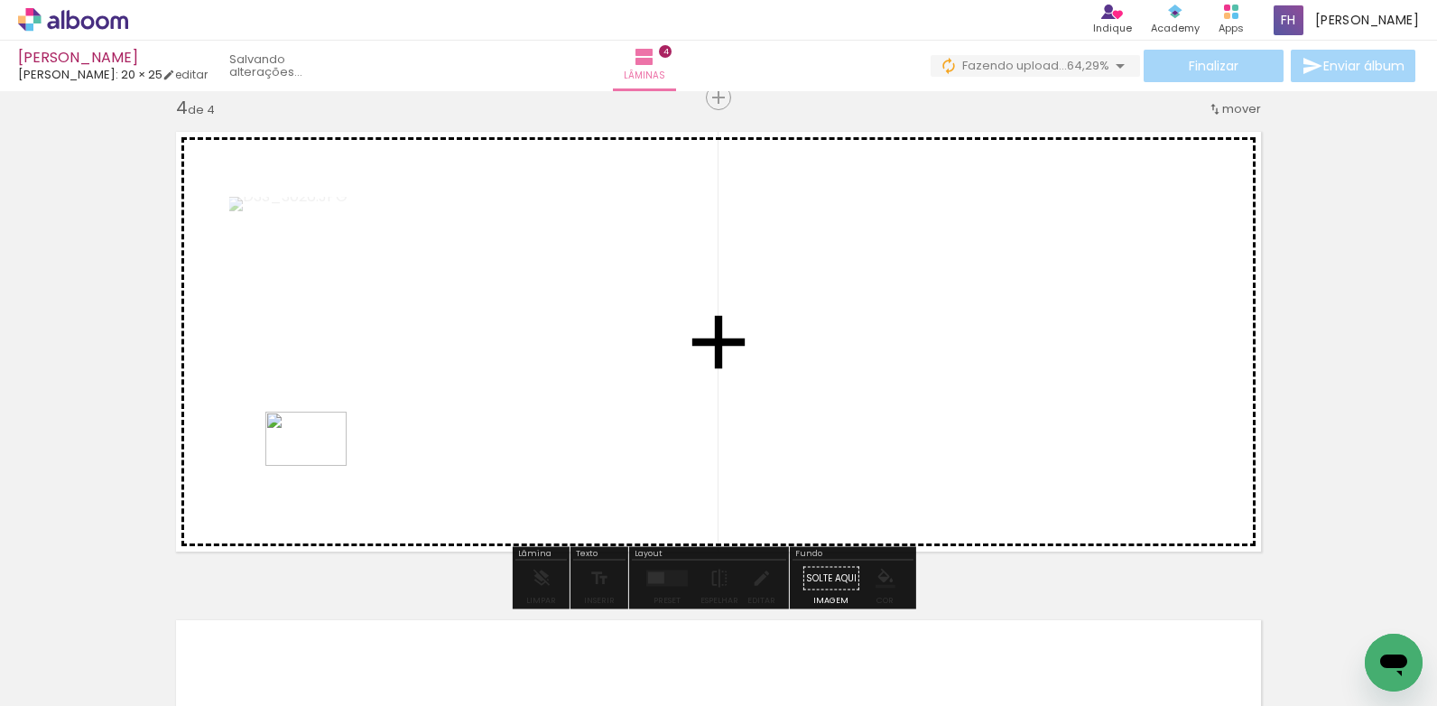
drag, startPoint x: 189, startPoint y: 655, endPoint x: 320, endPoint y: 466, distance: 230.4
click at [320, 466] on quentale-workspace at bounding box center [718, 353] width 1437 height 706
drag, startPoint x: 217, startPoint y: 648, endPoint x: 273, endPoint y: 511, distance: 148.2
click at [273, 511] on quentale-workspace at bounding box center [718, 353] width 1437 height 706
drag, startPoint x: 186, startPoint y: 644, endPoint x: 309, endPoint y: 434, distance: 242.8
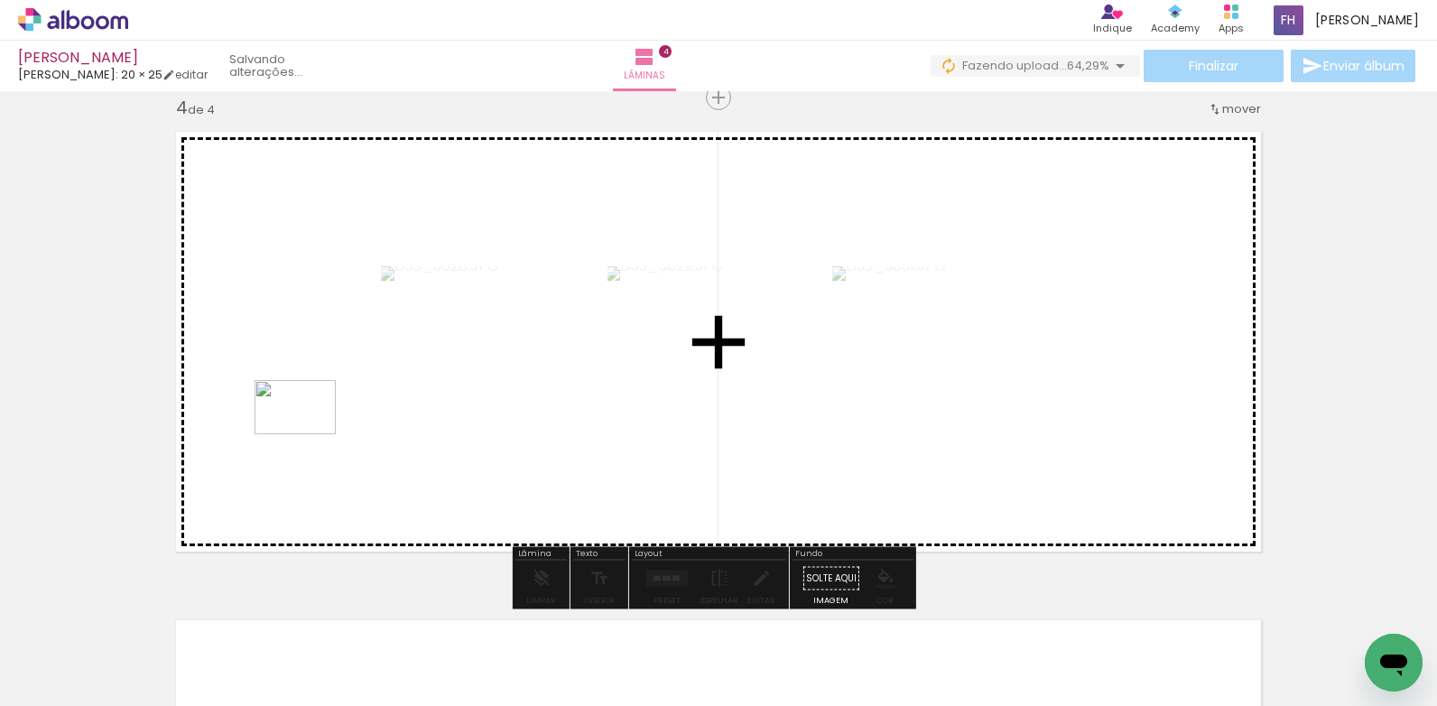
click at [309, 434] on quentale-workspace at bounding box center [718, 353] width 1437 height 706
drag, startPoint x: 172, startPoint y: 652, endPoint x: 363, endPoint y: 478, distance: 258.2
click at [363, 478] on quentale-workspace at bounding box center [718, 353] width 1437 height 706
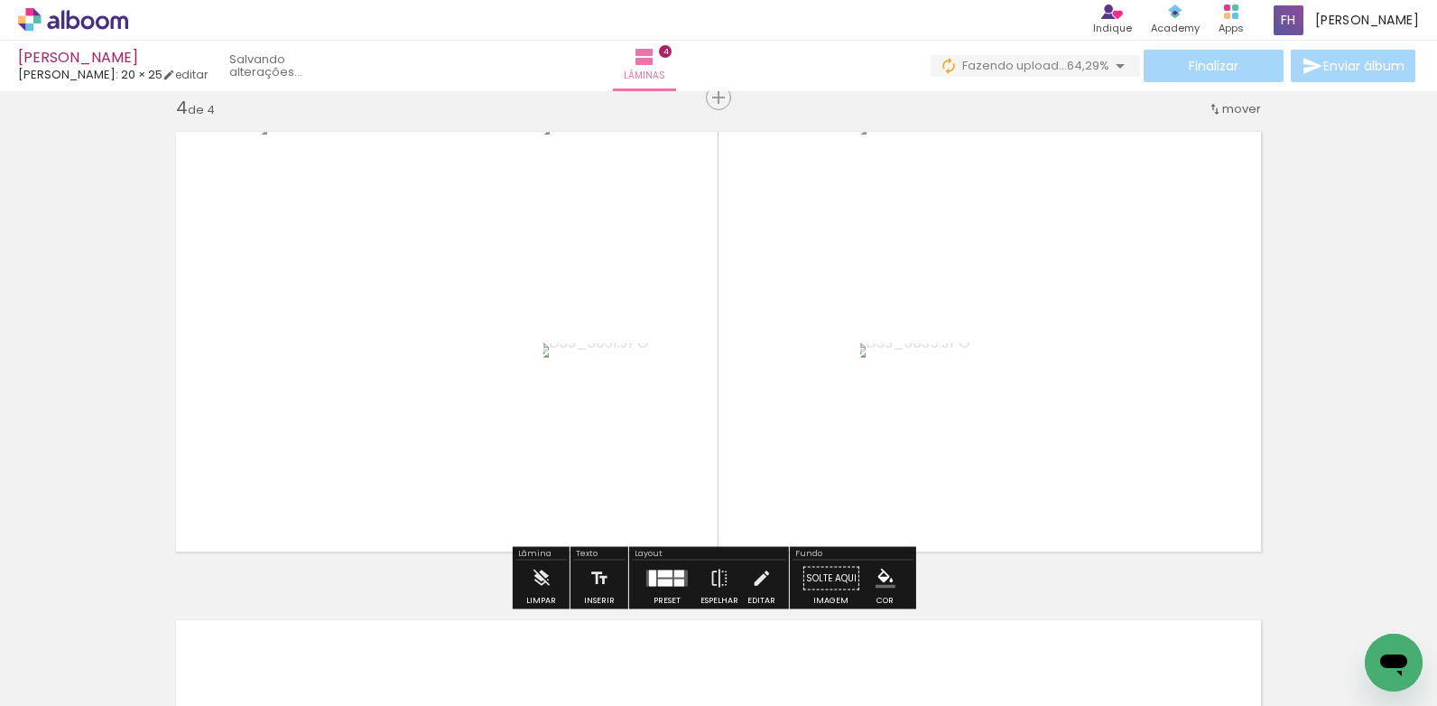
click at [58, 686] on span "Adicionar Fotos" at bounding box center [64, 696] width 54 height 20
click at [0, 0] on input "file" at bounding box center [0, 0] width 0 height 0
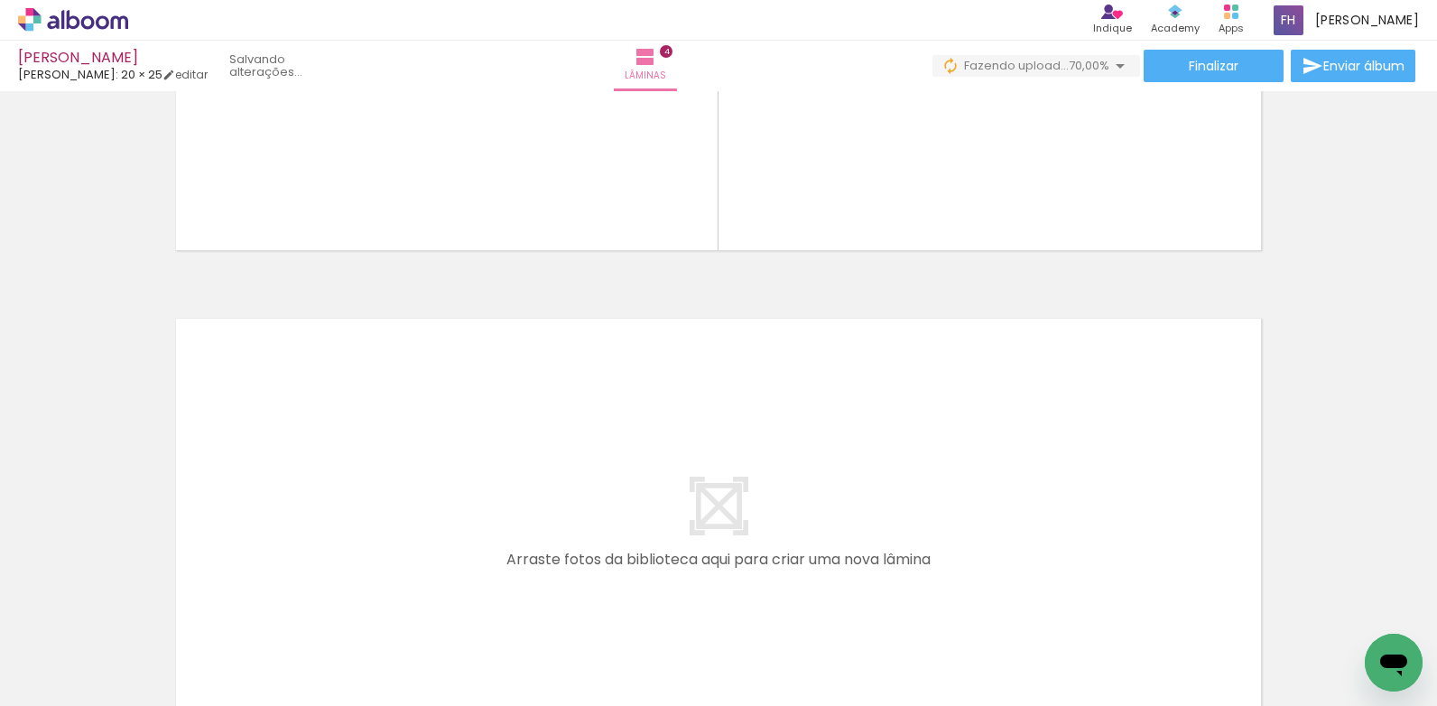
scroll to position [1850, 0]
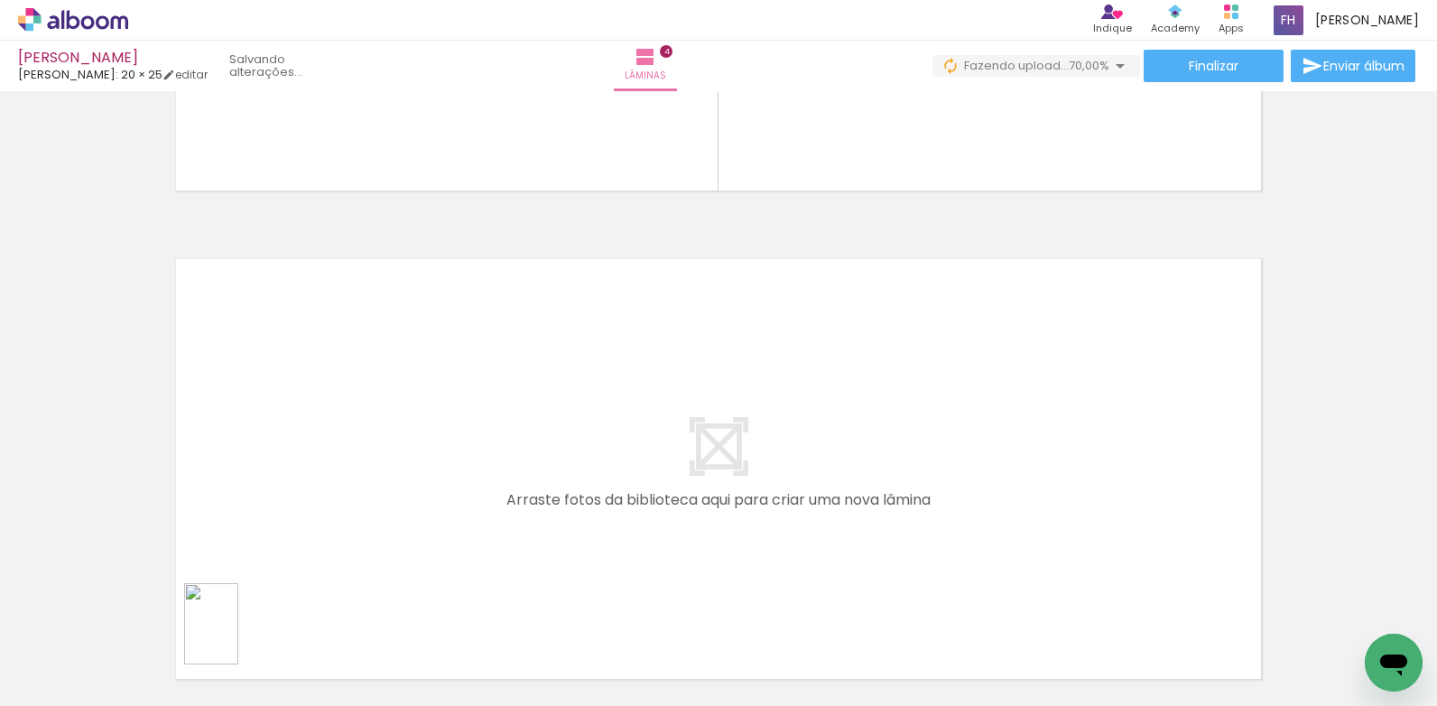
drag, startPoint x: 190, startPoint y: 656, endPoint x: 238, endPoint y: 637, distance: 52.3
click at [0, 0] on slot at bounding box center [0, 0] width 0 height 0
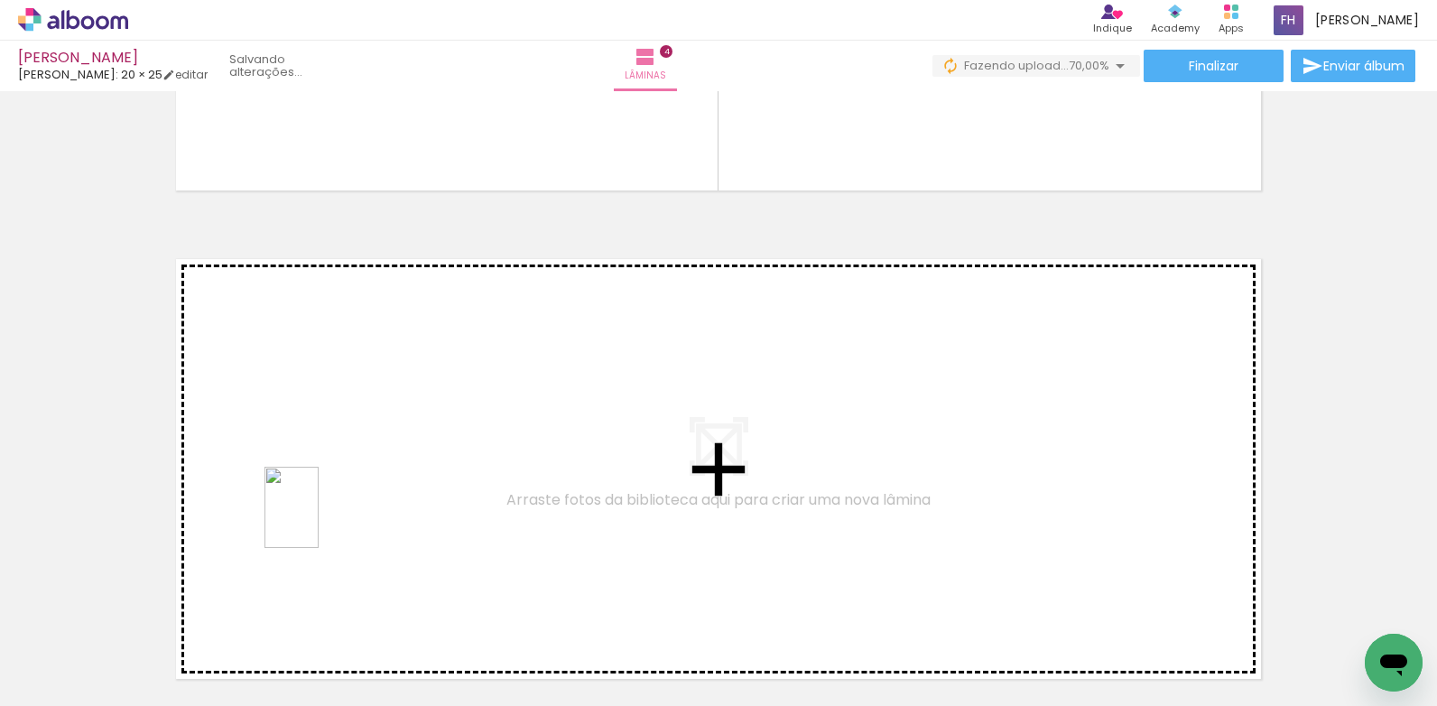
drag, startPoint x: 290, startPoint y: 661, endPoint x: 319, endPoint y: 521, distance: 142.9
click at [319, 521] on quentale-workspace at bounding box center [718, 353] width 1437 height 706
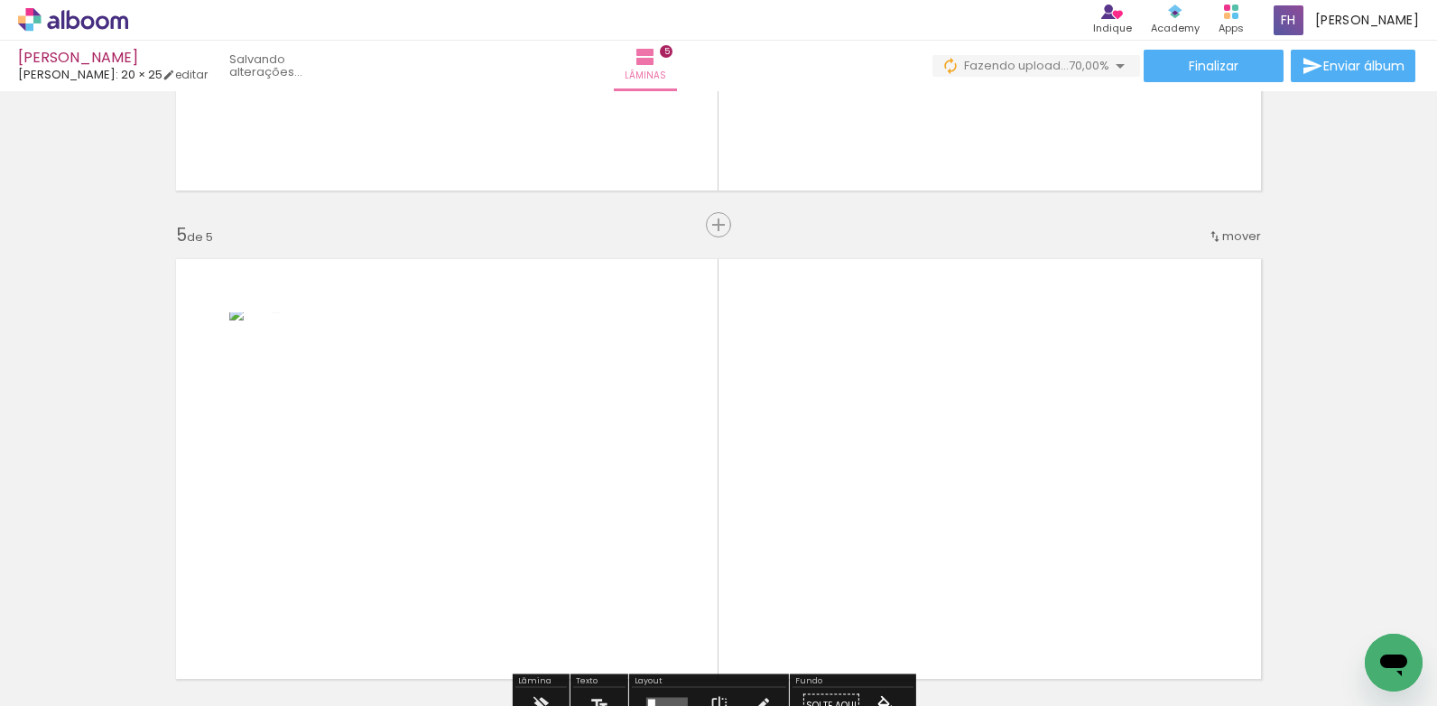
scroll to position [1977, 0]
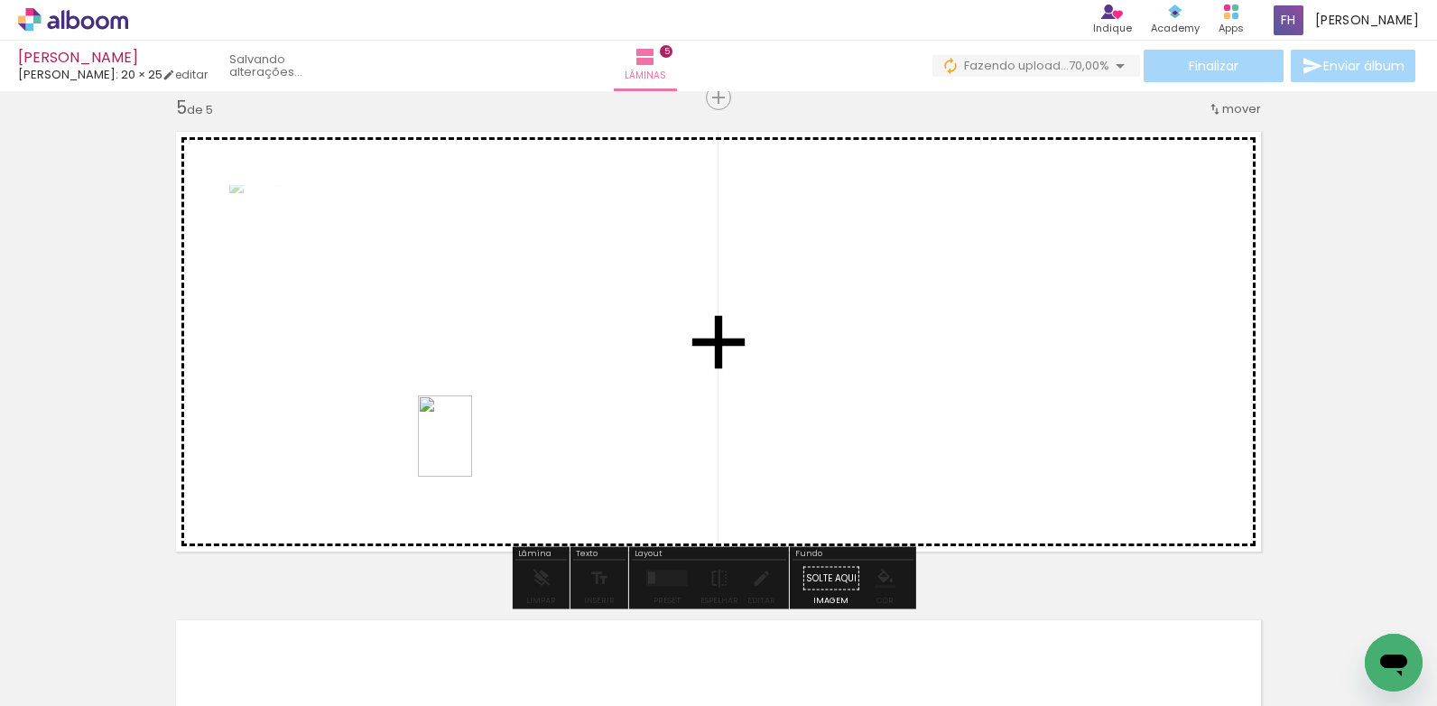
drag, startPoint x: 386, startPoint y: 672, endPoint x: 472, endPoint y: 450, distance: 238.4
click at [472, 450] on quentale-workspace at bounding box center [718, 353] width 1437 height 706
drag, startPoint x: 383, startPoint y: 668, endPoint x: 845, endPoint y: 429, distance: 520.5
click at [845, 429] on quentale-workspace at bounding box center [718, 353] width 1437 height 706
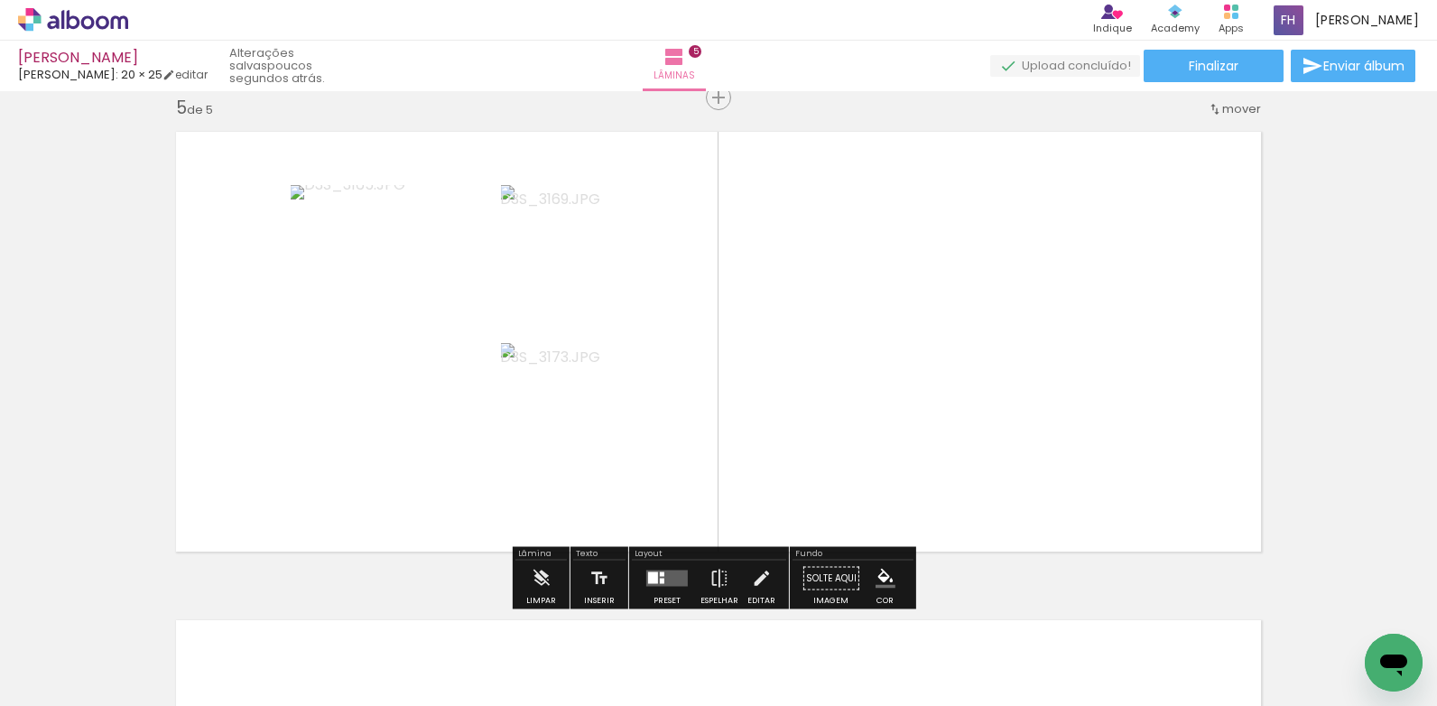
scroll to position [2158, 0]
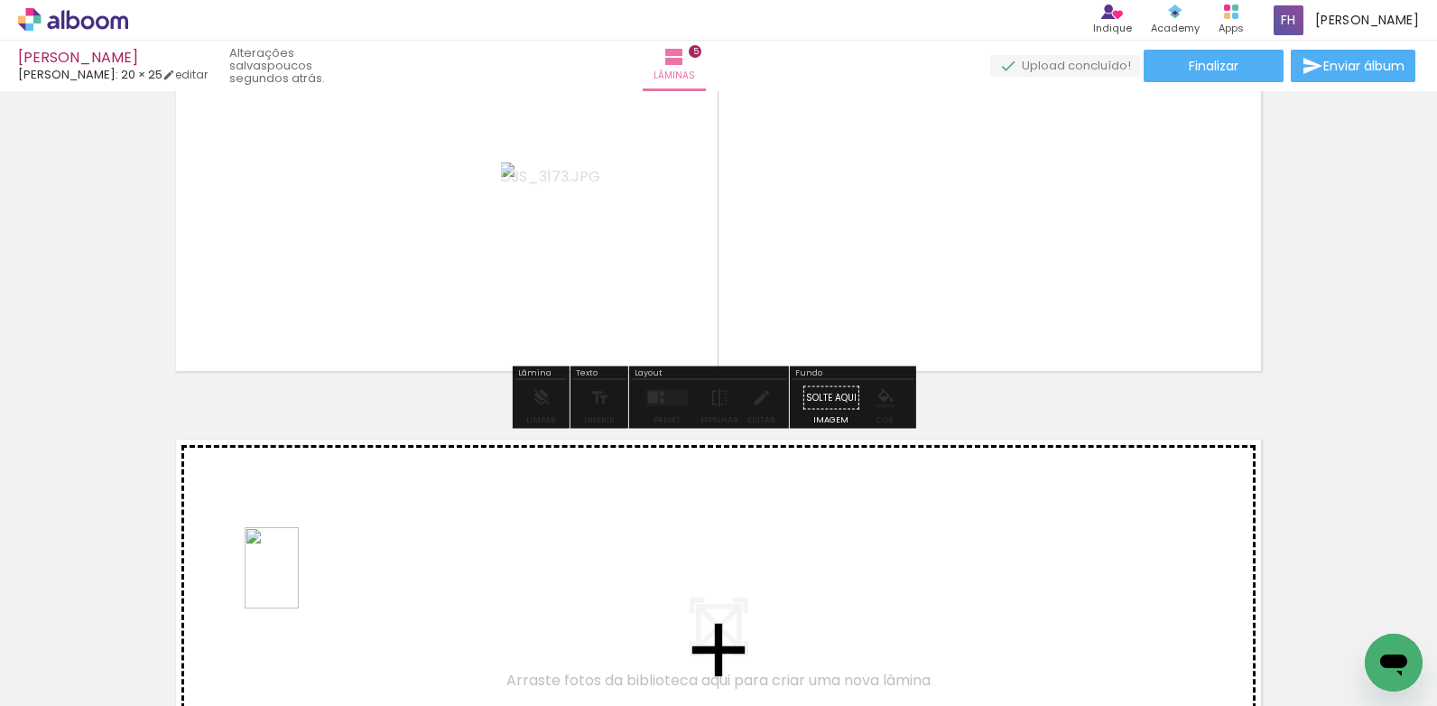
drag, startPoint x: 182, startPoint y: 661, endPoint x: 299, endPoint y: 581, distance: 141.0
click at [299, 581] on quentale-workspace at bounding box center [718, 353] width 1437 height 706
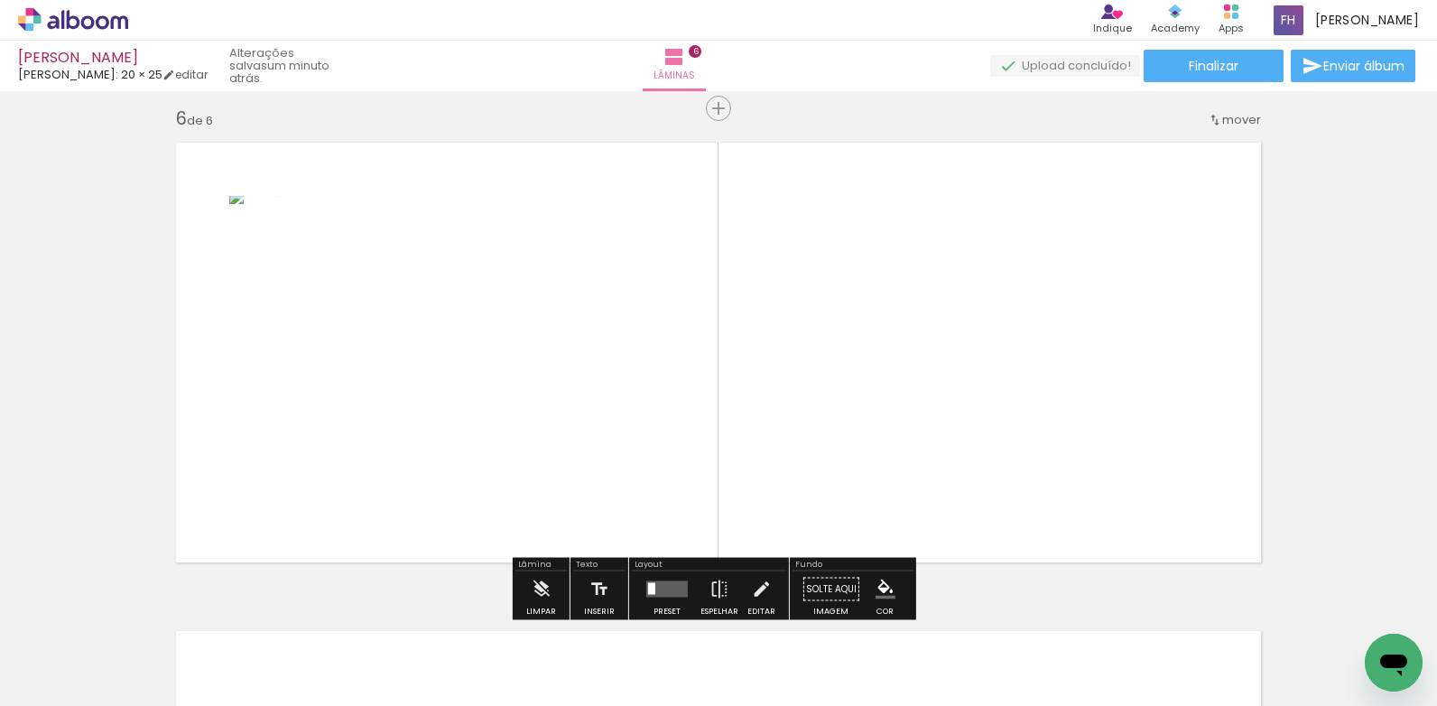
scroll to position [2466, 0]
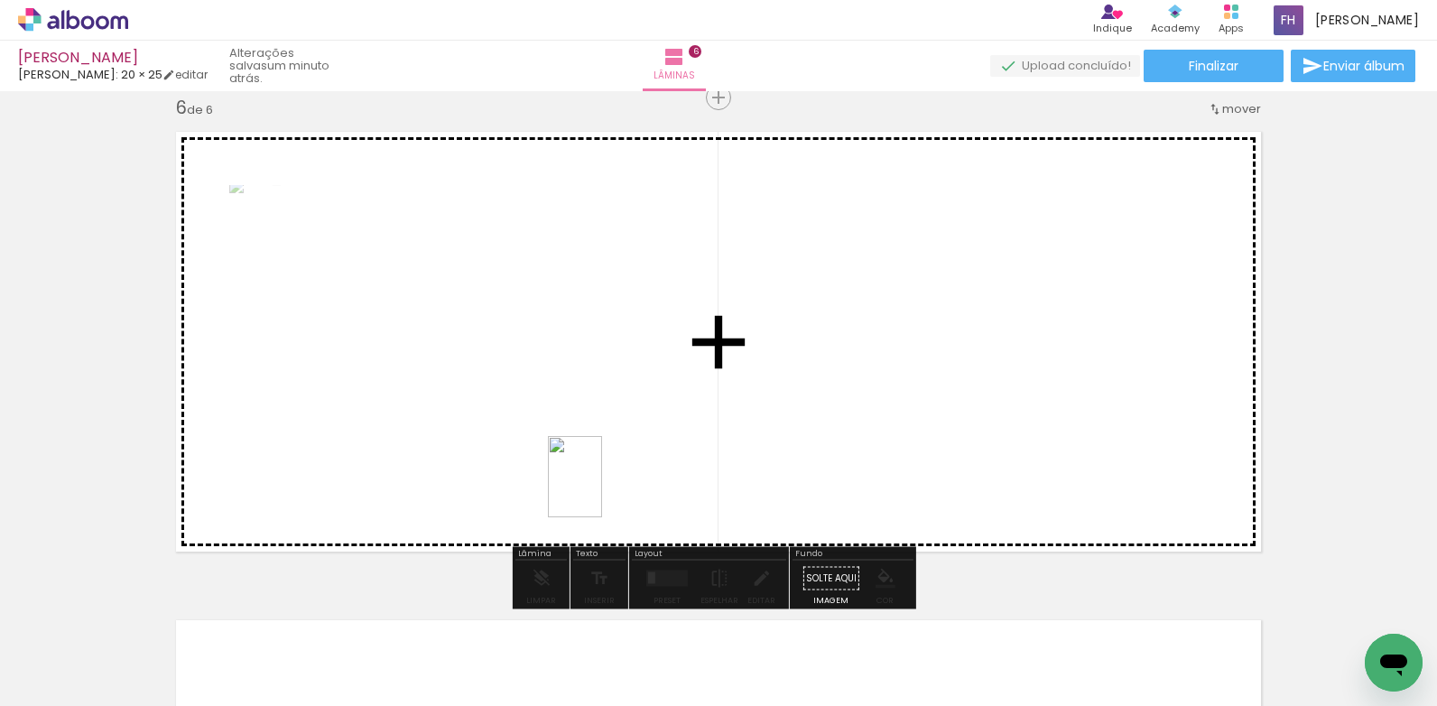
drag, startPoint x: 189, startPoint y: 683, endPoint x: 602, endPoint y: 490, distance: 456.0
click at [602, 490] on quentale-workspace at bounding box center [718, 353] width 1437 height 706
drag, startPoint x: 199, startPoint y: 652, endPoint x: 777, endPoint y: 413, distance: 625.9
click at [777, 413] on quentale-workspace at bounding box center [718, 353] width 1437 height 706
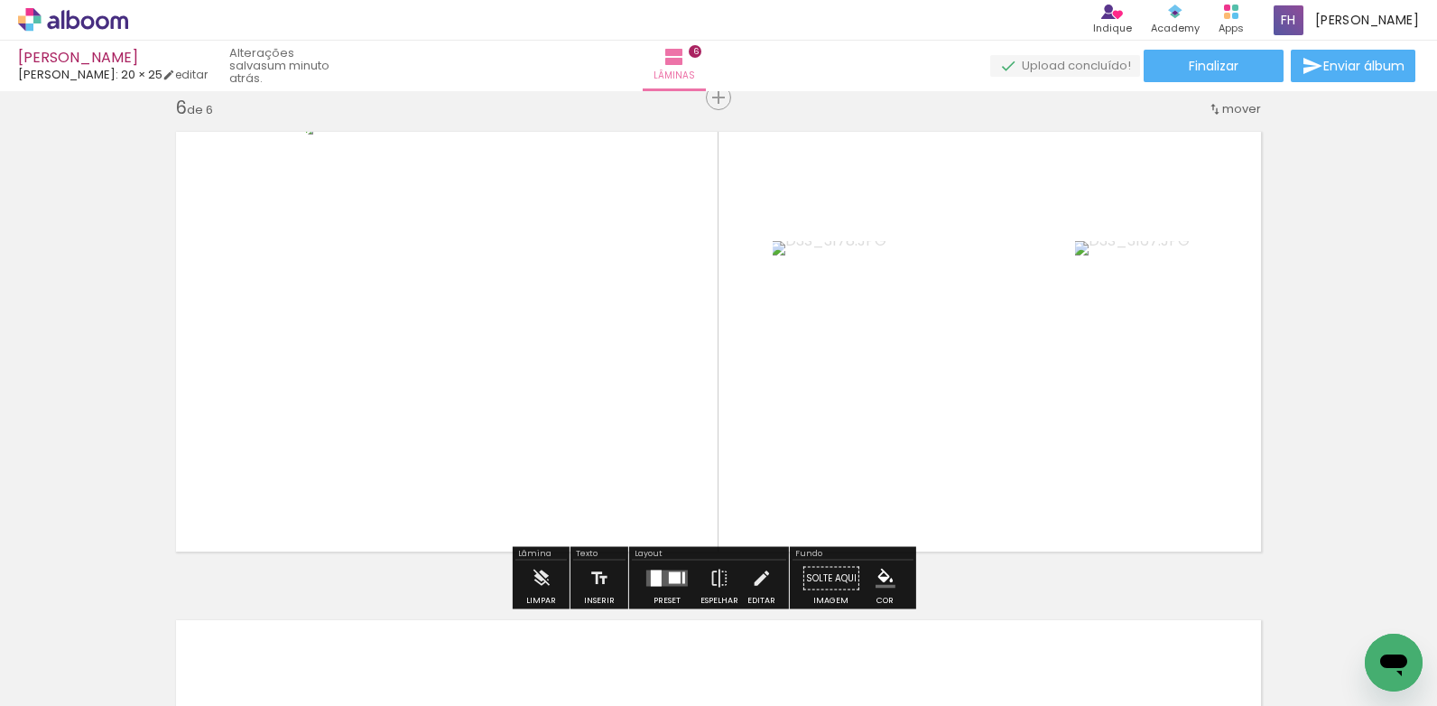
click at [61, 686] on span "Adicionar Fotos" at bounding box center [64, 696] width 54 height 20
click at [0, 0] on input "file" at bounding box center [0, 0] width 0 height 0
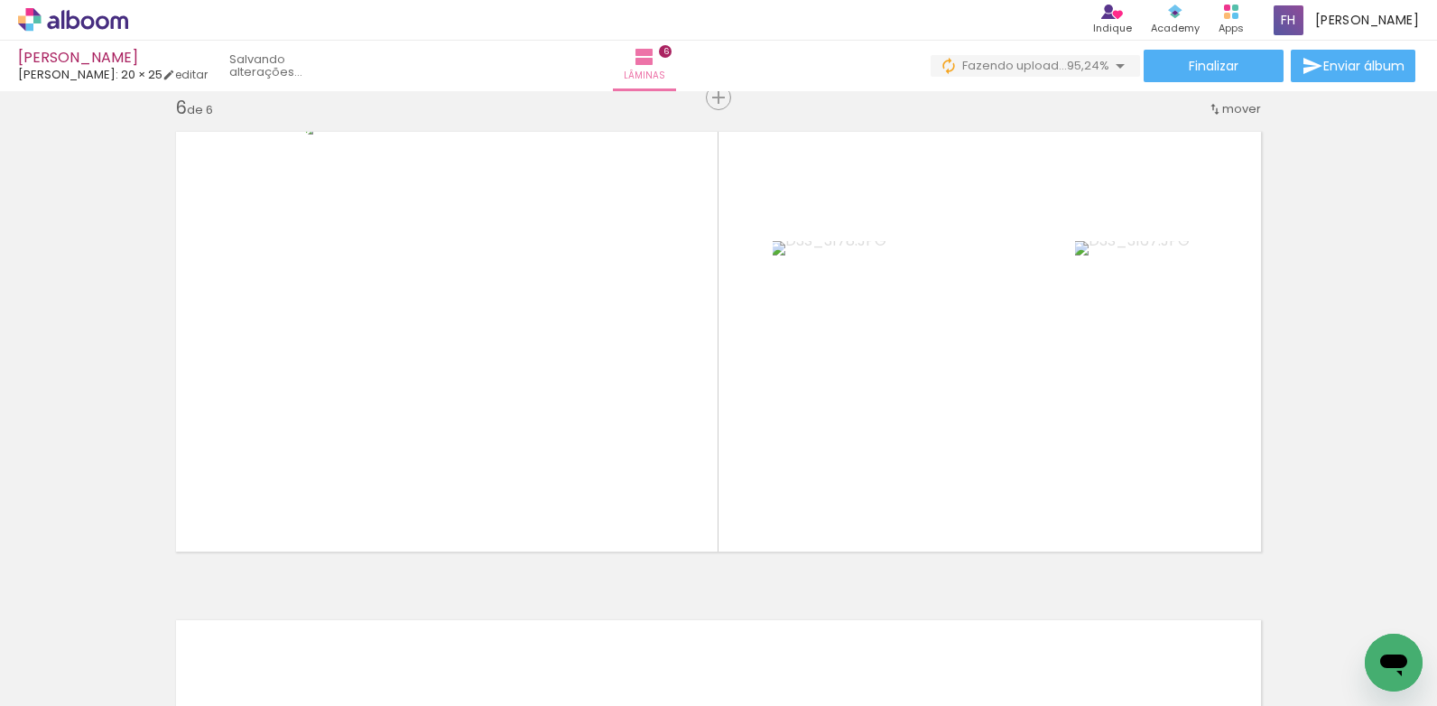
click at [88, 683] on span "Adicionar Fotos" at bounding box center [64, 682] width 54 height 20
click at [0, 0] on input "file" at bounding box center [0, 0] width 0 height 0
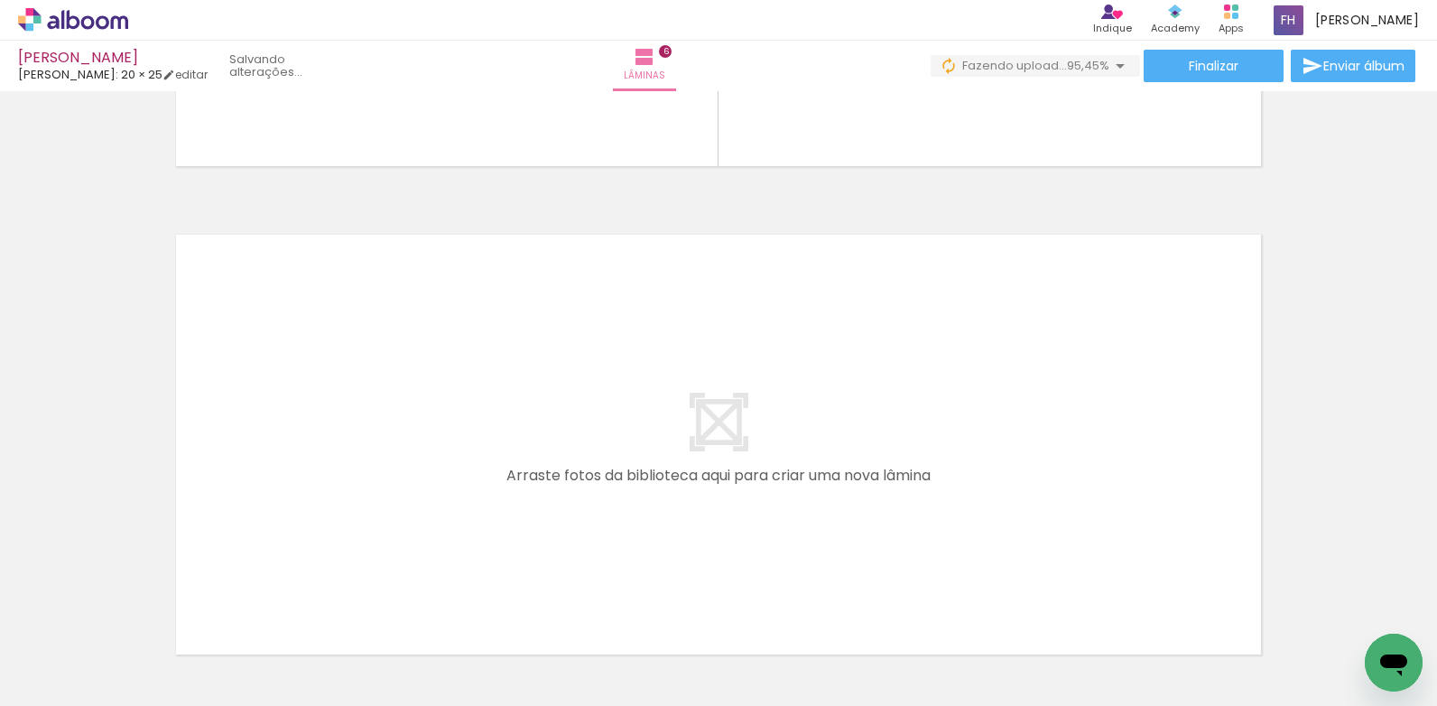
scroll to position [2891, 0]
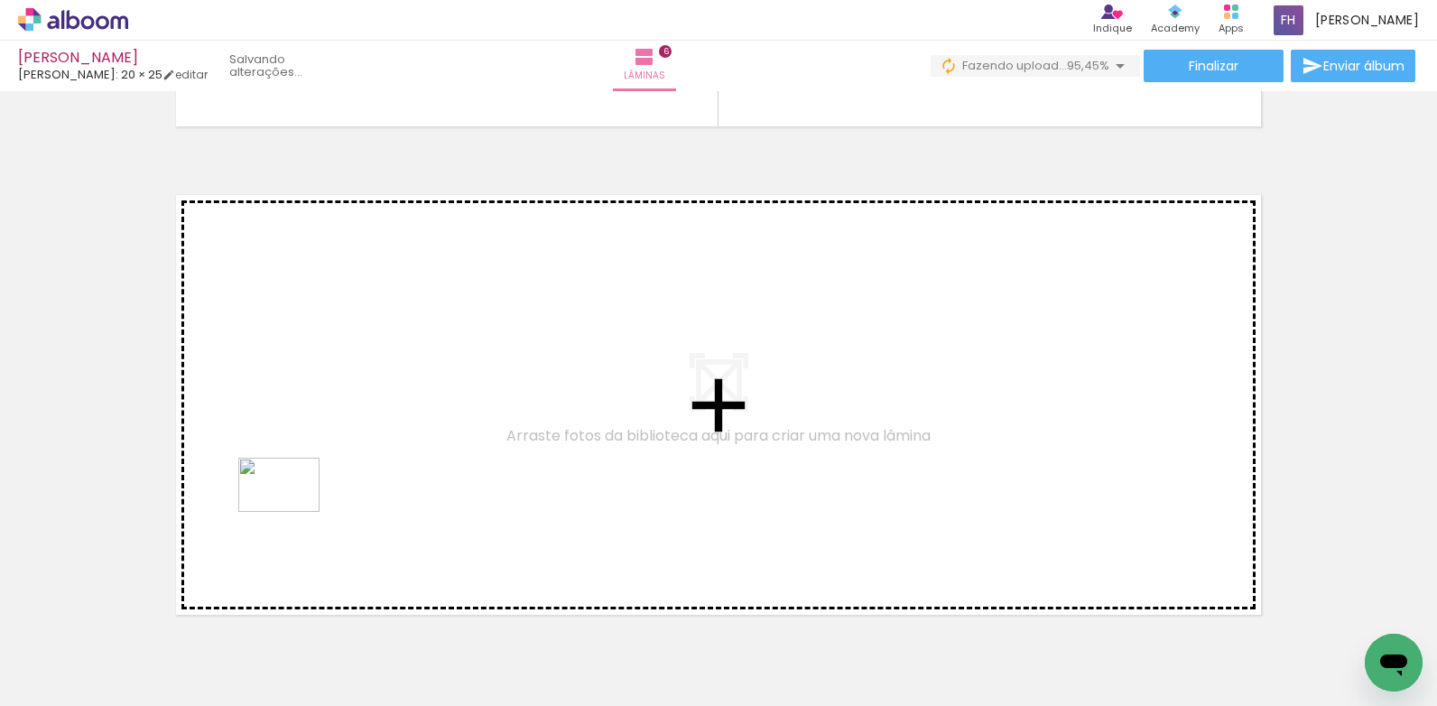
drag, startPoint x: 171, startPoint y: 655, endPoint x: 293, endPoint y: 512, distance: 188.3
click at [293, 512] on quentale-workspace at bounding box center [718, 353] width 1437 height 706
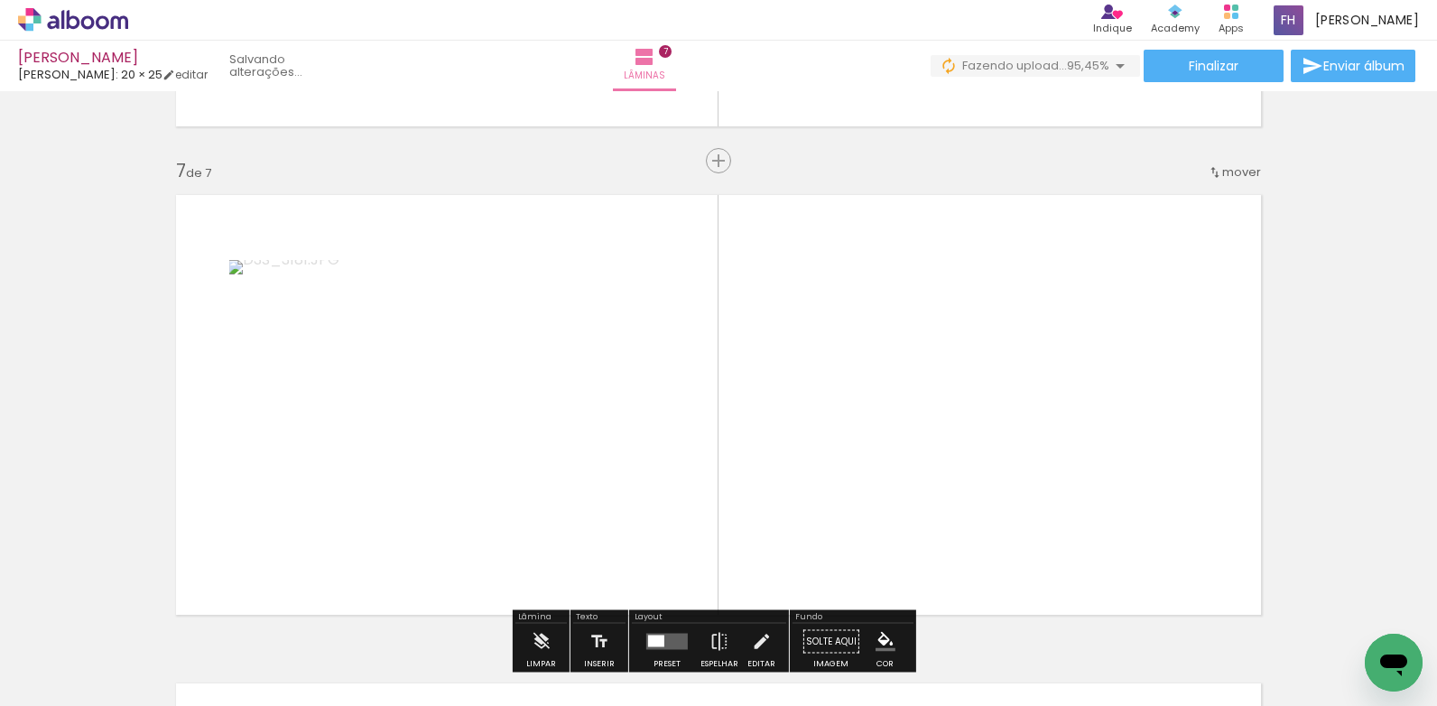
scroll to position [2954, 0]
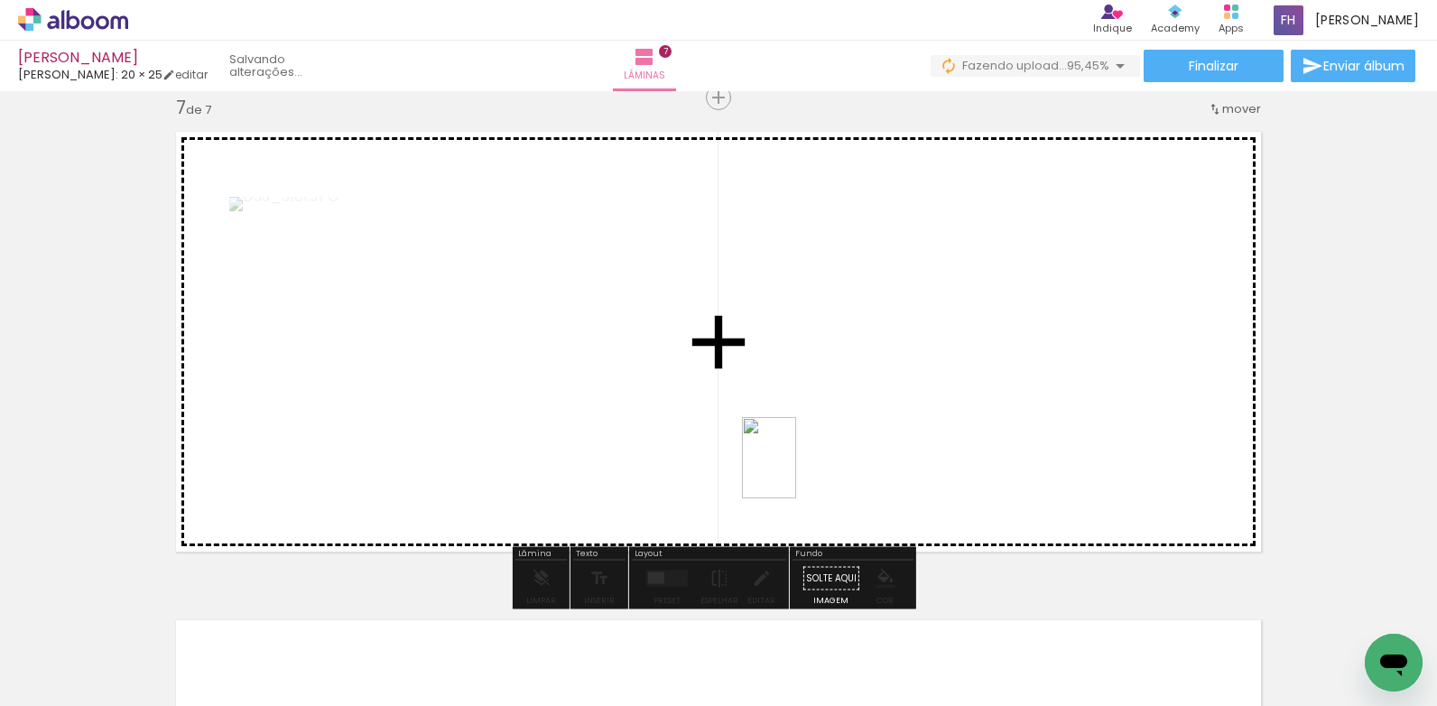
drag, startPoint x: 192, startPoint y: 656, endPoint x: 796, endPoint y: 471, distance: 631.7
click at [796, 471] on quentale-workspace at bounding box center [718, 353] width 1437 height 706
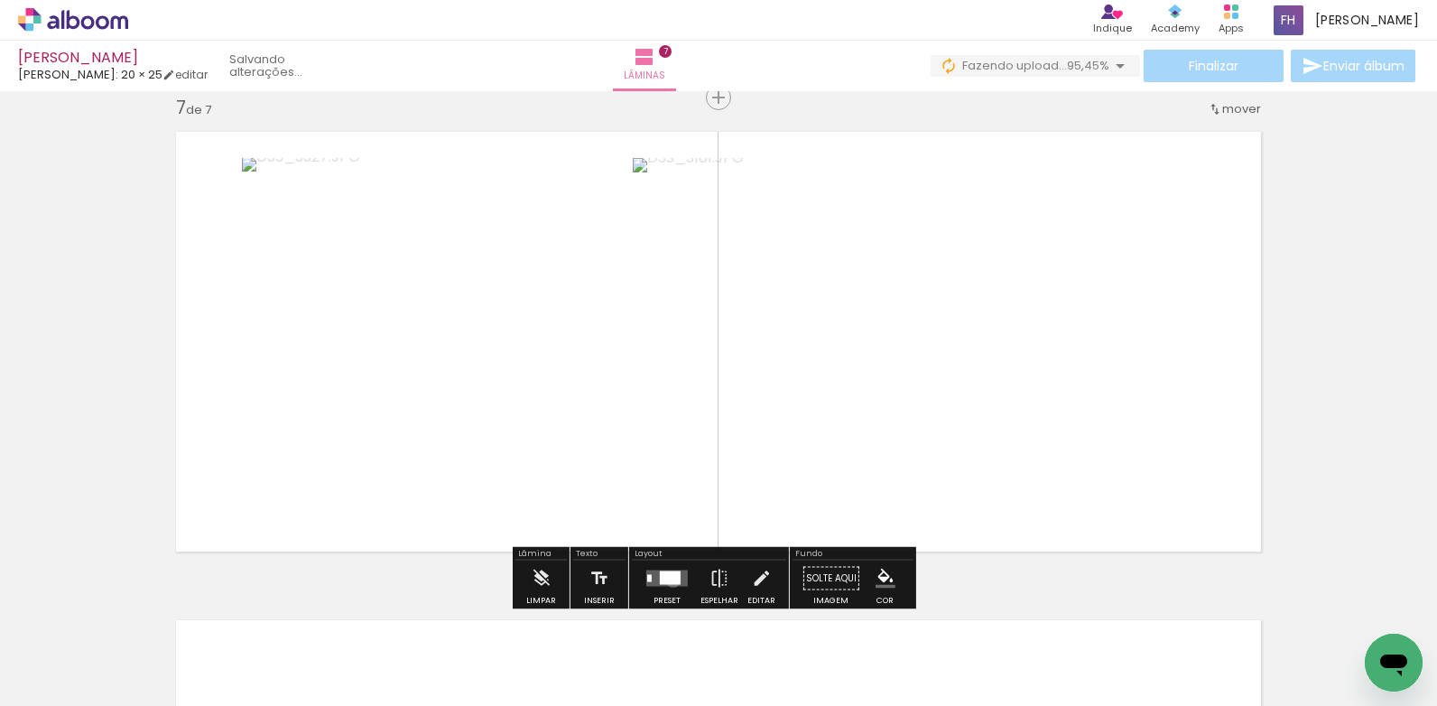
click at [669, 581] on div at bounding box center [670, 578] width 21 height 14
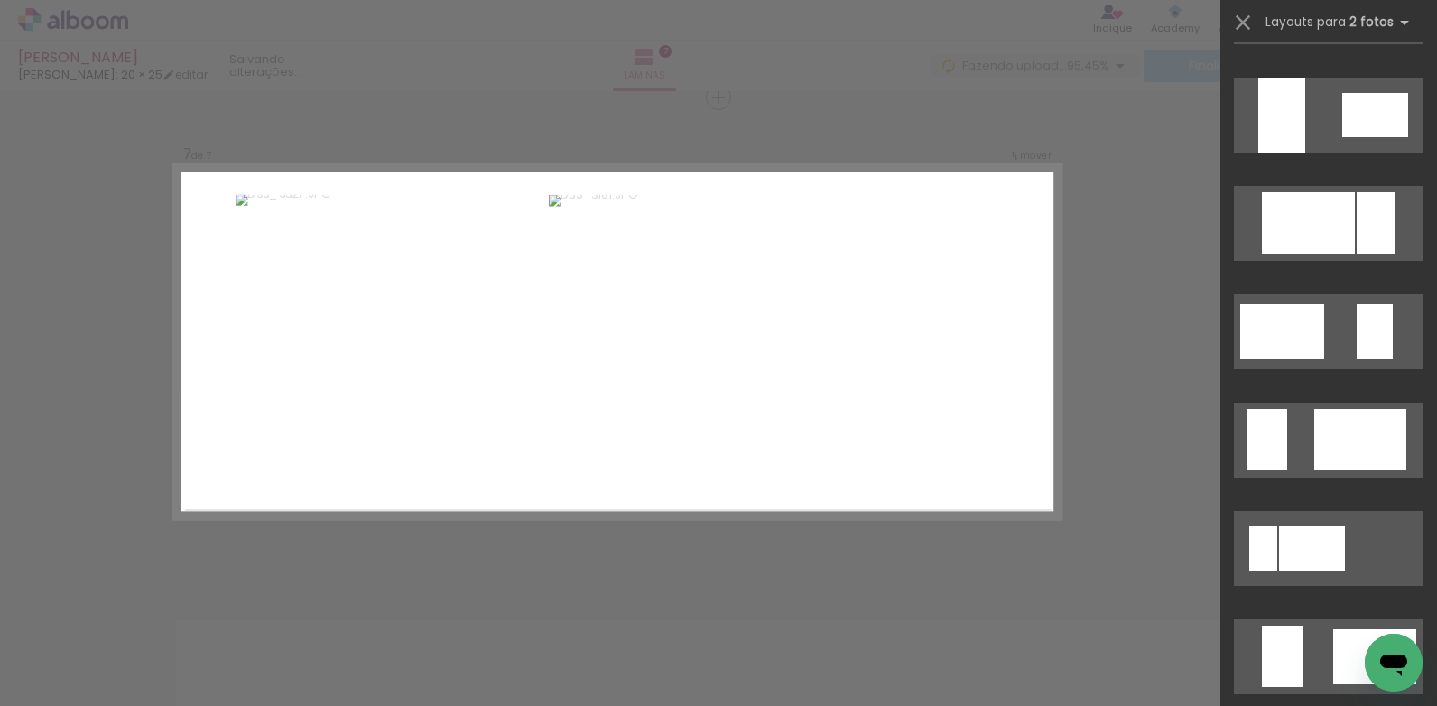
scroll to position [903, 0]
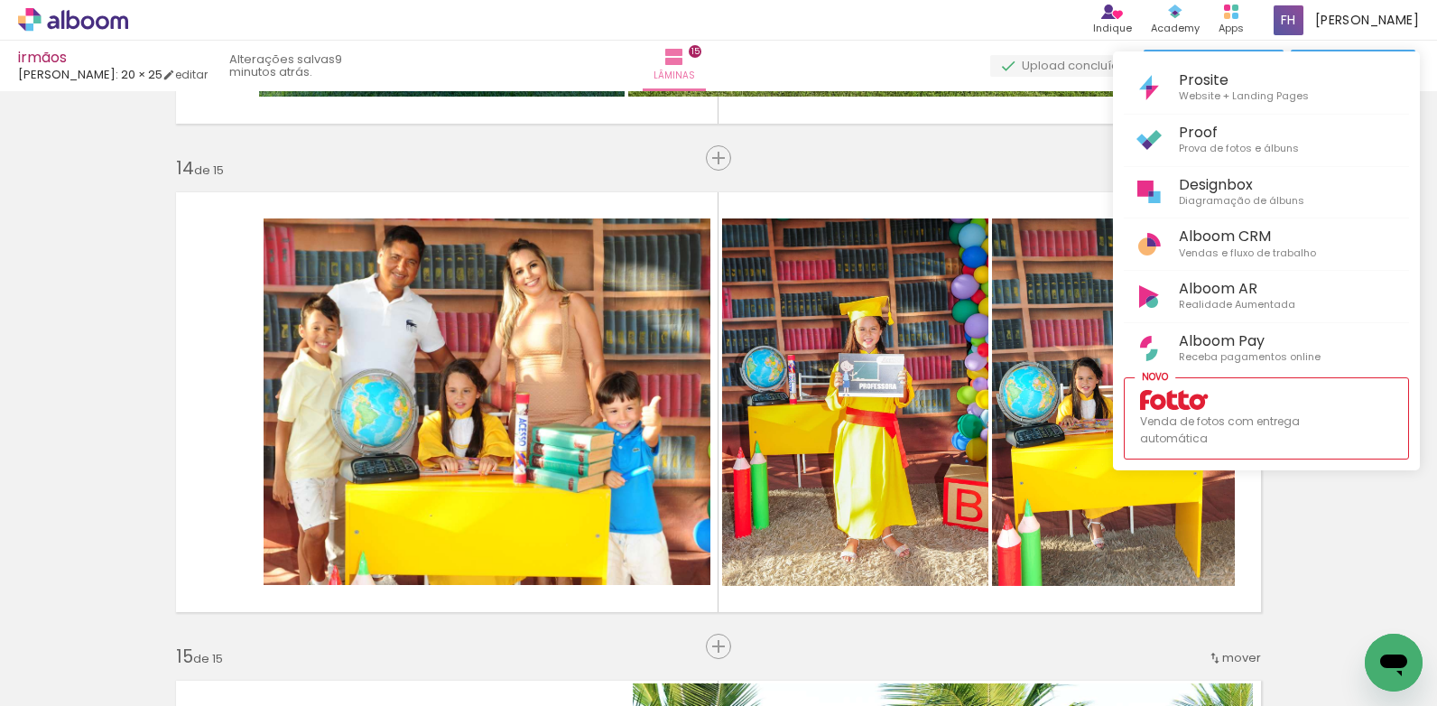
scroll to position [0, 2761]
click at [1004, 146] on div at bounding box center [718, 353] width 1437 height 706
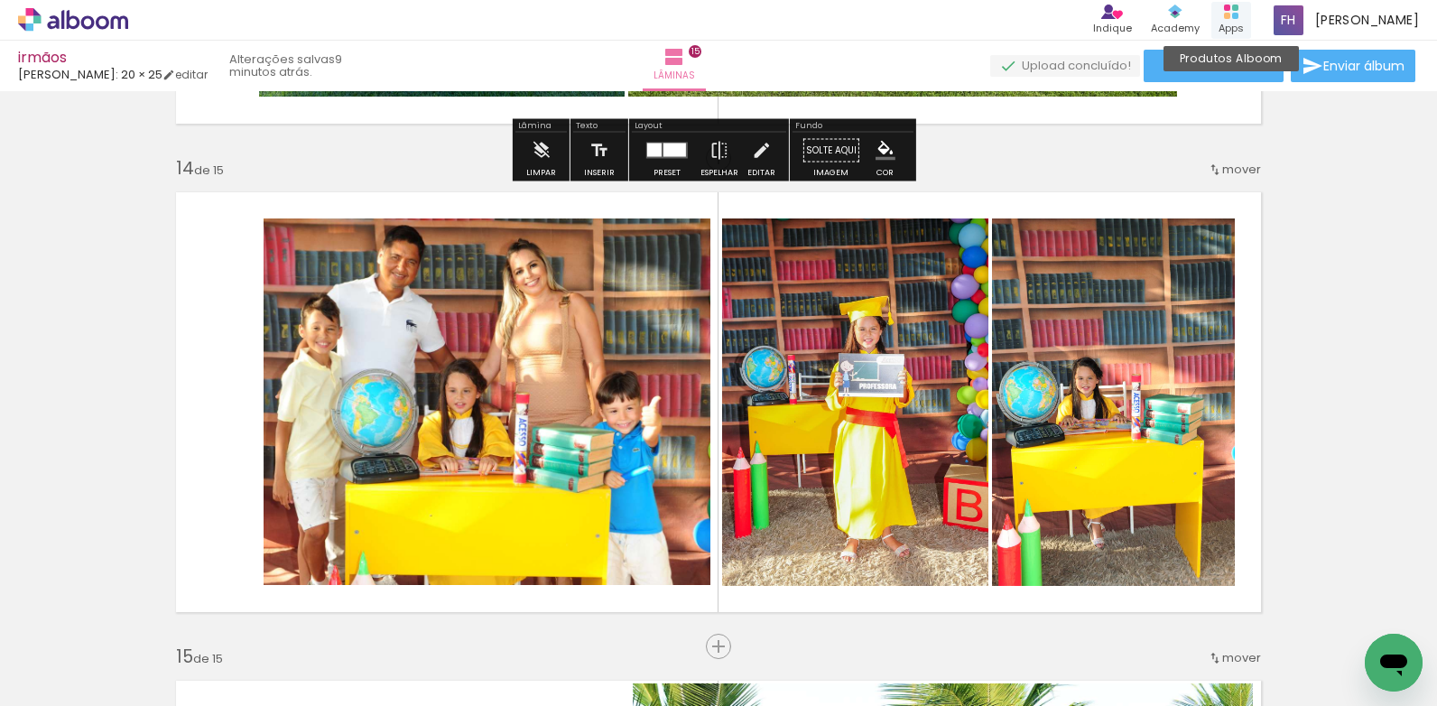
click at [1239, 17] on rect at bounding box center [1235, 16] width 6 height 6
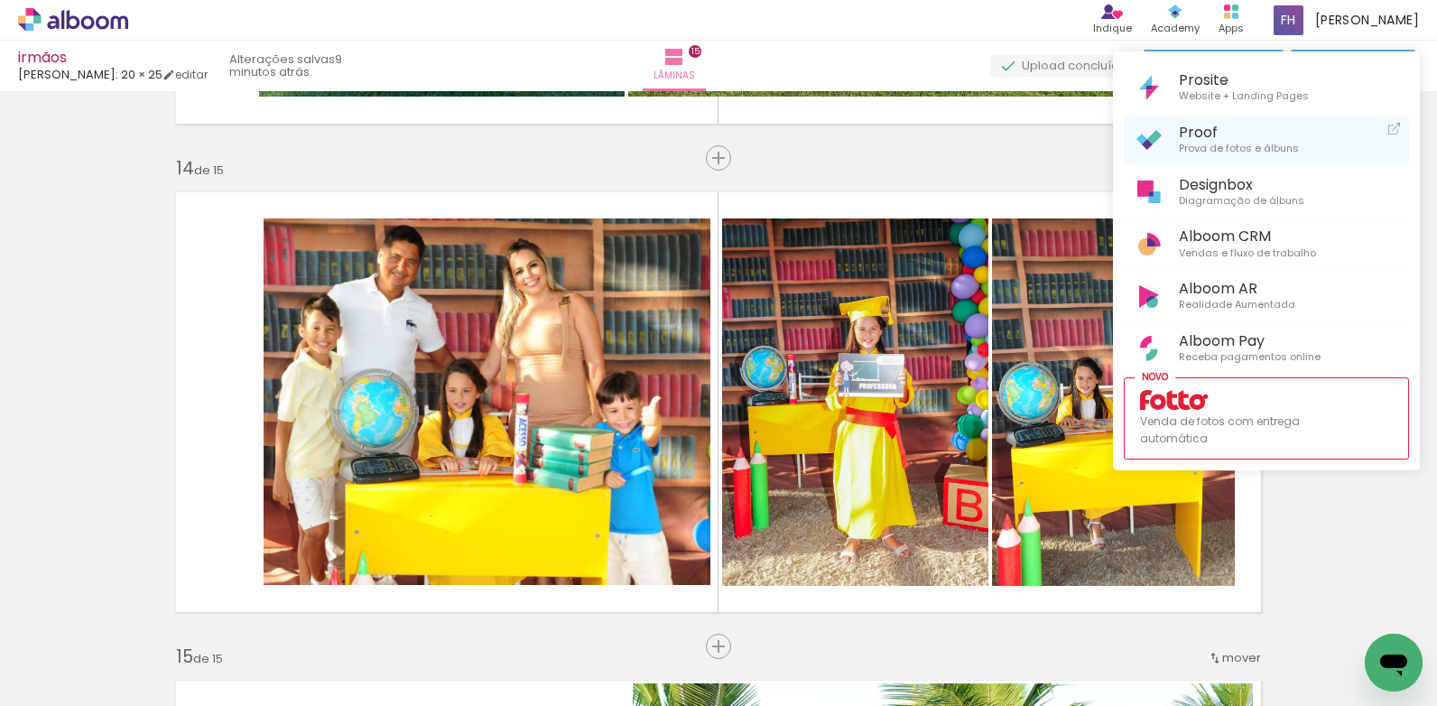
click at [1218, 147] on span "Prova de fotos e álbuns" at bounding box center [1239, 149] width 120 height 16
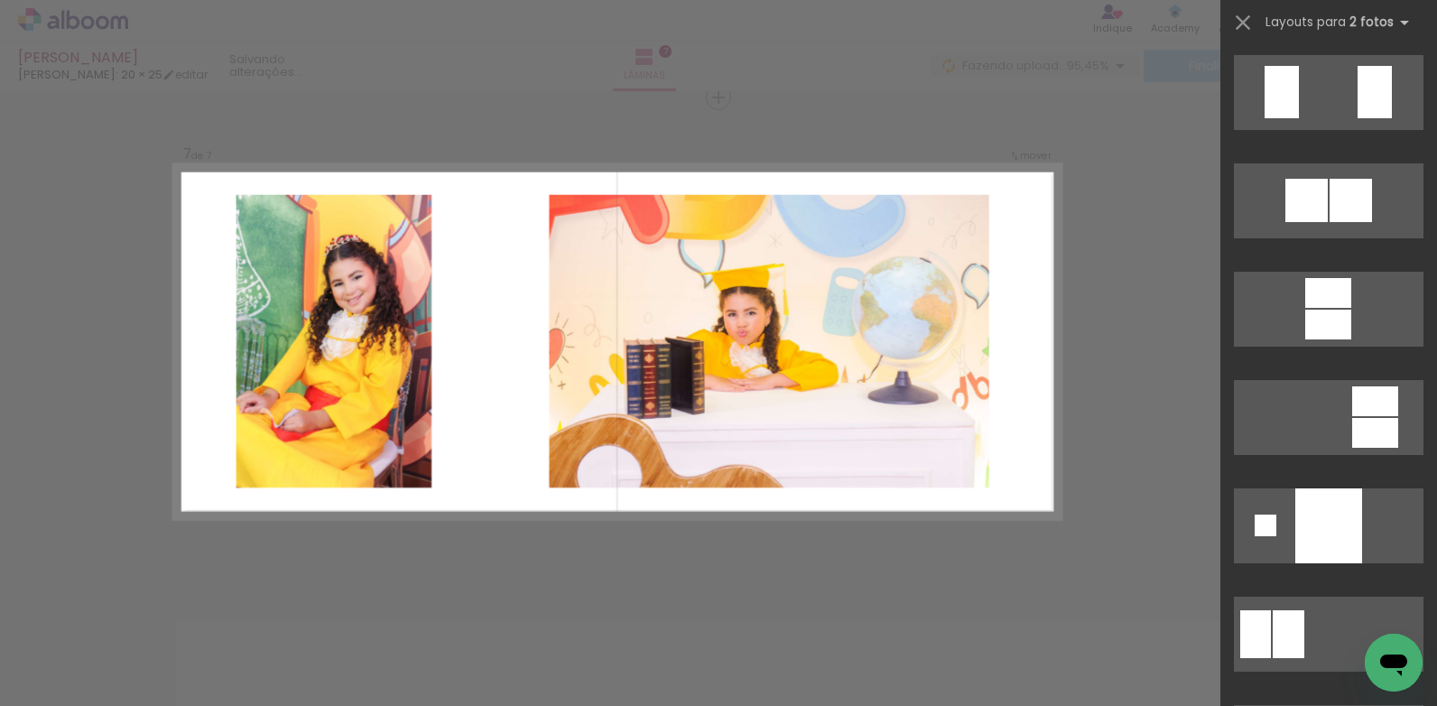
scroll to position [4514, 0]
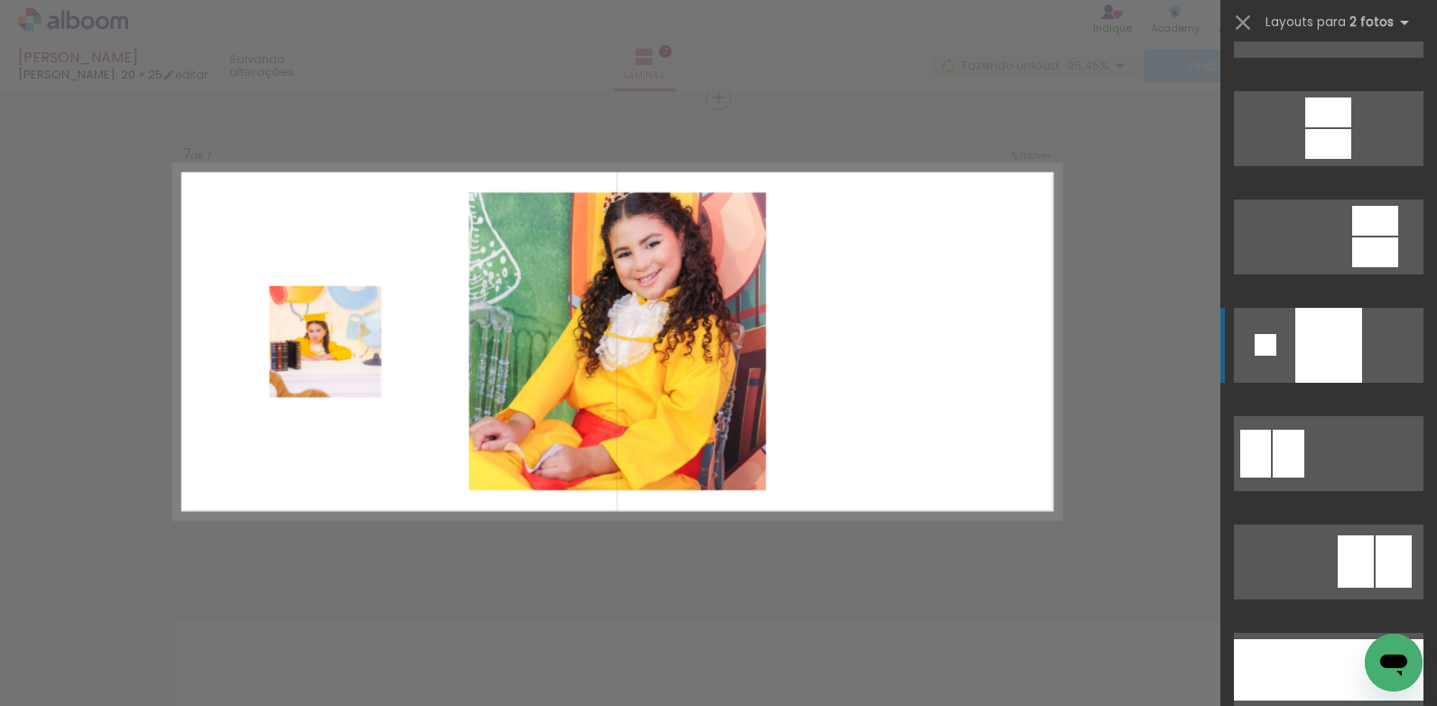
click at [1353, 375] on div at bounding box center [1329, 345] width 67 height 75
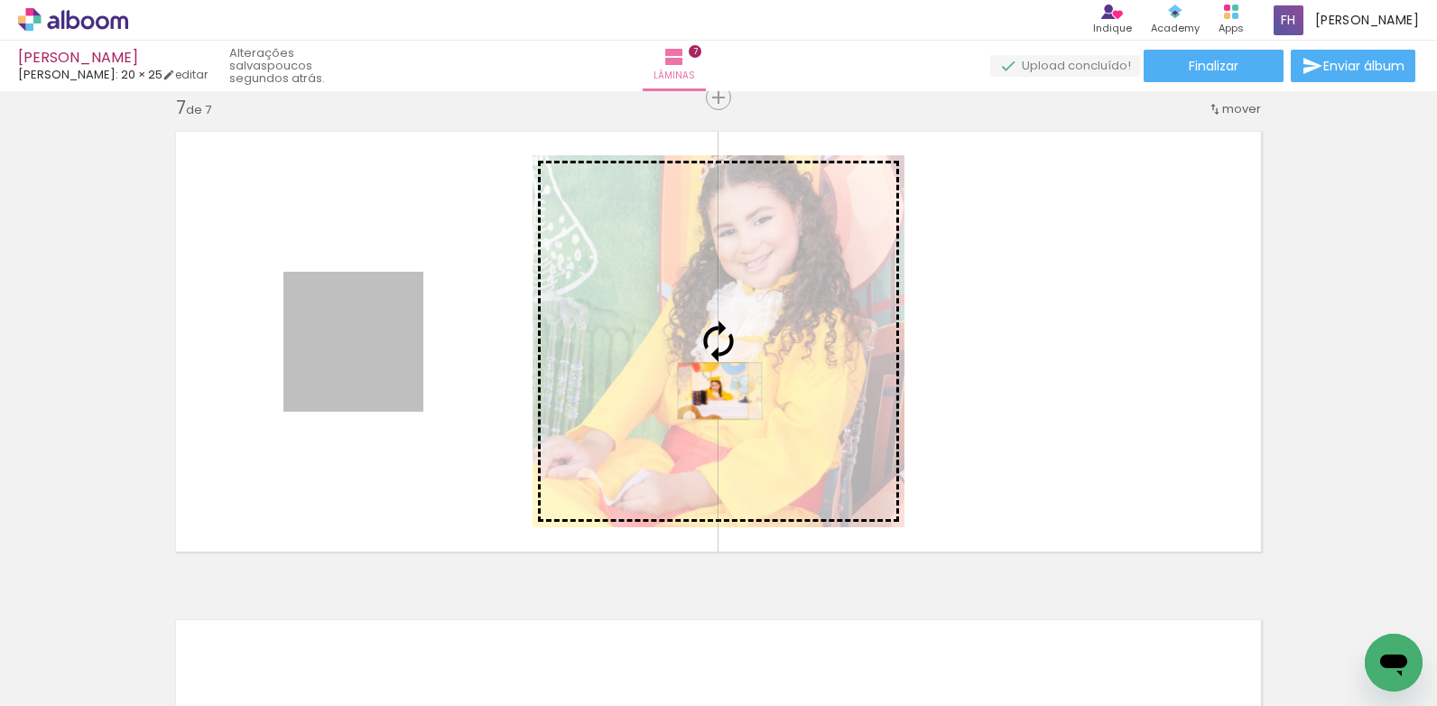
drag, startPoint x: 401, startPoint y: 382, endPoint x: 713, endPoint y: 391, distance: 312.5
click at [0, 0] on slot at bounding box center [0, 0] width 0 height 0
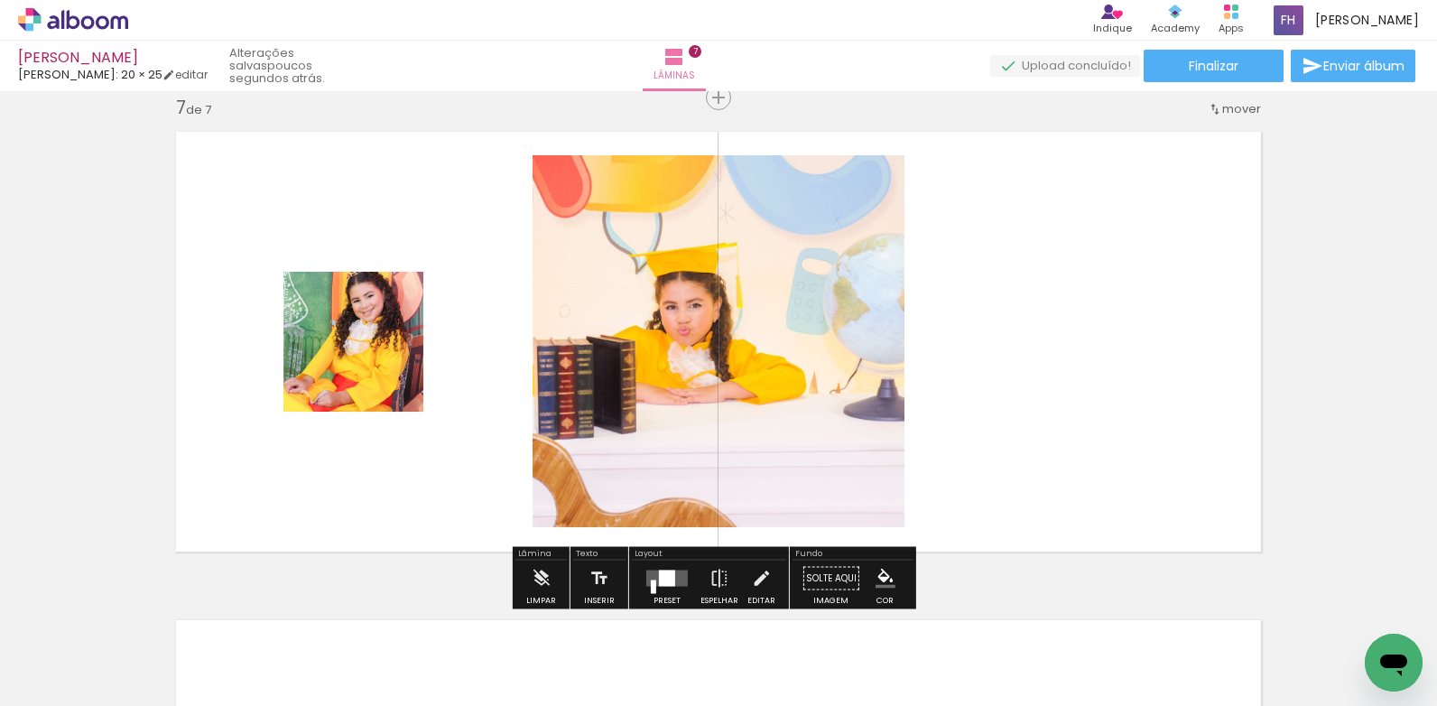
click at [791, 370] on quentale-photo at bounding box center [719, 341] width 372 height 372
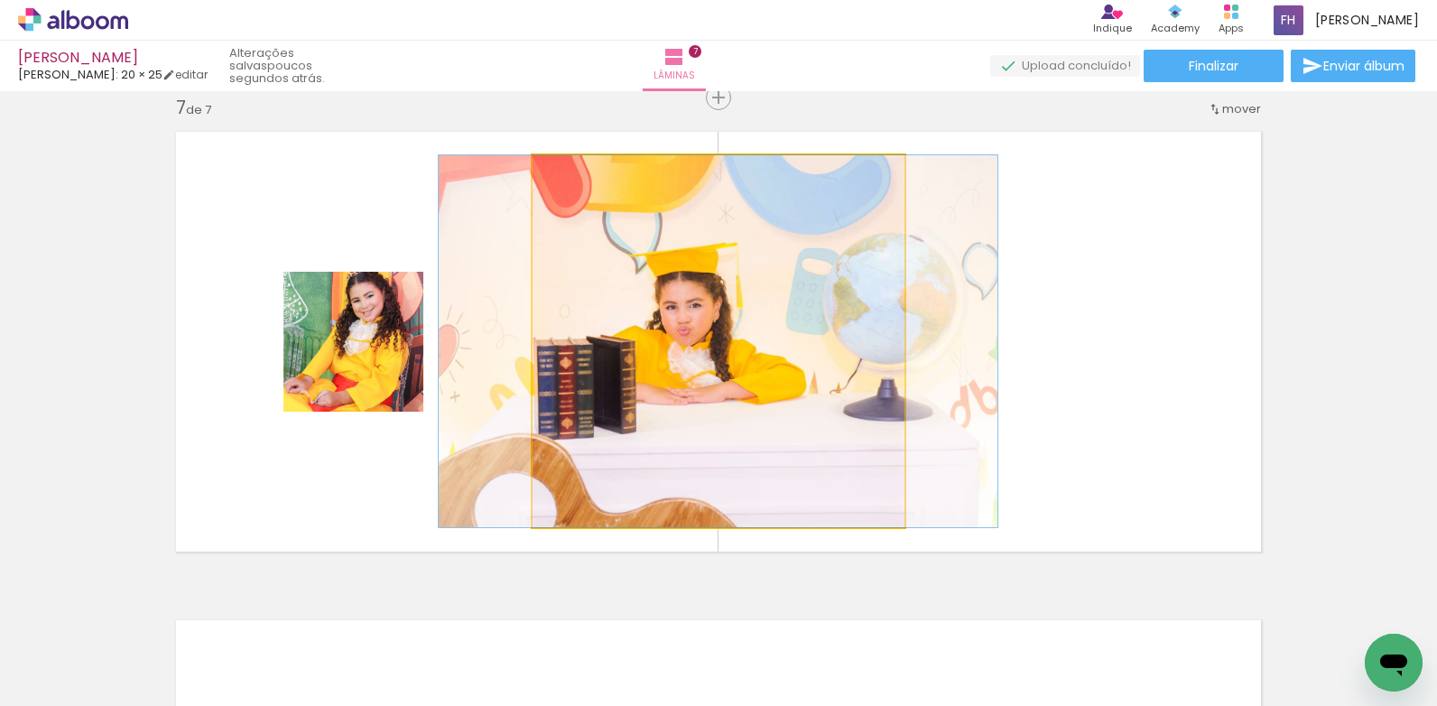
click at [791, 370] on quentale-photo at bounding box center [719, 341] width 372 height 372
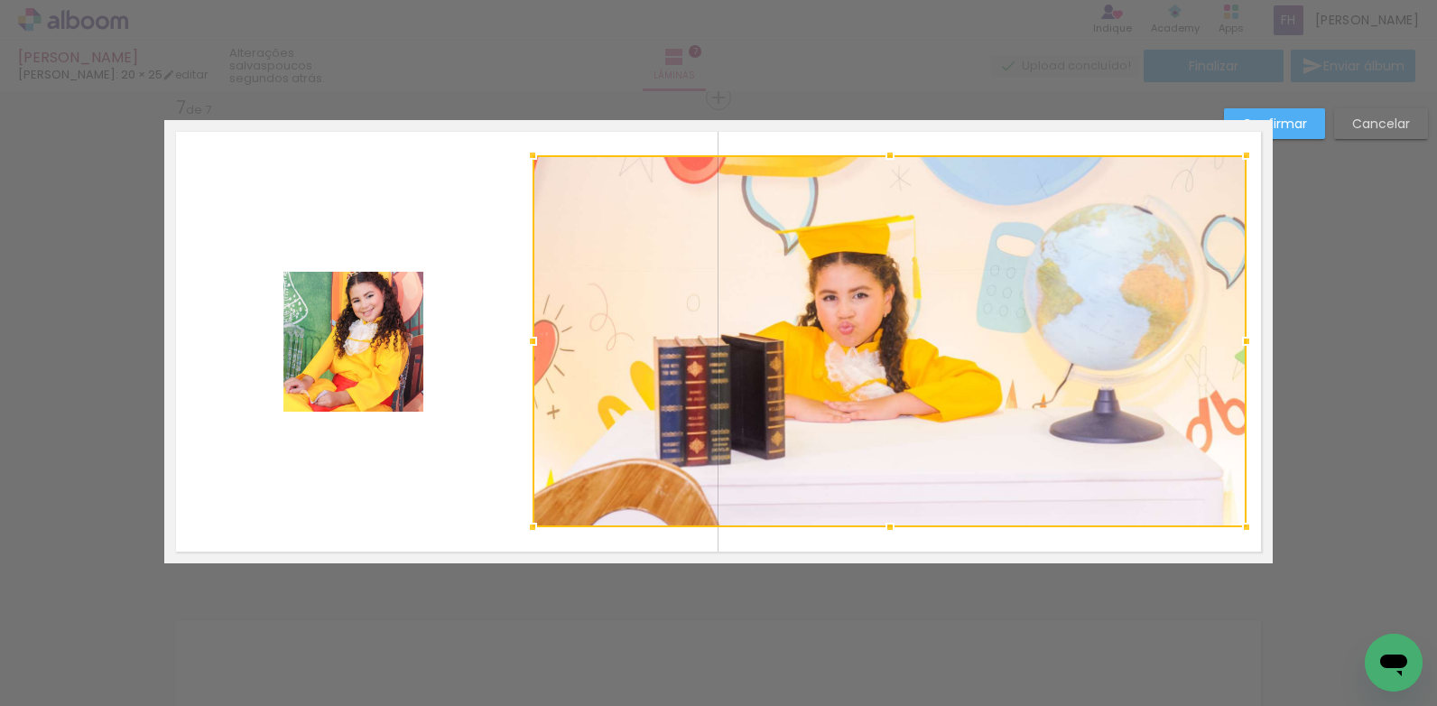
drag, startPoint x: 904, startPoint y: 348, endPoint x: 1246, endPoint y: 337, distance: 342.3
click at [1246, 337] on div at bounding box center [1247, 341] width 36 height 36
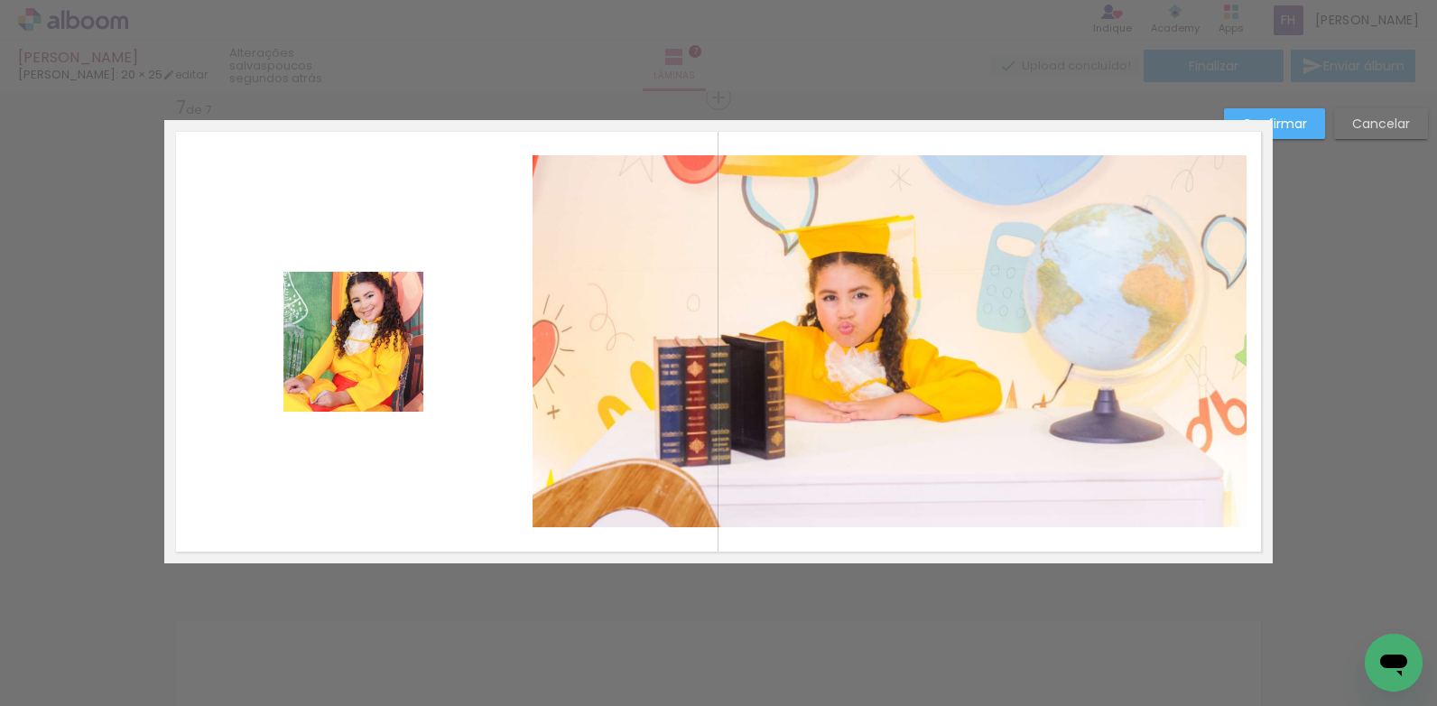
click at [345, 363] on quentale-photo at bounding box center [353, 342] width 140 height 140
click at [345, 363] on div at bounding box center [353, 342] width 140 height 140
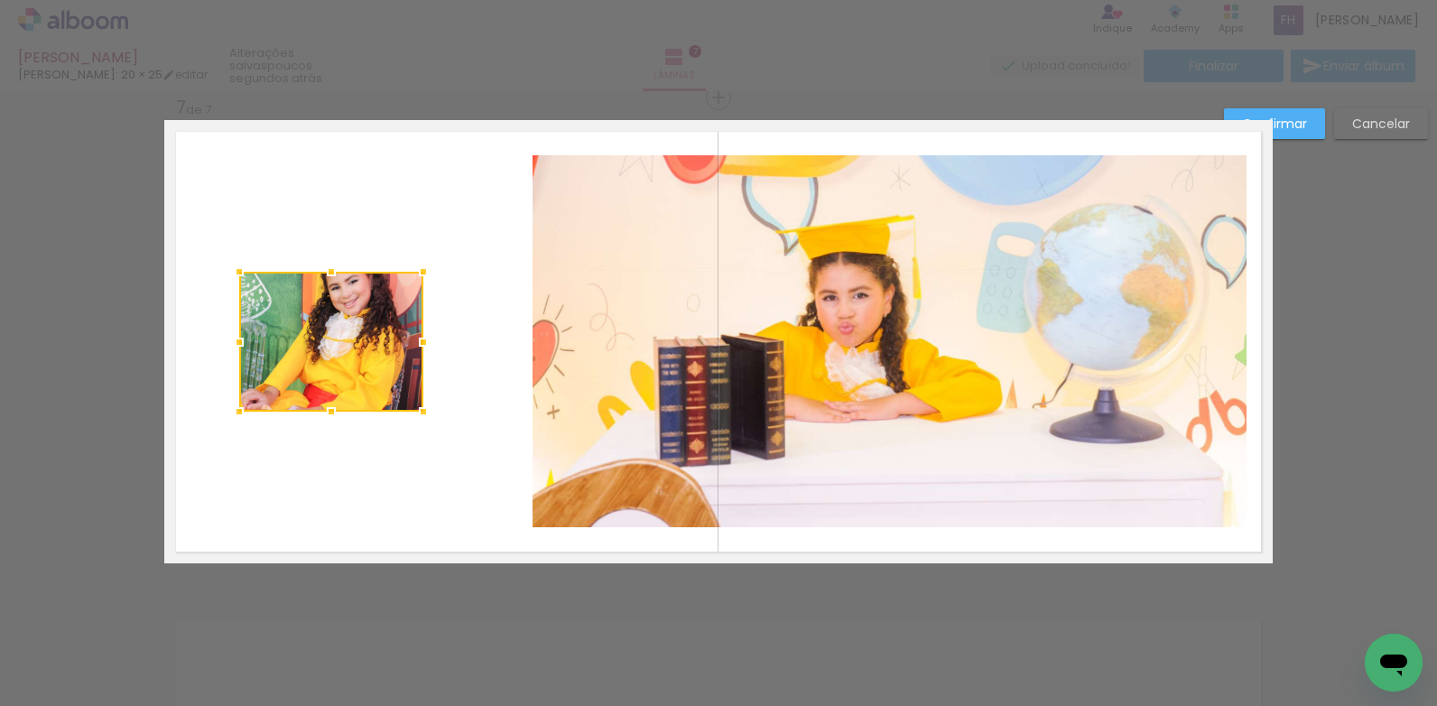
drag, startPoint x: 274, startPoint y: 341, endPoint x: 229, endPoint y: 346, distance: 44.5
click at [229, 346] on div at bounding box center [239, 342] width 36 height 36
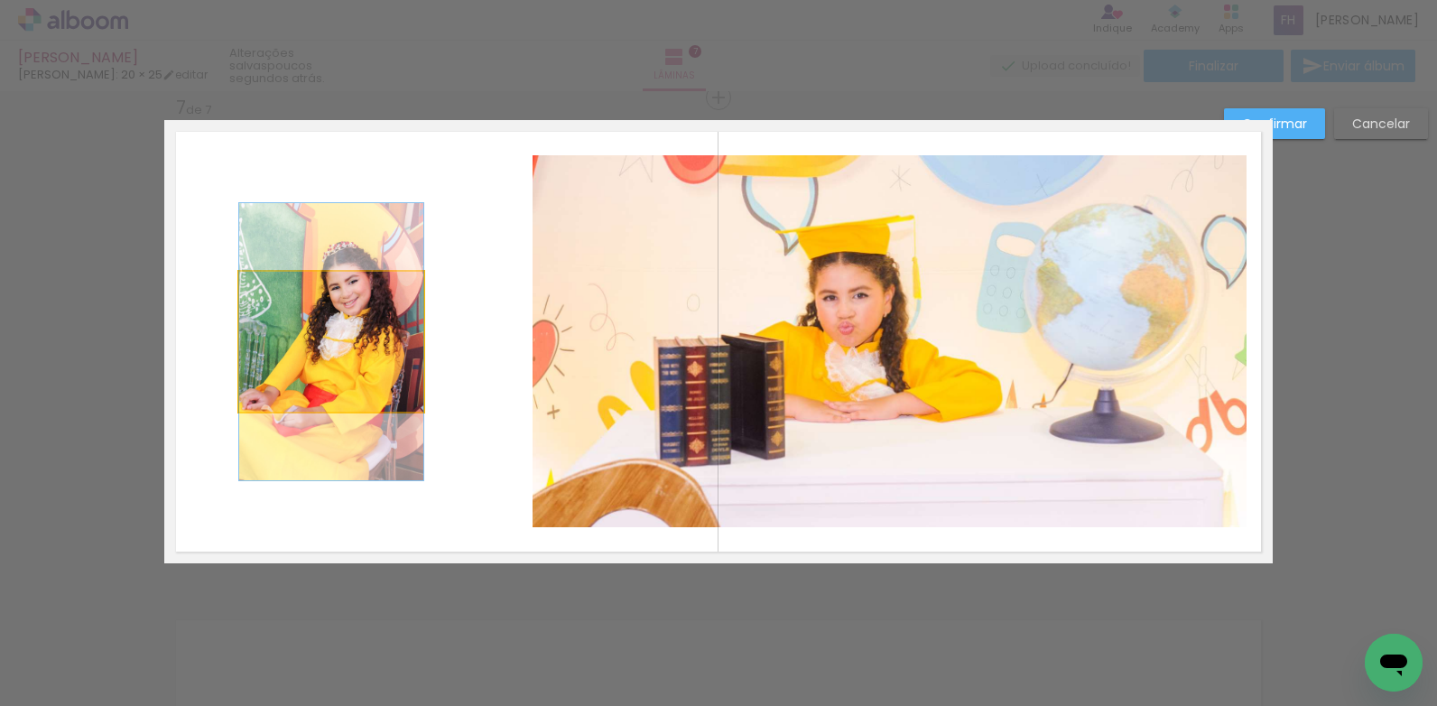
click at [334, 385] on quentale-photo at bounding box center [331, 342] width 184 height 140
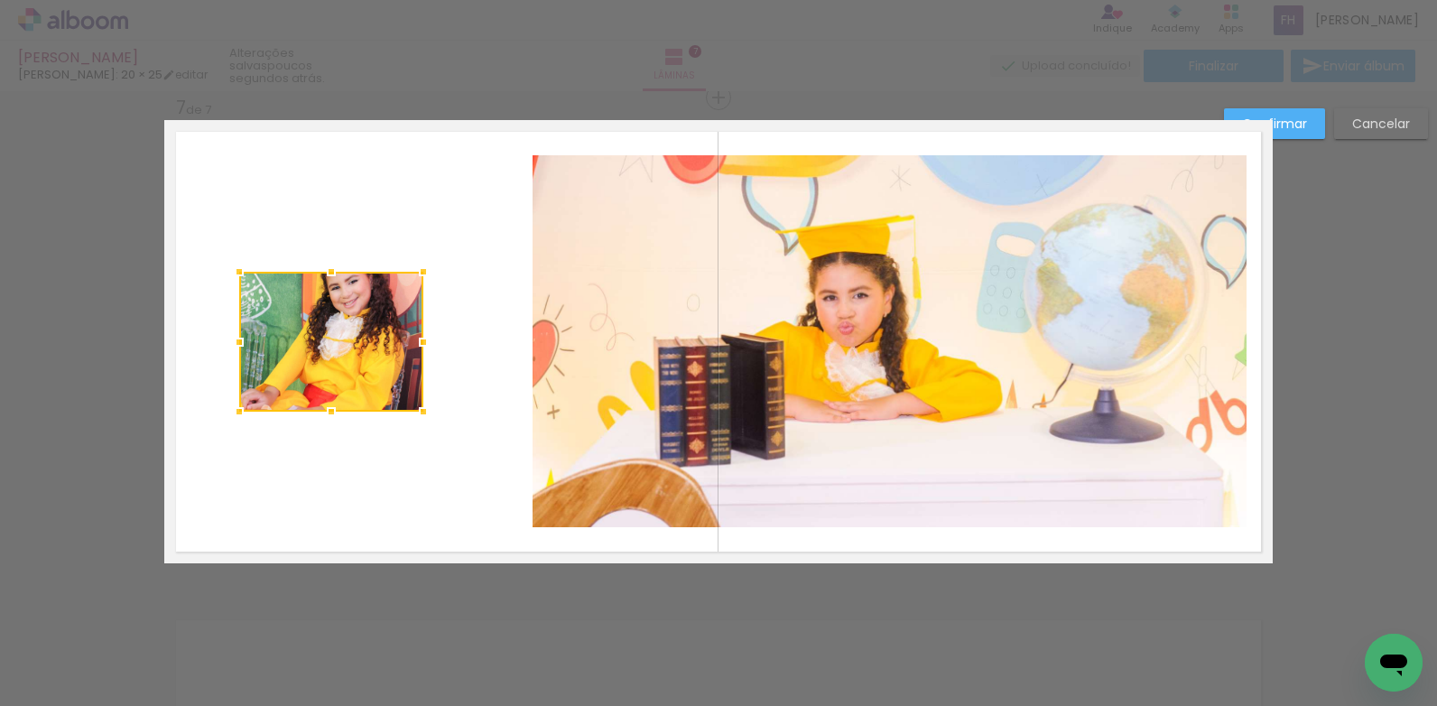
click at [334, 385] on div at bounding box center [331, 342] width 184 height 140
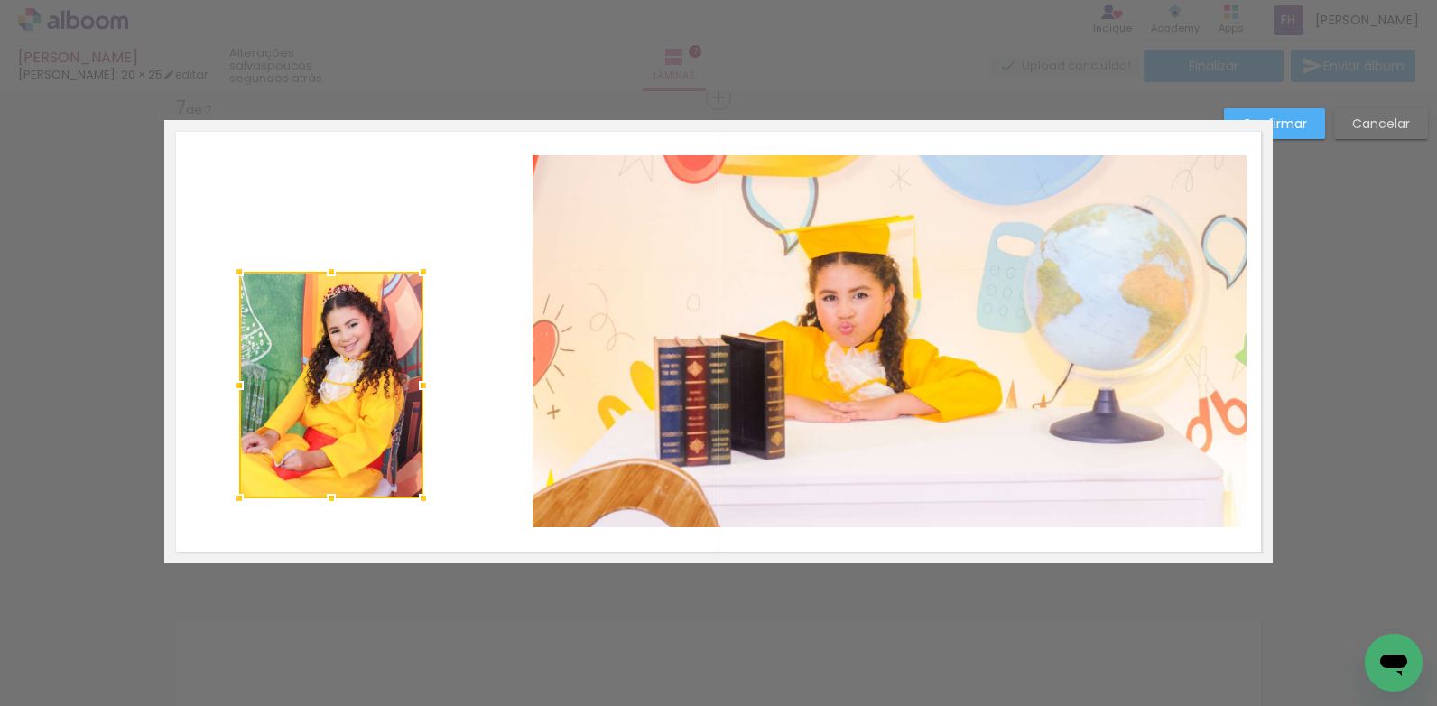
drag, startPoint x: 331, startPoint y: 423, endPoint x: 328, endPoint y: 510, distance: 87.6
click at [328, 510] on div at bounding box center [331, 498] width 36 height 36
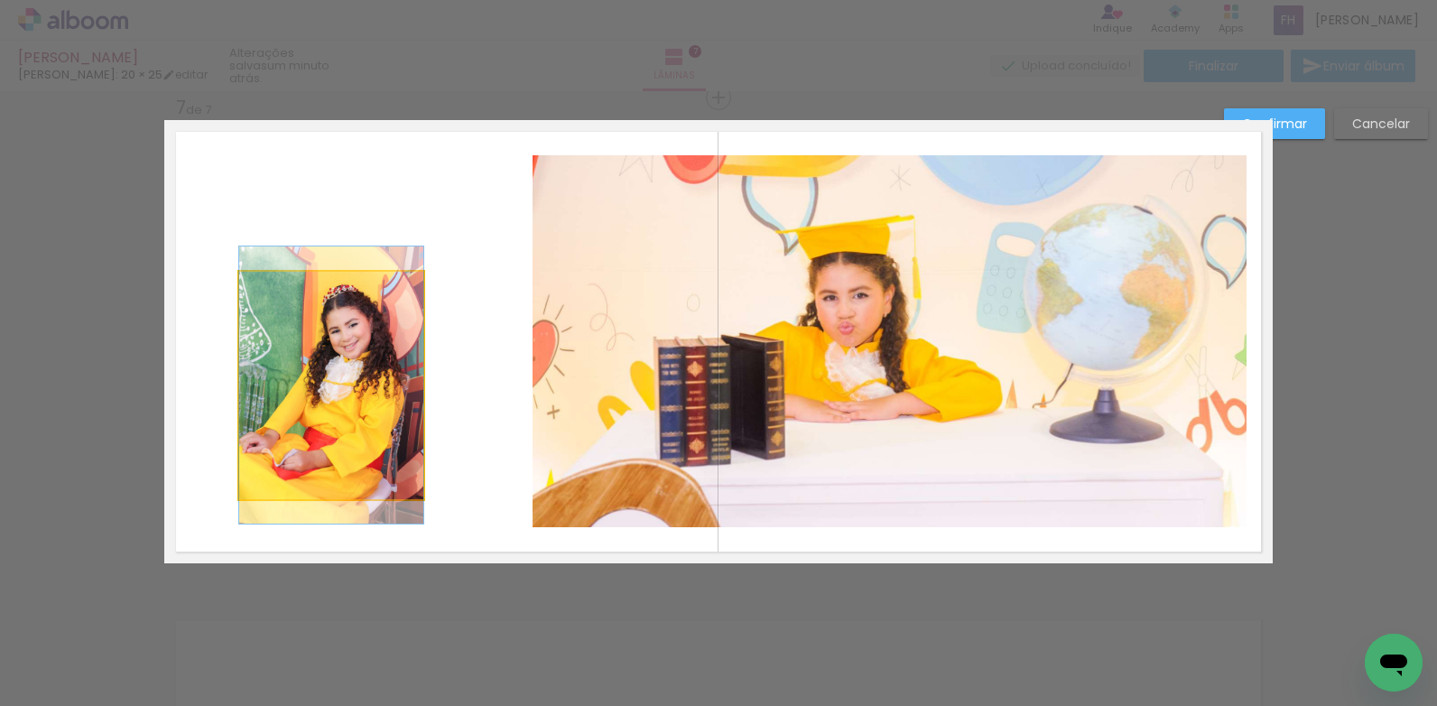
click at [307, 321] on quentale-photo at bounding box center [331, 386] width 184 height 228
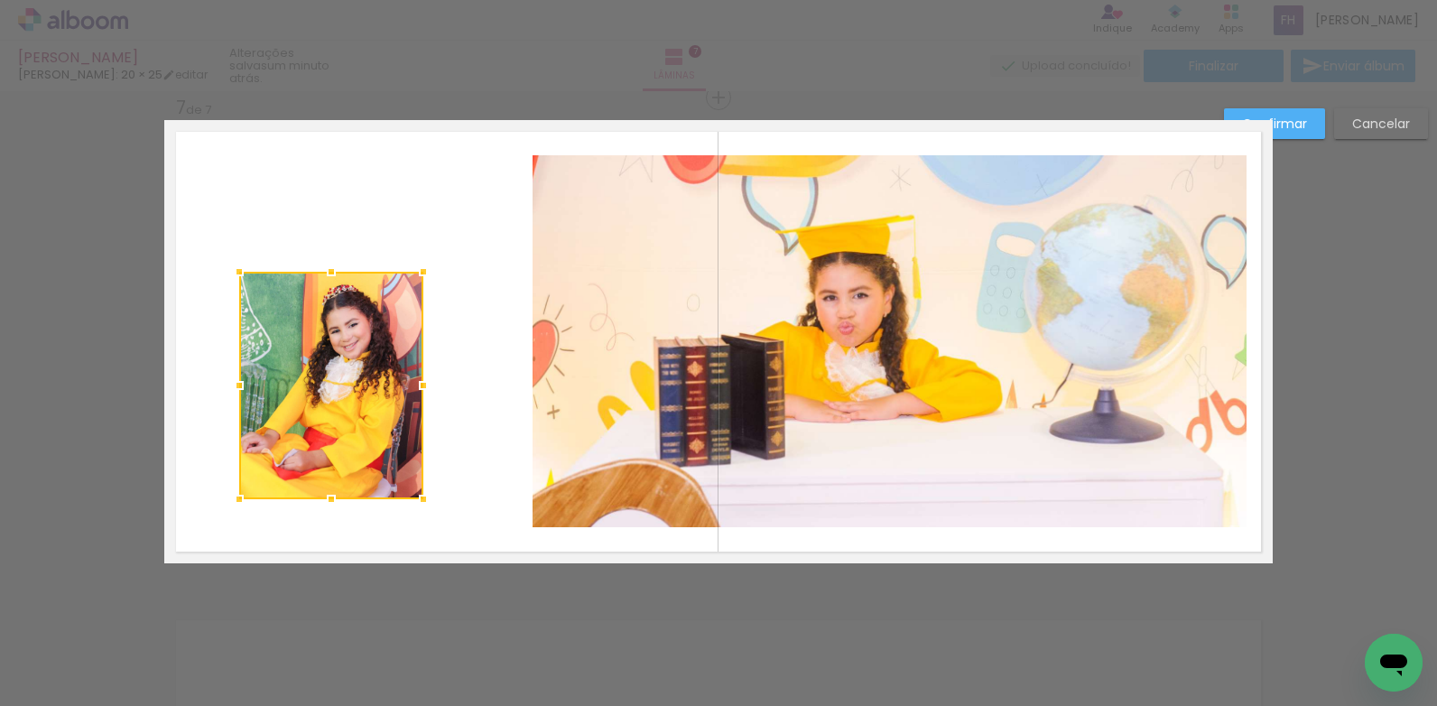
click at [307, 321] on div at bounding box center [331, 386] width 184 height 228
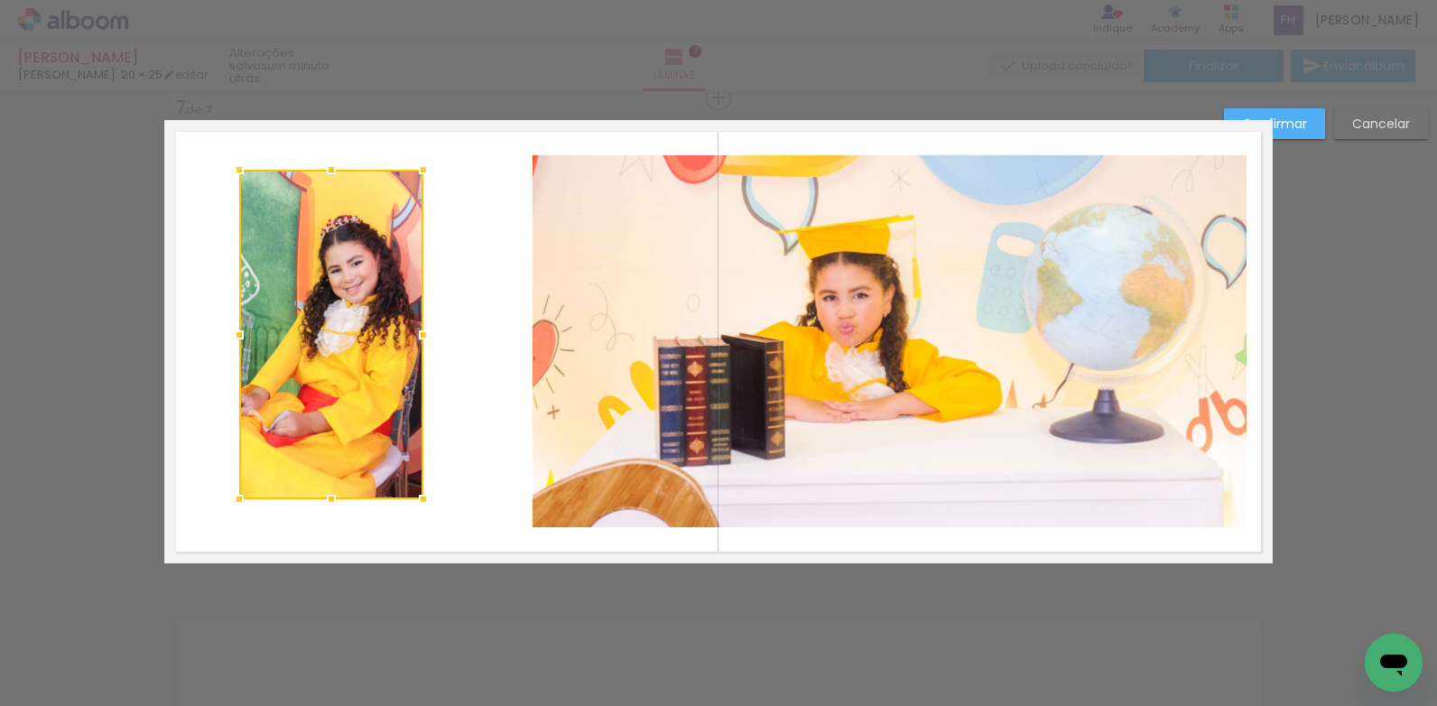
drag, startPoint x: 312, startPoint y: 259, endPoint x: 334, endPoint y: 157, distance: 104.3
click at [334, 157] on div at bounding box center [331, 170] width 36 height 36
click at [407, 343] on quentale-photo at bounding box center [331, 335] width 184 height 330
click at [407, 343] on div at bounding box center [423, 335] width 36 height 36
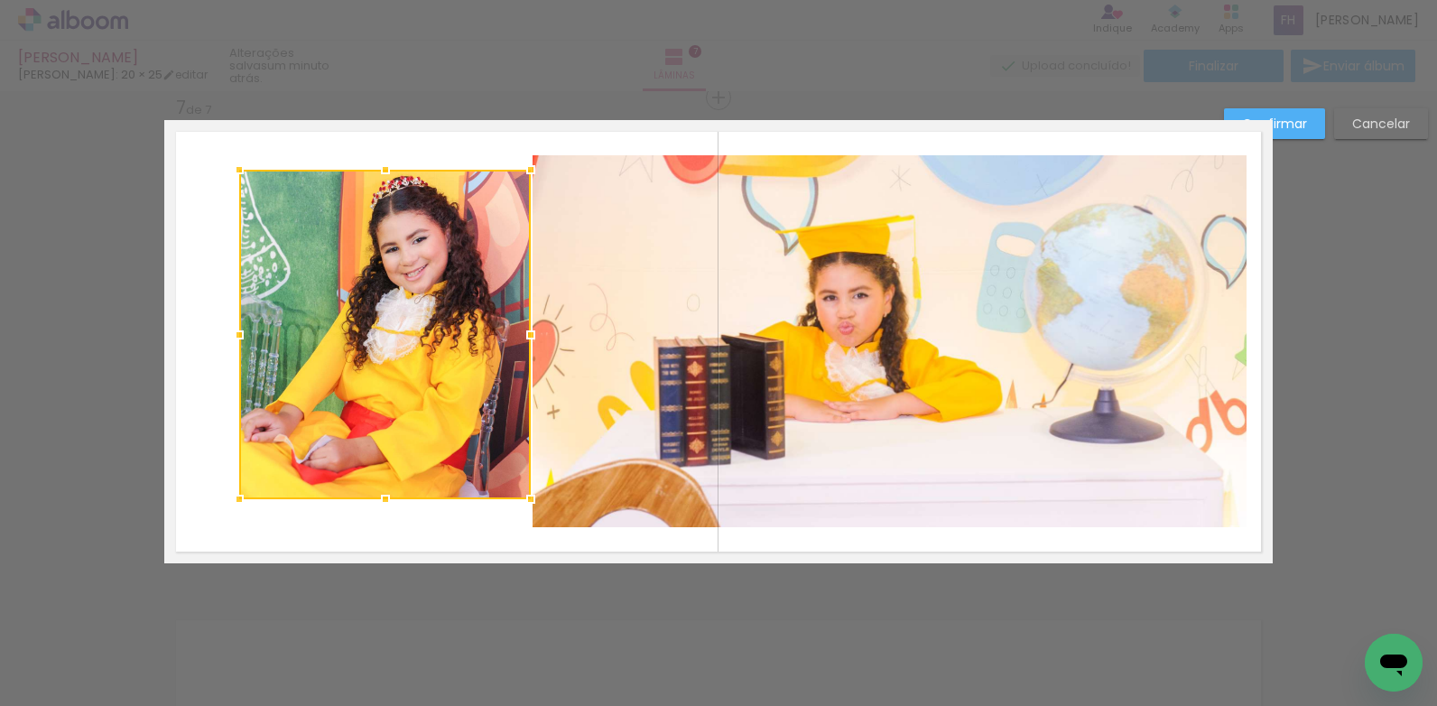
drag, startPoint x: 425, startPoint y: 341, endPoint x: 533, endPoint y: 346, distance: 107.5
click at [533, 346] on div at bounding box center [531, 335] width 36 height 36
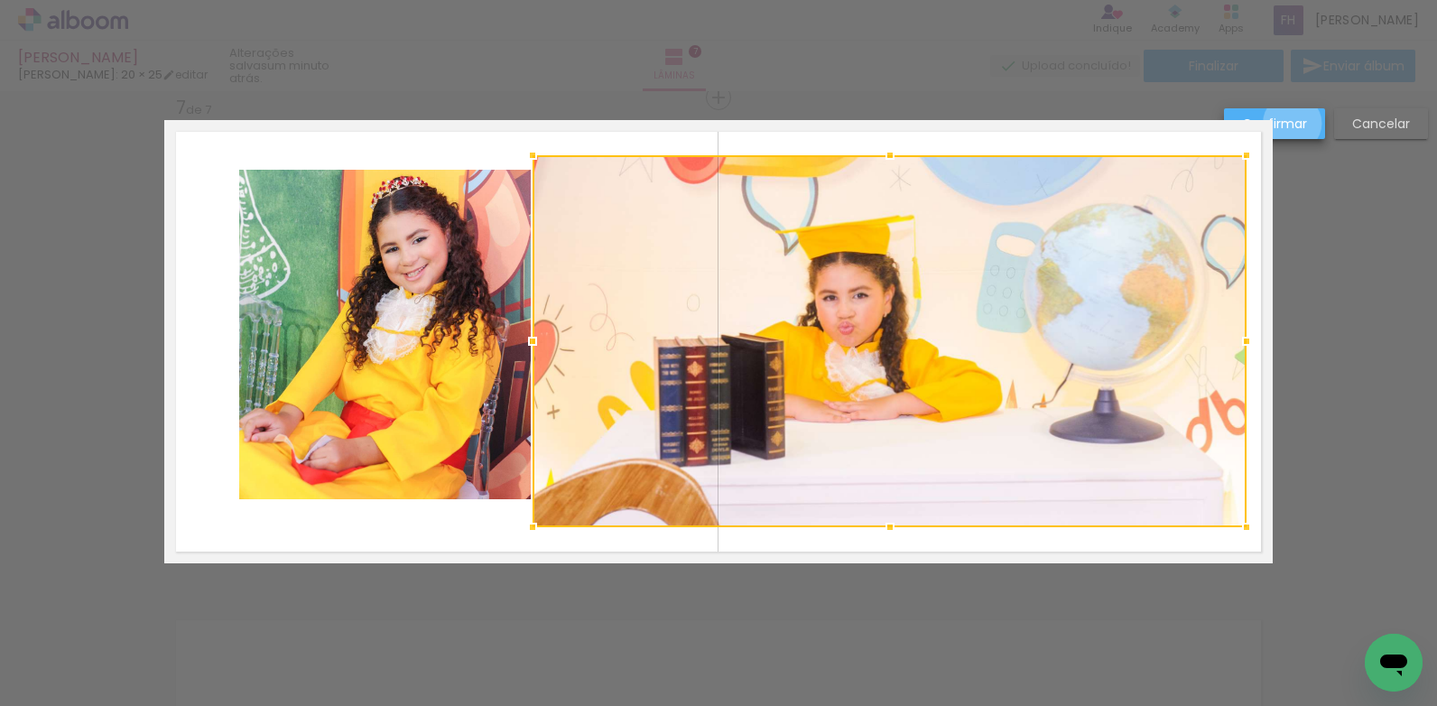
click at [0, 0] on slot "Confirmar" at bounding box center [0, 0] width 0 height 0
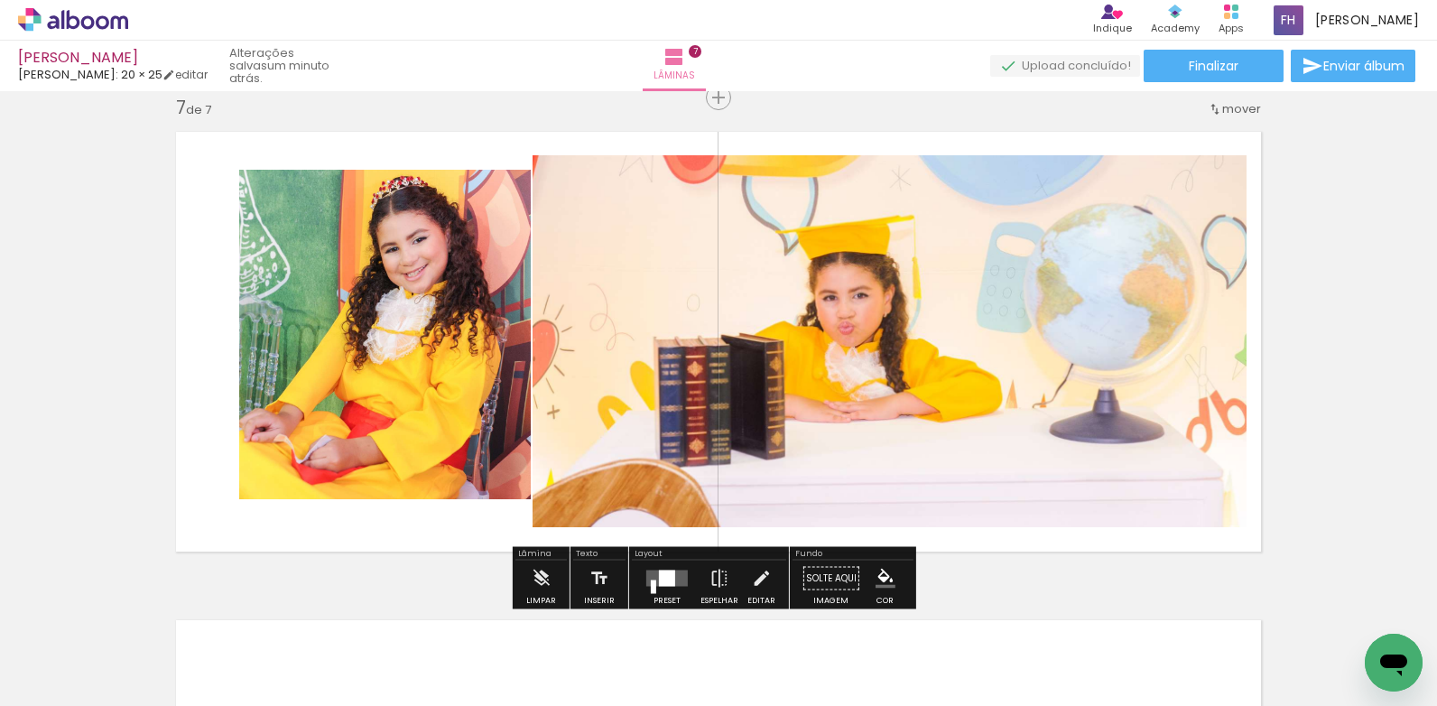
click at [674, 578] on quentale-layouter at bounding box center [667, 579] width 42 height 16
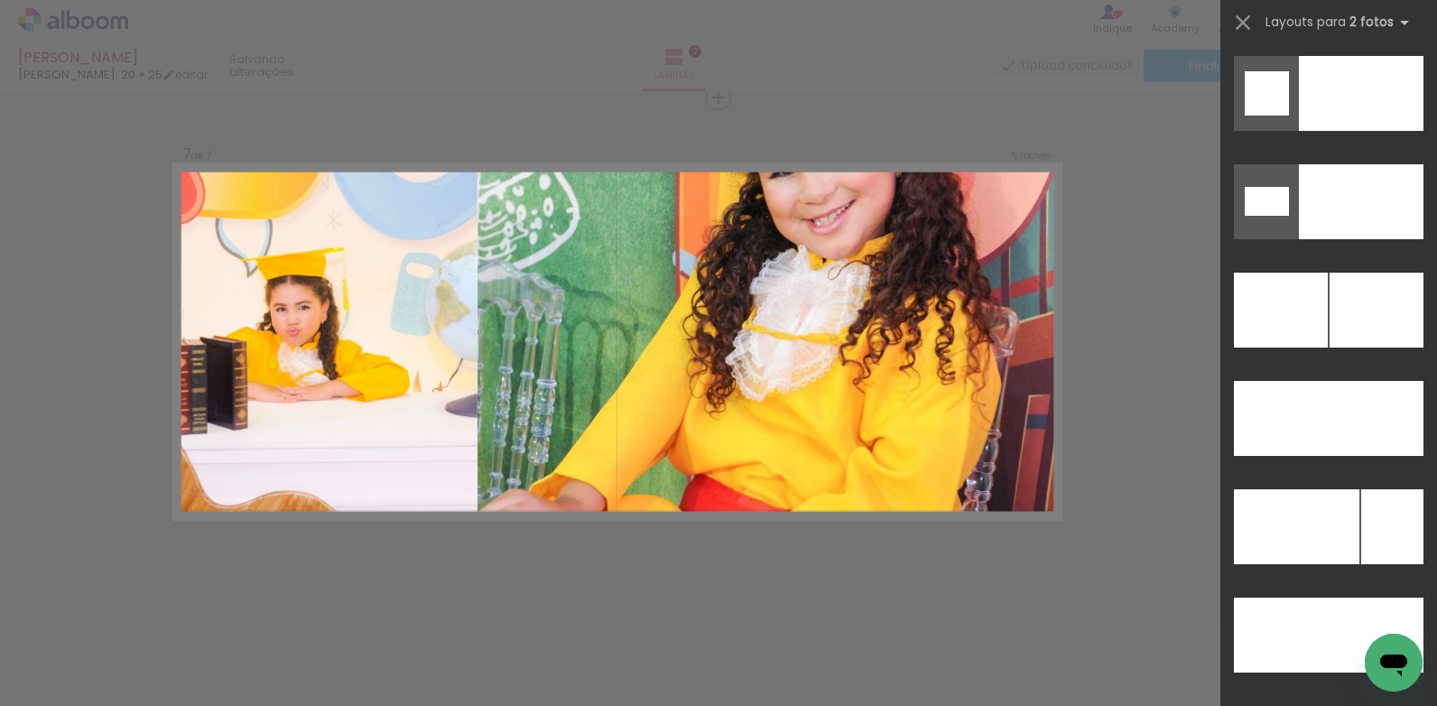
scroll to position [8198, 0]
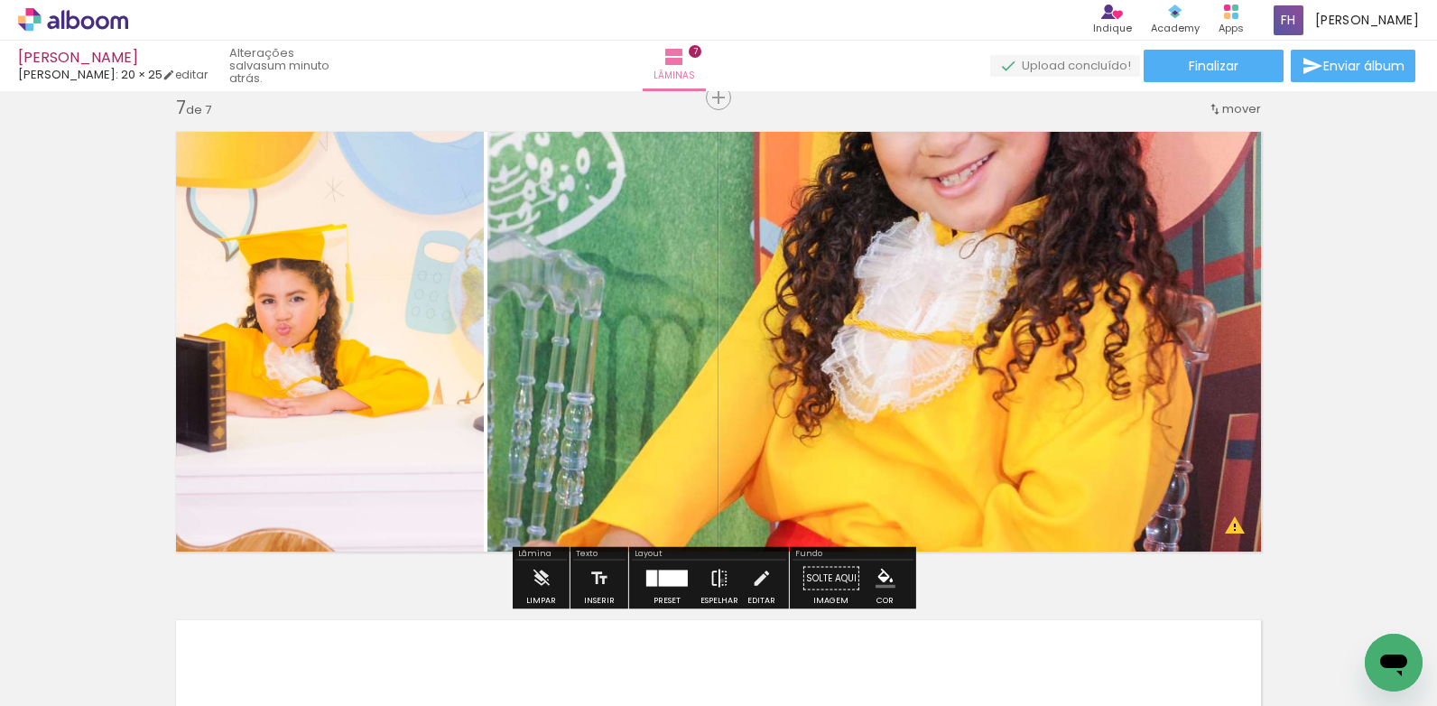
click at [718, 581] on iron-icon at bounding box center [720, 579] width 20 height 36
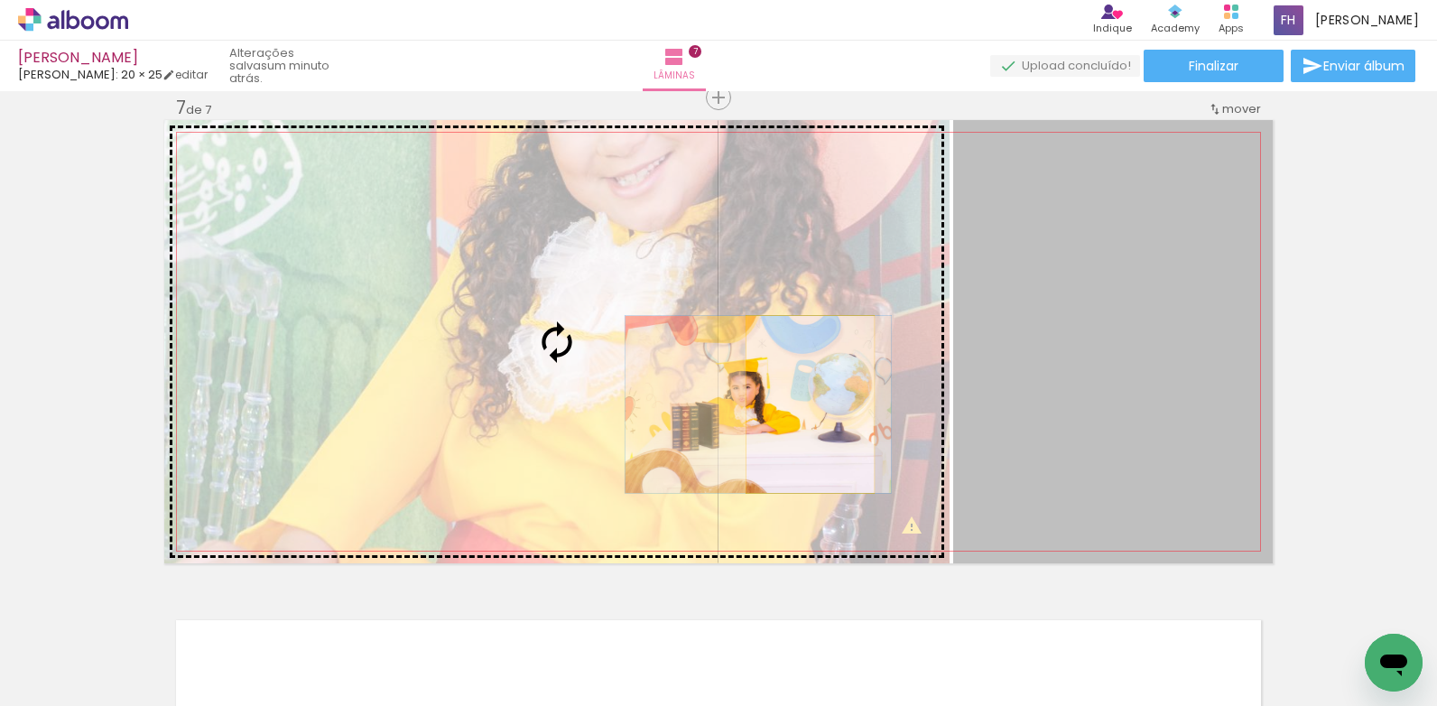
drag, startPoint x: 1072, startPoint y: 365, endPoint x: 804, endPoint y: 404, distance: 271.1
click at [0, 0] on slot at bounding box center [0, 0] width 0 height 0
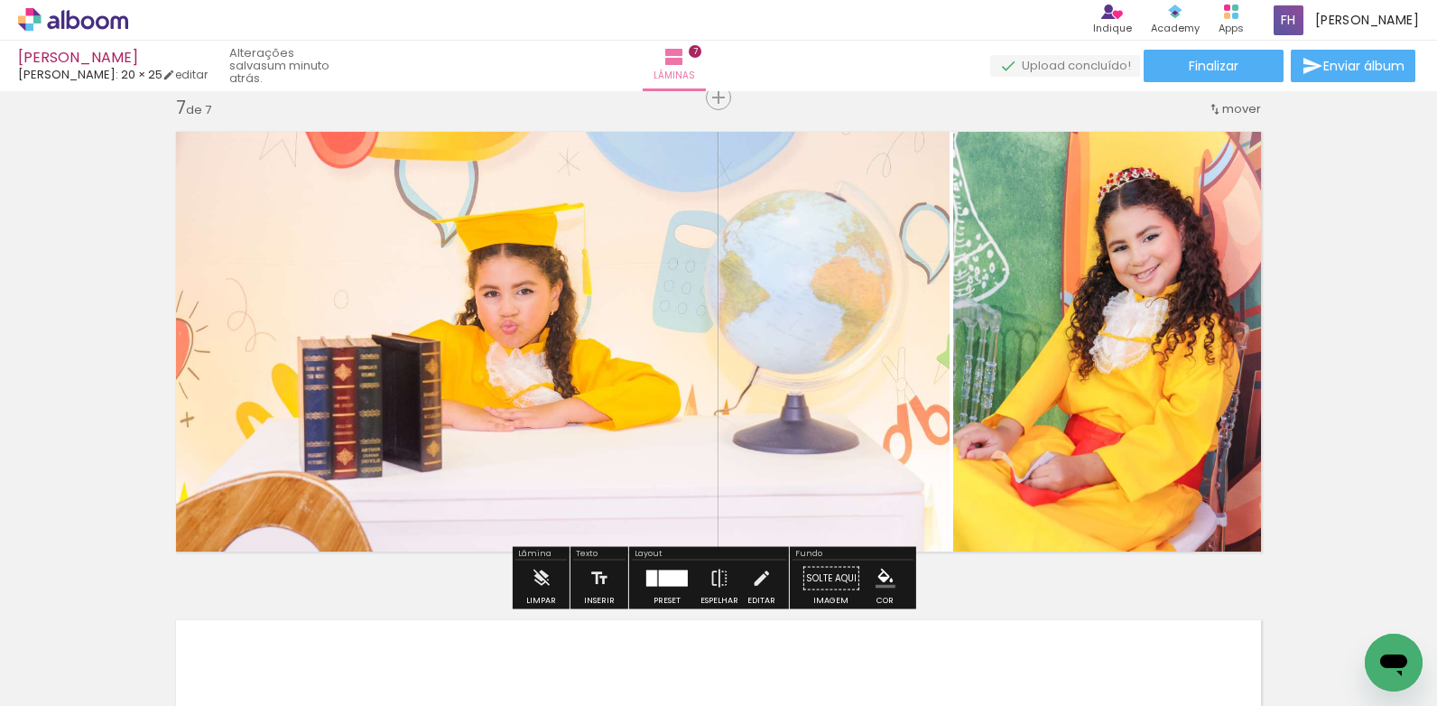
click at [865, 393] on quentale-photo at bounding box center [556, 341] width 785 height 443
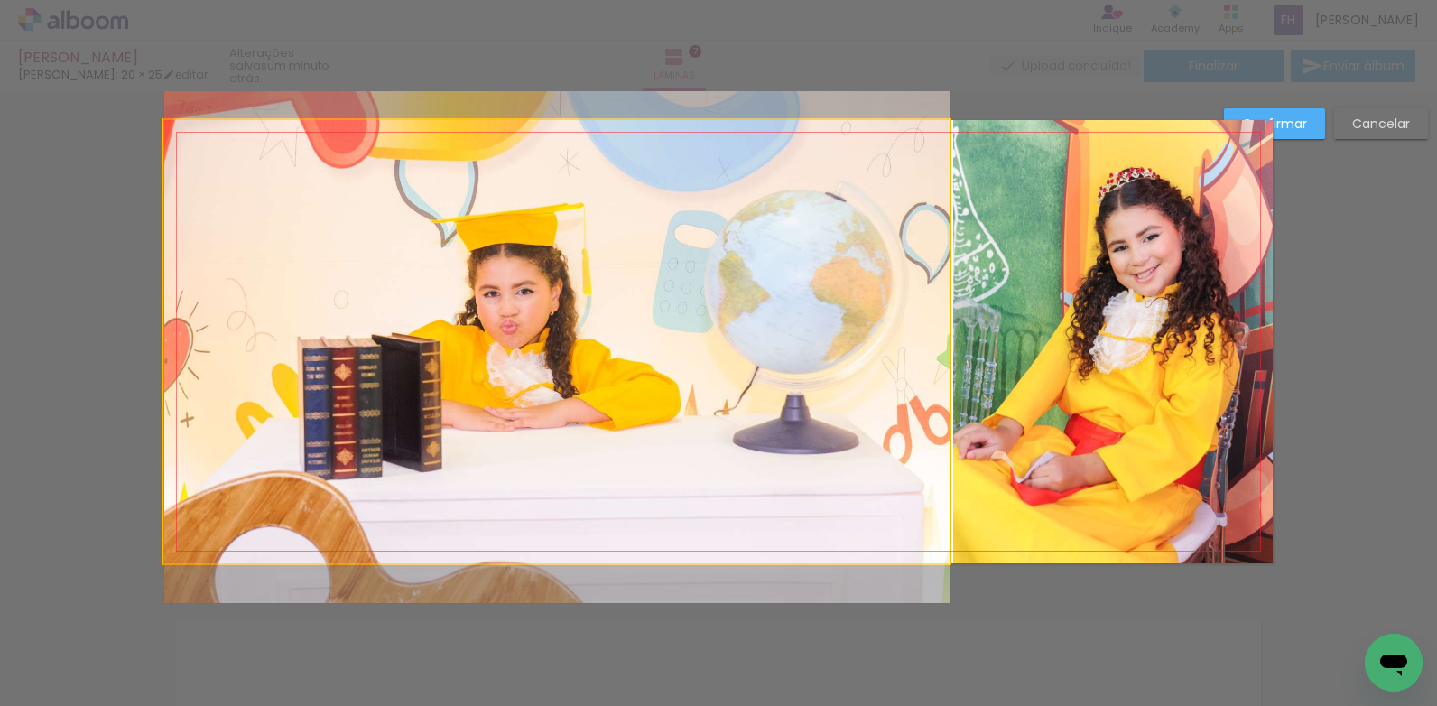
click at [883, 354] on quentale-photo at bounding box center [556, 341] width 785 height 443
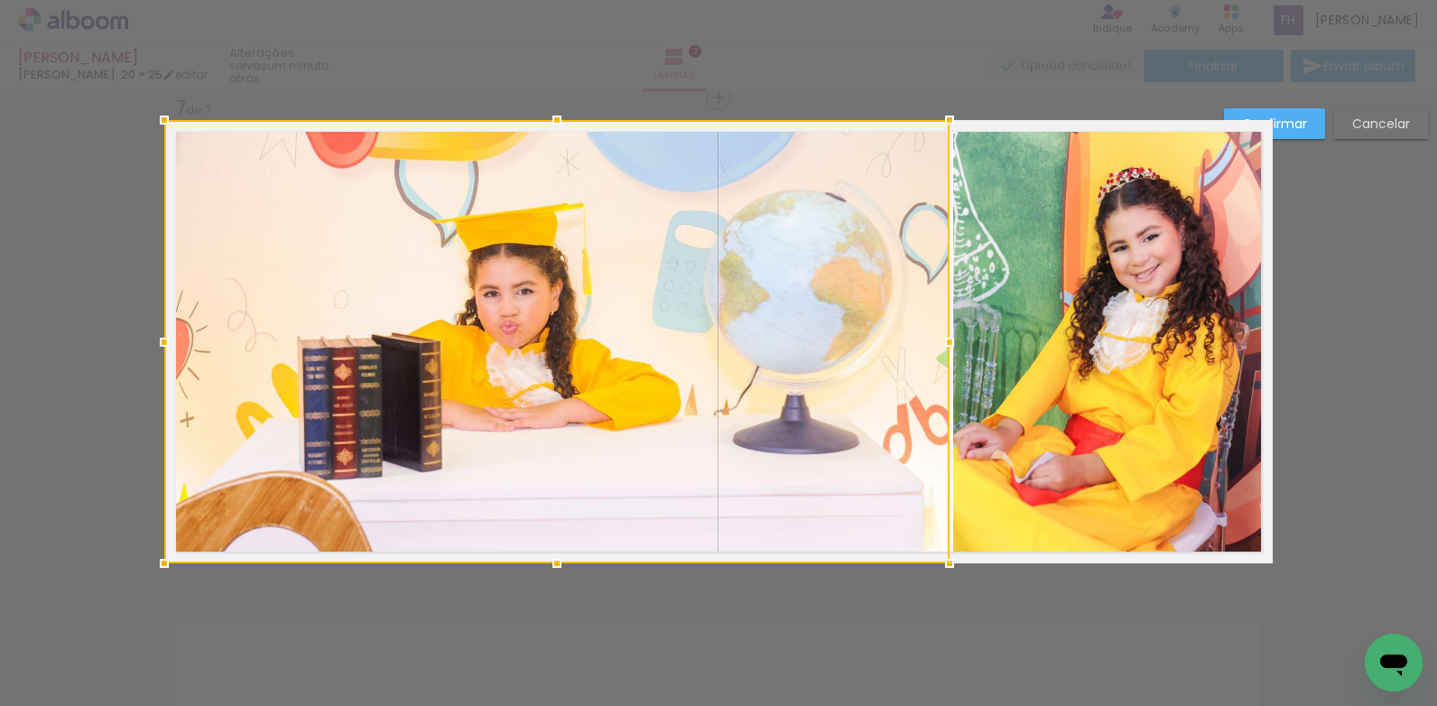
click at [883, 354] on div at bounding box center [556, 341] width 785 height 443
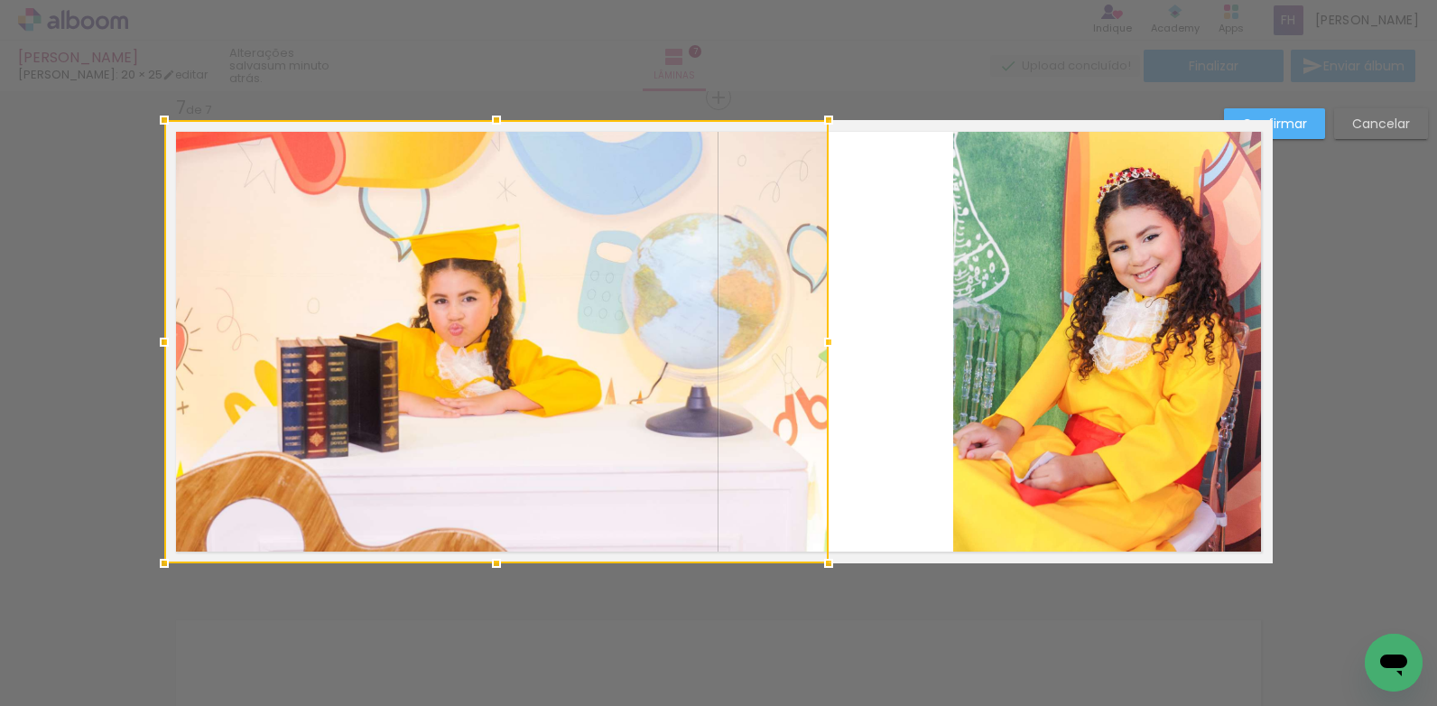
drag, startPoint x: 940, startPoint y: 347, endPoint x: 819, endPoint y: 352, distance: 121.1
click at [819, 352] on div at bounding box center [829, 342] width 36 height 36
click at [1005, 398] on quentale-photo at bounding box center [1113, 341] width 320 height 443
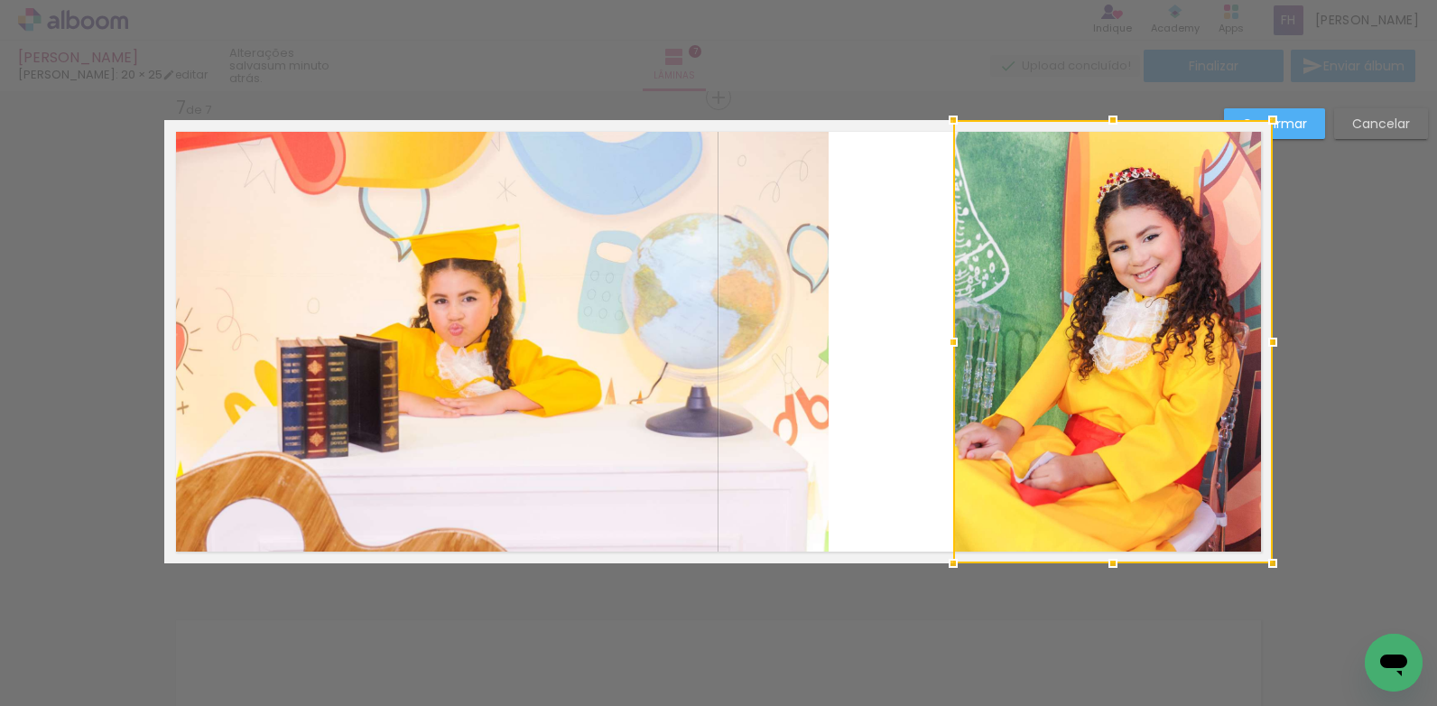
click at [1005, 398] on div at bounding box center [1113, 341] width 320 height 443
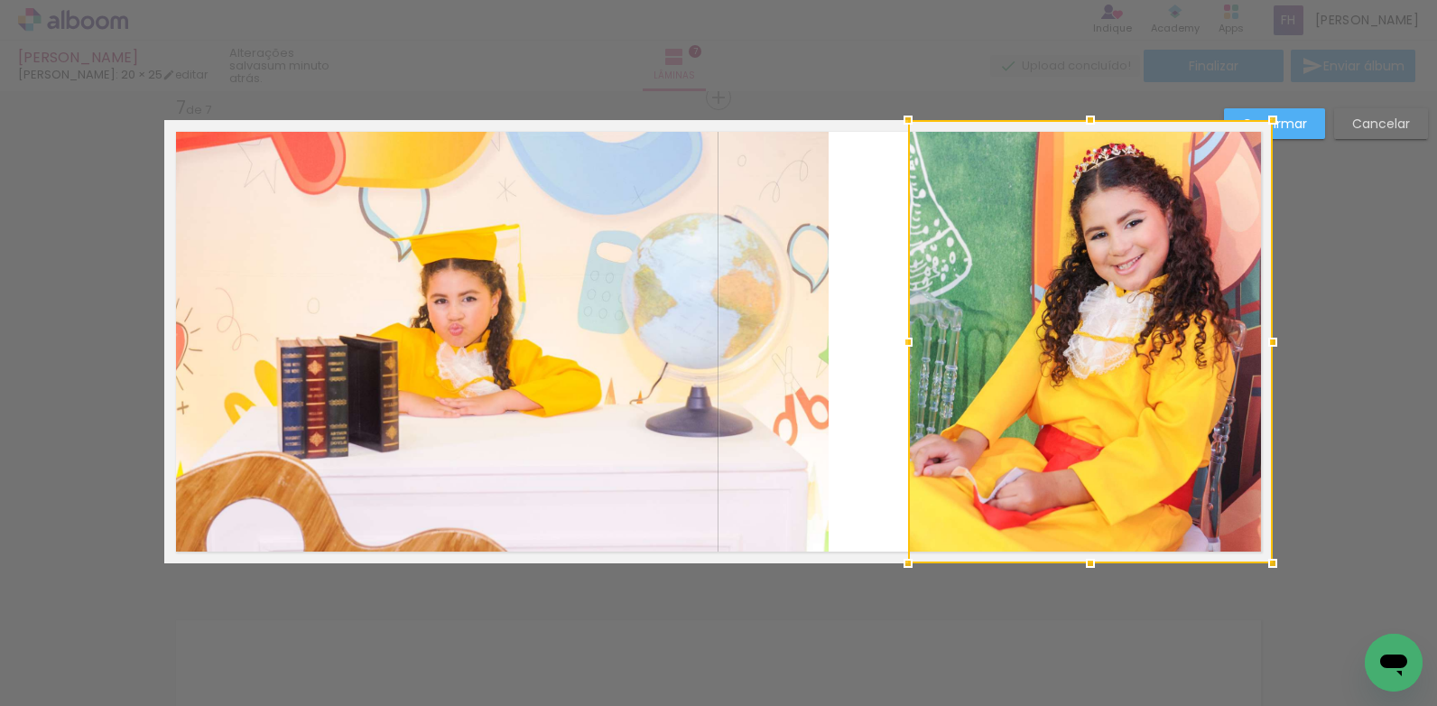
drag, startPoint x: 950, startPoint y: 348, endPoint x: 905, endPoint y: 349, distance: 45.1
click at [905, 349] on div at bounding box center [908, 342] width 36 height 36
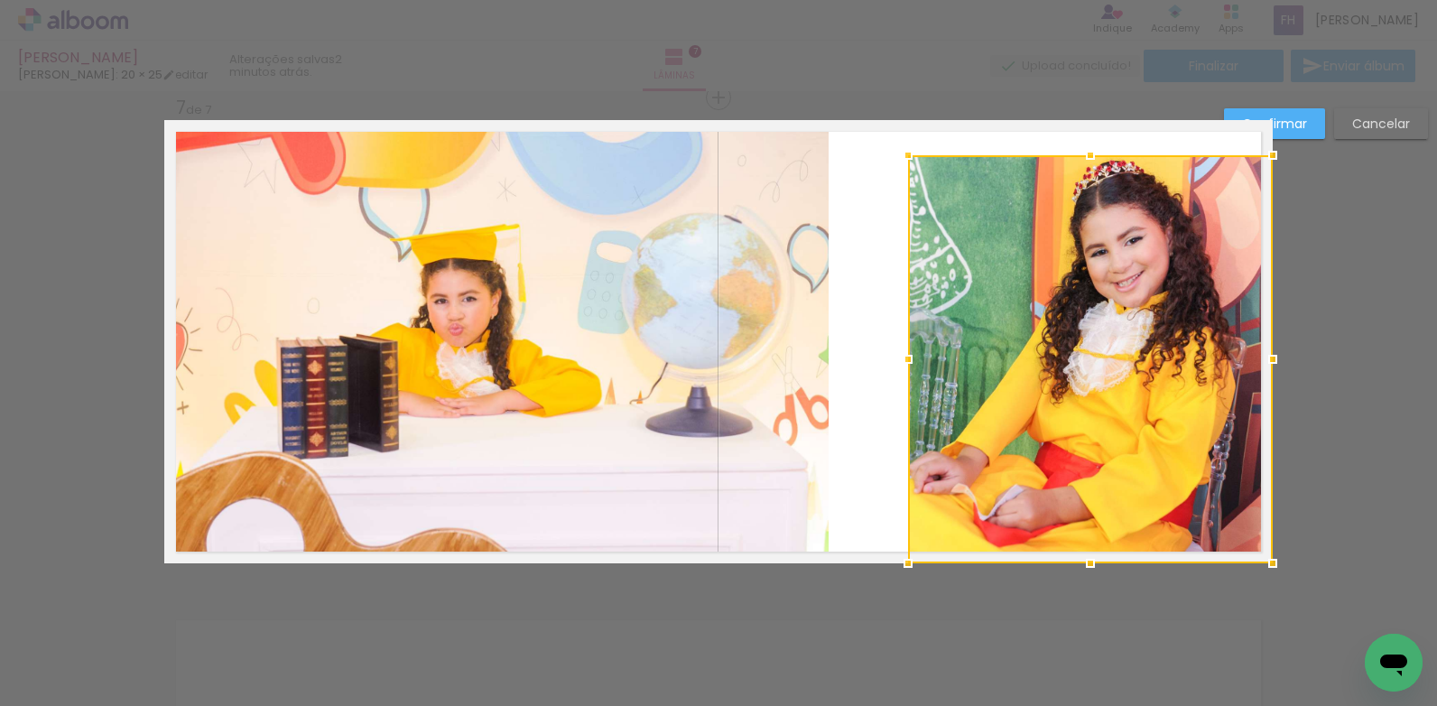
drag, startPoint x: 1082, startPoint y: 118, endPoint x: 1073, endPoint y: 153, distance: 36.3
click at [1073, 153] on div at bounding box center [1091, 155] width 36 height 36
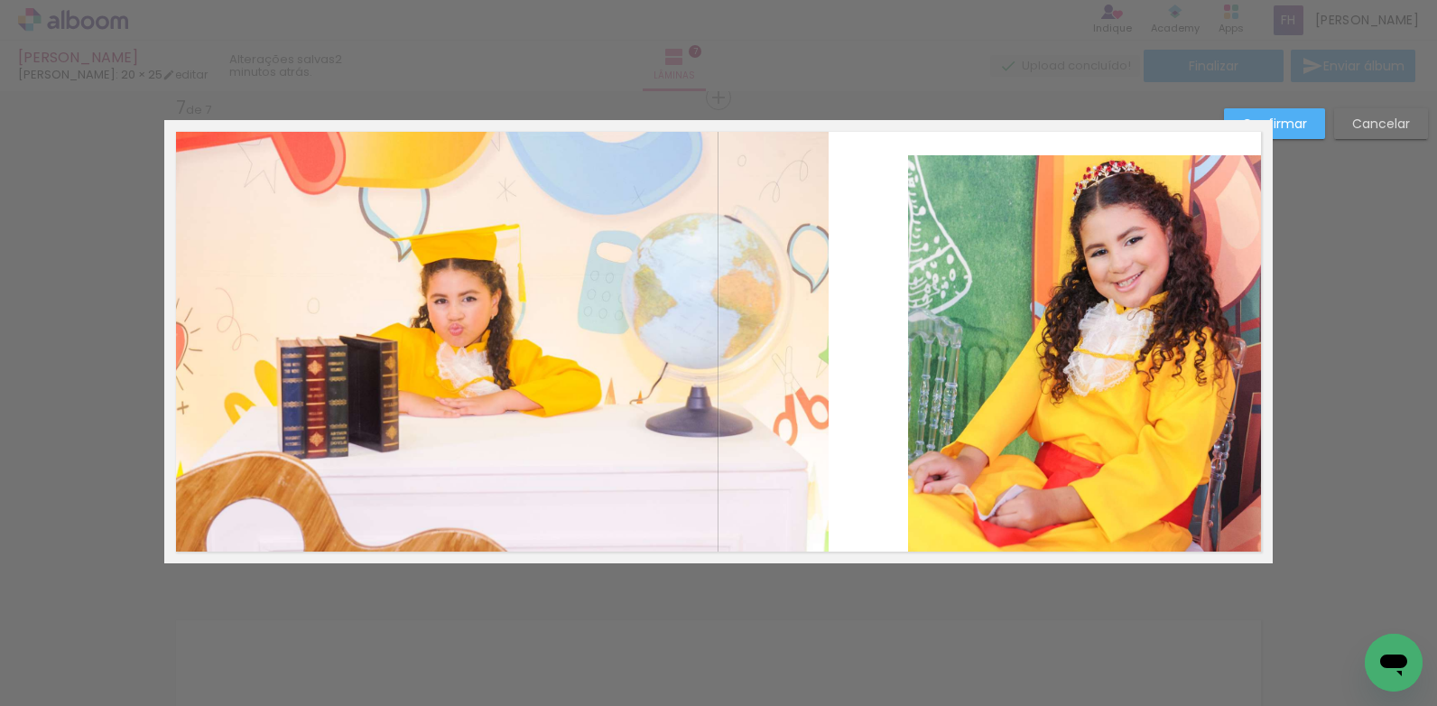
click at [1250, 333] on quentale-photo at bounding box center [1090, 359] width 365 height 408
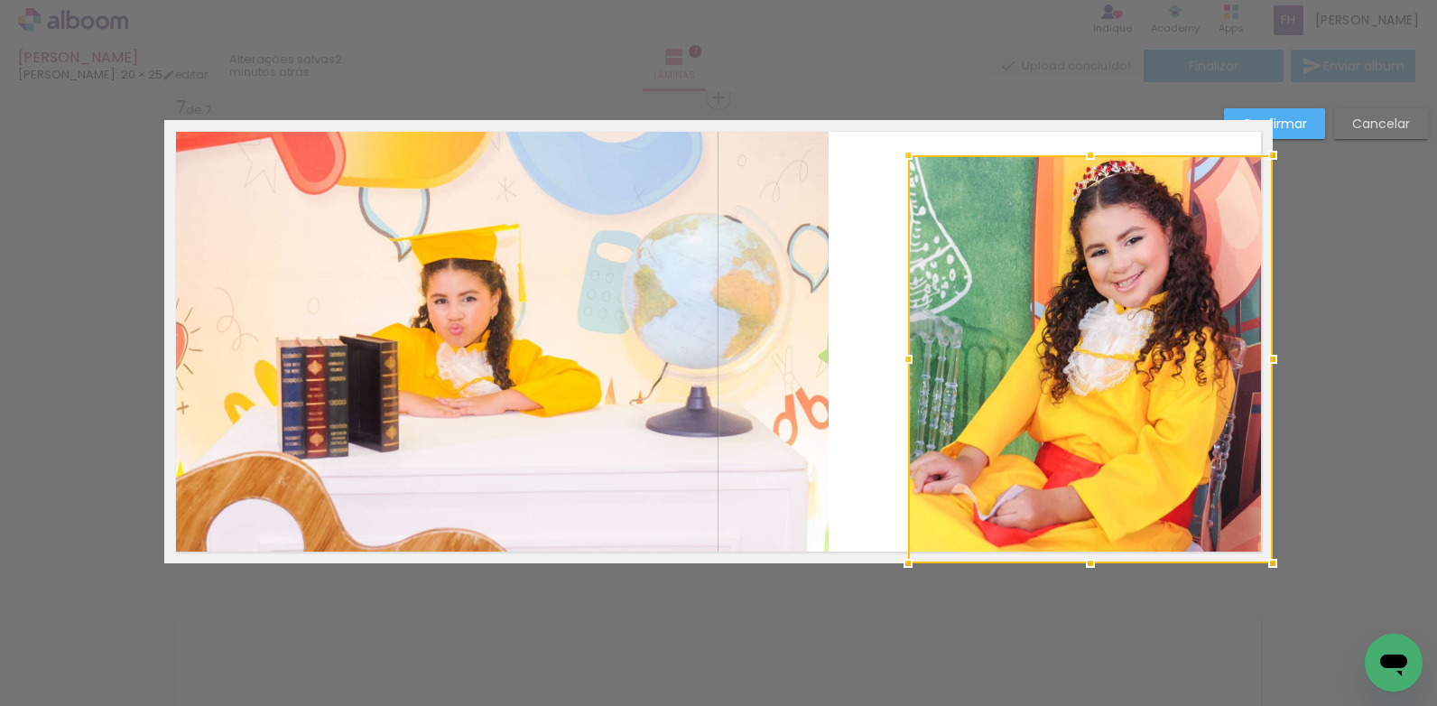
click at [1250, 333] on div at bounding box center [1090, 359] width 365 height 408
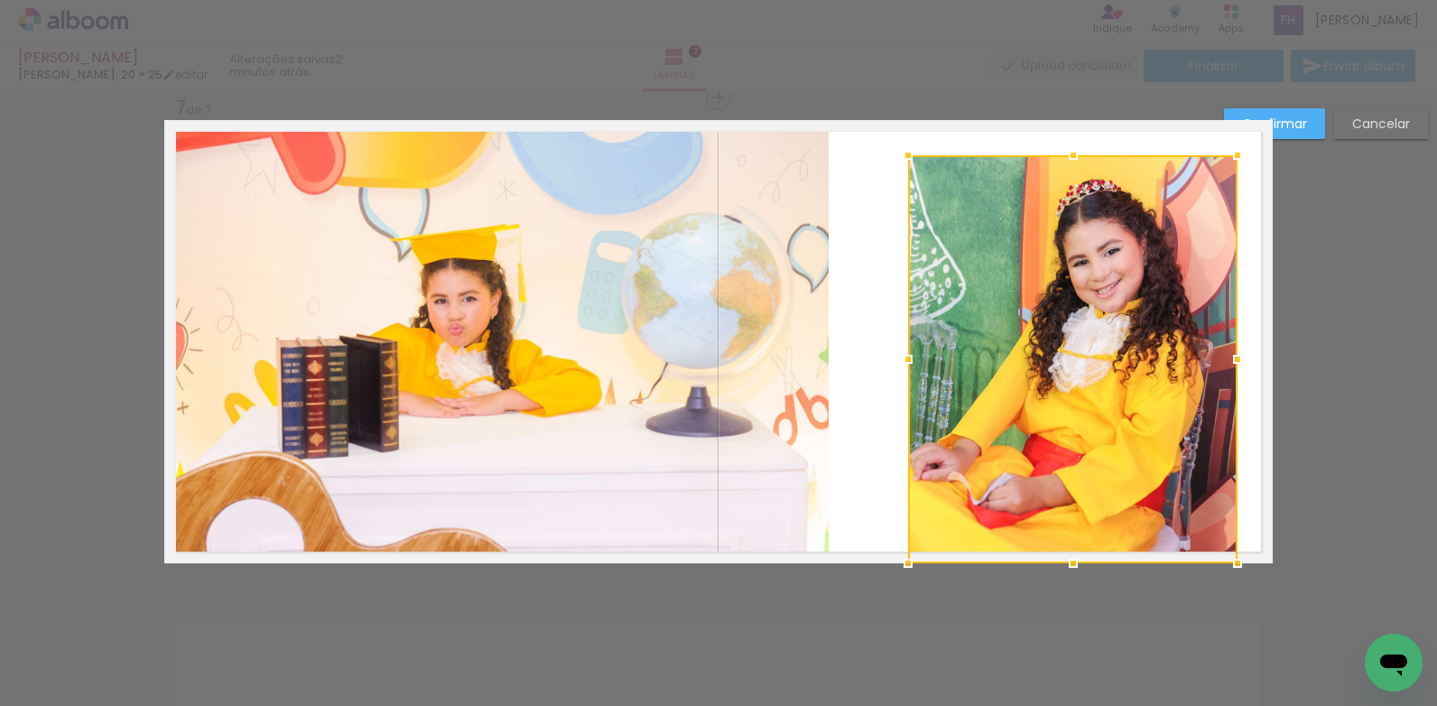
drag, startPoint x: 1282, startPoint y: 358, endPoint x: 1247, endPoint y: 353, distance: 35.6
click at [1247, 353] on div at bounding box center [1238, 359] width 36 height 36
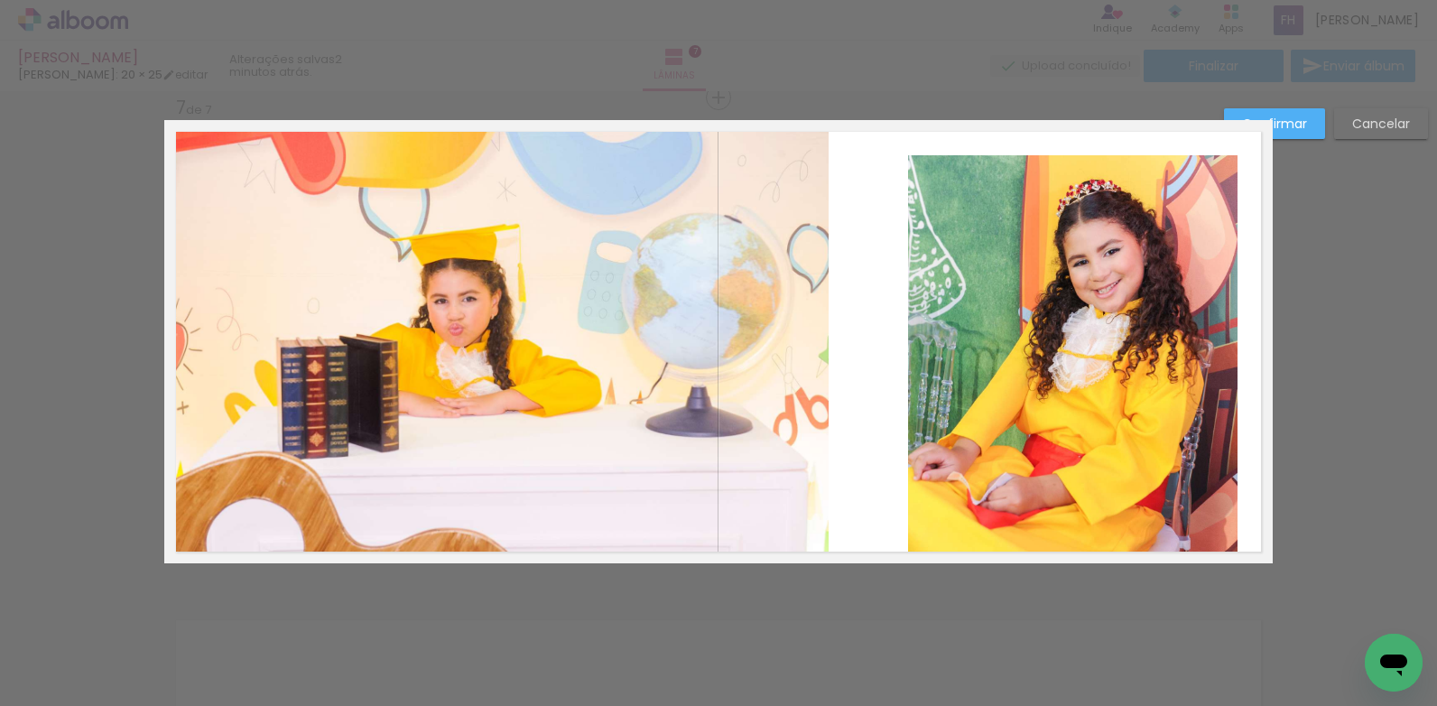
click at [1046, 497] on quentale-photo at bounding box center [1073, 359] width 330 height 408
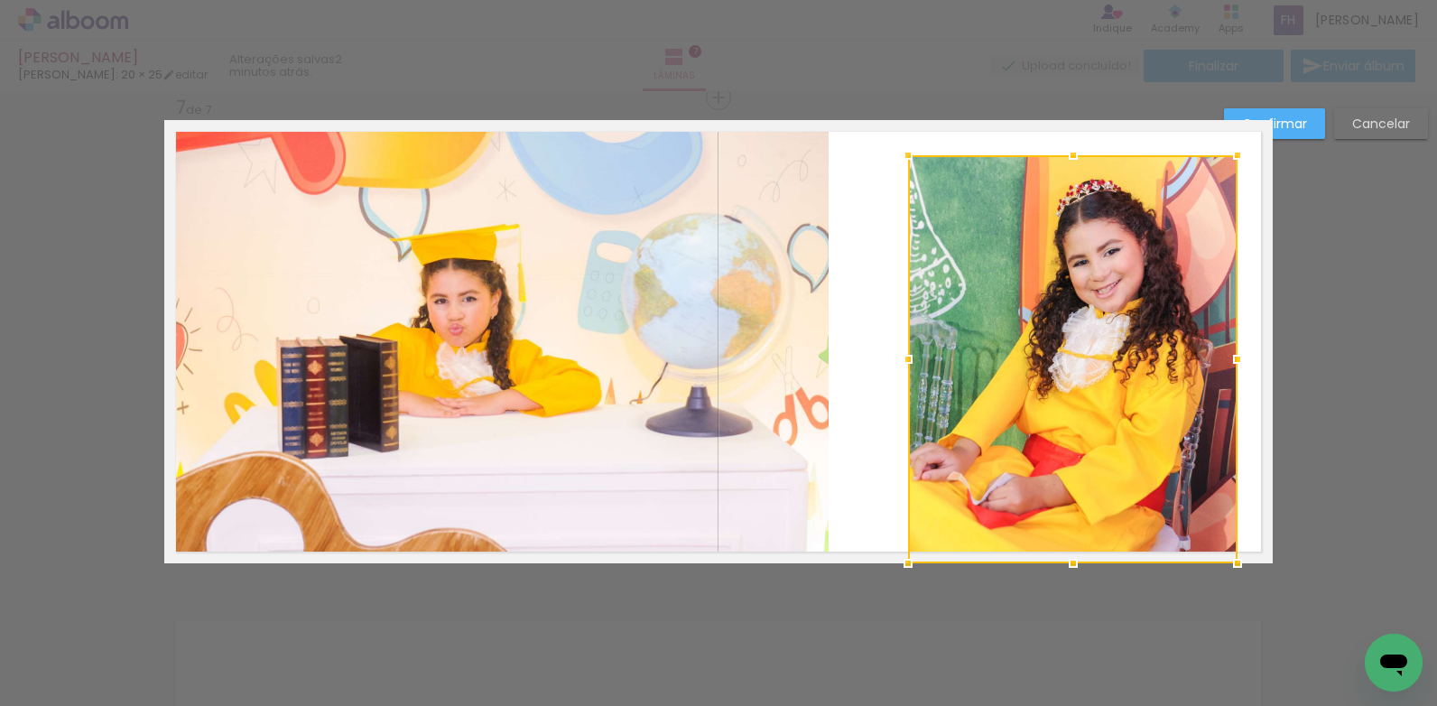
click at [1046, 497] on div at bounding box center [1073, 359] width 330 height 408
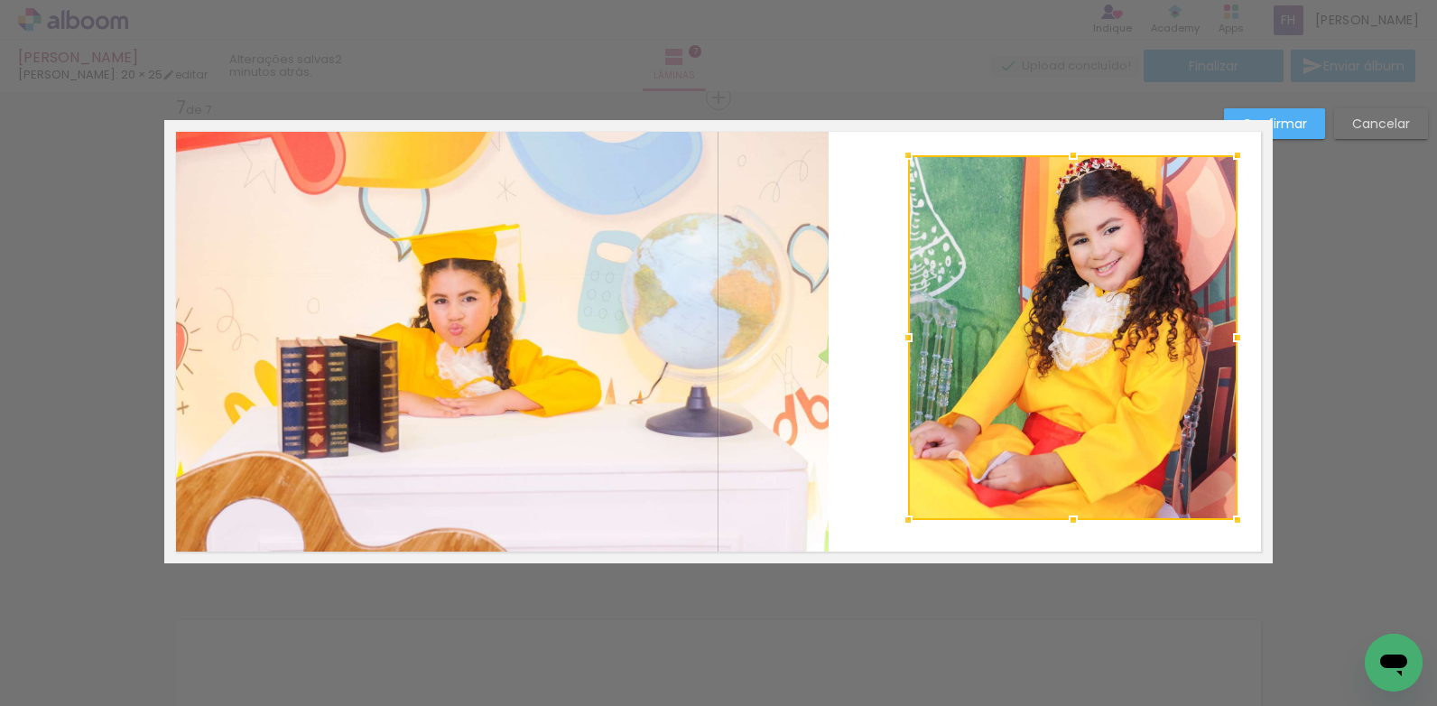
drag, startPoint x: 1063, startPoint y: 570, endPoint x: 1061, endPoint y: 527, distance: 42.5
click at [1061, 527] on div at bounding box center [1073, 520] width 36 height 36
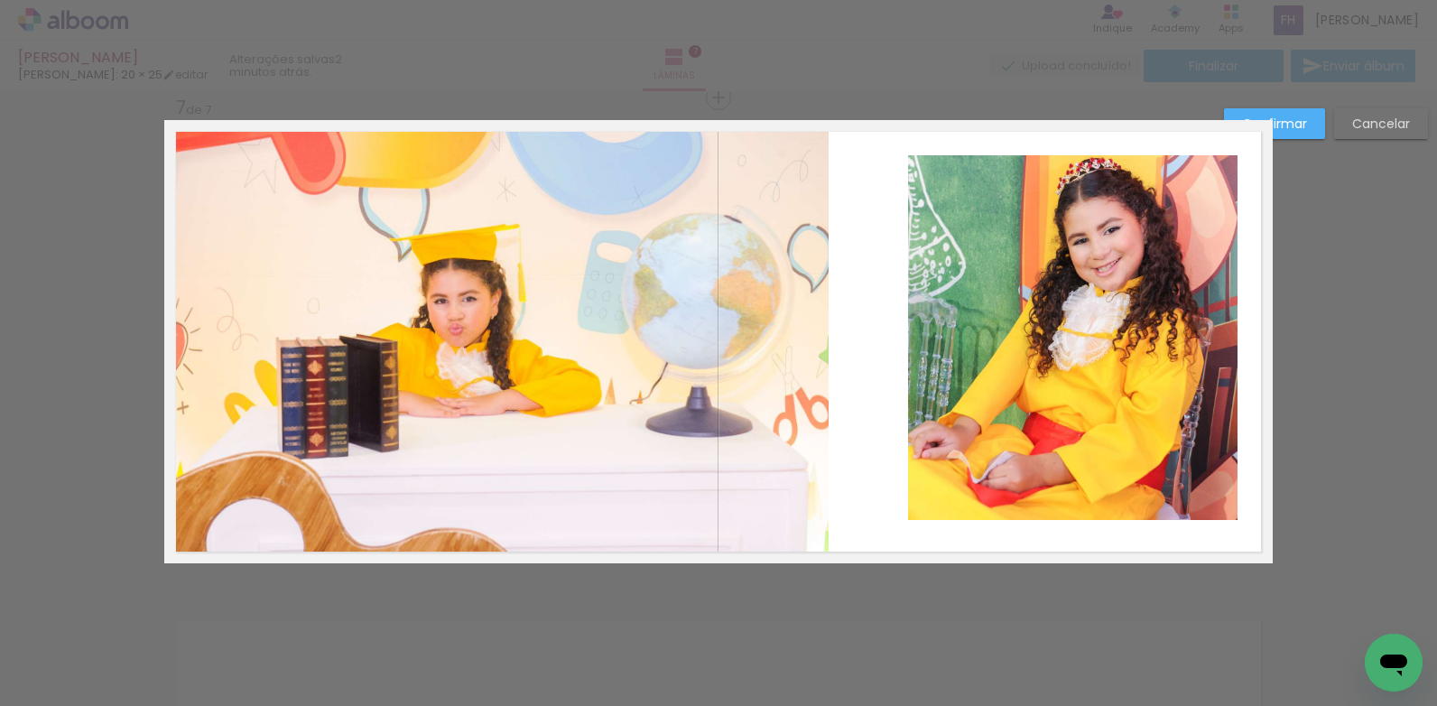
click at [960, 344] on quentale-photo at bounding box center [1073, 337] width 330 height 365
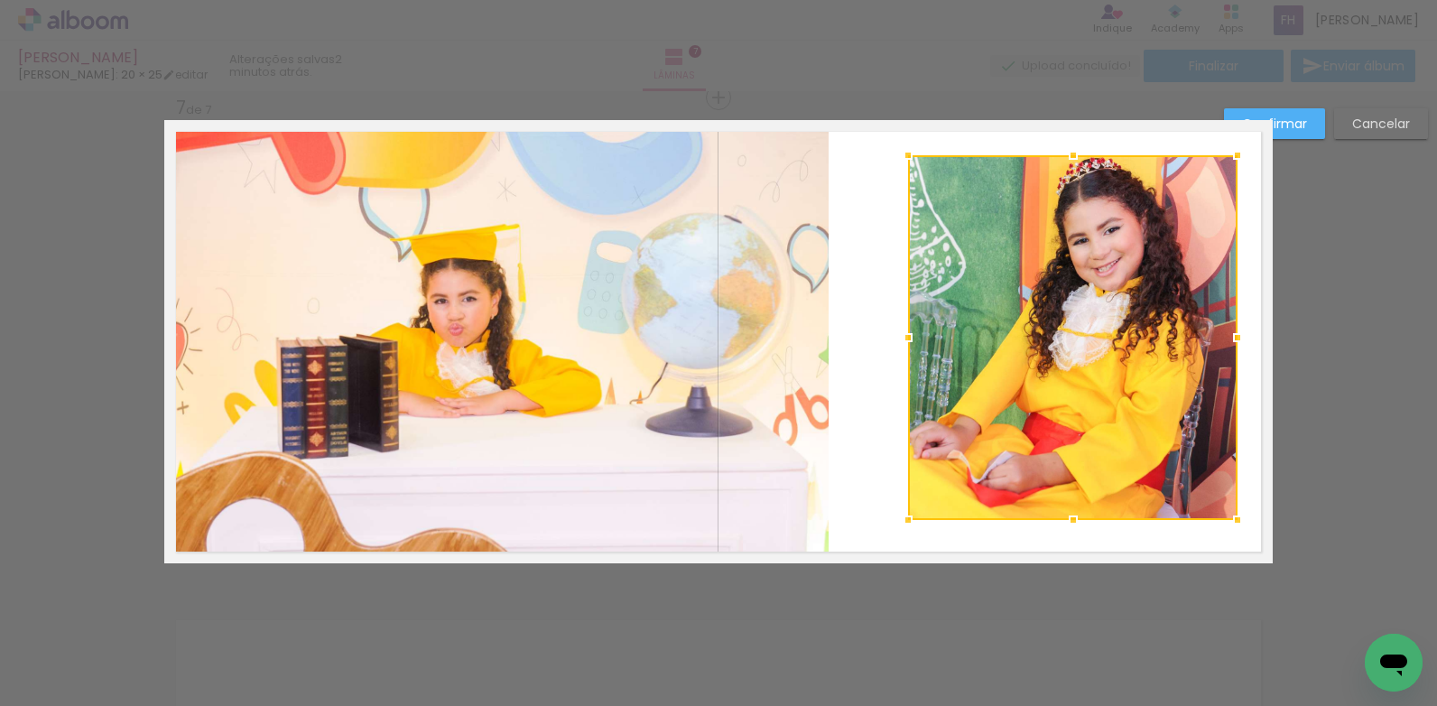
click at [960, 344] on div at bounding box center [1073, 337] width 330 height 365
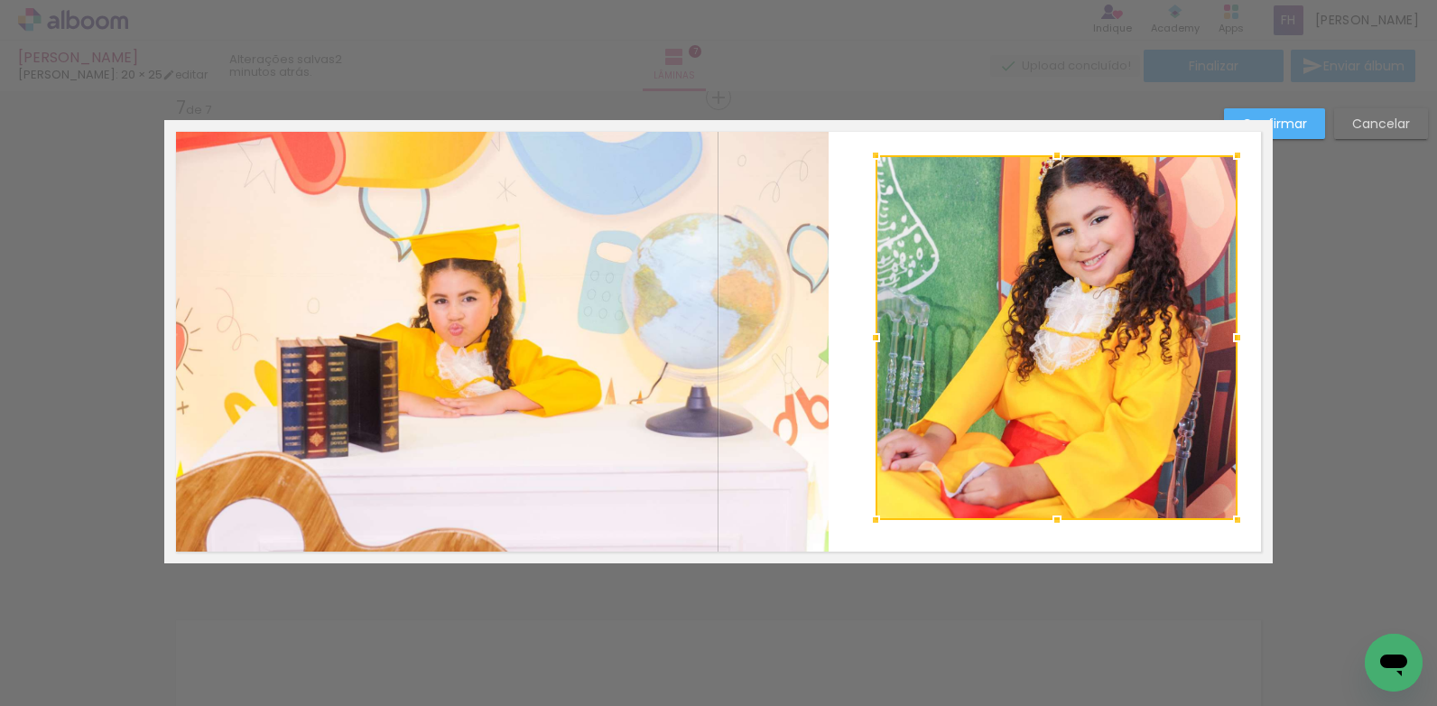
drag, startPoint x: 911, startPoint y: 342, endPoint x: 878, endPoint y: 340, distance: 32.6
click at [878, 340] on div at bounding box center [876, 338] width 36 height 36
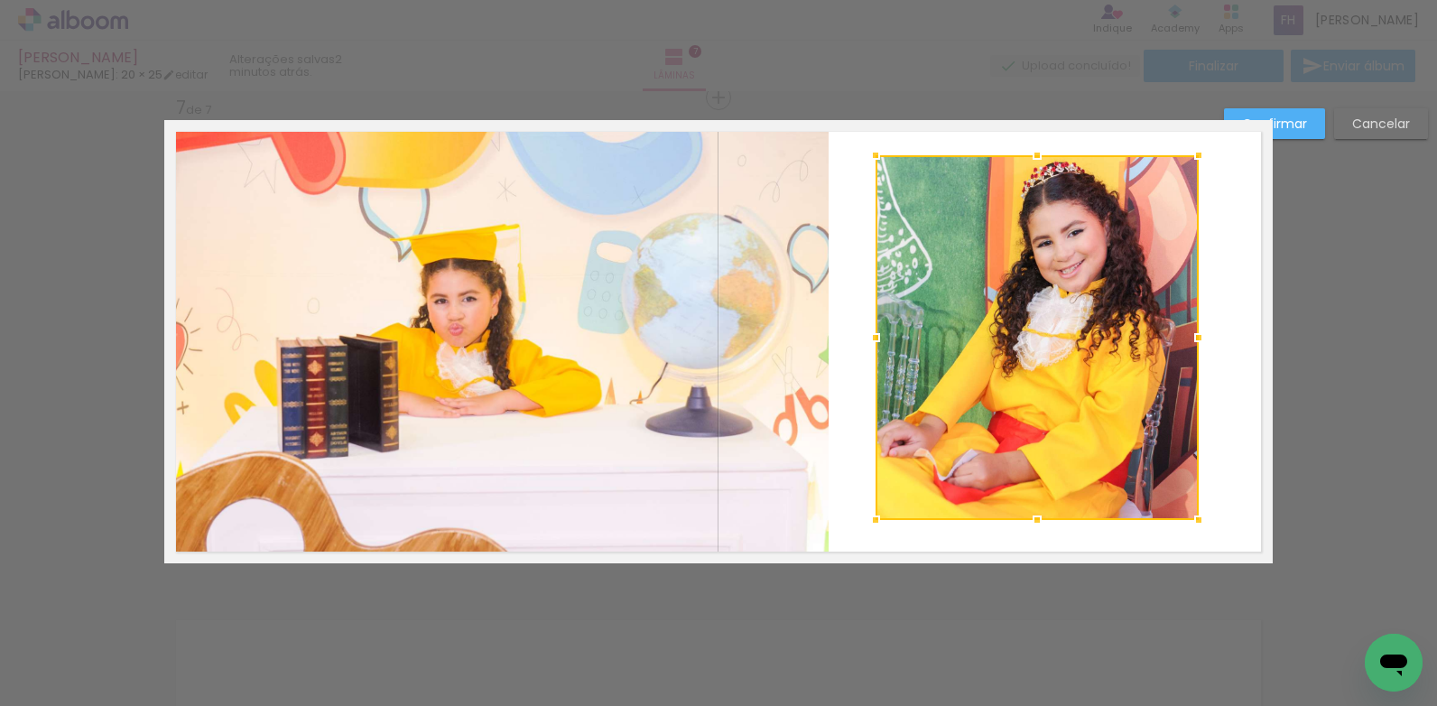
drag, startPoint x: 1243, startPoint y: 347, endPoint x: 1204, endPoint y: 348, distance: 38.8
click at [1204, 348] on div at bounding box center [1199, 338] width 36 height 36
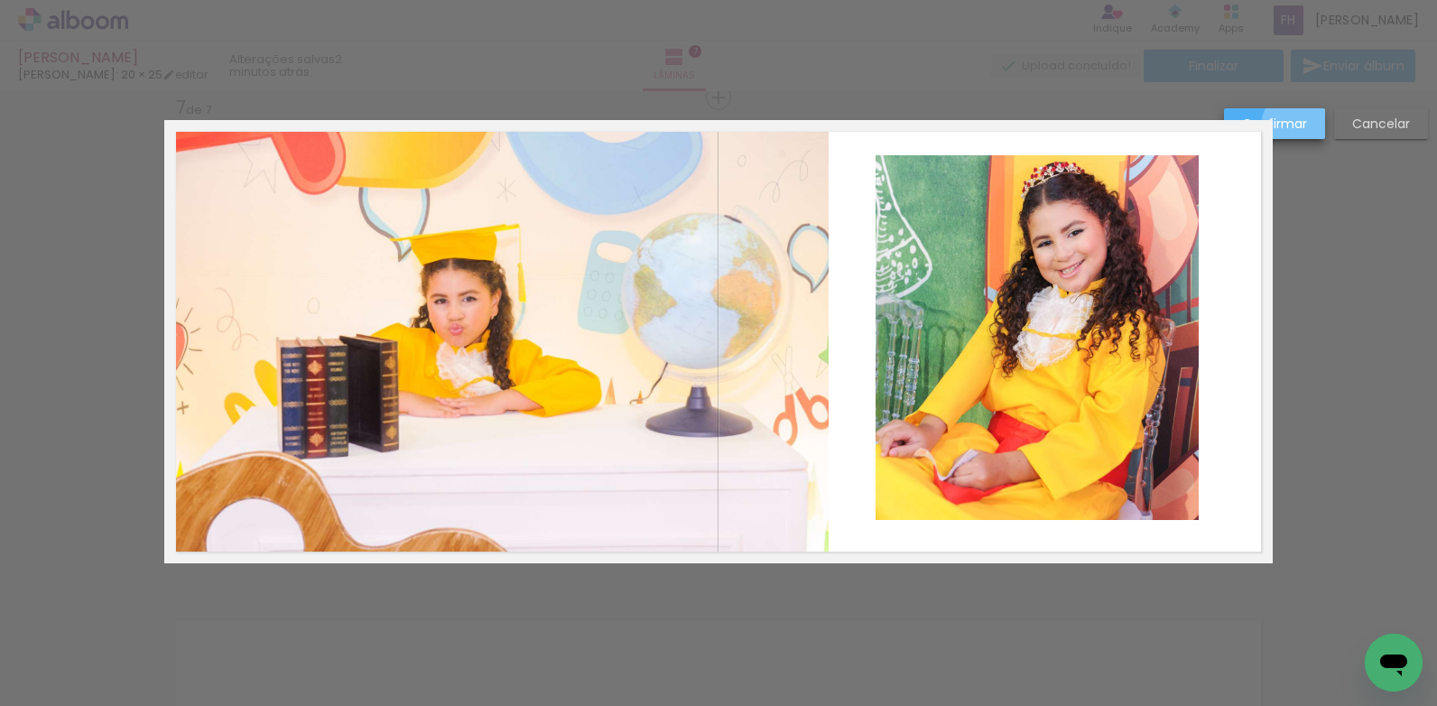
click at [1308, 128] on paper-button "Confirmar" at bounding box center [1274, 123] width 101 height 31
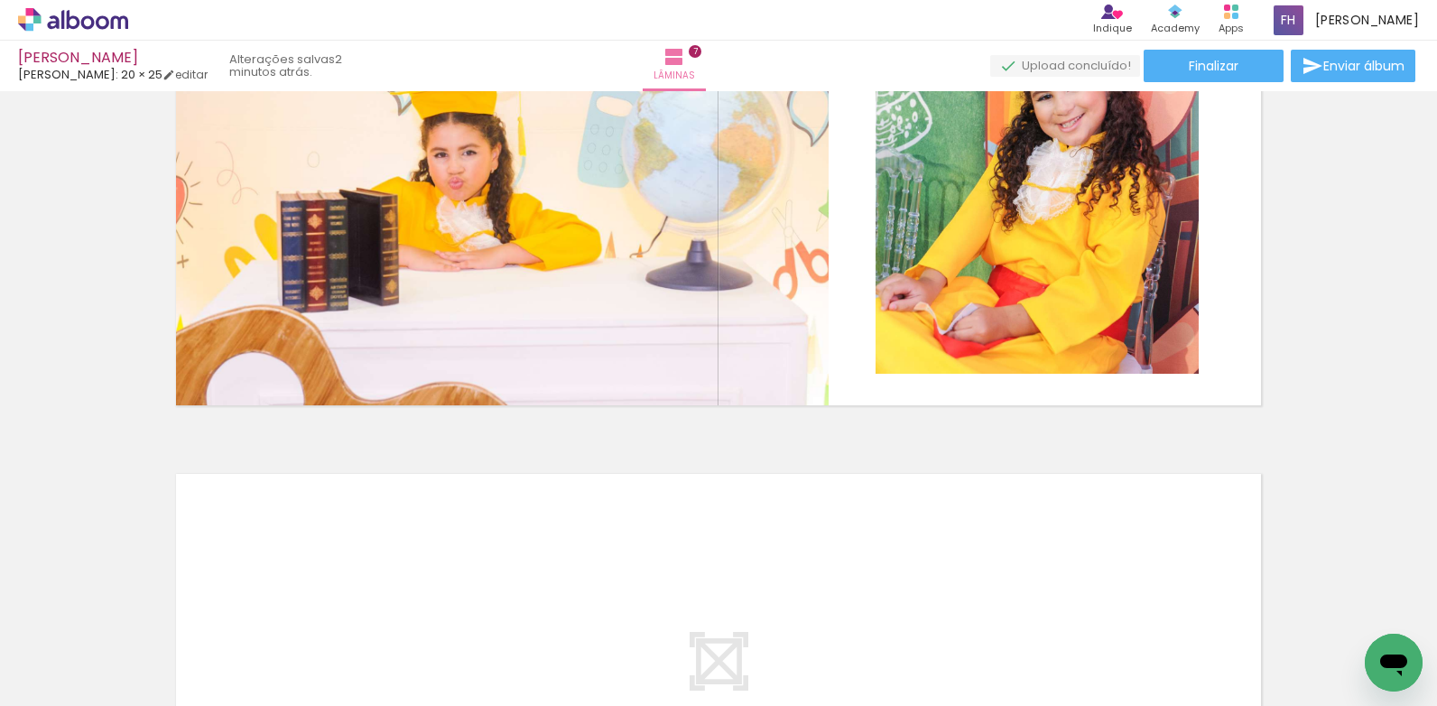
scroll to position [3135, 0]
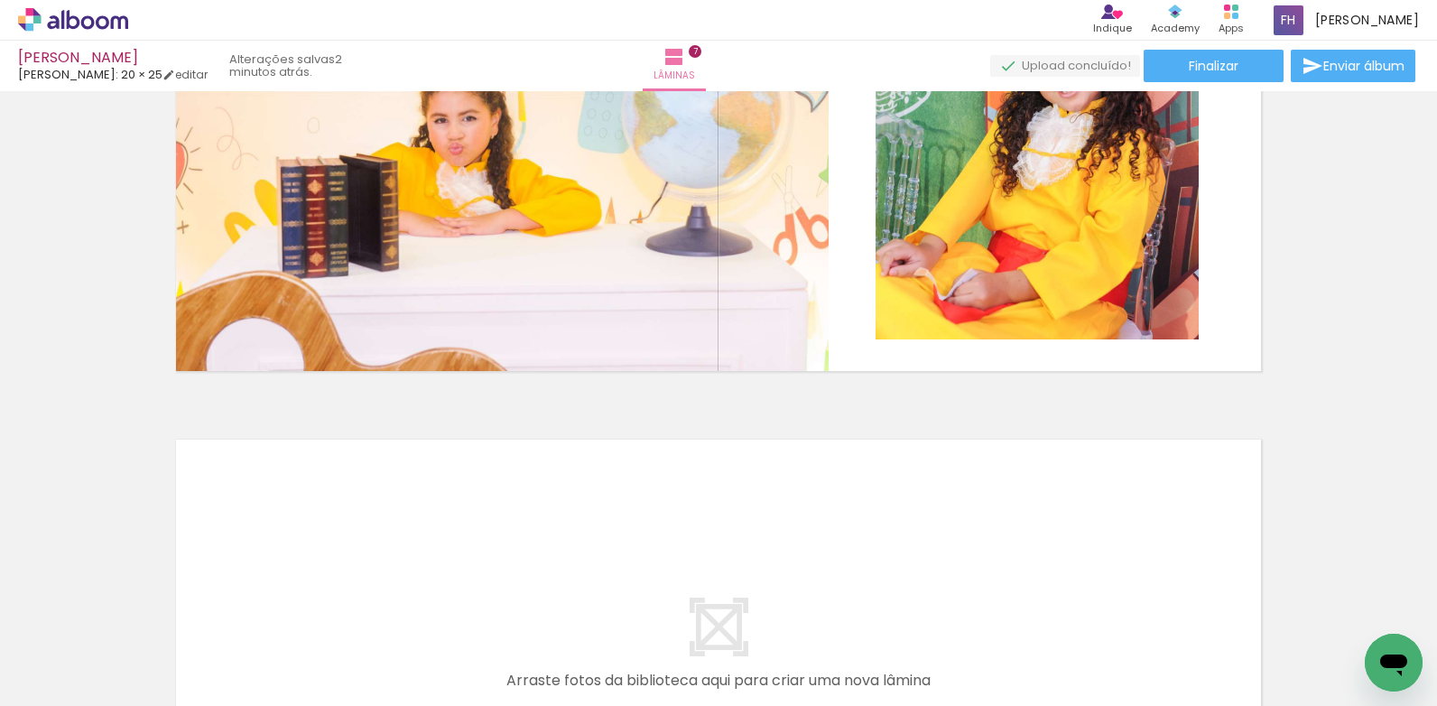
click at [54, 686] on span "Adicionar Fotos" at bounding box center [64, 696] width 54 height 20
click at [0, 0] on input "file" at bounding box center [0, 0] width 0 height 0
click at [79, 686] on span "Adicionar Fotos" at bounding box center [64, 696] width 54 height 20
click at [0, 0] on input "file" at bounding box center [0, 0] width 0 height 0
click at [89, 686] on span "Adicionar Fotos" at bounding box center [64, 696] width 54 height 20
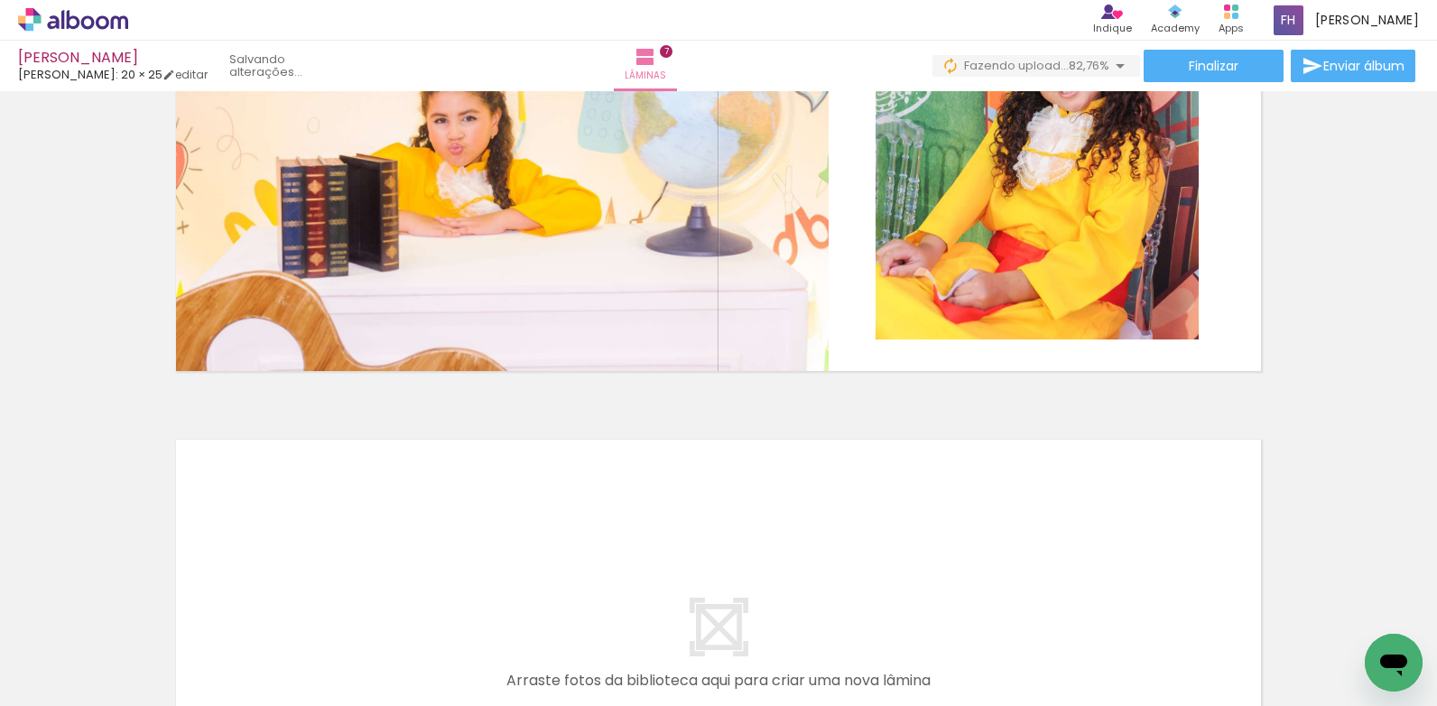
click at [0, 0] on input "file" at bounding box center [0, 0] width 0 height 0
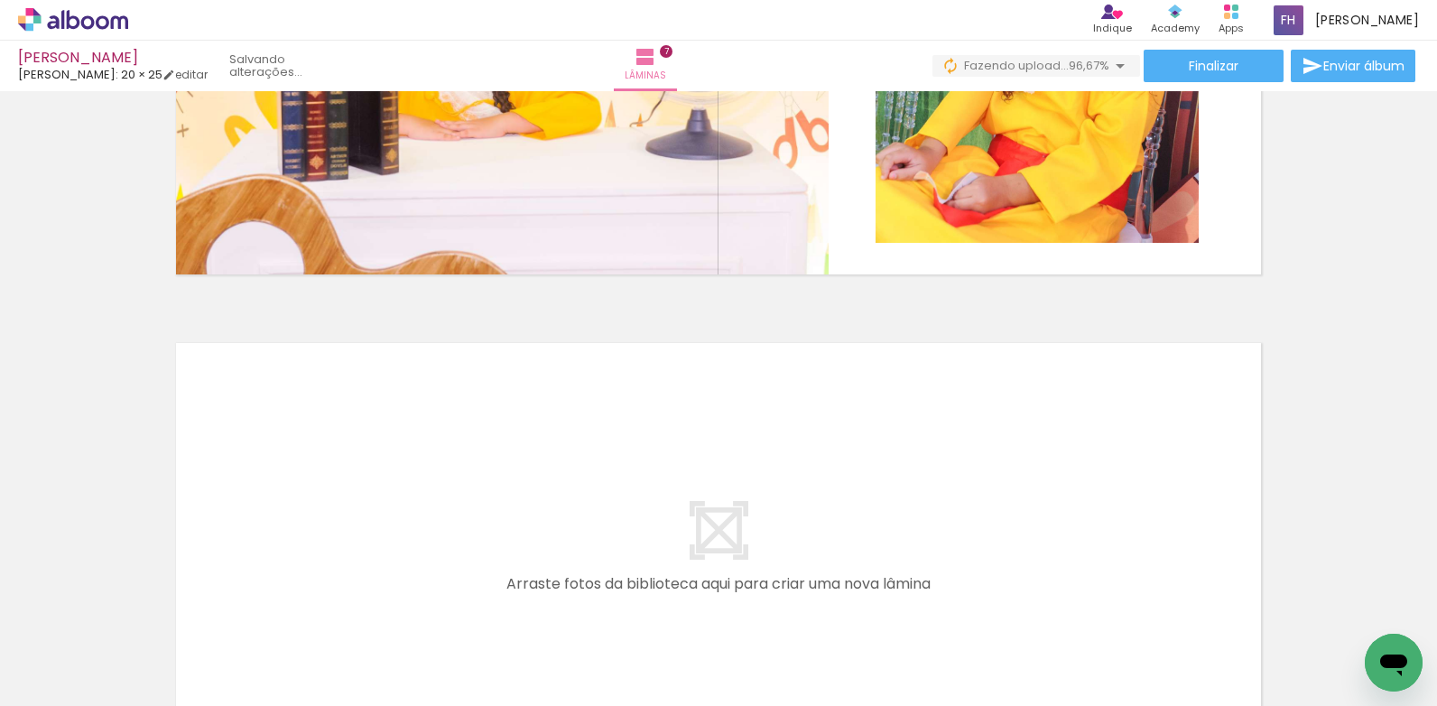
scroll to position [3245, 0]
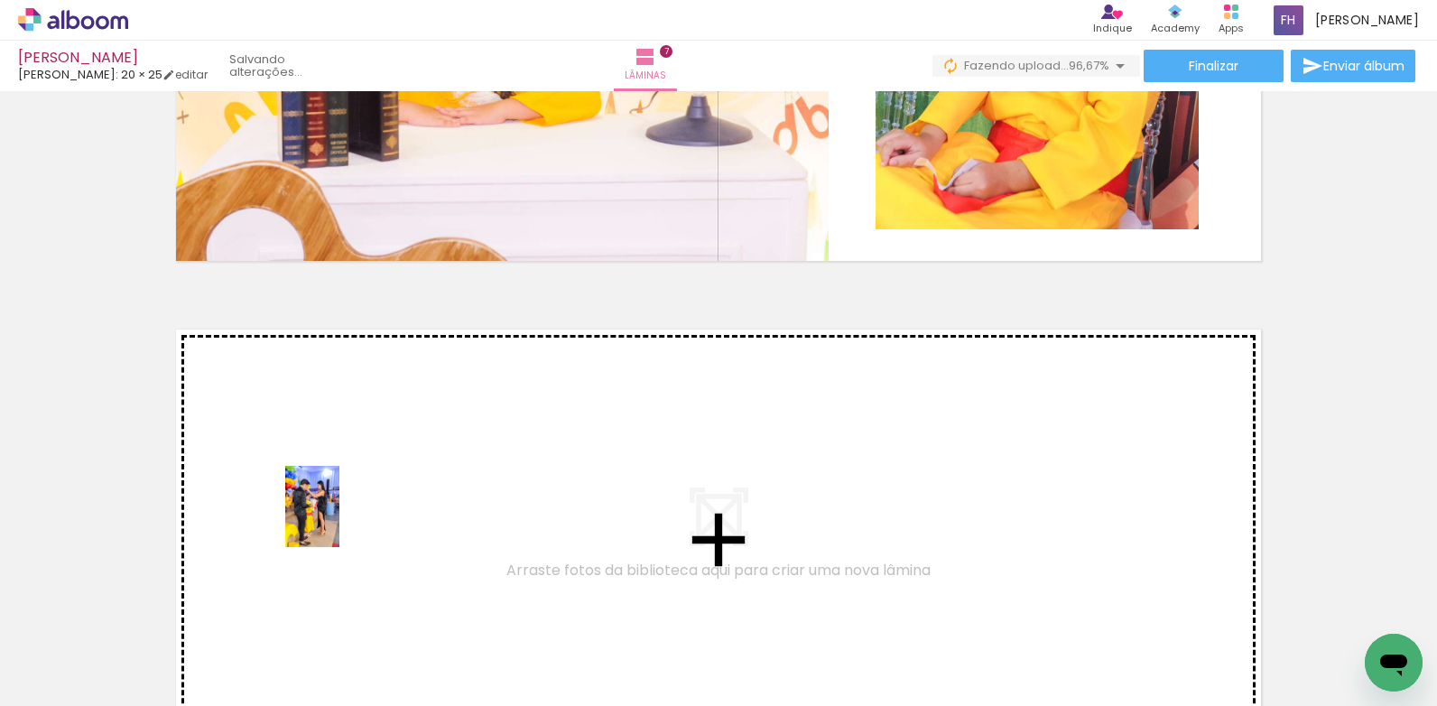
drag, startPoint x: 318, startPoint y: 590, endPoint x: 339, endPoint y: 520, distance: 73.7
click at [339, 520] on quentale-workspace at bounding box center [718, 353] width 1437 height 706
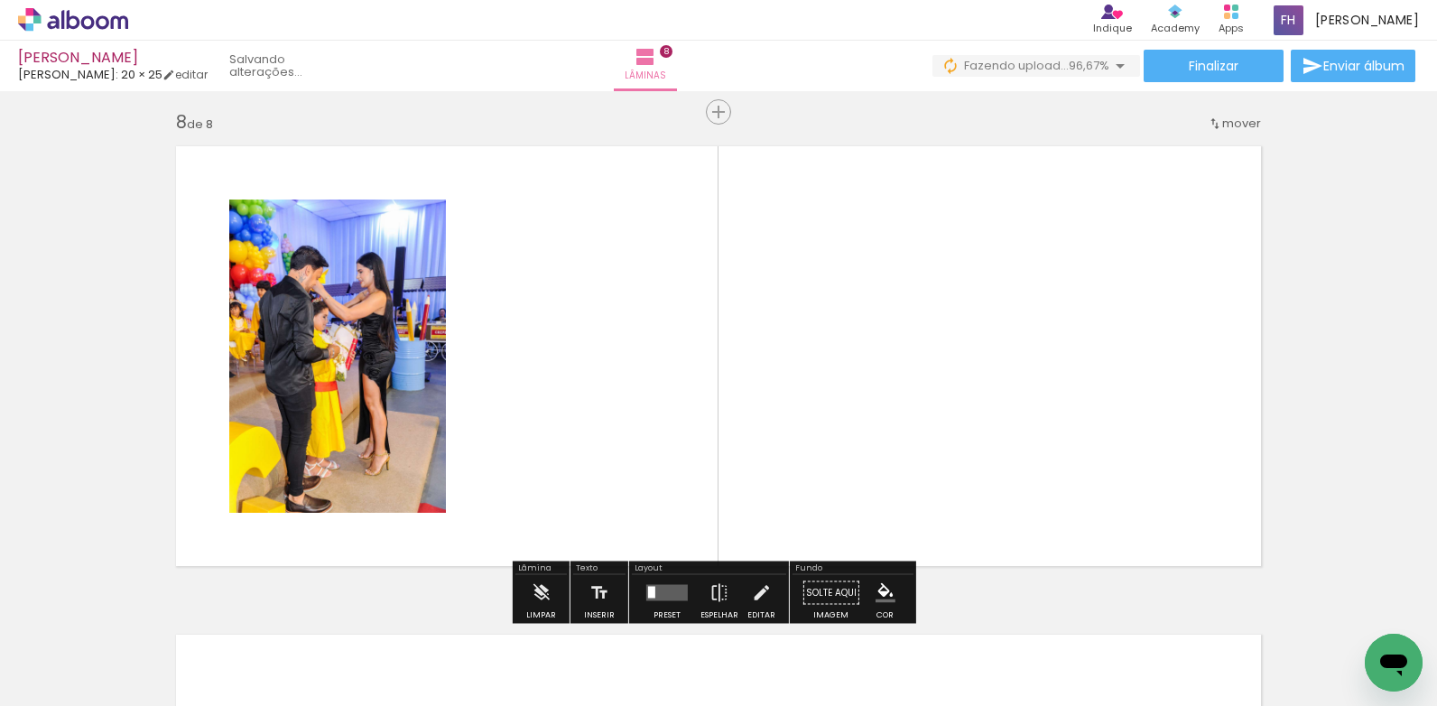
scroll to position [3442, 0]
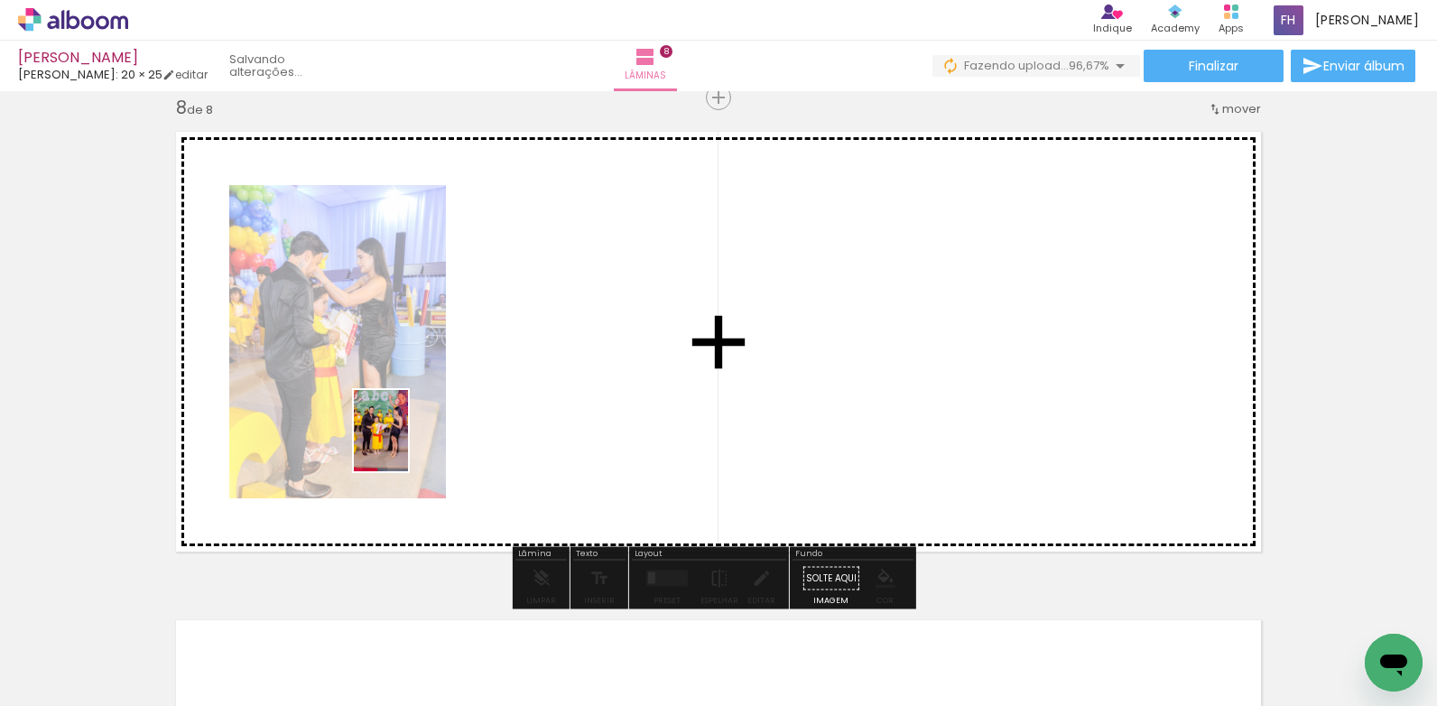
drag, startPoint x: 293, startPoint y: 640, endPoint x: 408, endPoint y: 443, distance: 228.2
click at [408, 443] on quentale-workspace at bounding box center [718, 353] width 1437 height 706
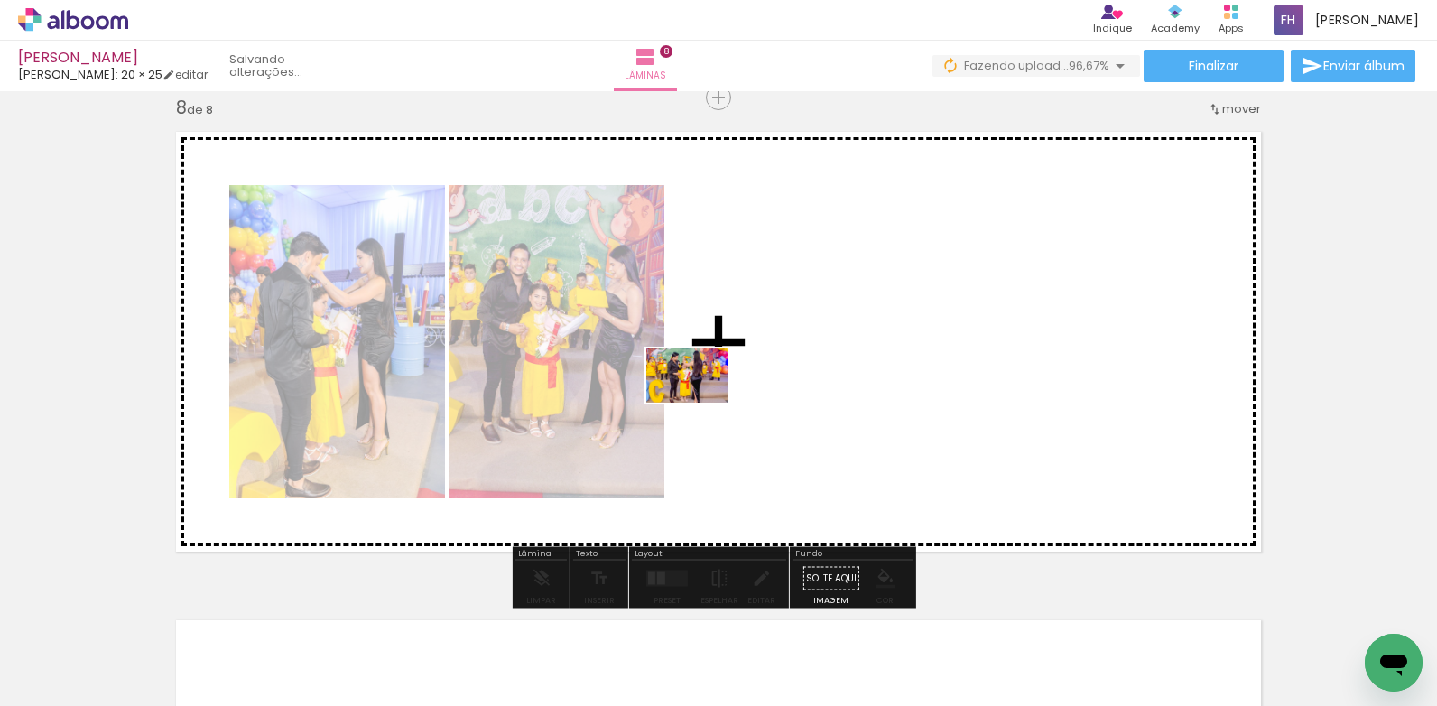
drag, startPoint x: 303, startPoint y: 646, endPoint x: 722, endPoint y: 403, distance: 484.7
click at [716, 400] on quentale-workspace at bounding box center [718, 353] width 1437 height 706
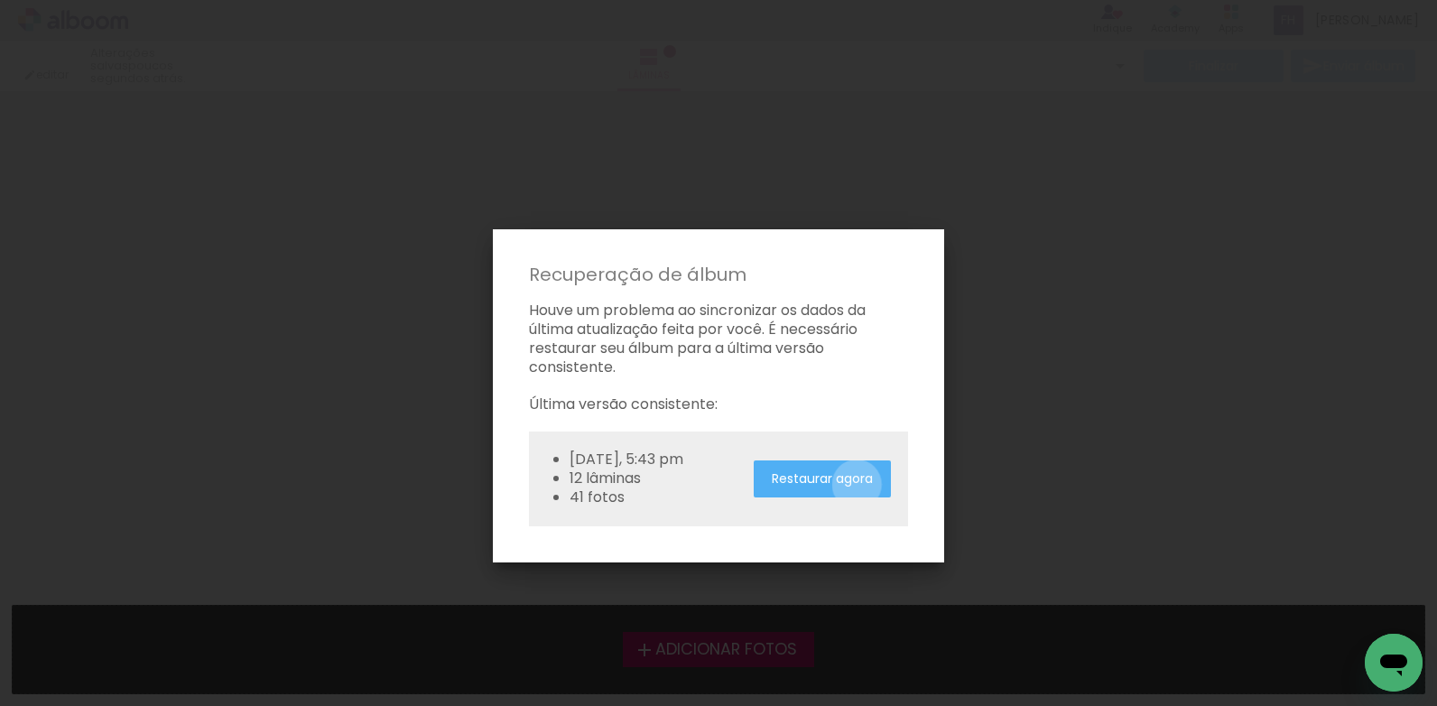
click at [0, 0] on slot "Restaurar agora" at bounding box center [0, 0] width 0 height 0
